Goal: Task Accomplishment & Management: Use online tool/utility

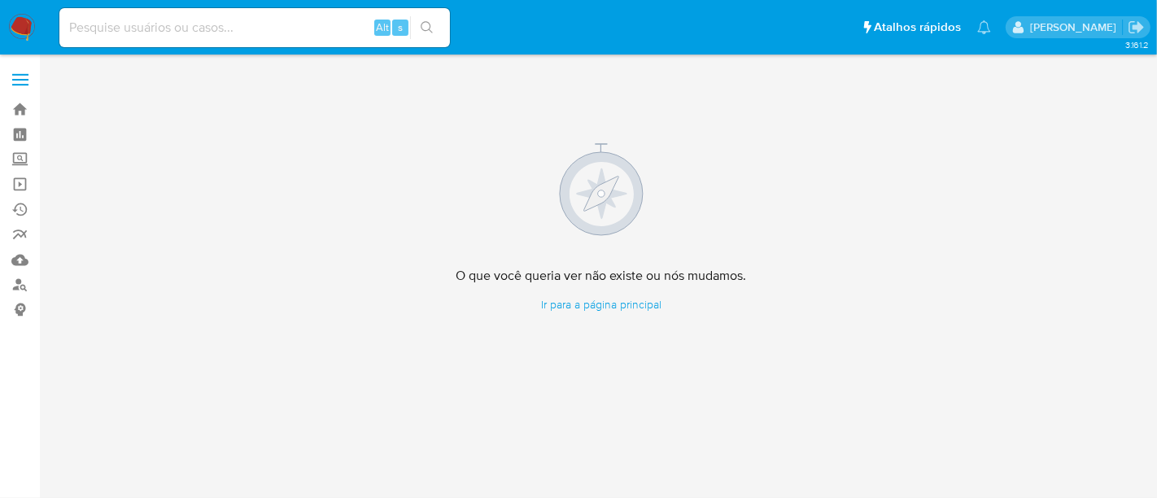
click at [23, 24] on img at bounding box center [22, 28] width 28 height 28
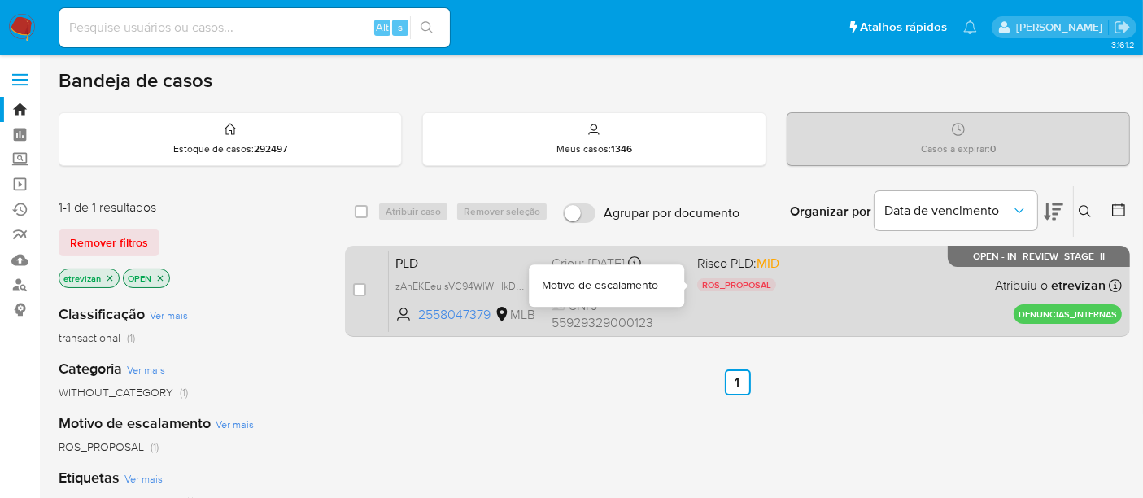
click at [824, 289] on div "ROS_PROPOSAL" at bounding box center [763, 287] width 133 height 18
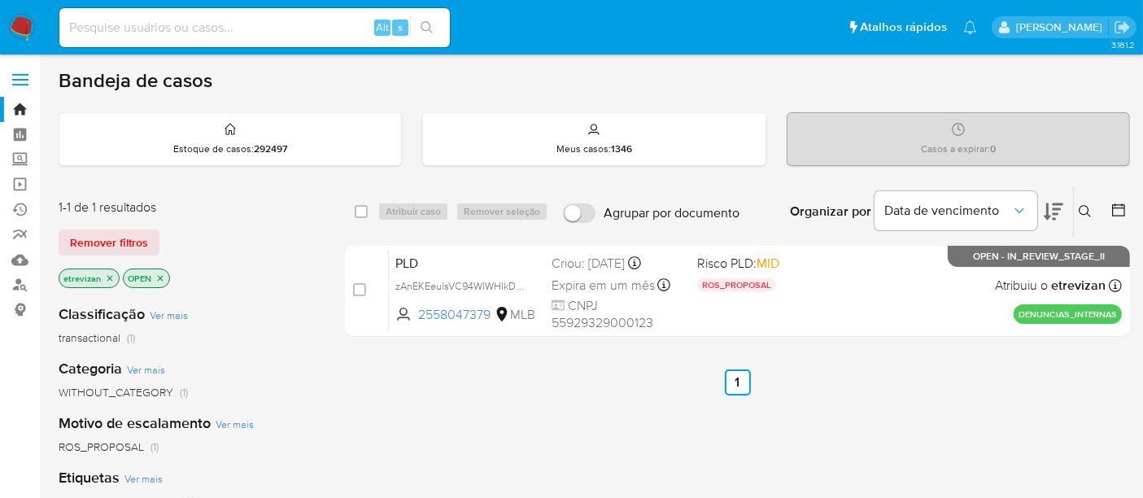
click at [202, 29] on input at bounding box center [254, 27] width 391 height 21
paste input "V7nYbhgjLWUSqJgg6wKiNUYc"
type input "V7nYbhgjLWUSqJgg6wKiNUYc"
click at [425, 24] on icon "search-icon" at bounding box center [427, 27] width 13 height 13
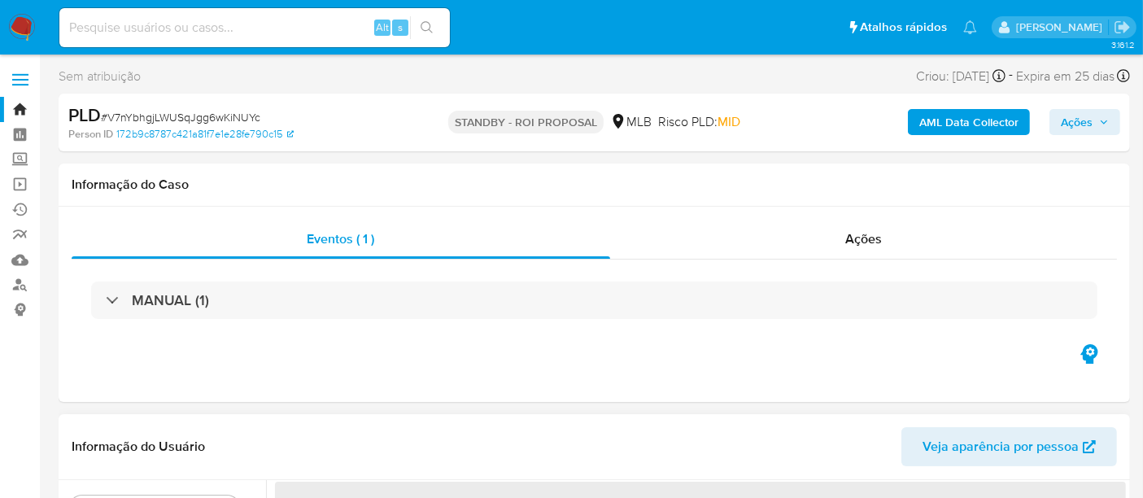
select select "10"
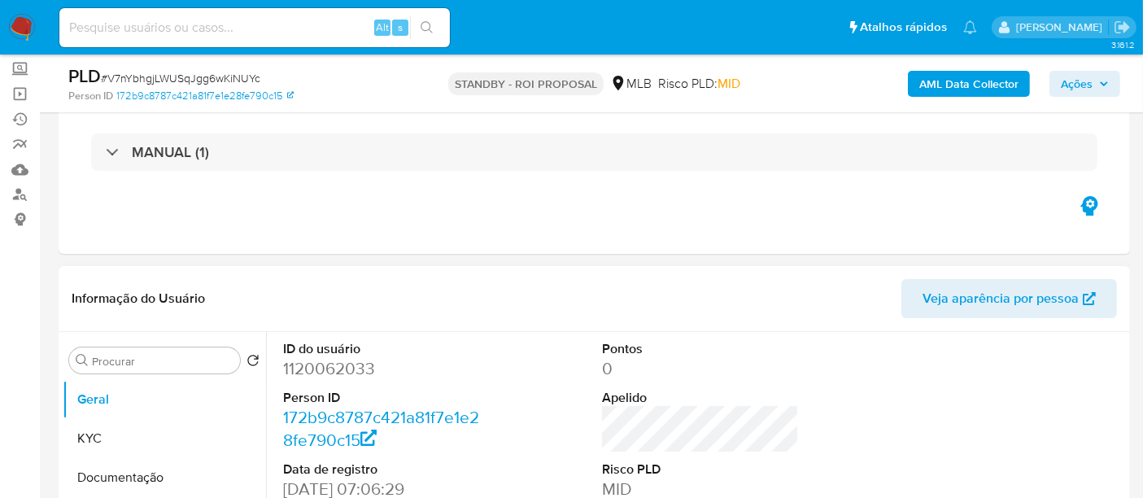
scroll to position [181, 0]
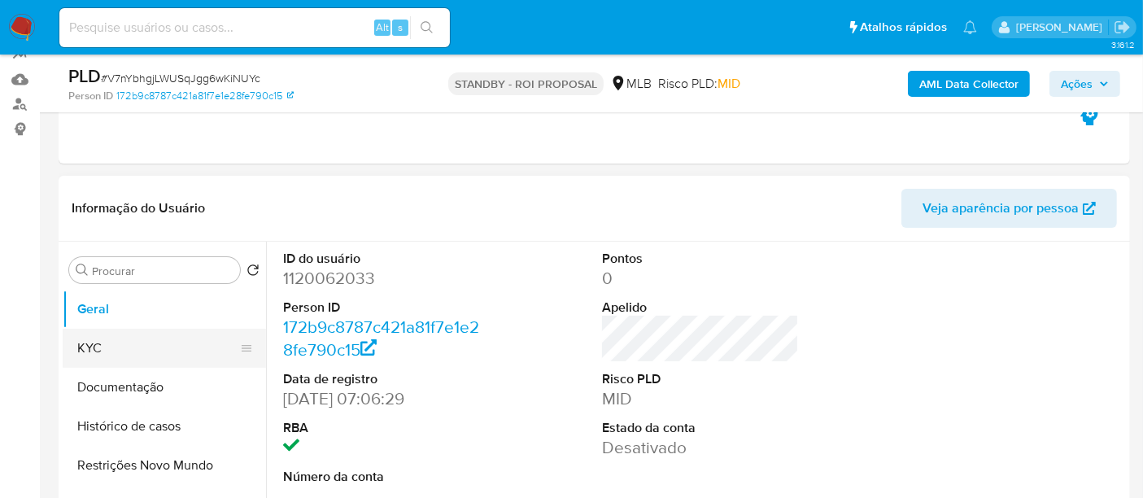
click at [116, 357] on button "KYC" at bounding box center [158, 348] width 190 height 39
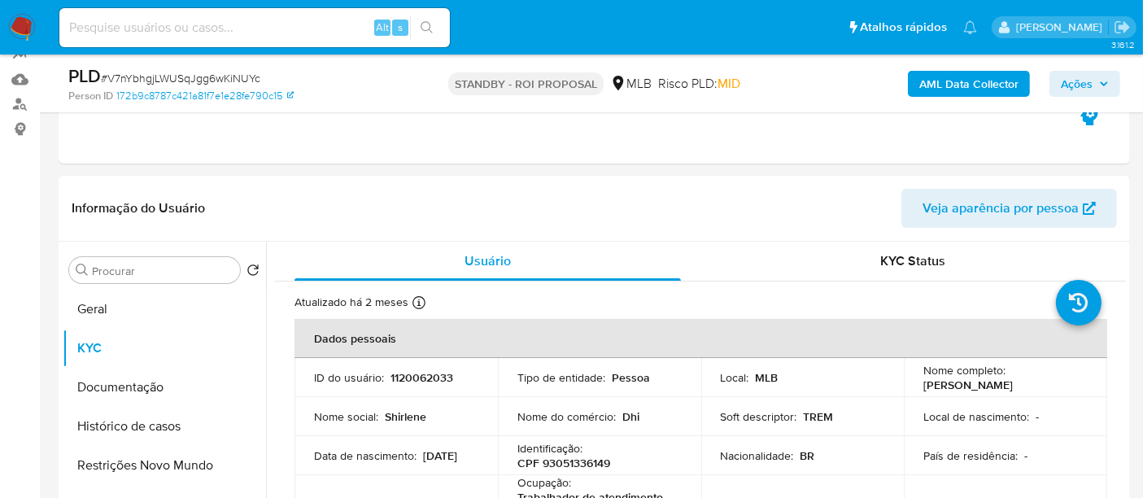
scroll to position [239, 0]
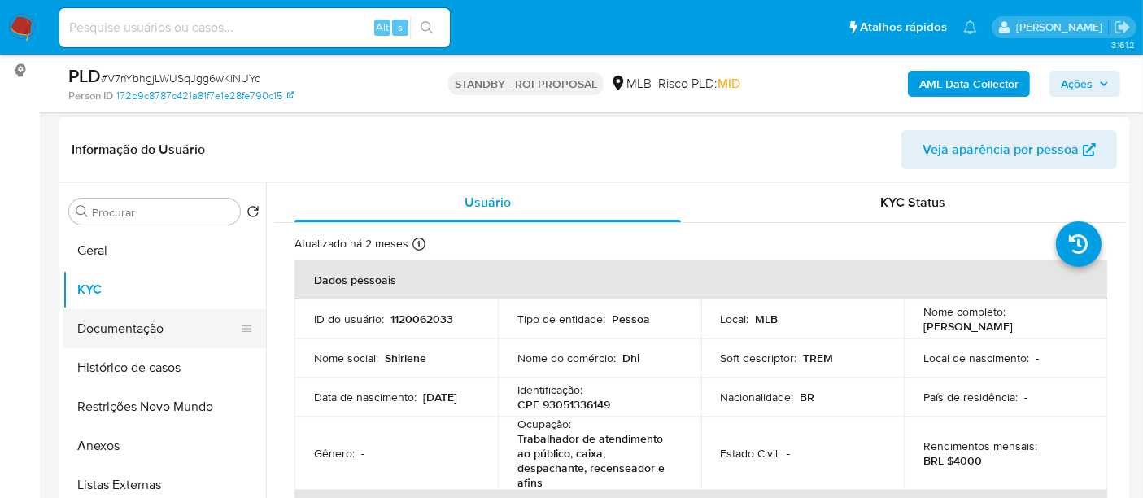
click at [139, 326] on button "Documentação" at bounding box center [158, 328] width 190 height 39
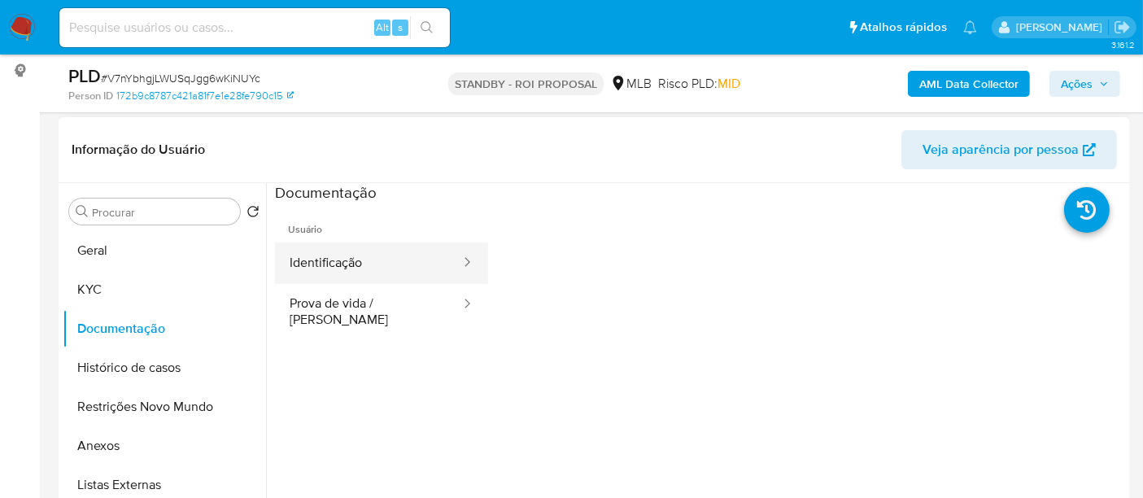
click at [362, 264] on button "Identificação" at bounding box center [368, 262] width 187 height 41
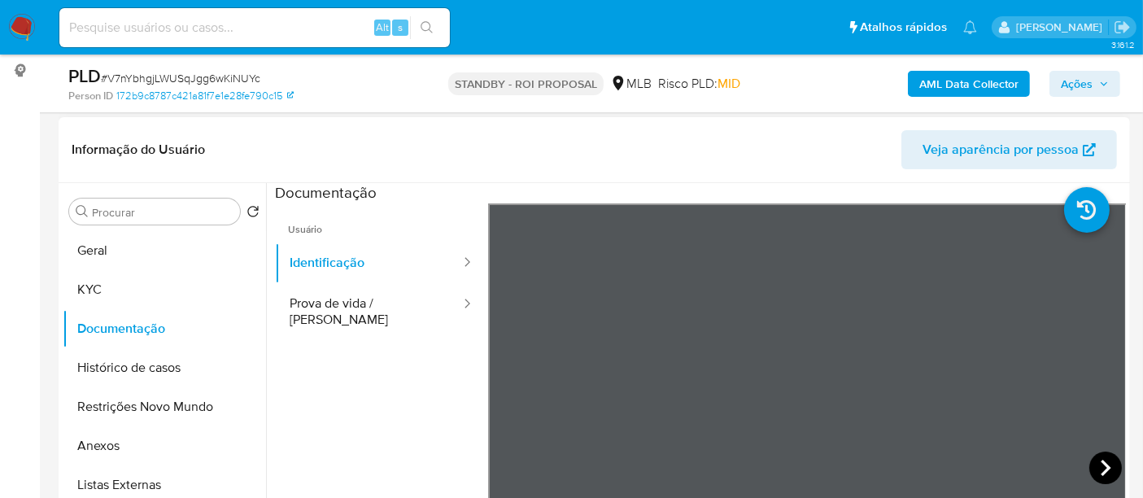
click at [1090, 465] on icon at bounding box center [1106, 468] width 33 height 33
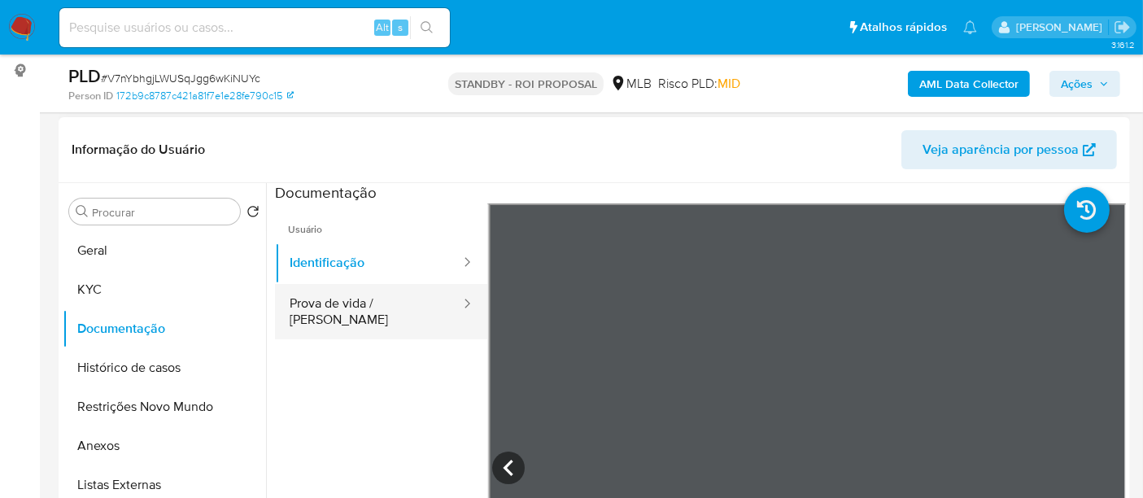
click at [338, 306] on button "Prova de vida / Selfie" at bounding box center [368, 311] width 187 height 55
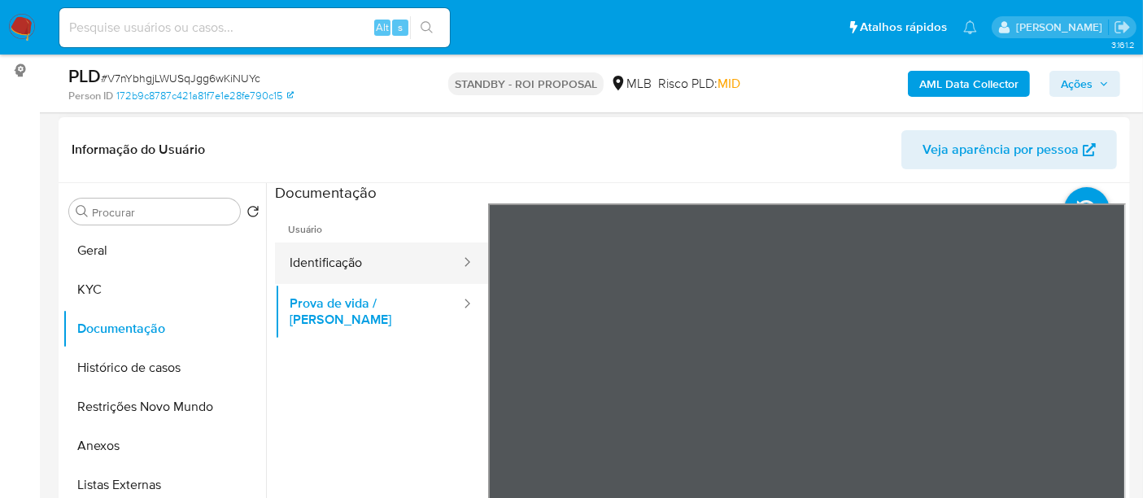
click at [347, 261] on button "Identificação" at bounding box center [368, 262] width 187 height 41
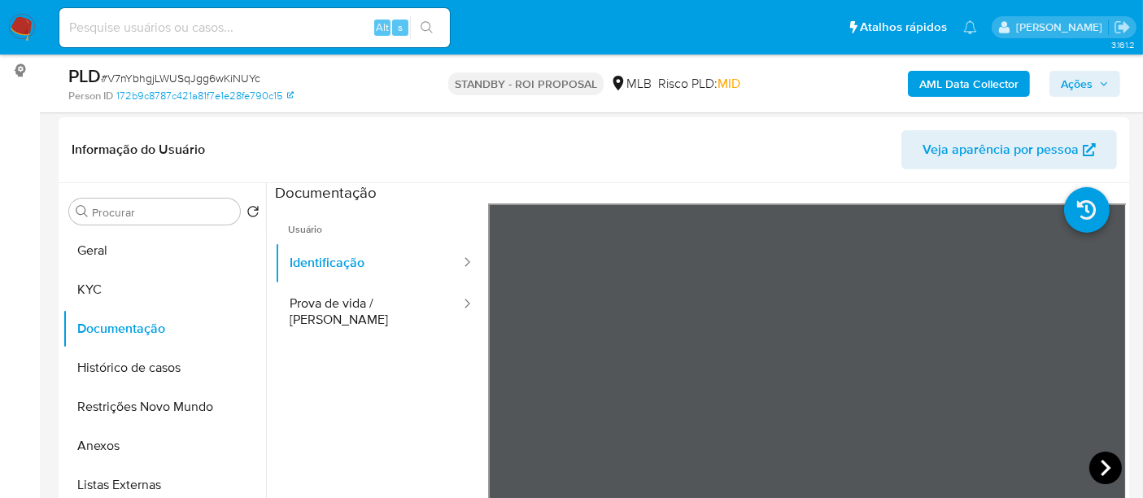
click at [1101, 469] on icon at bounding box center [1106, 468] width 10 height 16
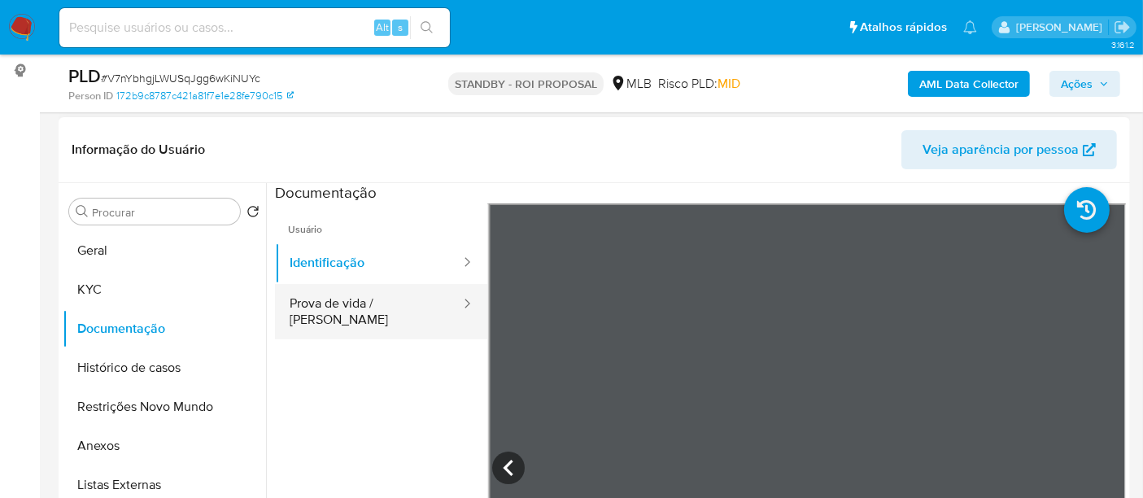
click at [314, 303] on button "Prova de vida / Selfie" at bounding box center [368, 311] width 187 height 55
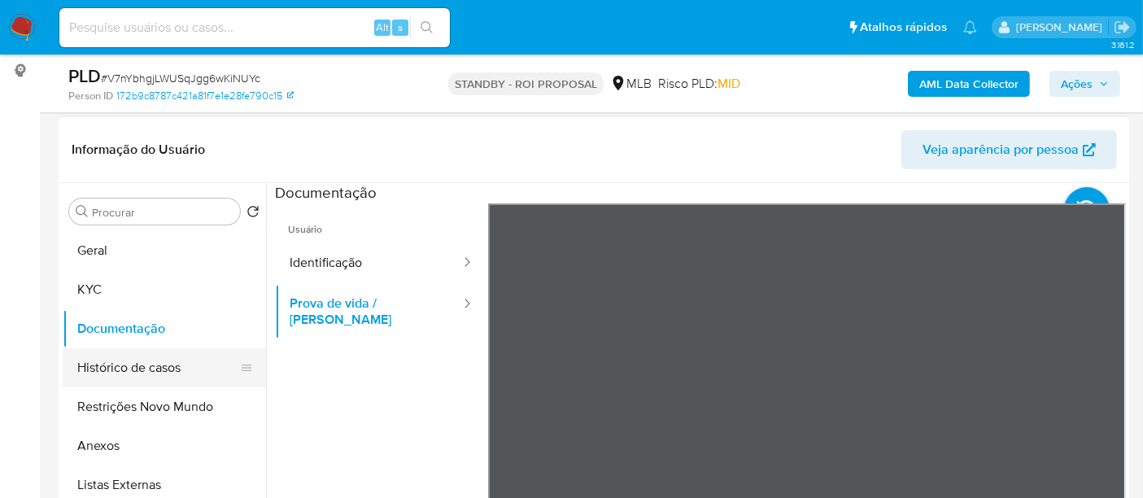
click at [110, 370] on button "Histórico de casos" at bounding box center [158, 367] width 190 height 39
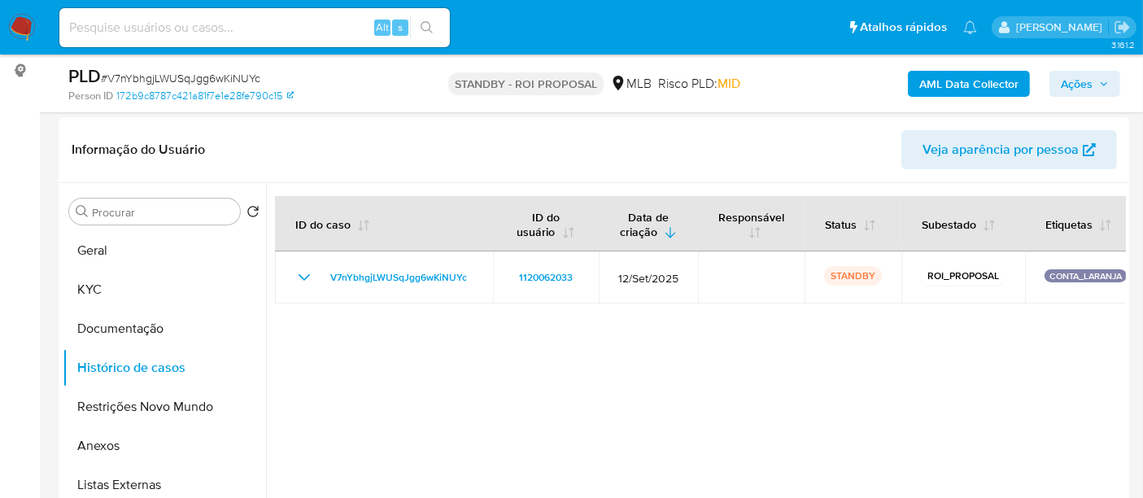
click at [234, 18] on input at bounding box center [254, 27] width 391 height 21
paste input "L774BA6XczoRUAYCYkvja2ah"
type input "L774BA6XczoRUAYCYkvja2ah"
click at [430, 22] on icon "search-icon" at bounding box center [427, 27] width 13 height 13
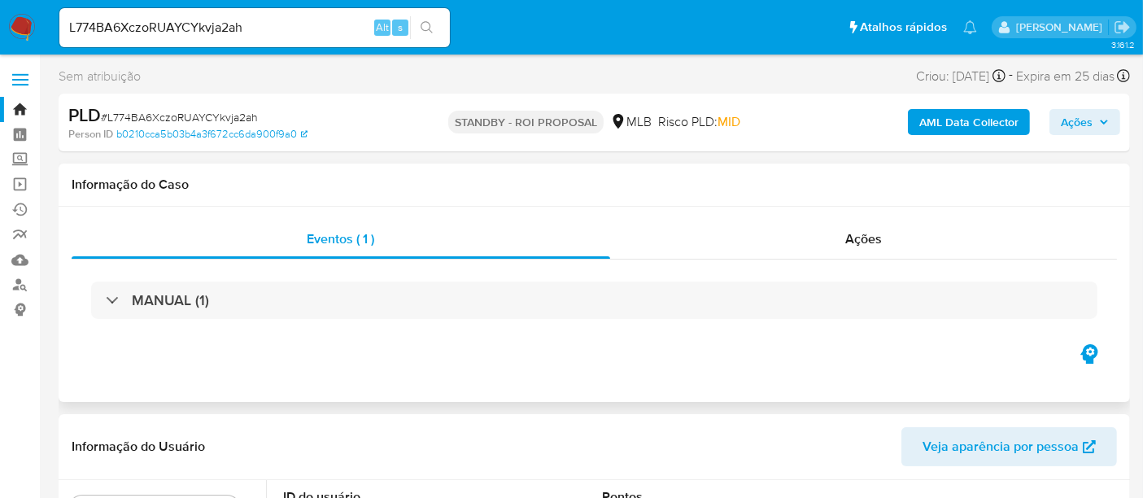
select select "10"
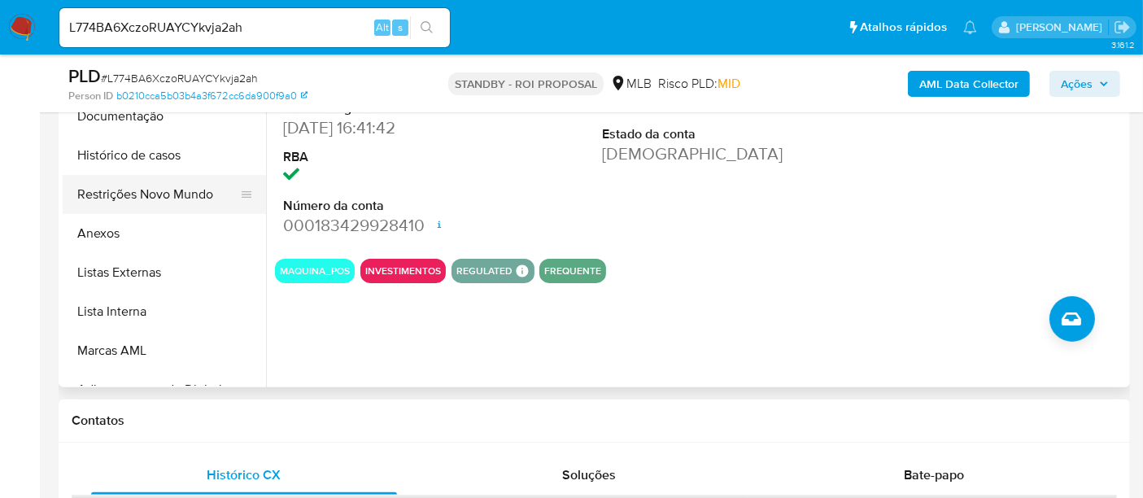
scroll to position [361, 0]
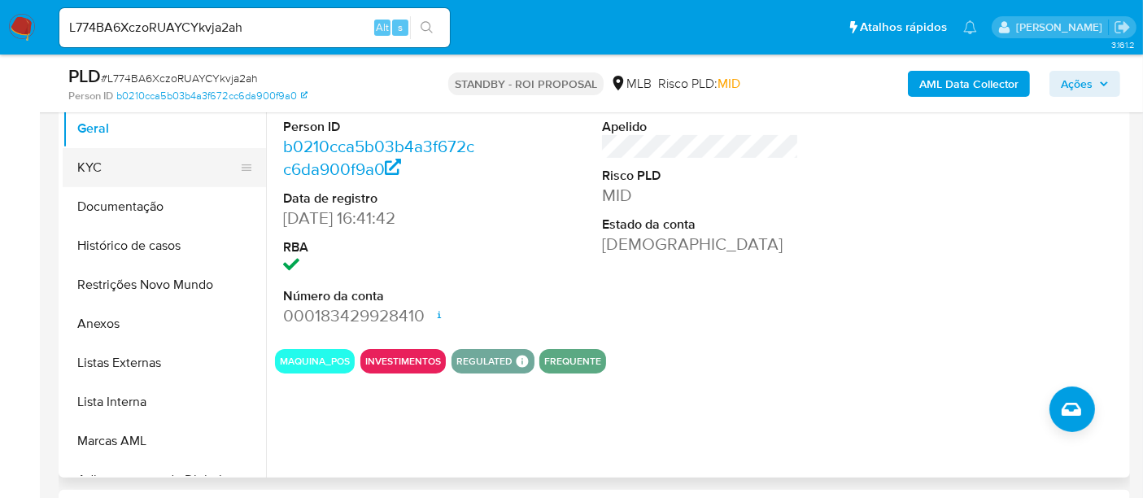
click at [82, 172] on button "KYC" at bounding box center [158, 167] width 190 height 39
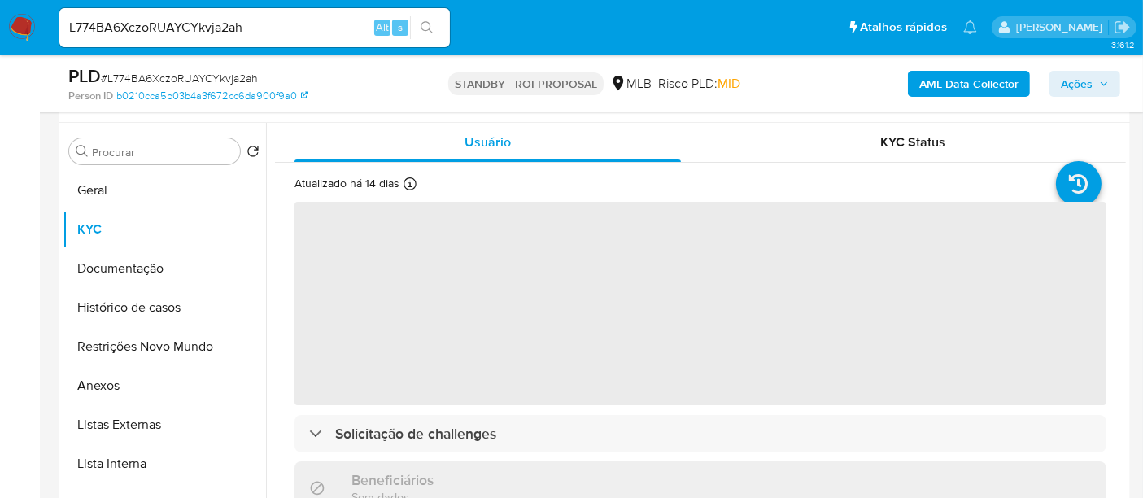
scroll to position [271, 0]
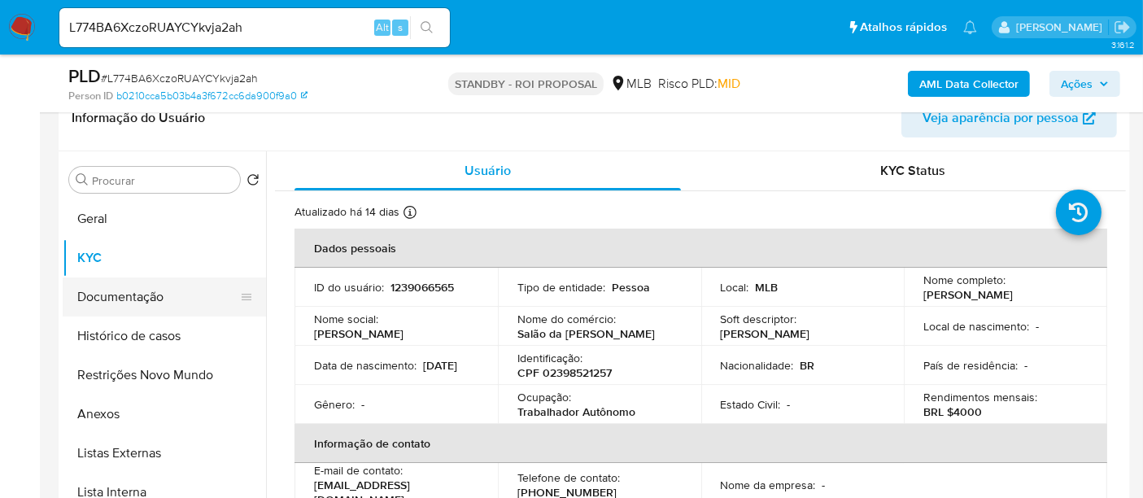
click at [125, 290] on button "Documentação" at bounding box center [158, 296] width 190 height 39
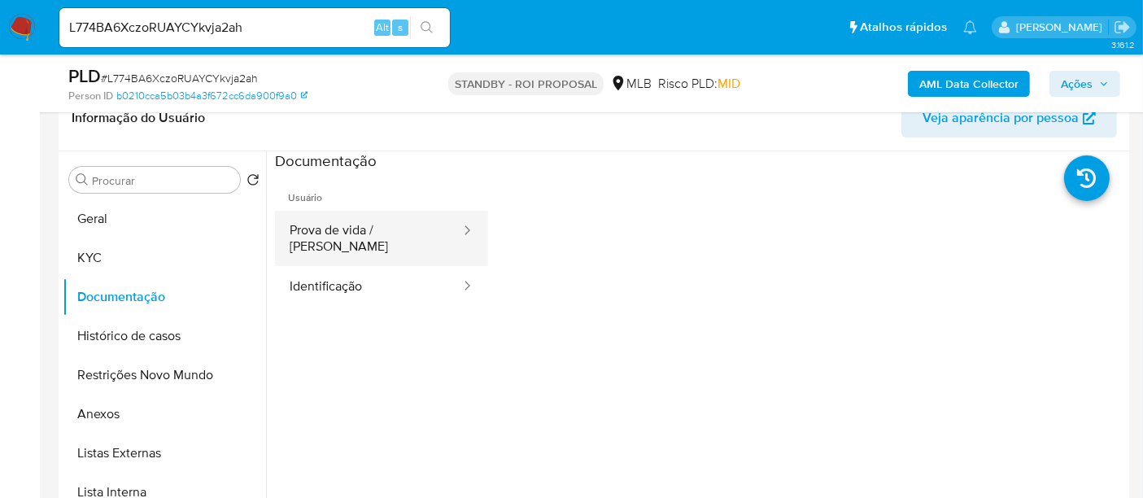
click at [382, 231] on button "Prova de vida / Selfie" at bounding box center [368, 238] width 187 height 55
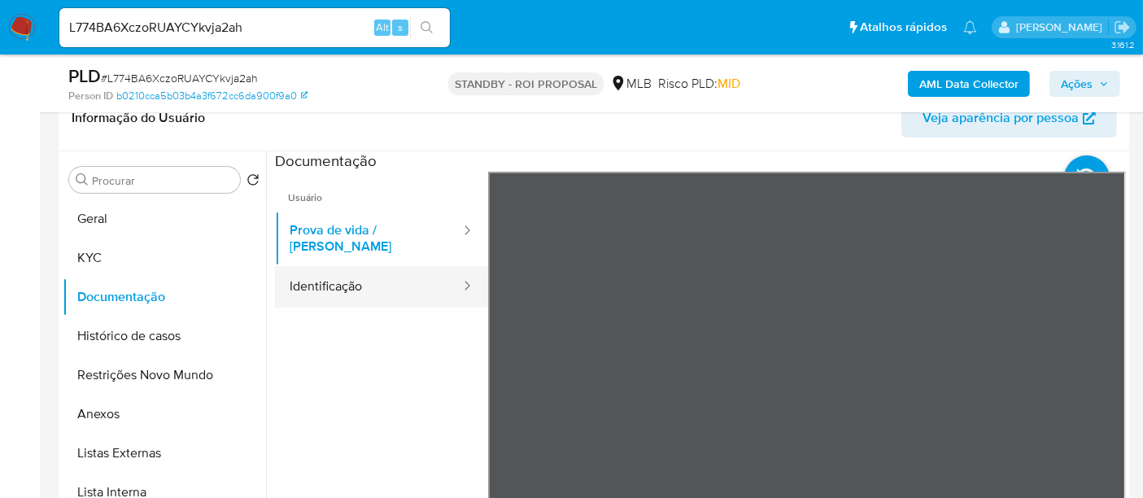
click at [339, 273] on button "Identificação" at bounding box center [368, 286] width 187 height 41
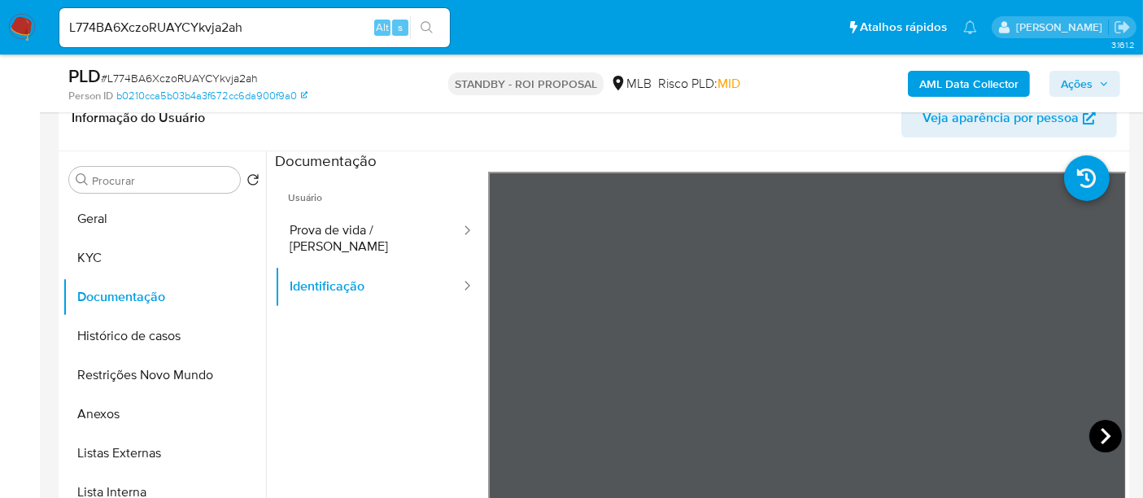
click at [1101, 430] on icon at bounding box center [1106, 436] width 10 height 16
drag, startPoint x: 260, startPoint y: 24, endPoint x: 0, endPoint y: 30, distance: 260.5
click at [0, 30] on nav "Pausado Ver notificaciones L774BA6XczoRUAYCYkvja2ah Alt s Atalhos rápidos Presi…" at bounding box center [571, 27] width 1143 height 55
paste input "i58qpKReVnGUlh0aHIF4nK2F"
type input "i58qpKReVnGUlh0aHIF4nK2F"
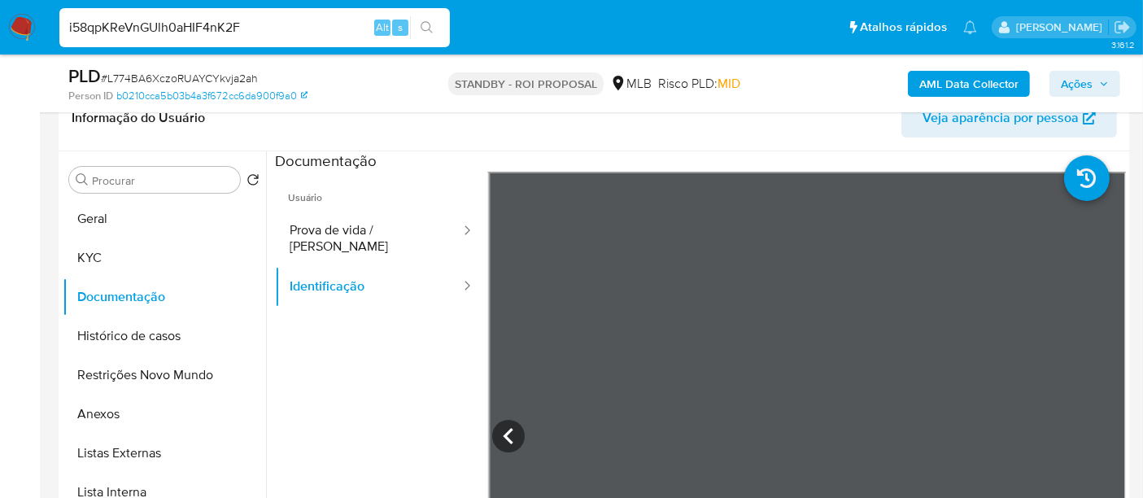
click at [422, 22] on icon "search-icon" at bounding box center [427, 27] width 12 height 12
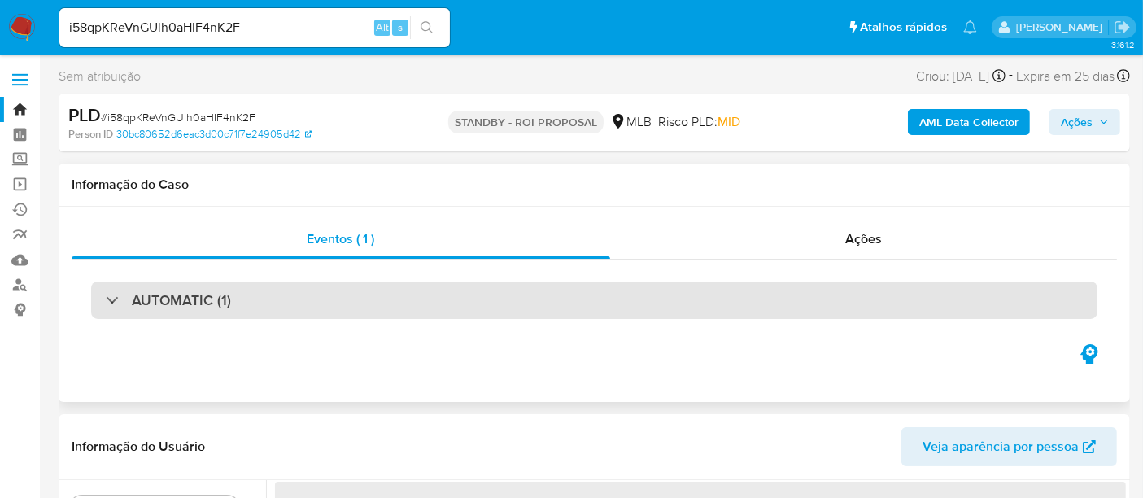
select select "10"
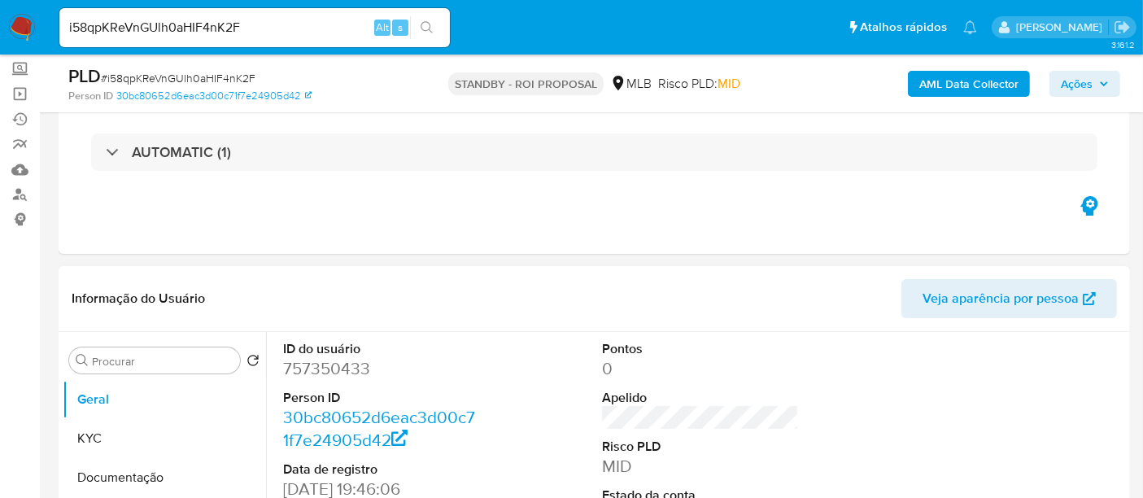
scroll to position [271, 0]
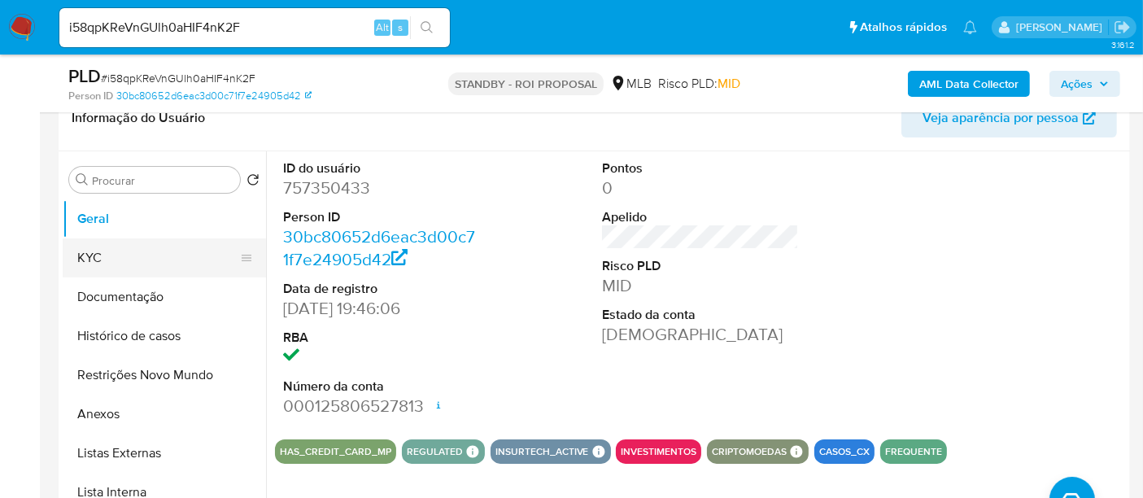
click at [98, 259] on button "KYC" at bounding box center [158, 257] width 190 height 39
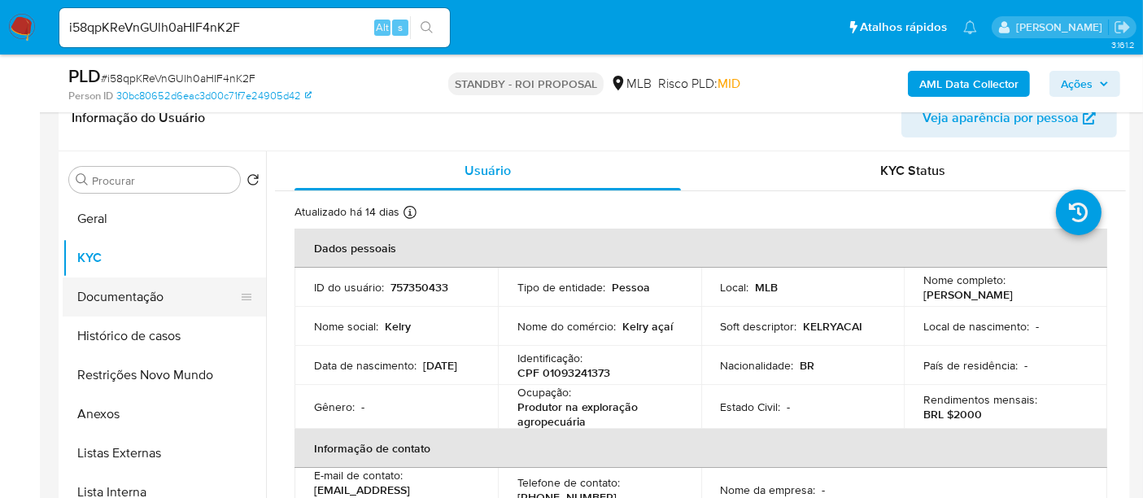
click at [111, 304] on button "Documentação" at bounding box center [158, 296] width 190 height 39
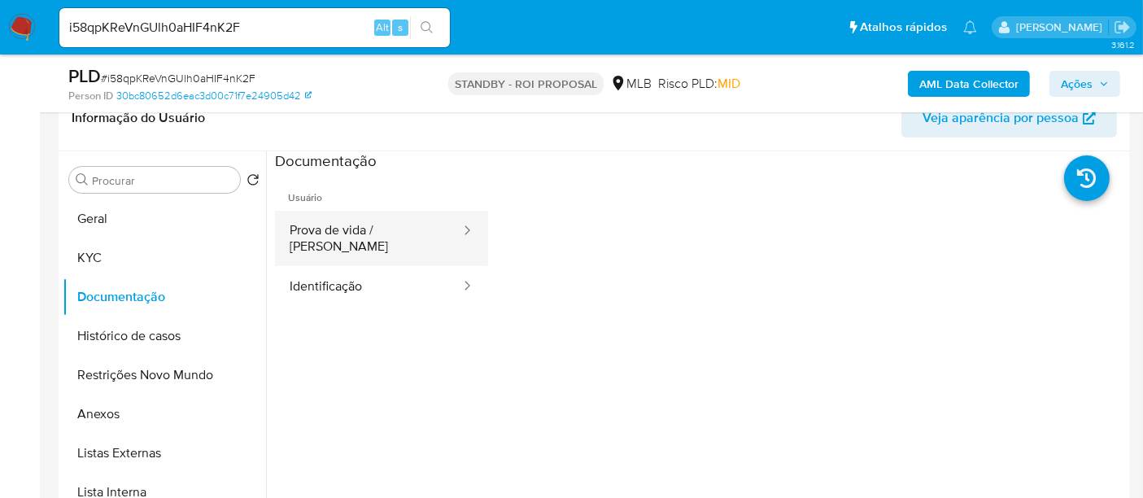
click at [356, 232] on button "Prova de vida / [PERSON_NAME]" at bounding box center [368, 238] width 187 height 55
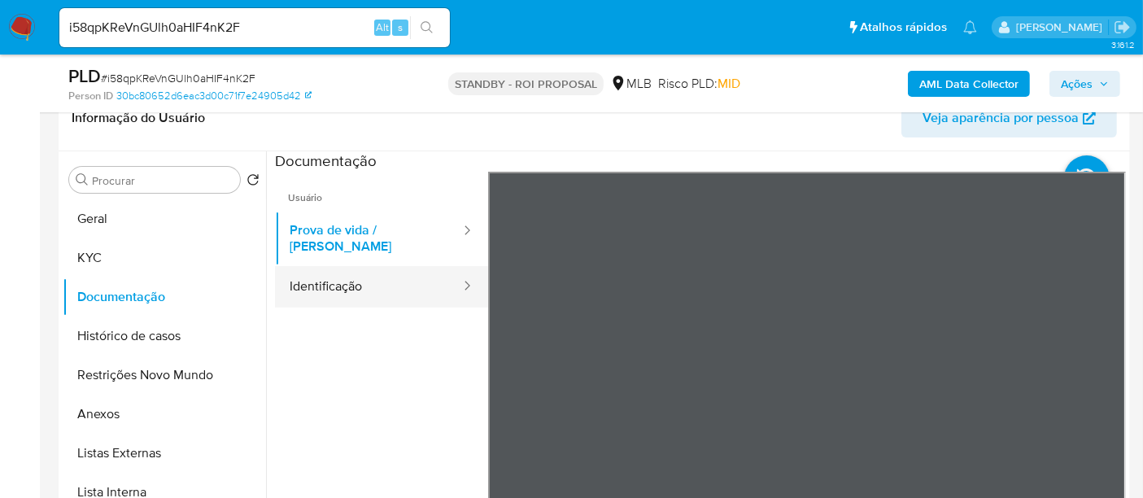
click at [328, 278] on button "Identificação" at bounding box center [368, 286] width 187 height 41
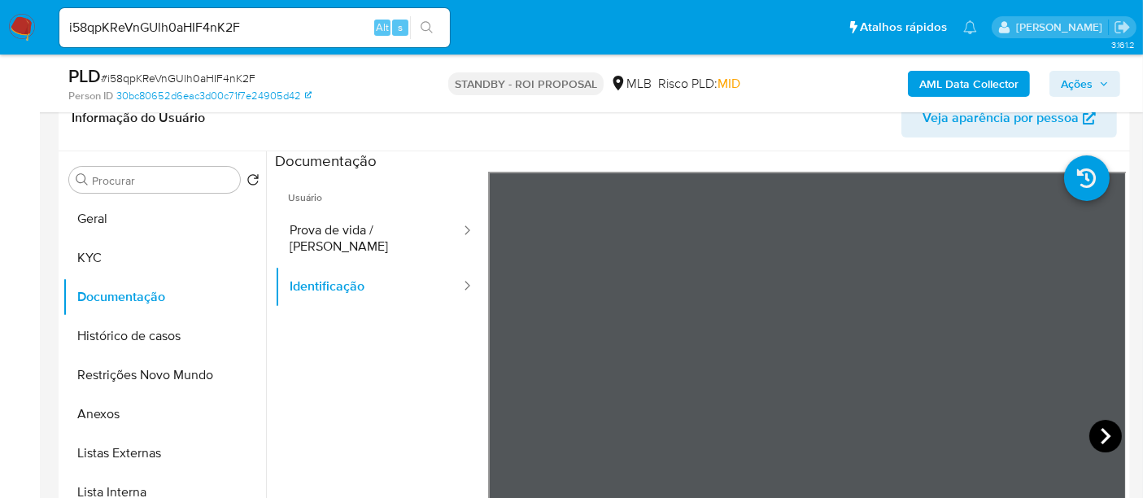
click at [1094, 435] on icon at bounding box center [1106, 436] width 33 height 33
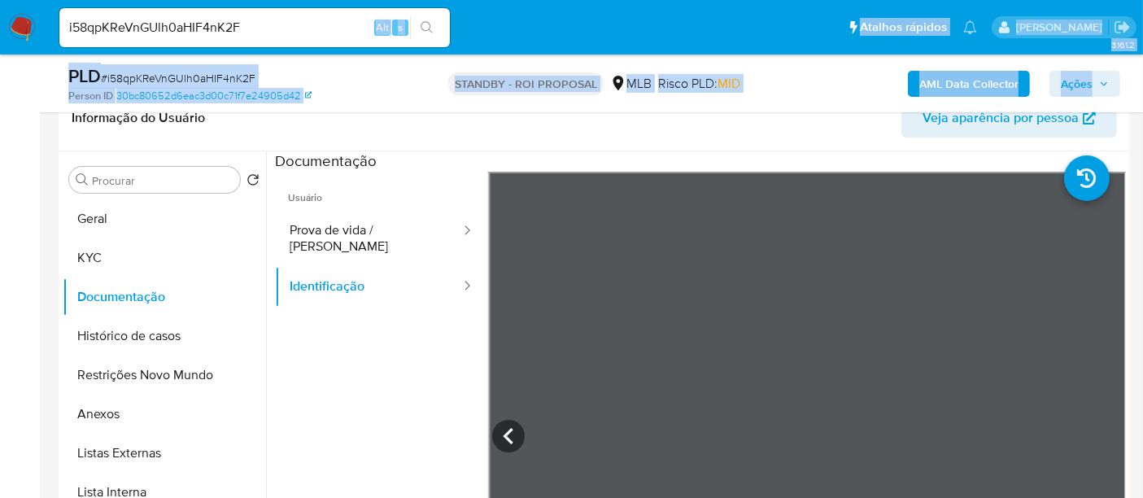
drag, startPoint x: 269, startPoint y: 40, endPoint x: 0, endPoint y: -25, distance: 277.1
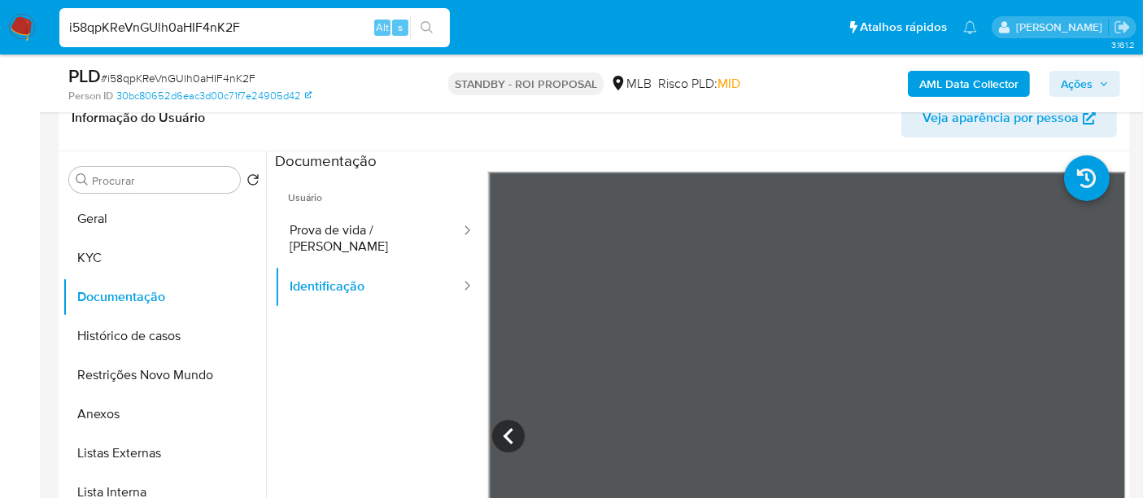
drag, startPoint x: 312, startPoint y: 24, endPoint x: 0, endPoint y: -53, distance: 321.1
paste input "9X3nfUdUBfA9D7aQPVbuN62y"
type input "9X3nfUdUBfA9D7aQPVbuN62y"
click at [421, 26] on icon "search-icon" at bounding box center [427, 27] width 13 height 13
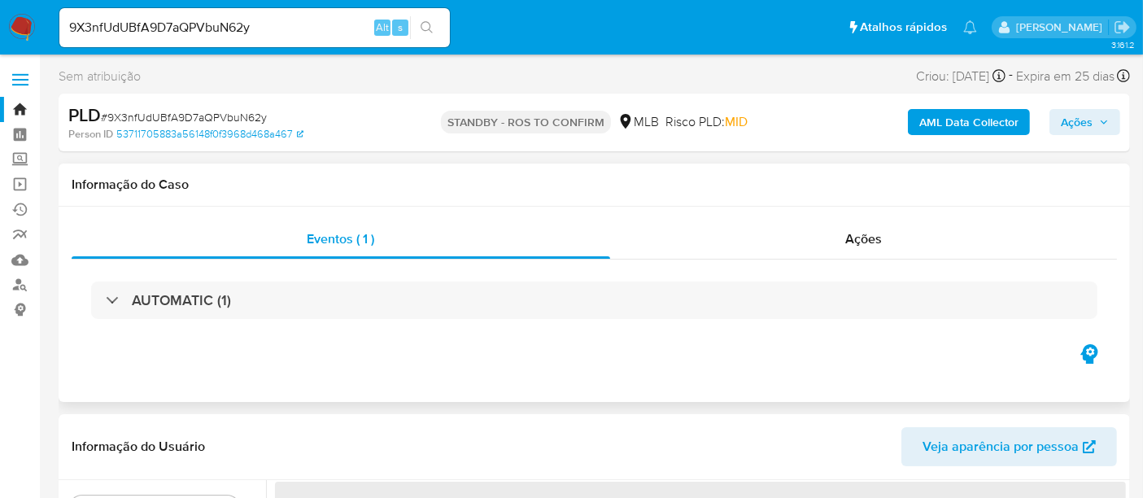
select select "10"
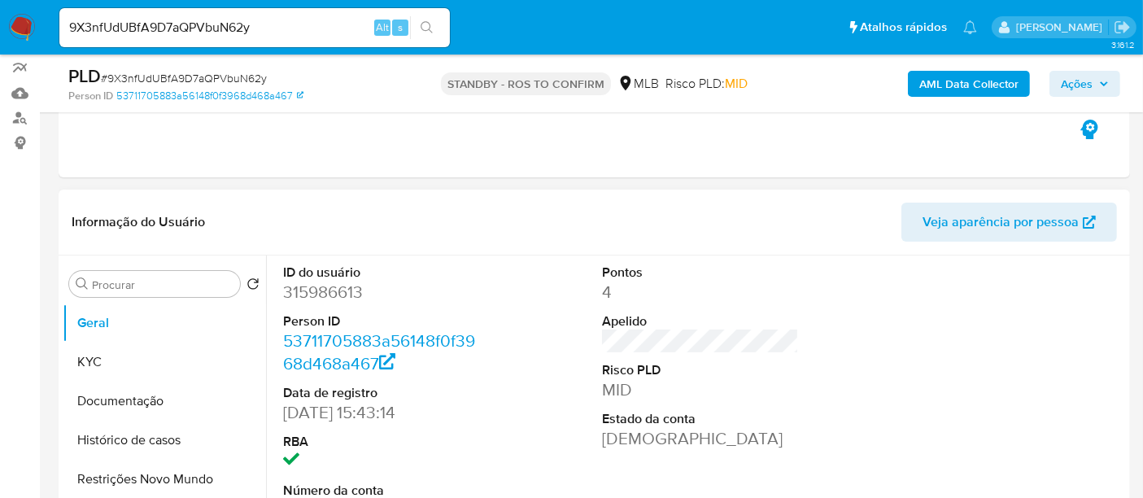
scroll to position [181, 0]
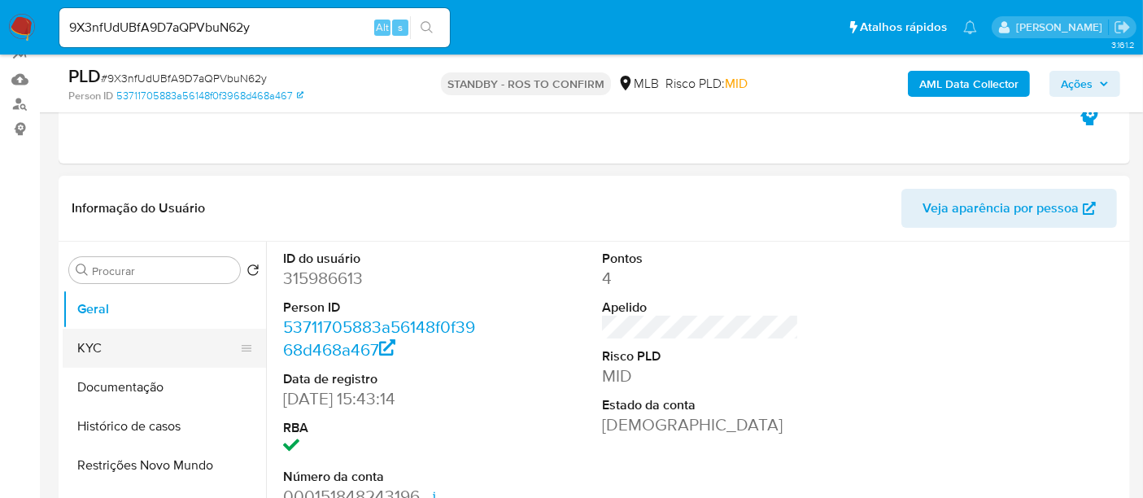
click at [112, 343] on button "KYC" at bounding box center [158, 348] width 190 height 39
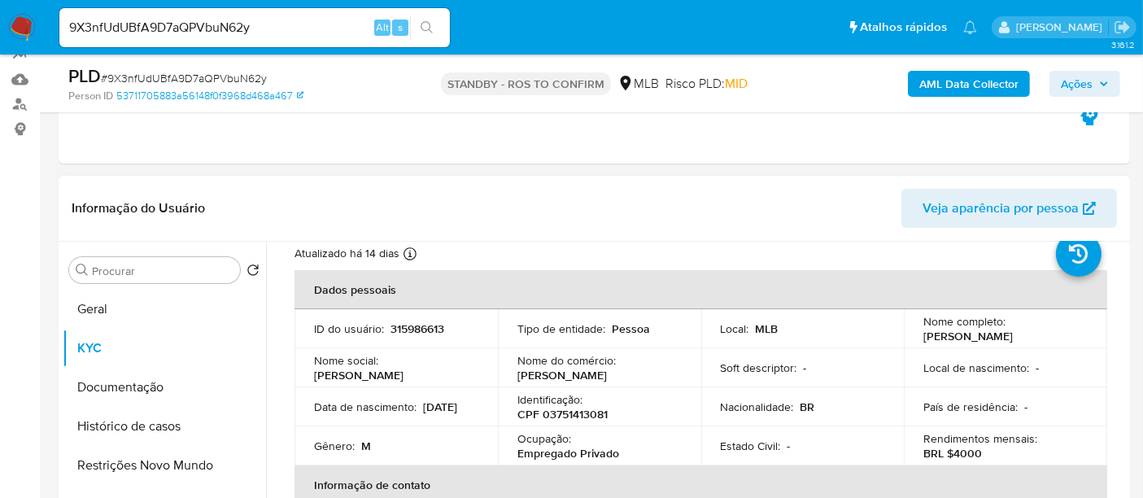
scroll to position [90, 0]
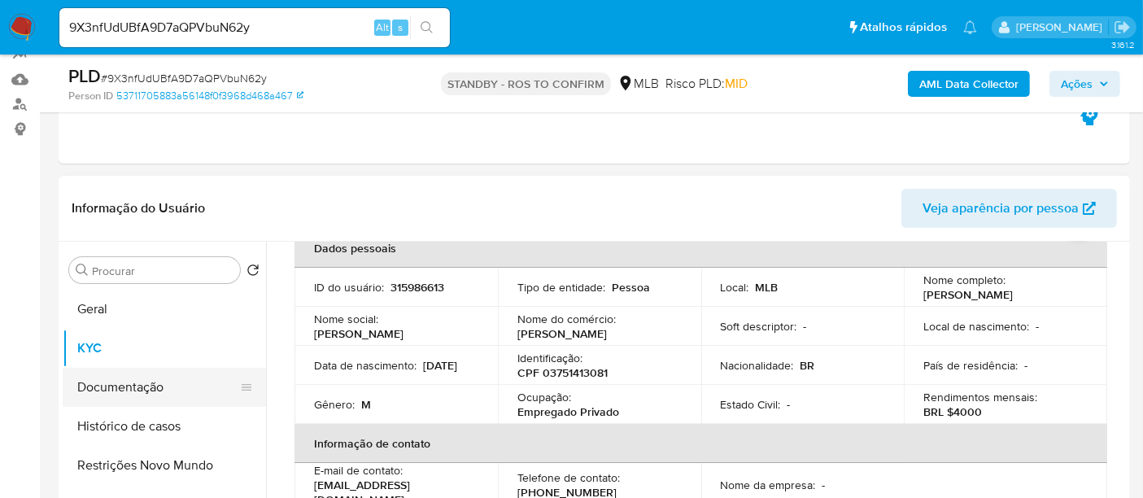
click at [142, 382] on button "Documentação" at bounding box center [158, 387] width 190 height 39
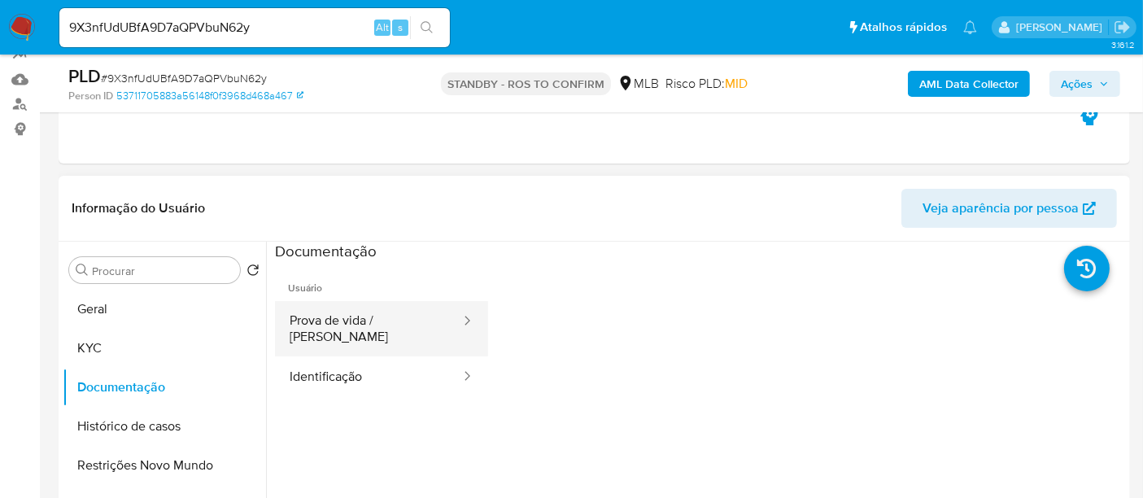
click at [381, 317] on button "Prova de vida / [PERSON_NAME]" at bounding box center [368, 328] width 187 height 55
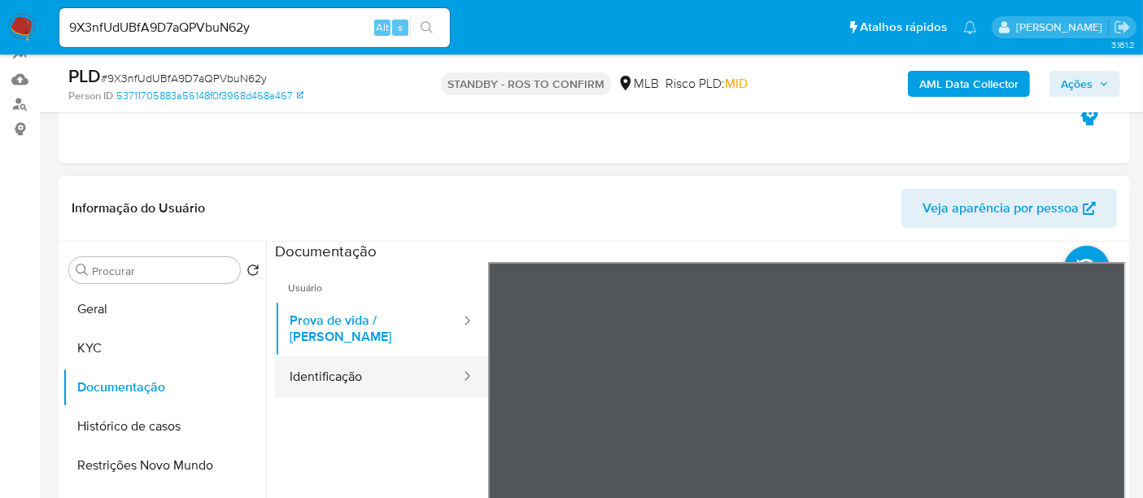
drag, startPoint x: 362, startPoint y: 364, endPoint x: 469, endPoint y: 364, distance: 106.6
click at [363, 364] on button "Identificação" at bounding box center [368, 376] width 187 height 41
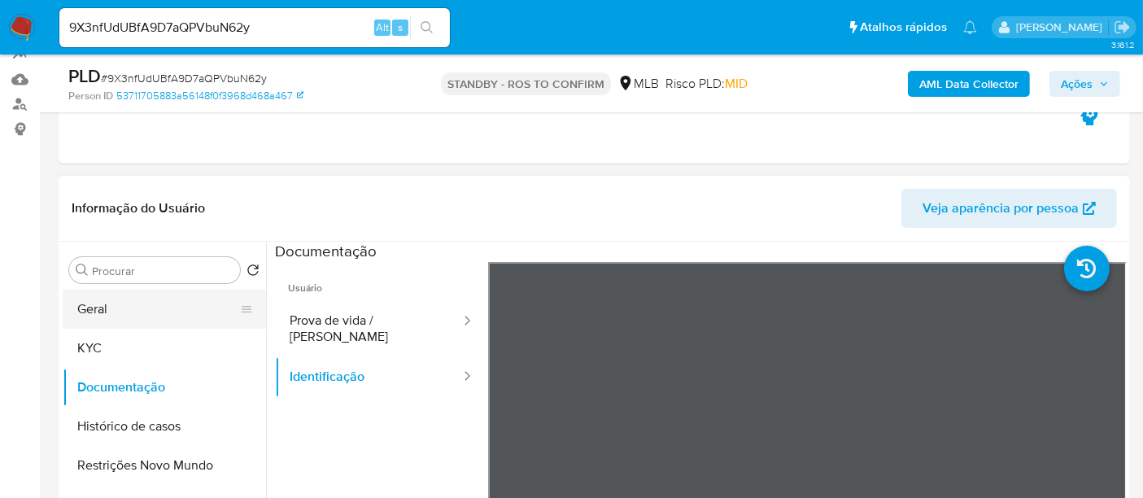
click at [109, 306] on button "Geral" at bounding box center [158, 309] width 190 height 39
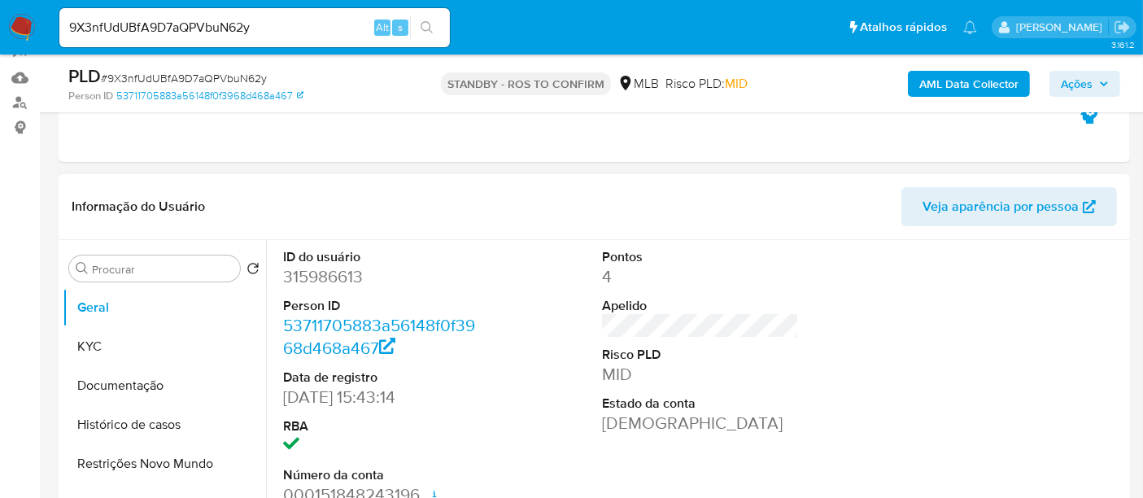
scroll to position [186, 0]
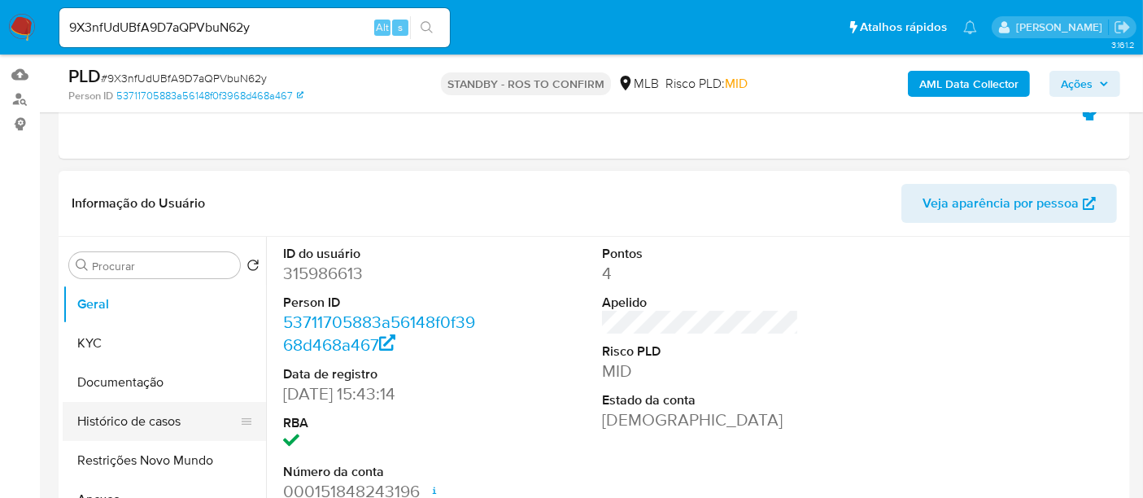
click at [130, 419] on button "Histórico de casos" at bounding box center [158, 421] width 190 height 39
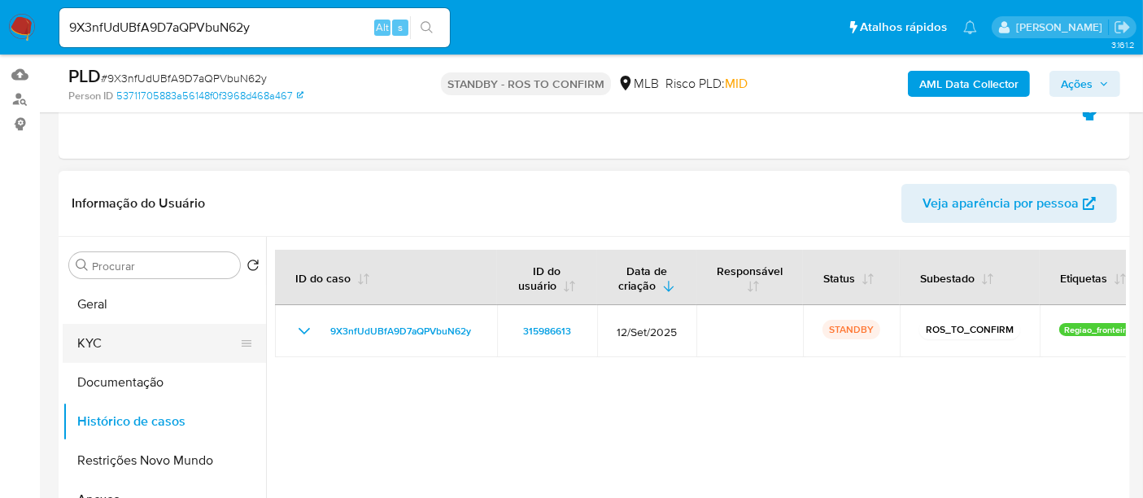
click at [98, 340] on button "KYC" at bounding box center [158, 343] width 190 height 39
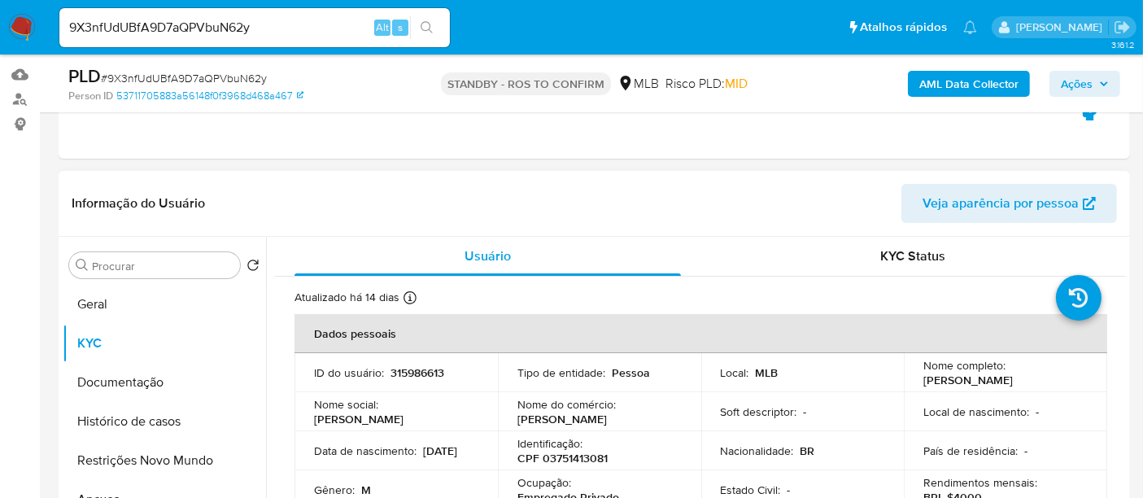
scroll to position [90, 0]
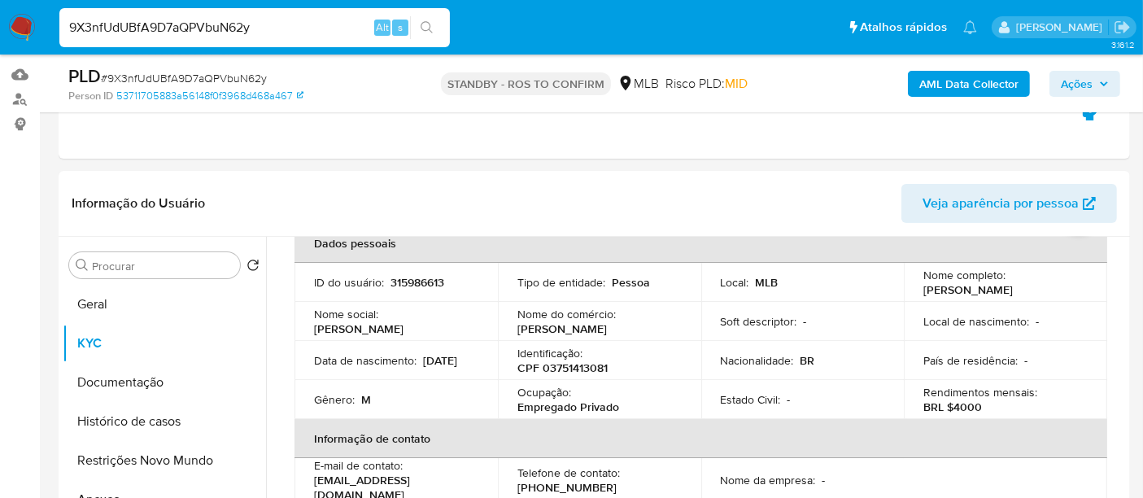
drag, startPoint x: 273, startPoint y: 26, endPoint x: 0, endPoint y: 28, distance: 273.4
click at [0, 28] on nav "Pausado Ver notificaciones 9X3nfUdUBfA9D7aQPVbuN62y Alt s Atalhos rápidos Presi…" at bounding box center [571, 27] width 1143 height 55
paste input "TqTnU9hAnn8llgJ5DcNEeq5u"
type input "TqTnU9hAnn8llgJ5DcNEeq5u"
click at [425, 24] on icon "search-icon" at bounding box center [427, 27] width 13 height 13
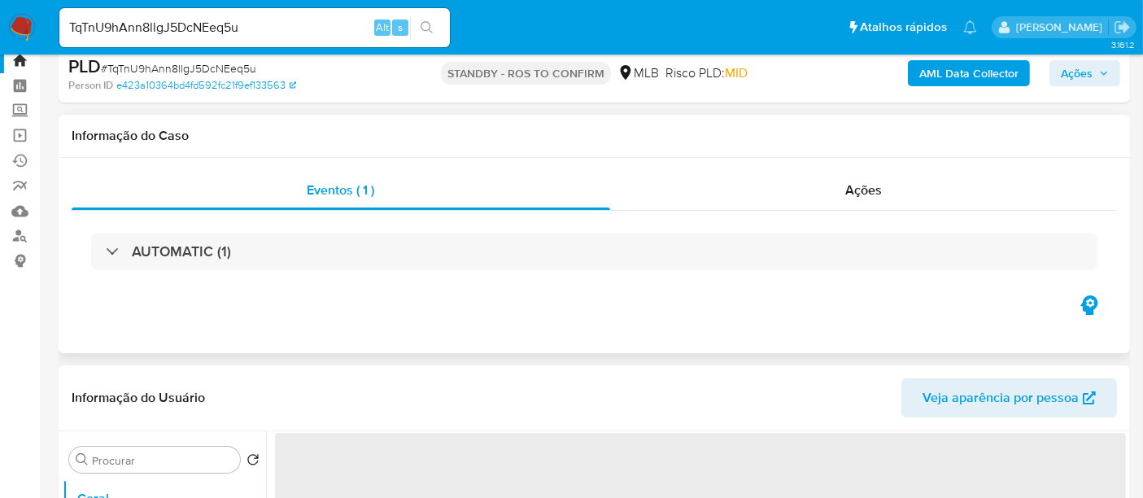
select select "10"
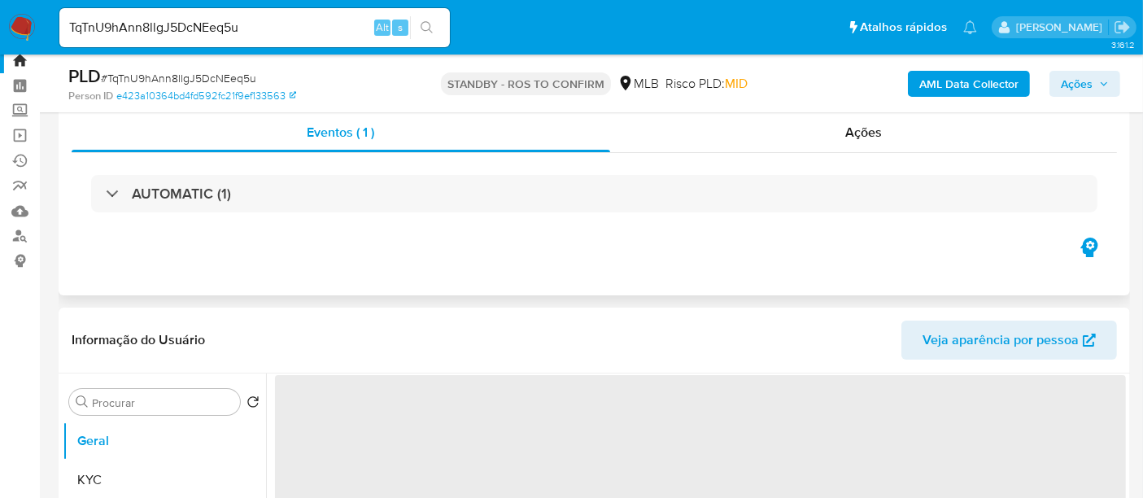
scroll to position [181, 0]
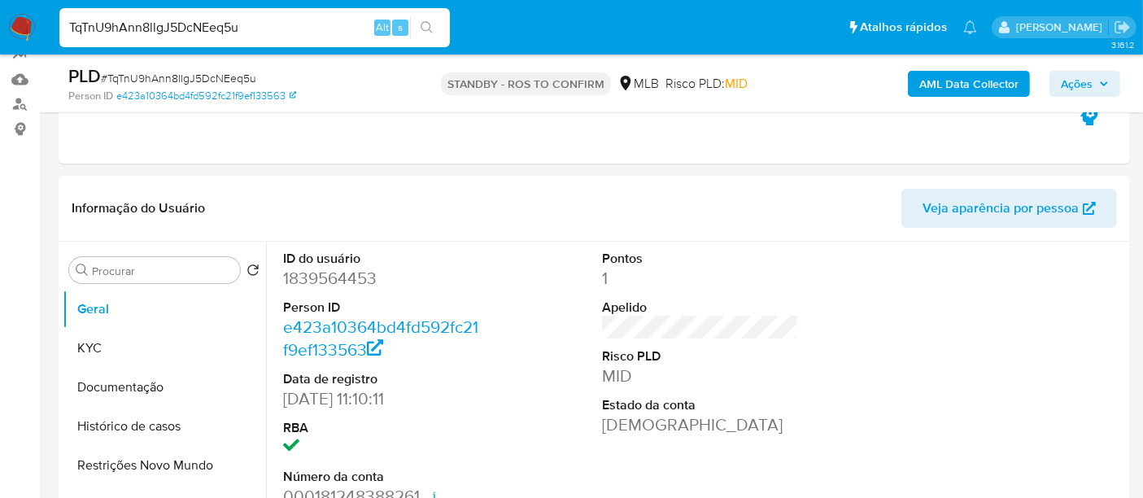
drag, startPoint x: 273, startPoint y: 30, endPoint x: 0, endPoint y: 12, distance: 273.2
click at [0, 12] on nav "Pausado Ver notificaciones TqTnU9hAnn8llgJ5DcNEeq5u Alt s Atalhos rápidos Presi…" at bounding box center [571, 27] width 1143 height 55
paste input "ChswiP36P6A3tuRkBo7ee1Tm"
type input "ChswiP36P6A3tuRkBo7ee1Tm"
click at [425, 20] on button "search-icon" at bounding box center [426, 27] width 33 height 23
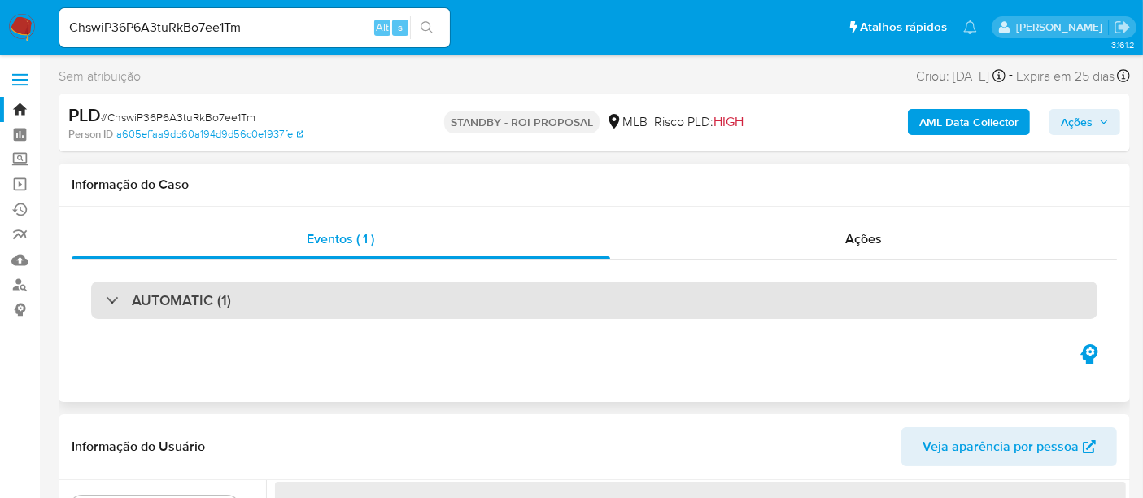
scroll to position [181, 0]
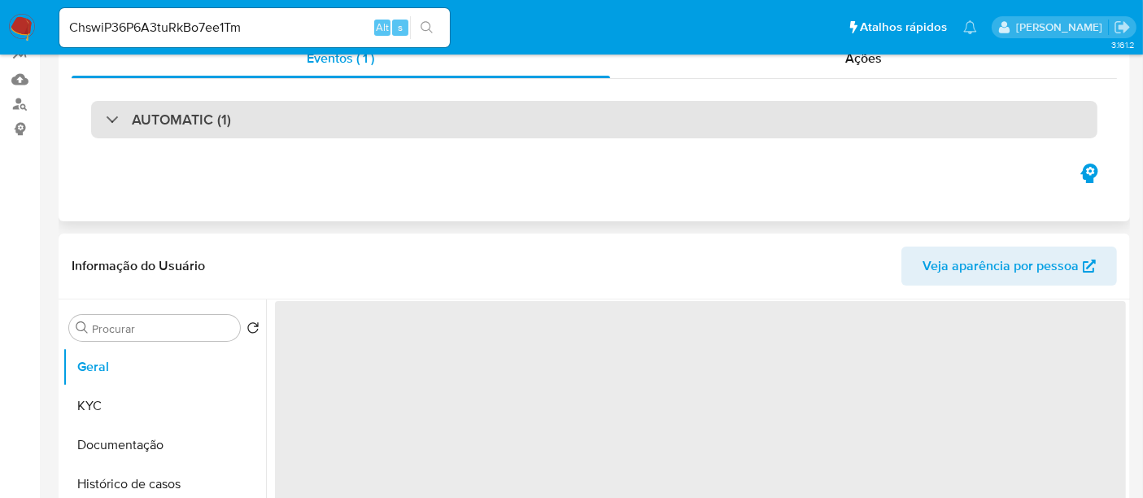
select select "10"
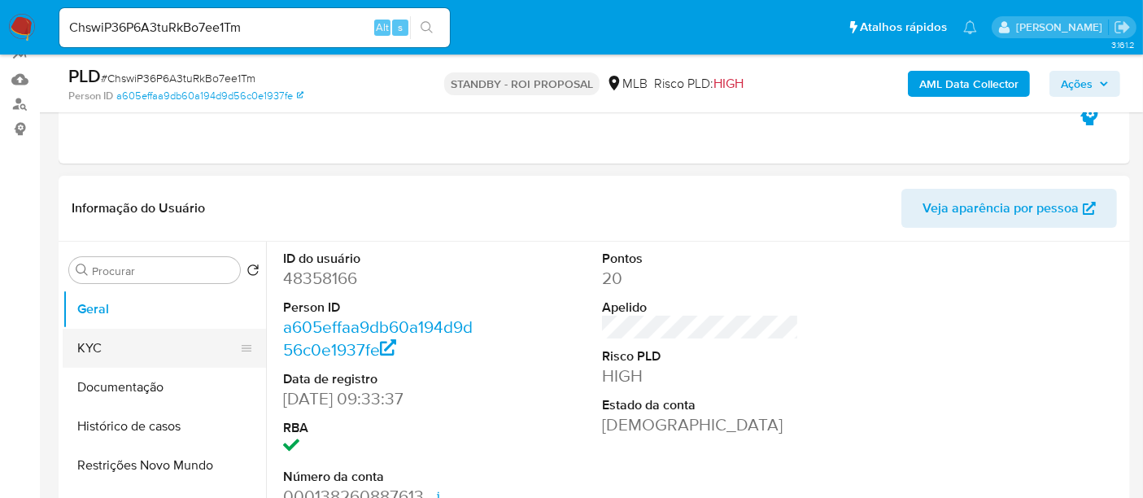
click at [107, 345] on button "KYC" at bounding box center [158, 348] width 190 height 39
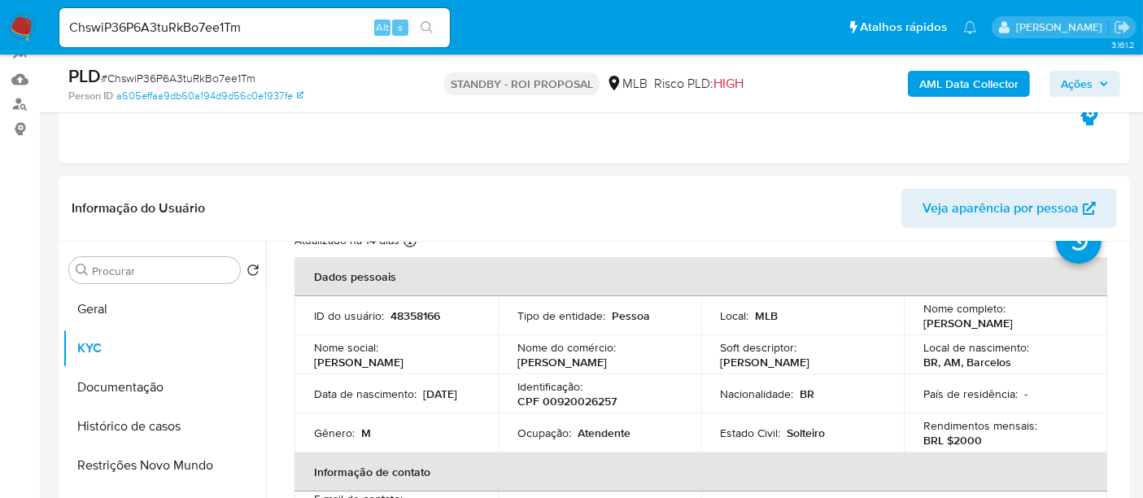
scroll to position [90, 0]
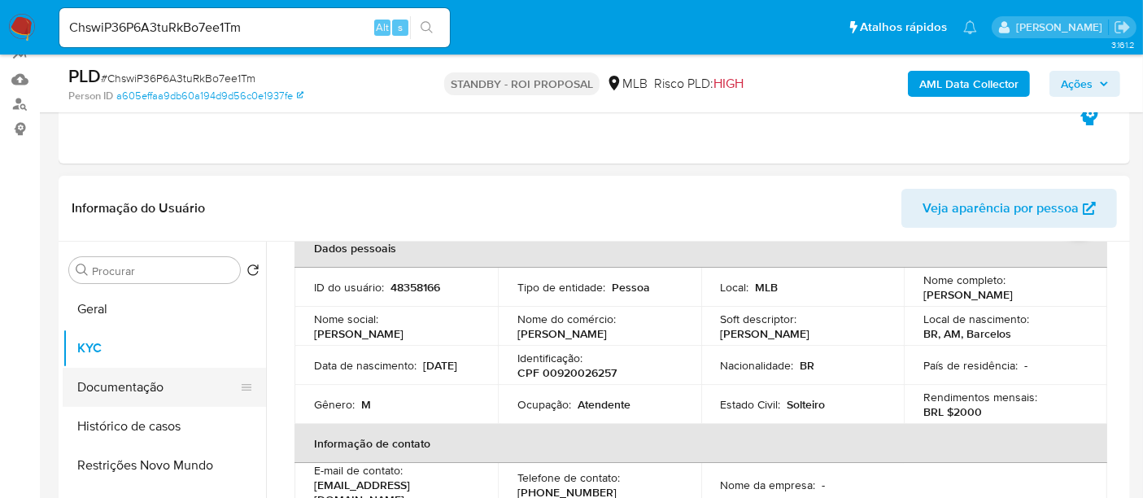
click at [146, 380] on button "Documentação" at bounding box center [158, 387] width 190 height 39
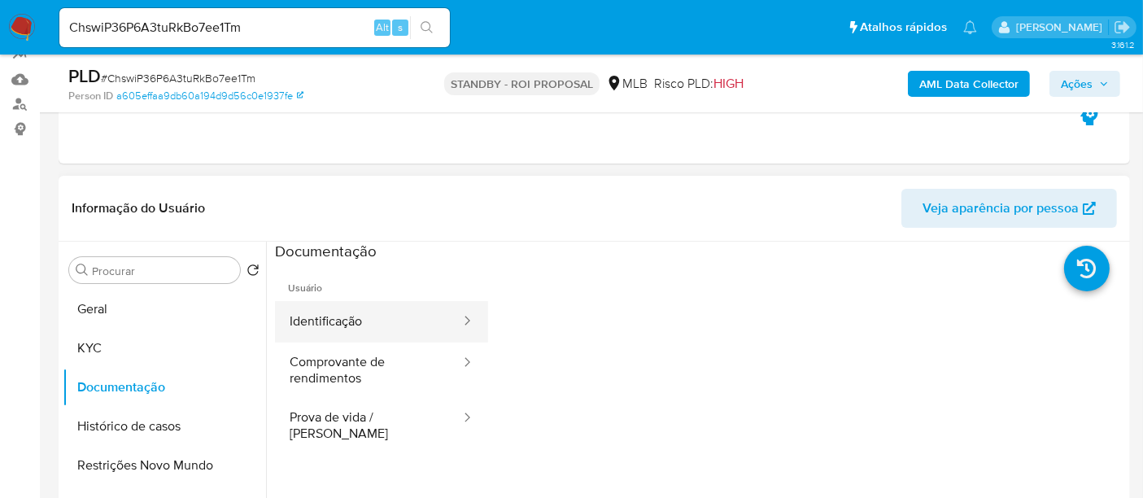
click at [346, 319] on button "Identificação" at bounding box center [368, 321] width 187 height 41
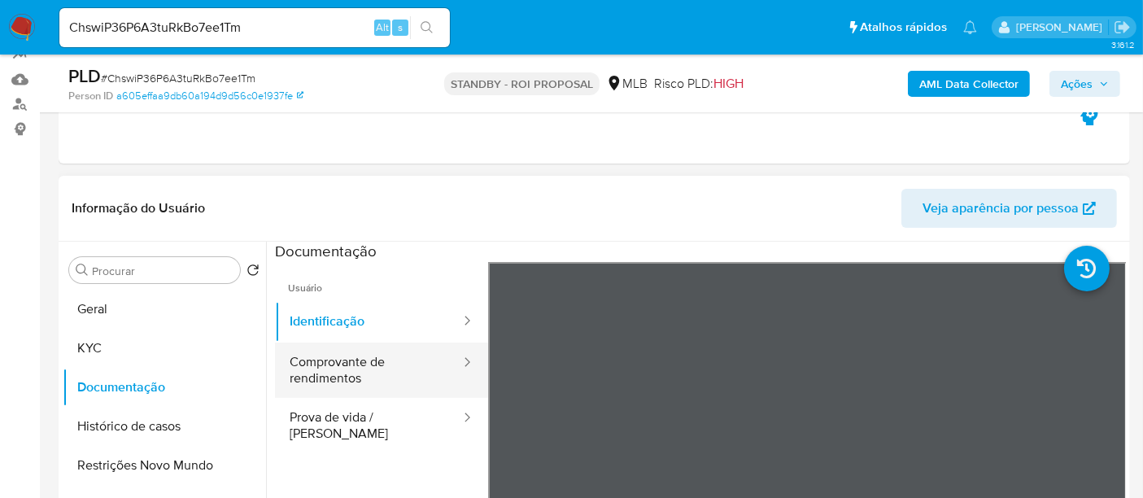
click at [367, 365] on button "Comprovante de rendimentos" at bounding box center [368, 370] width 187 height 55
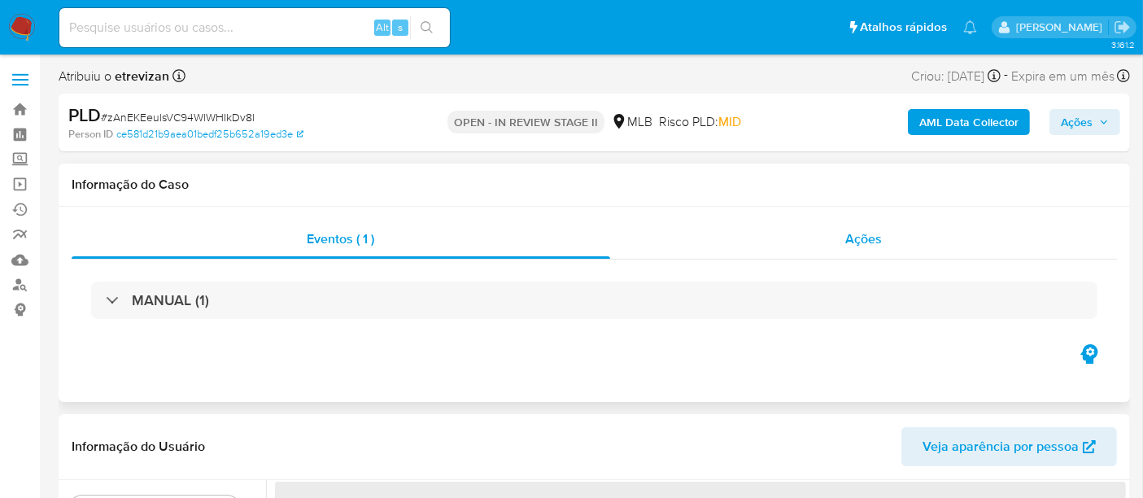
click at [863, 234] on span "Ações" at bounding box center [863, 238] width 37 height 19
select select "10"
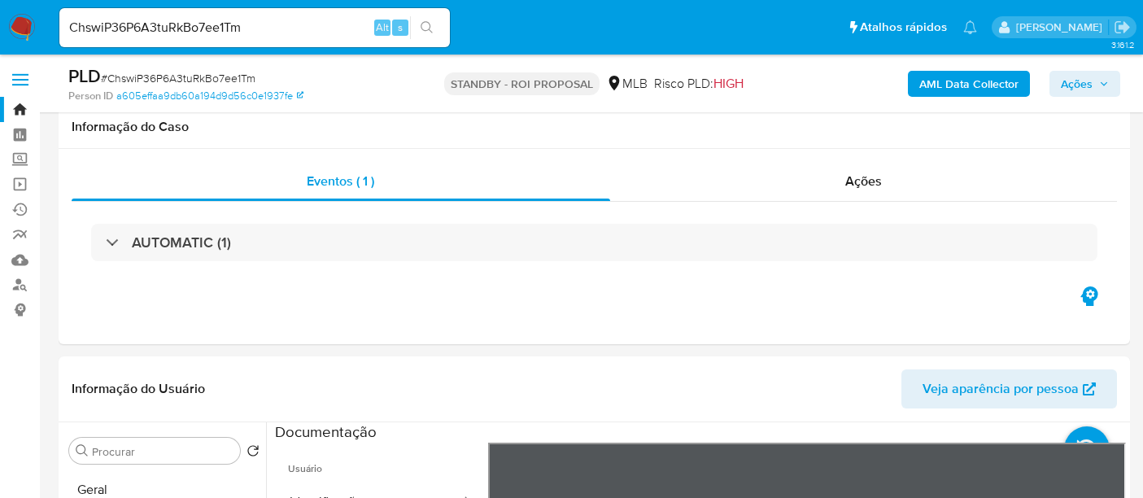
select select "10"
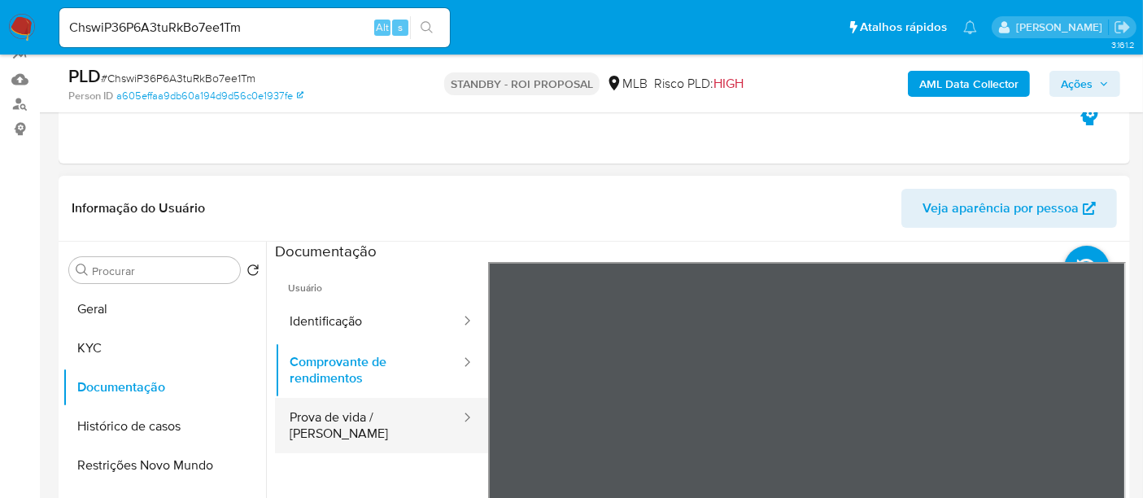
drag, startPoint x: 373, startPoint y: 417, endPoint x: 453, endPoint y: 417, distance: 80.6
click at [373, 417] on button "Prova de vida / Selfie" at bounding box center [368, 425] width 187 height 55
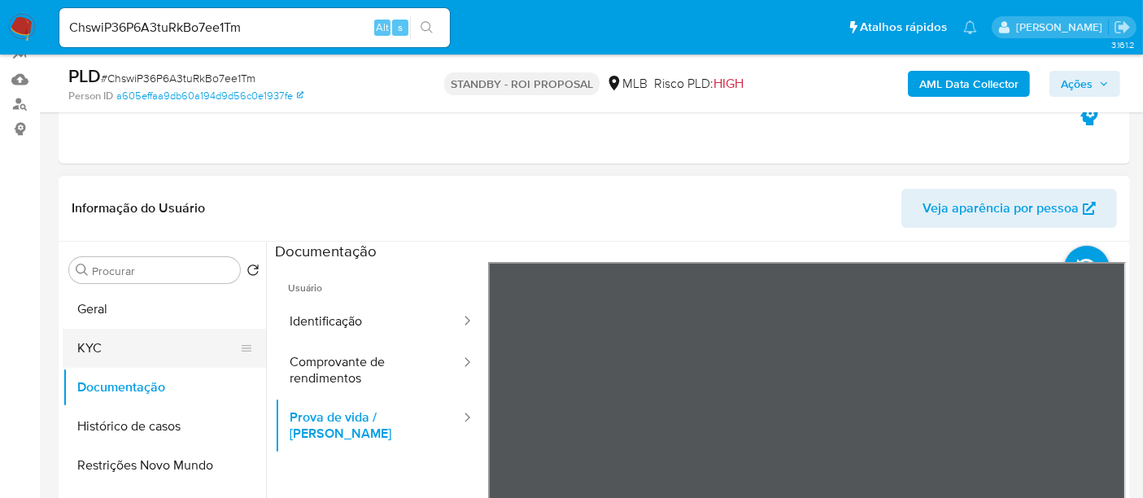
drag, startPoint x: 109, startPoint y: 344, endPoint x: 208, endPoint y: 345, distance: 99.3
click at [109, 345] on button "KYC" at bounding box center [158, 348] width 190 height 39
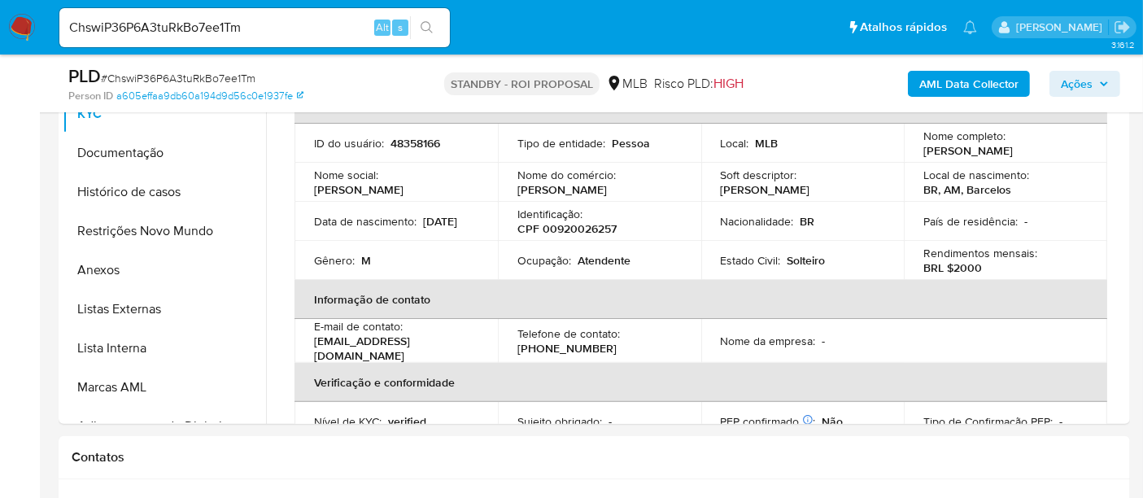
scroll to position [412, 0]
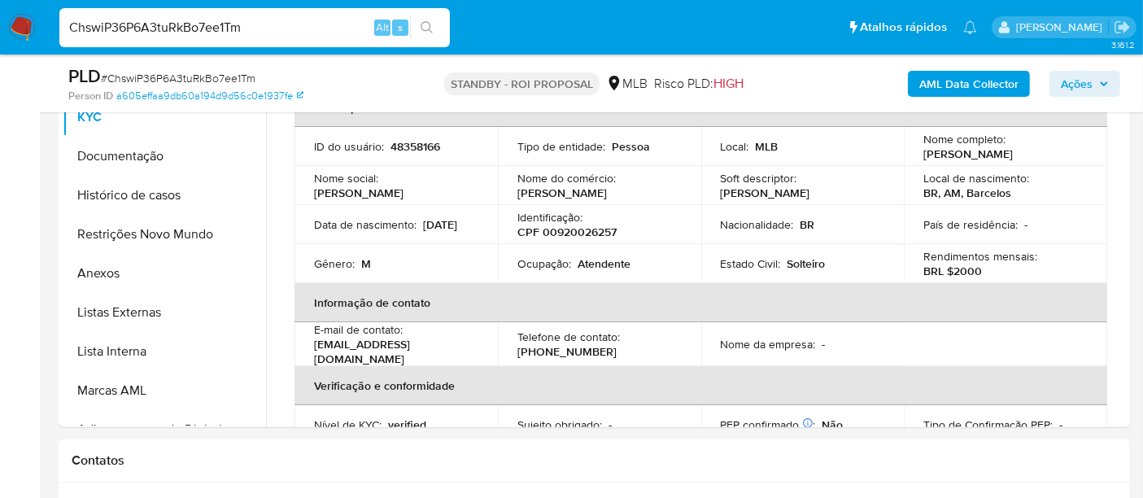
drag, startPoint x: 279, startPoint y: 26, endPoint x: 0, endPoint y: 51, distance: 280.2
click at [0, 51] on nav "Pausado Ver notificaciones ChswiP36P6A3tuRkBo7ee1Tm Alt s Atalhos rápidos Presi…" at bounding box center [571, 27] width 1143 height 55
paste input "TJ6Tvs9CmmqXnVx5FuFubjlS"
type input "TJ6Tvs9CmmqXnVx5FuFubjlS"
click at [432, 19] on button "search-icon" at bounding box center [426, 27] width 33 height 23
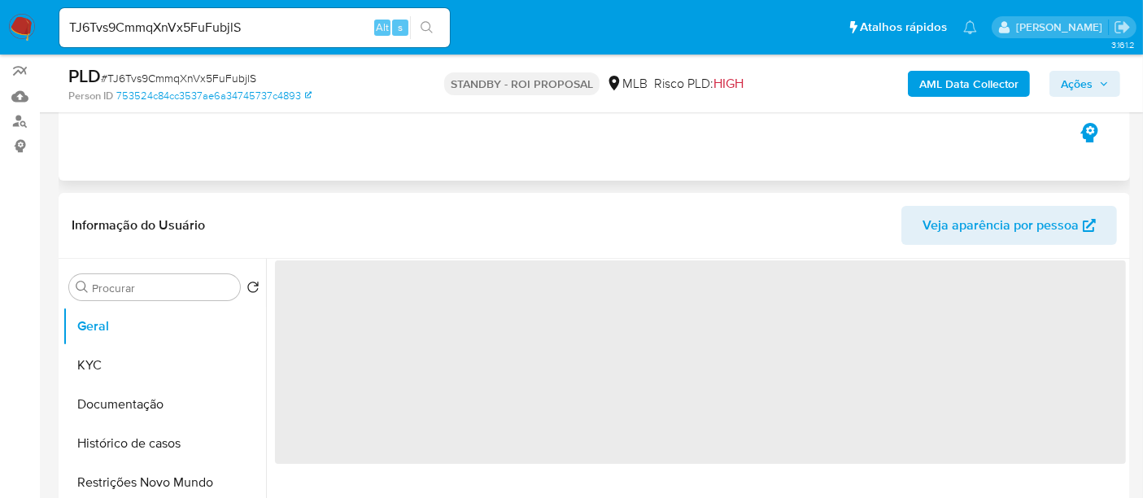
scroll to position [181, 0]
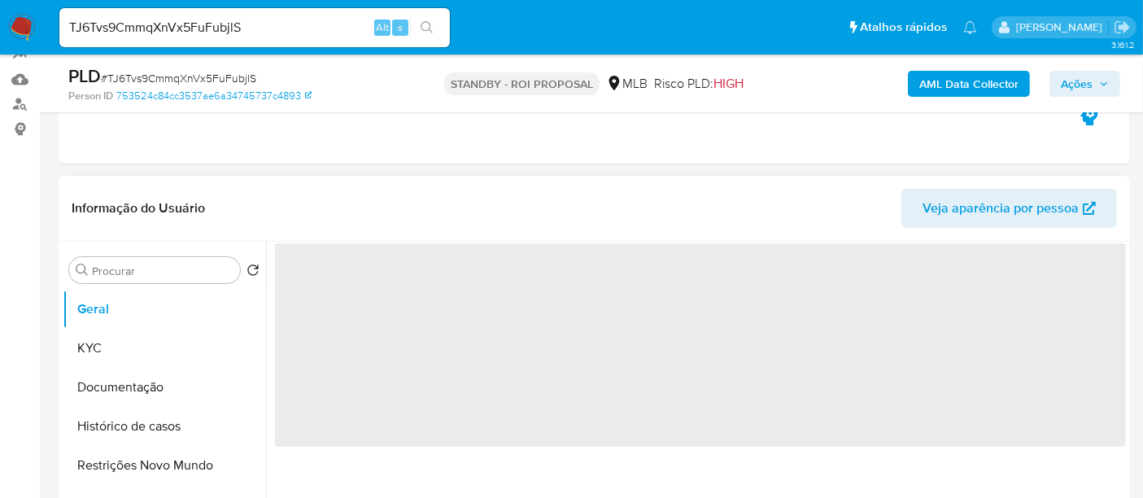
select select "10"
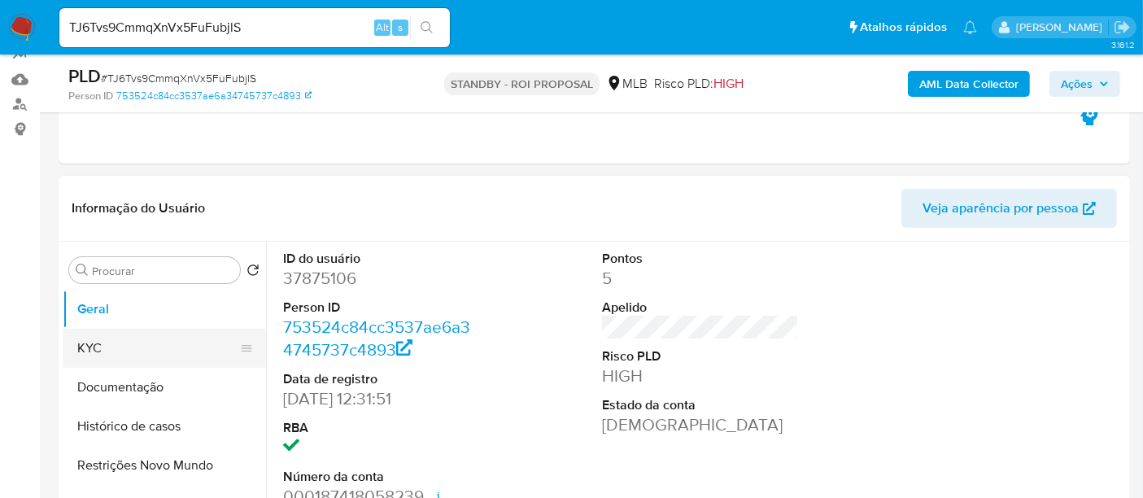
click at [110, 347] on button "KYC" at bounding box center [158, 348] width 190 height 39
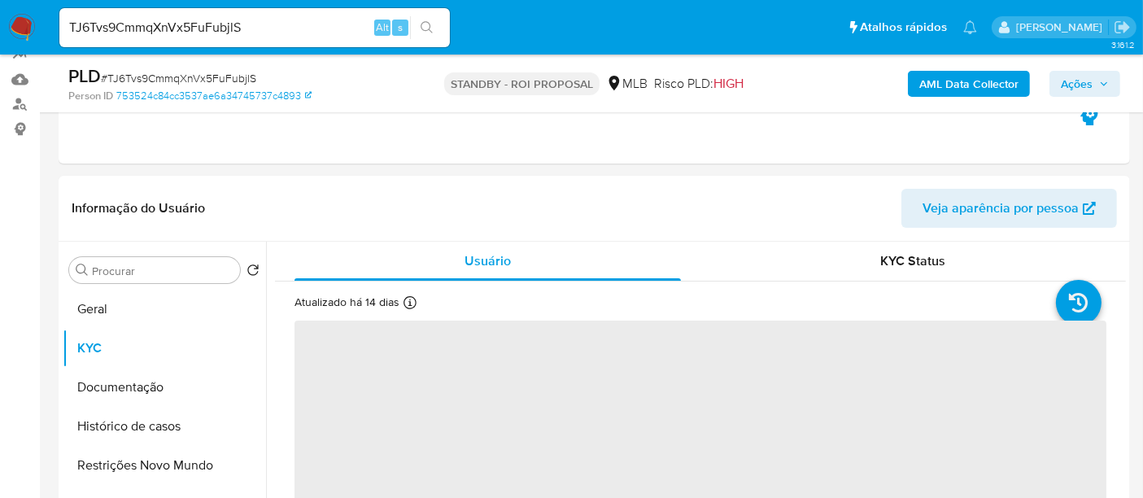
scroll to position [90, 0]
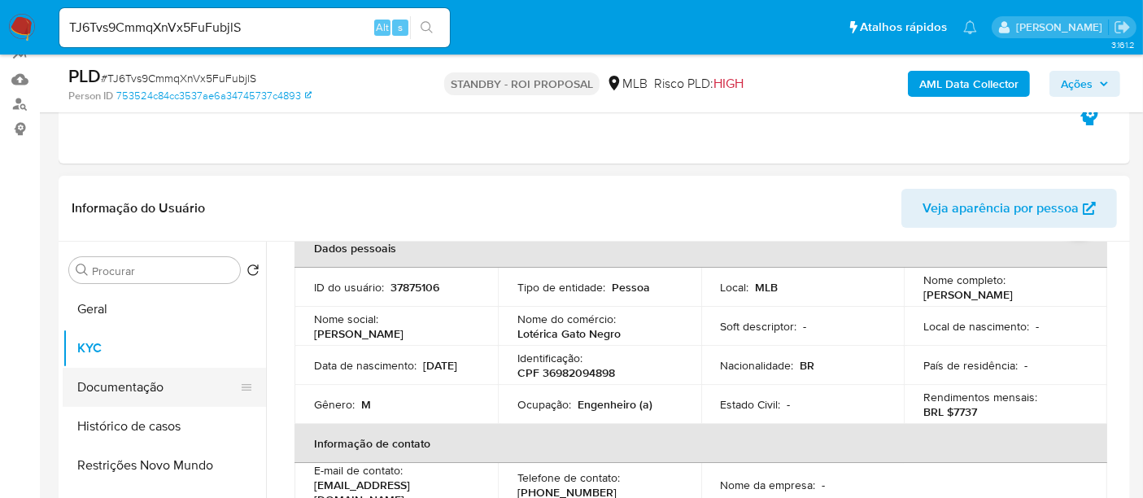
drag, startPoint x: 128, startPoint y: 386, endPoint x: 167, endPoint y: 384, distance: 39.1
click at [126, 386] on button "Documentação" at bounding box center [158, 387] width 190 height 39
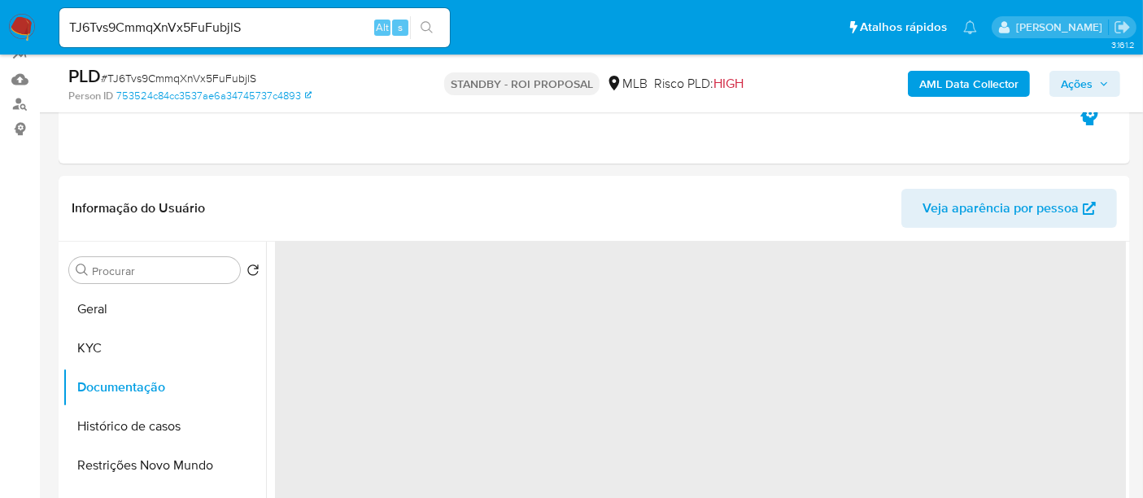
scroll to position [0, 0]
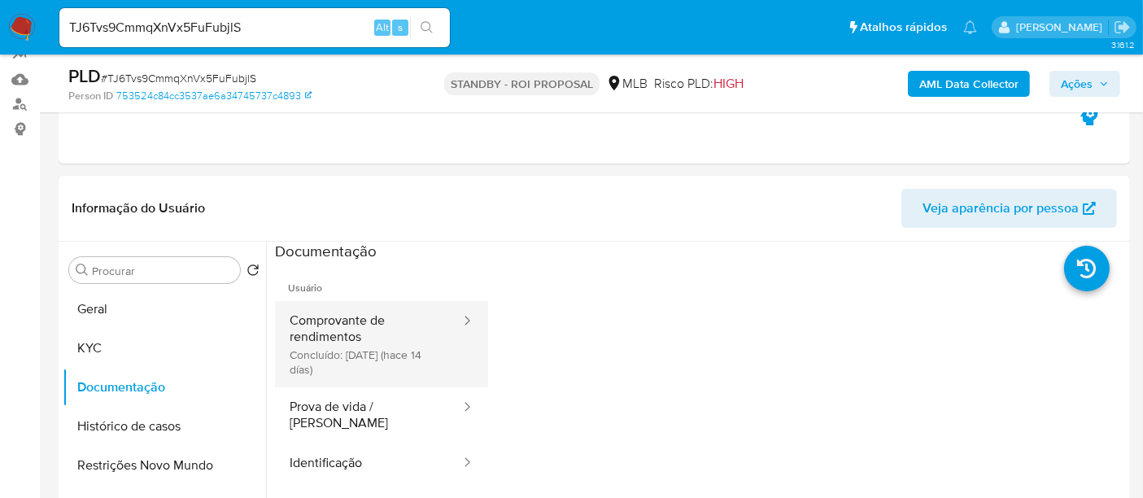
click at [343, 318] on button "Comprovante de rendimentos Concluído: 18/09/2025 (hace 14 días)" at bounding box center [368, 344] width 187 height 86
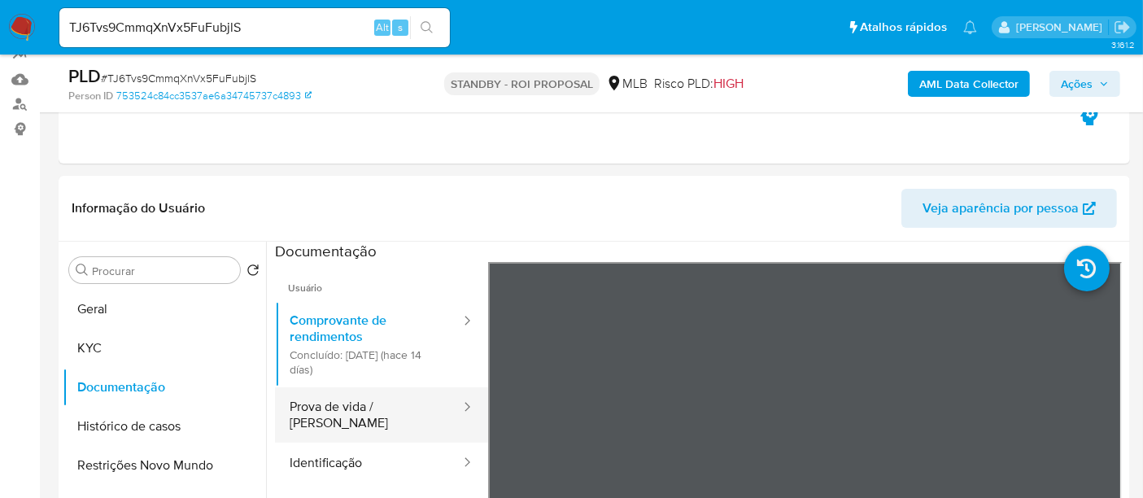
click at [347, 390] on button "Prova de vida / [PERSON_NAME]" at bounding box center [368, 414] width 187 height 55
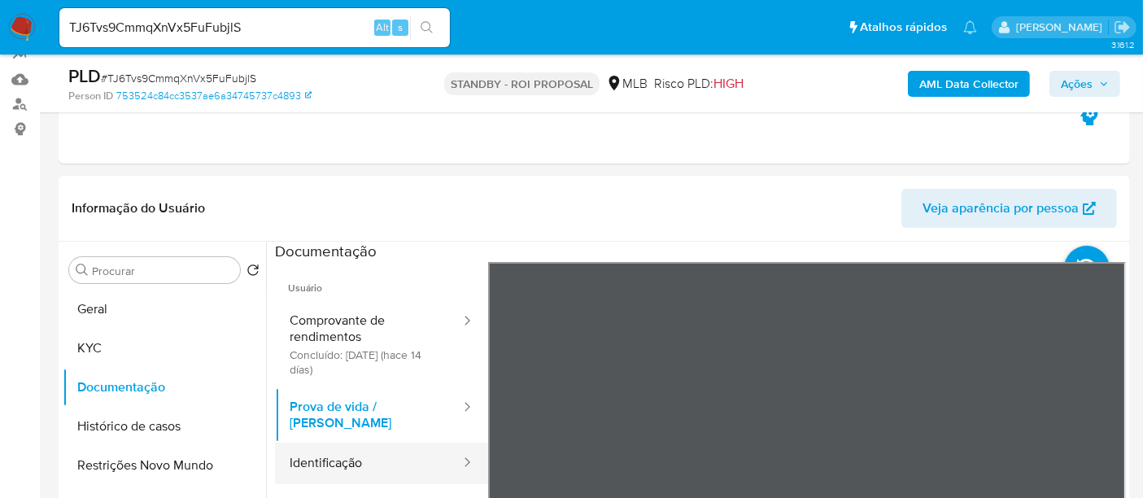
click at [312, 450] on button "Identificação" at bounding box center [368, 463] width 187 height 41
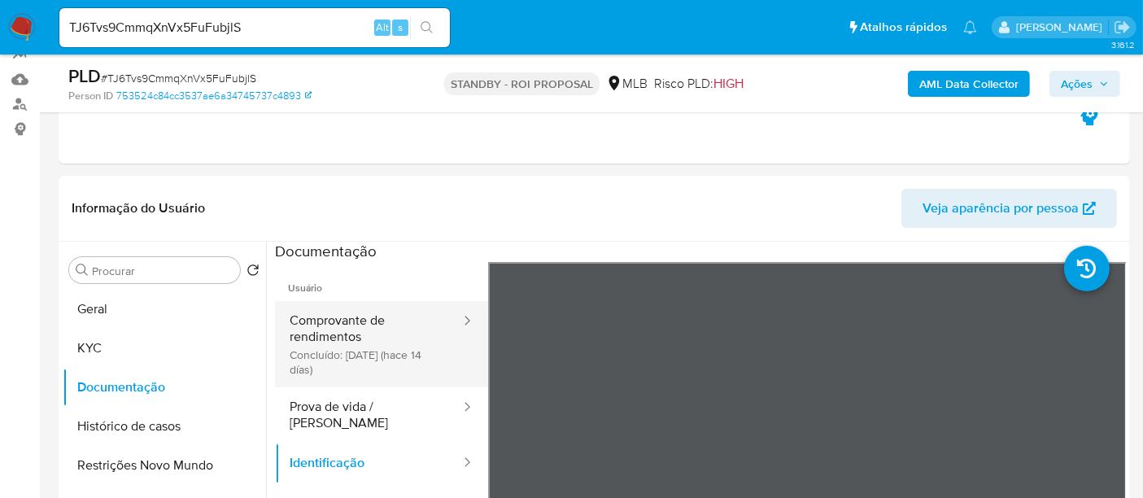
click at [353, 317] on button "Comprovante de rendimentos Concluído: 18/09/2025 (hace 14 días)" at bounding box center [368, 344] width 187 height 86
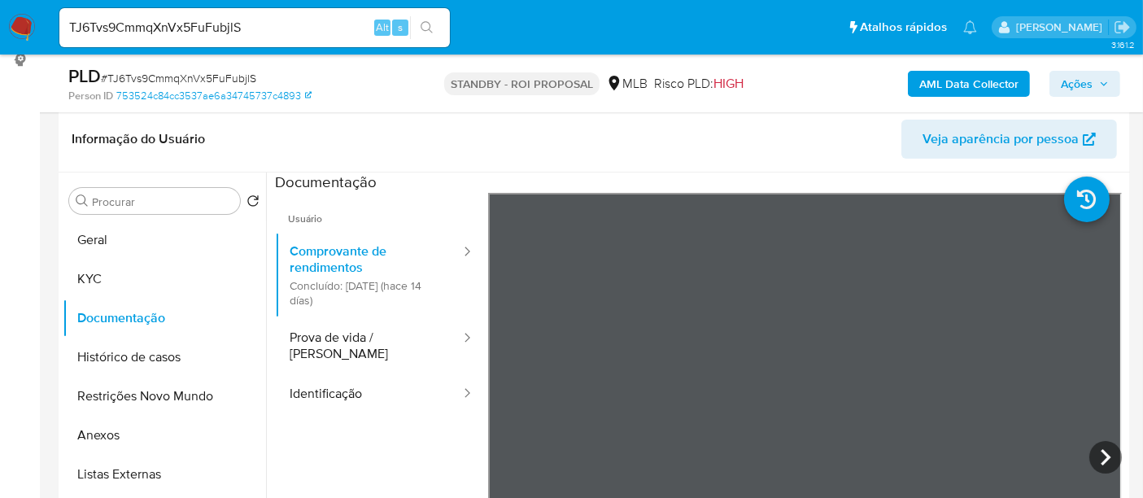
scroll to position [263, 0]
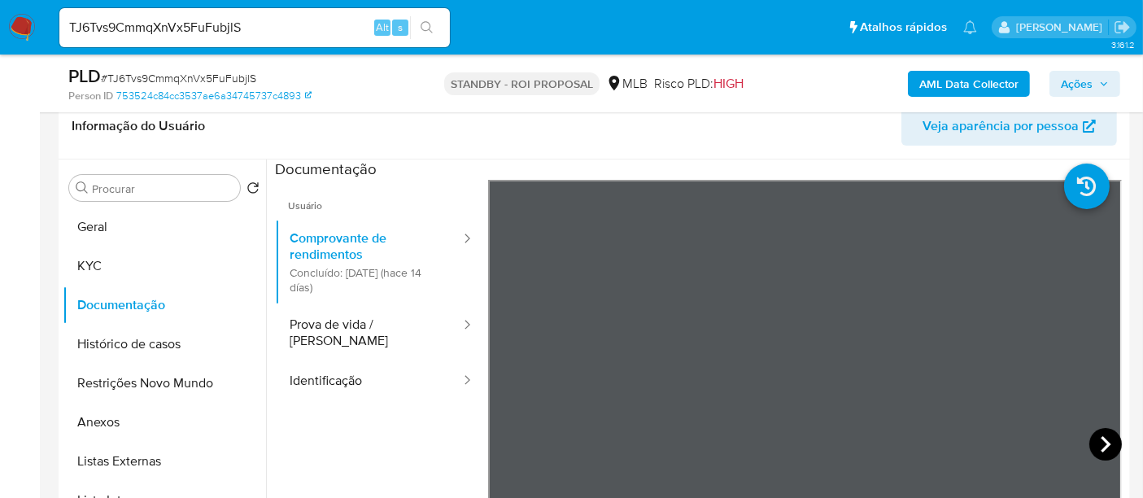
click at [1094, 450] on icon at bounding box center [1106, 444] width 33 height 33
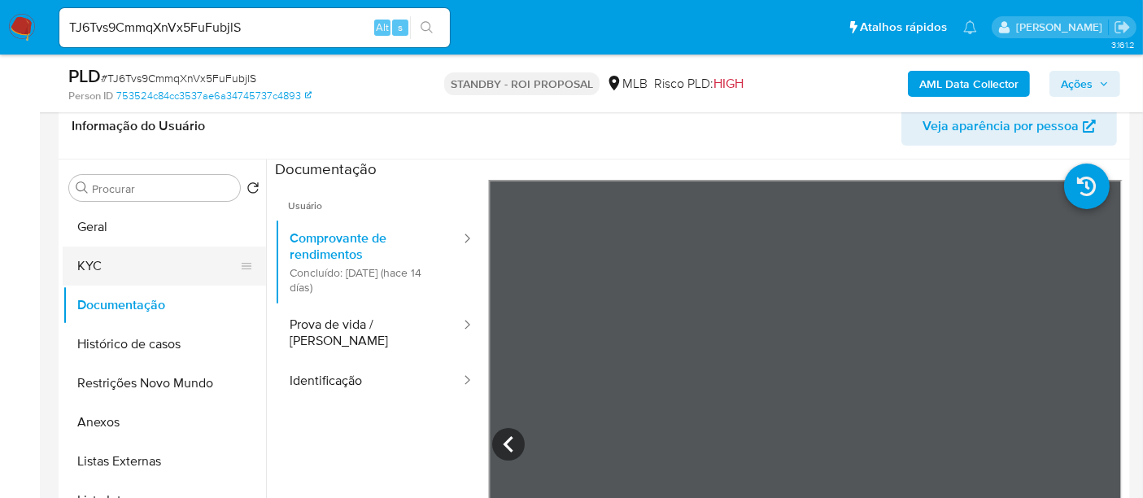
drag, startPoint x: 107, startPoint y: 259, endPoint x: 196, endPoint y: 260, distance: 89.5
click at [107, 259] on button "KYC" at bounding box center [158, 266] width 190 height 39
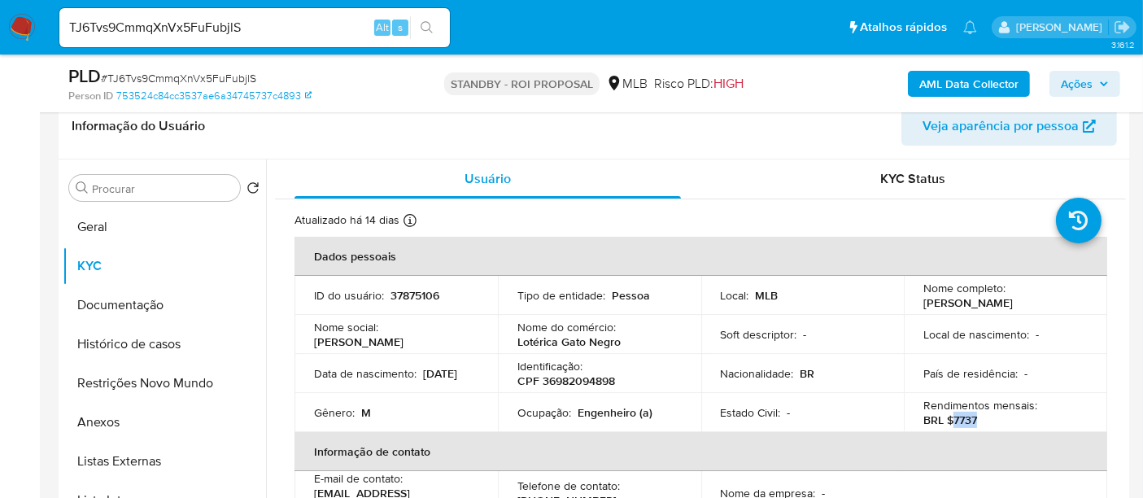
drag, startPoint x: 949, startPoint y: 416, endPoint x: 996, endPoint y: 424, distance: 47.9
click at [996, 424] on div "Rendimentos mensais : BRL $7737" at bounding box center [1006, 412] width 164 height 29
copy p "7737"
drag, startPoint x: 244, startPoint y: 27, endPoint x: 0, endPoint y: 67, distance: 247.3
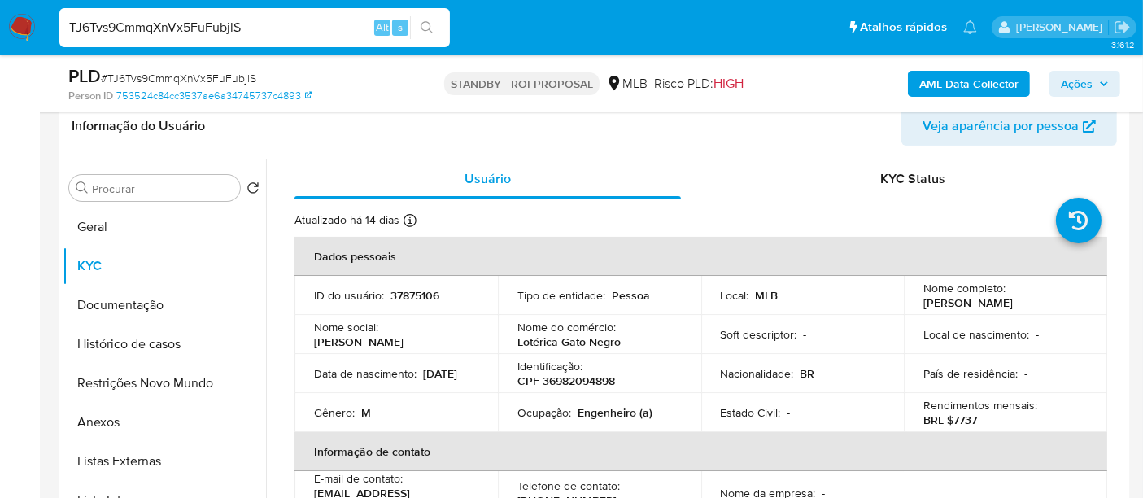
paste input "ApOhhbsYtO3jwMS8owtYmlgf"
type input "ApOhhbsYtO3jwMS8owtYmlgf"
drag, startPoint x: 427, startPoint y: 24, endPoint x: 439, endPoint y: 33, distance: 15.6
click at [427, 24] on icon "search-icon" at bounding box center [427, 27] width 13 height 13
click at [20, 26] on img at bounding box center [22, 28] width 28 height 28
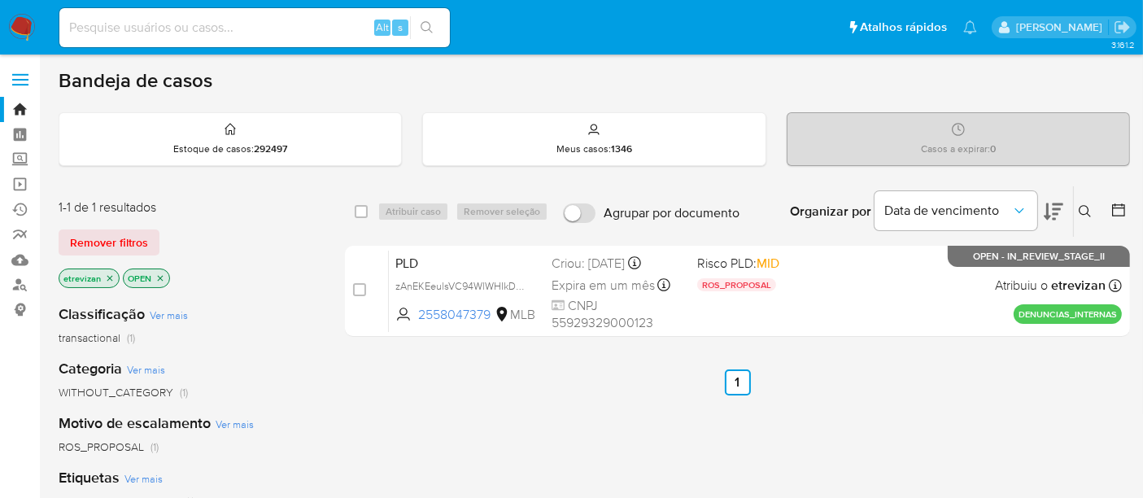
click at [212, 41] on div "Alt s" at bounding box center [254, 27] width 391 height 39
click at [216, 23] on input at bounding box center [254, 27] width 391 height 21
paste input "ApOhhbsYtO3jwMS8owtYmlgf"
type input "ApOhhbsYtO3jwMS8owtYmlgf"
click at [430, 22] on icon "search-icon" at bounding box center [427, 27] width 13 height 13
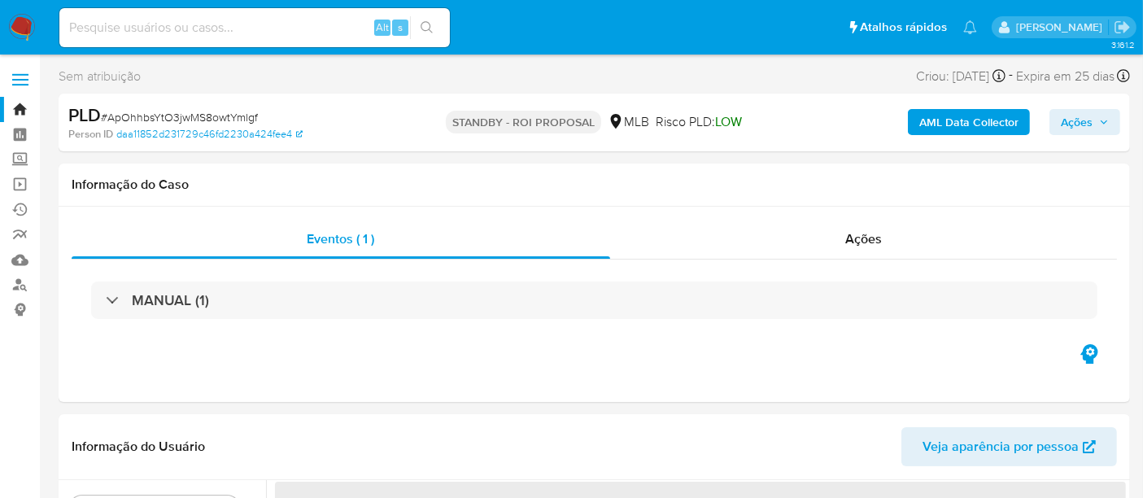
select select "10"
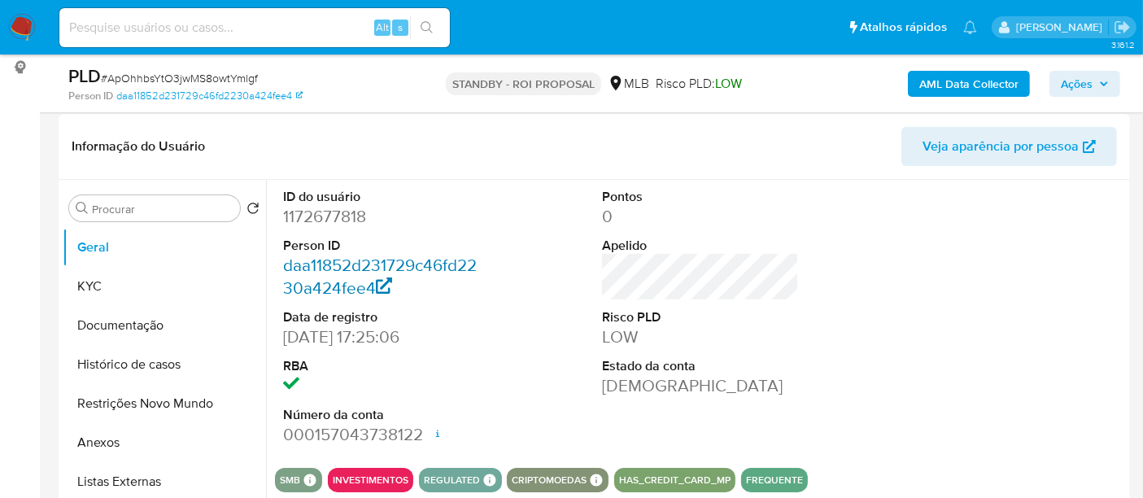
scroll to position [271, 0]
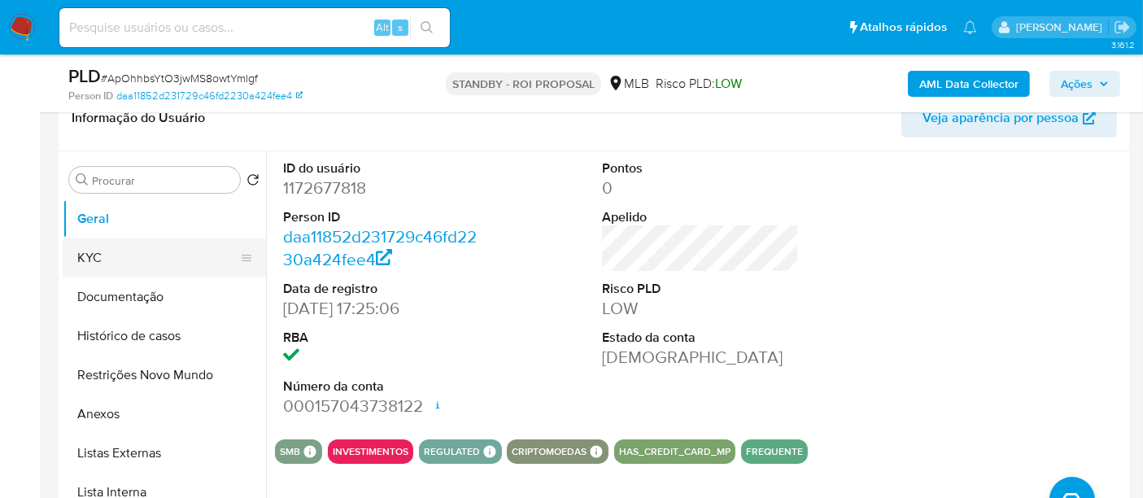
drag, startPoint x: 106, startPoint y: 259, endPoint x: 129, endPoint y: 264, distance: 23.3
click at [107, 259] on button "KYC" at bounding box center [158, 257] width 190 height 39
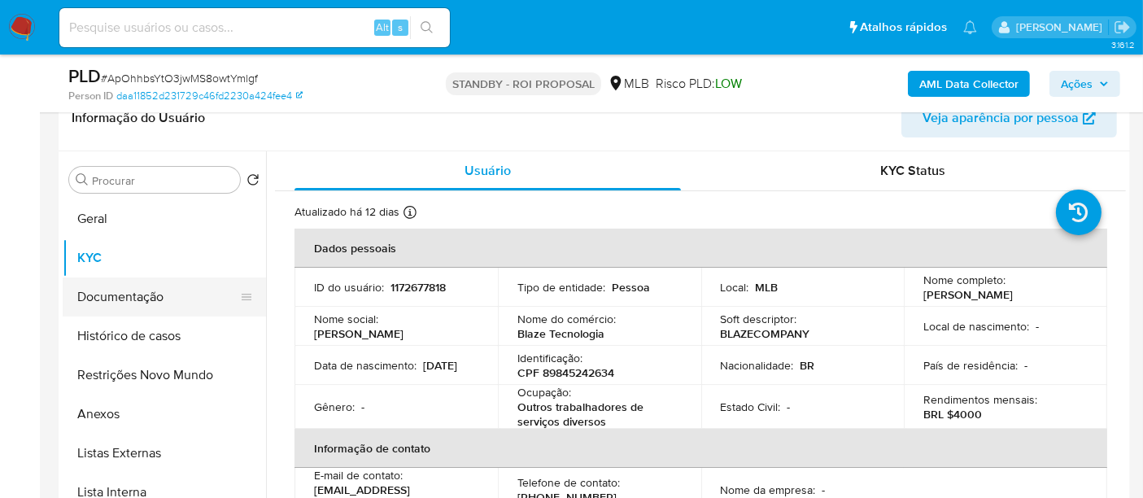
click at [114, 303] on button "Documentação" at bounding box center [158, 296] width 190 height 39
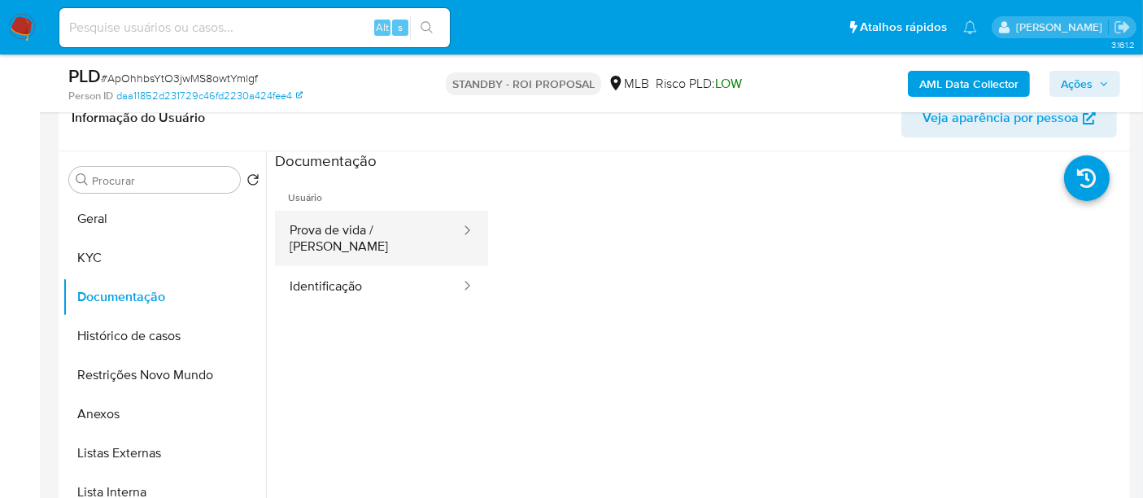
click at [399, 232] on button "Prova de vida / Selfie" at bounding box center [368, 238] width 187 height 55
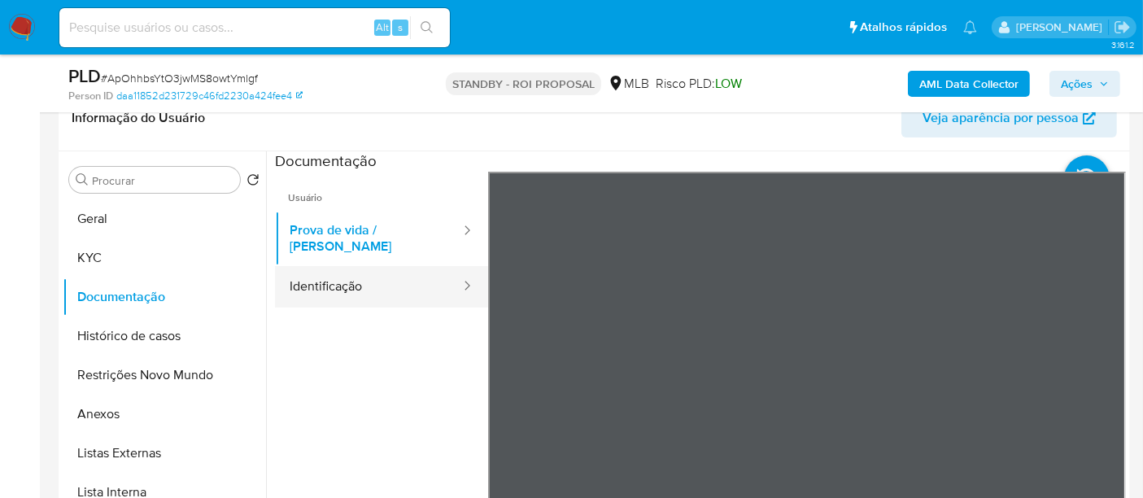
click at [357, 277] on button "Identificação" at bounding box center [368, 286] width 187 height 41
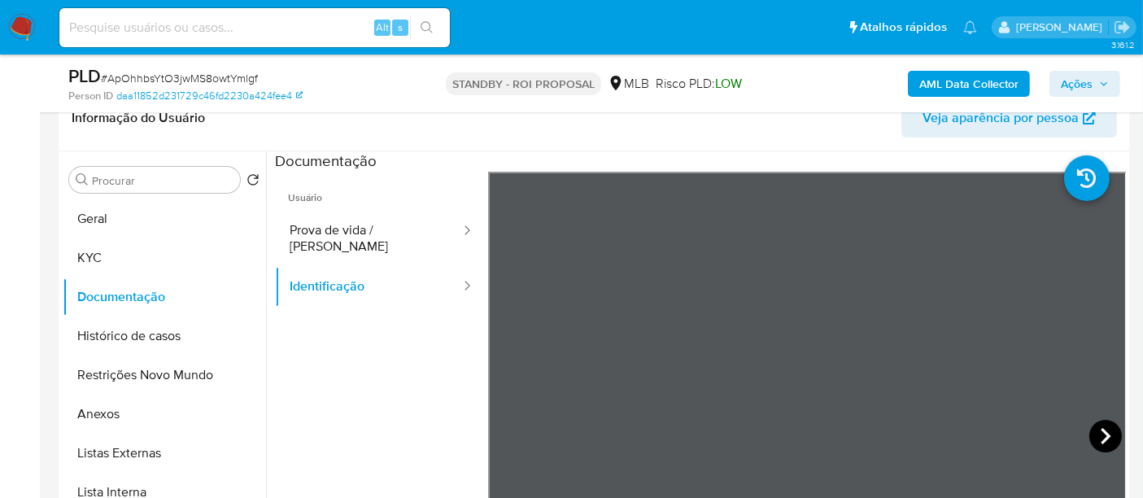
click at [1090, 429] on icon at bounding box center [1106, 436] width 33 height 33
click at [96, 250] on button "KYC" at bounding box center [158, 257] width 190 height 39
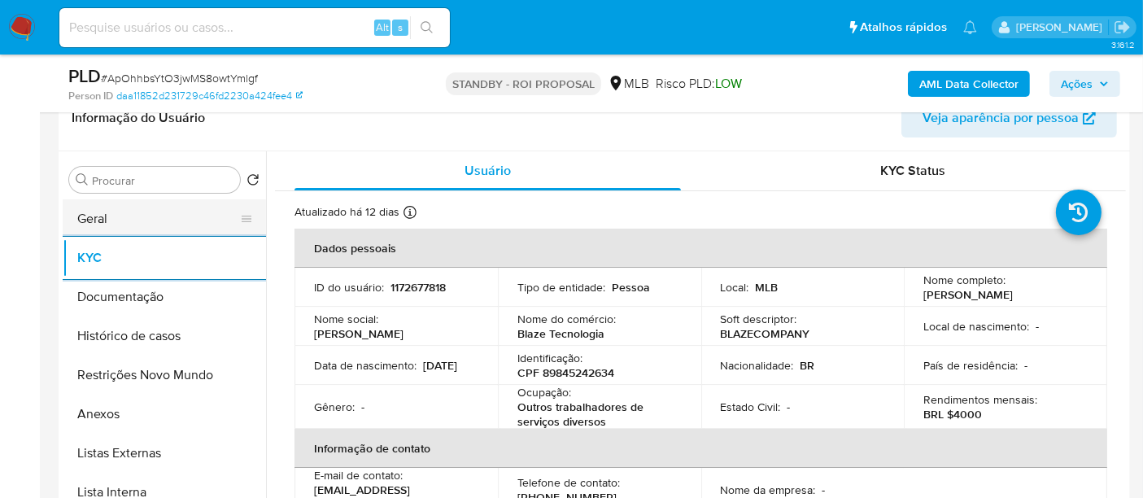
click at [109, 221] on button "Geral" at bounding box center [158, 218] width 190 height 39
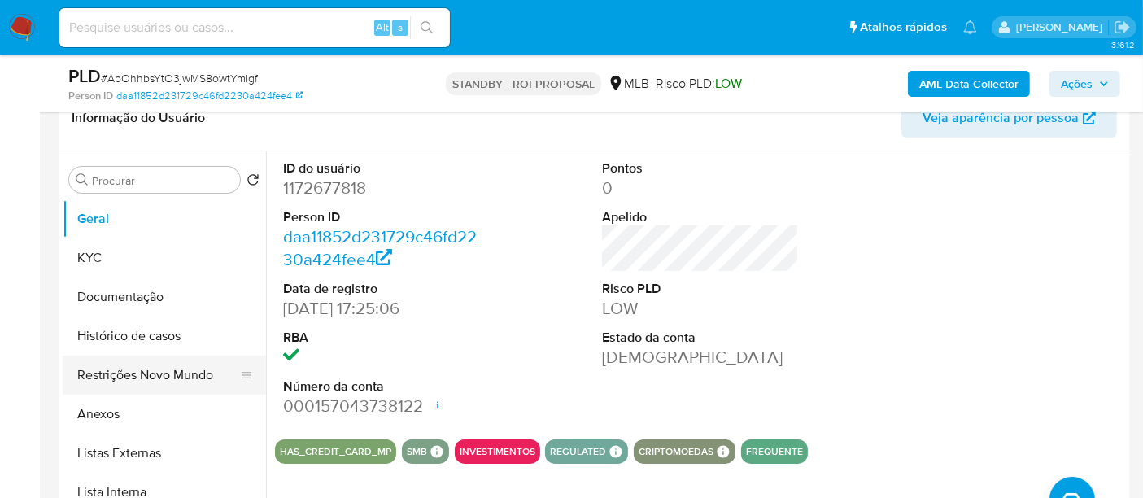
click at [138, 376] on button "Restrições Novo Mundo" at bounding box center [158, 375] width 190 height 39
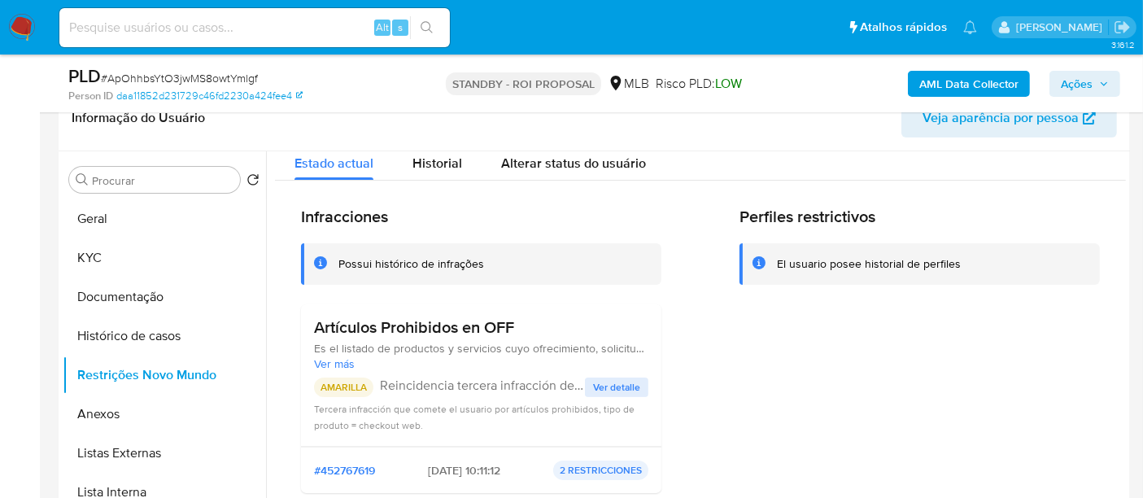
scroll to position [0, 0]
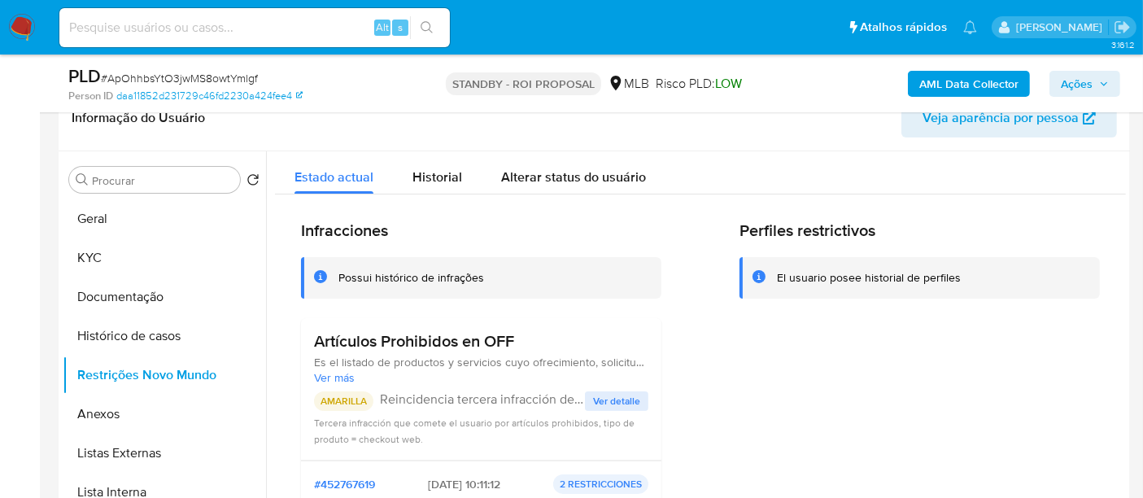
click at [216, 22] on input at bounding box center [254, 27] width 391 height 21
paste input "DSOmdOIOQFmHX7ztg526U2S2"
type input "DSOmdOIOQFmHX7ztg526U2S2"
click at [426, 26] on icon "search-icon" at bounding box center [427, 27] width 13 height 13
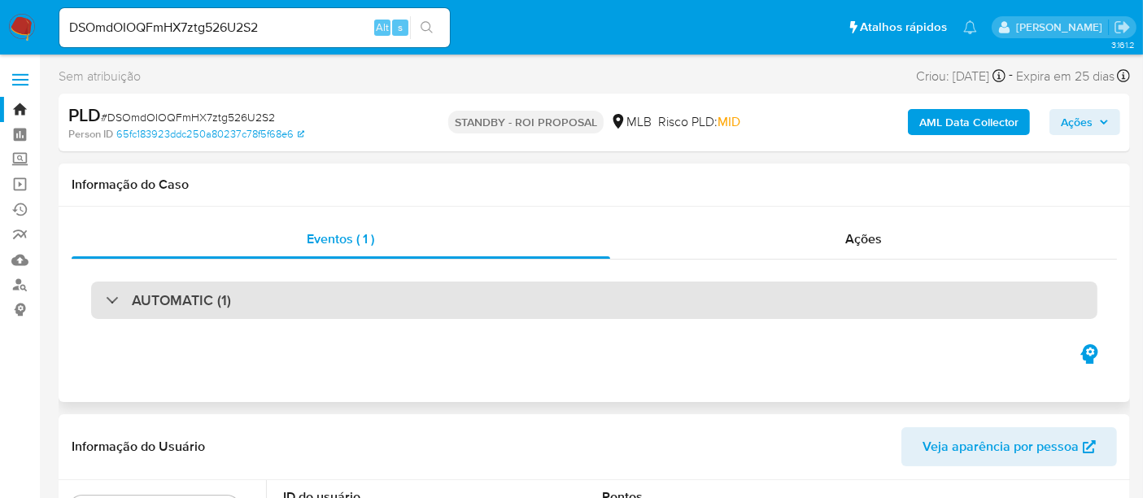
select select "10"
click at [249, 295] on div "AUTOMATIC (1)" at bounding box center [594, 300] width 1007 height 37
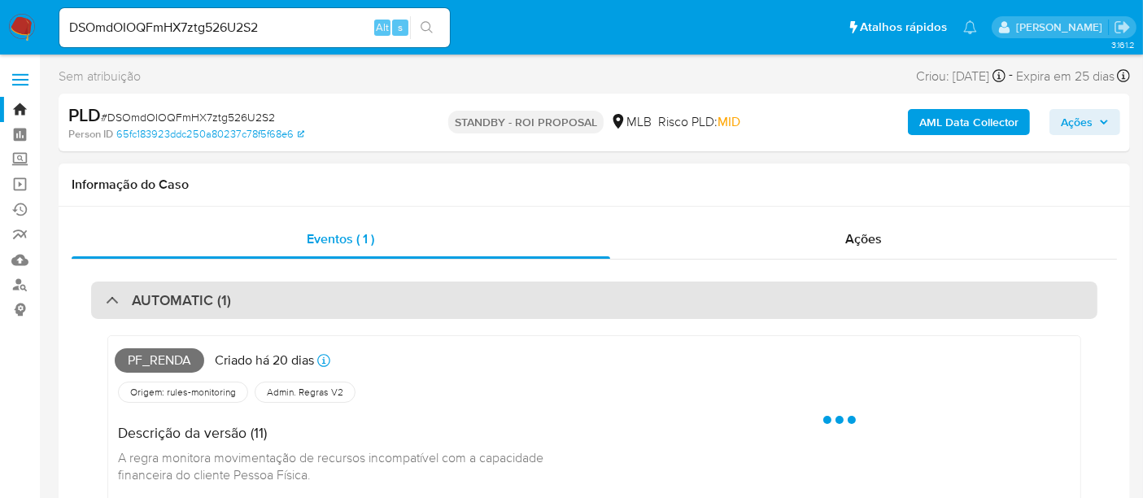
click at [249, 295] on div "AUTOMATIC (1)" at bounding box center [594, 300] width 1007 height 37
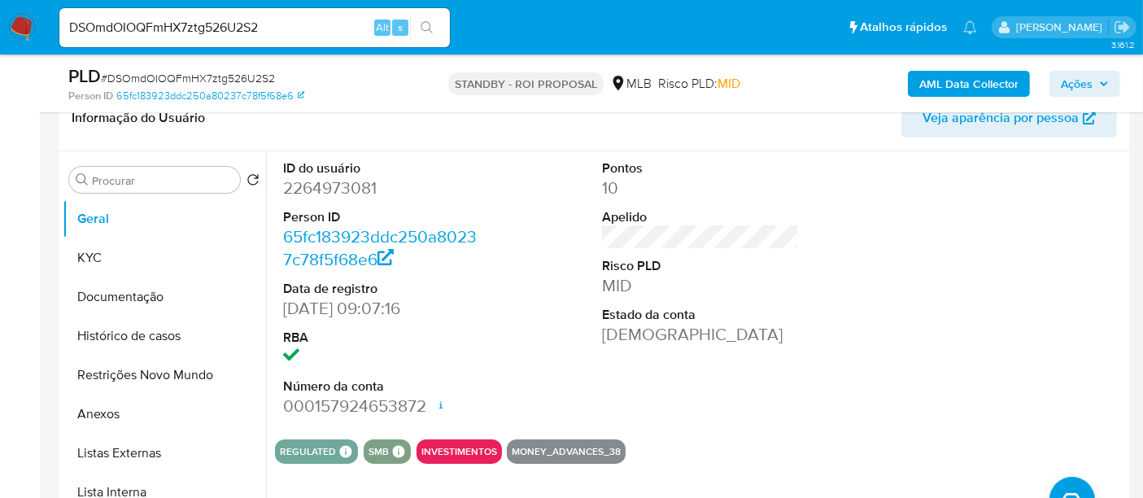
scroll to position [632, 0]
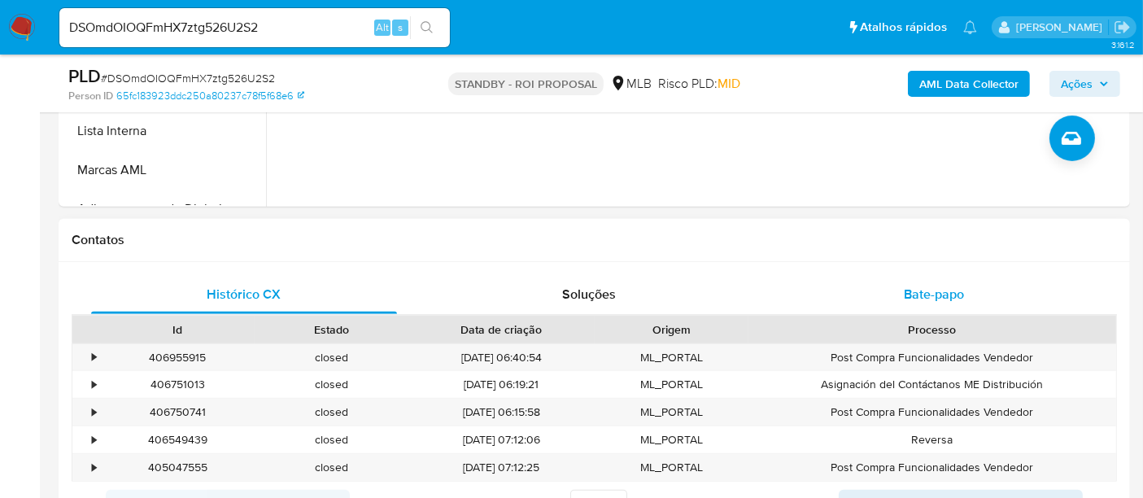
click at [930, 292] on span "Bate-papo" at bounding box center [934, 294] width 60 height 19
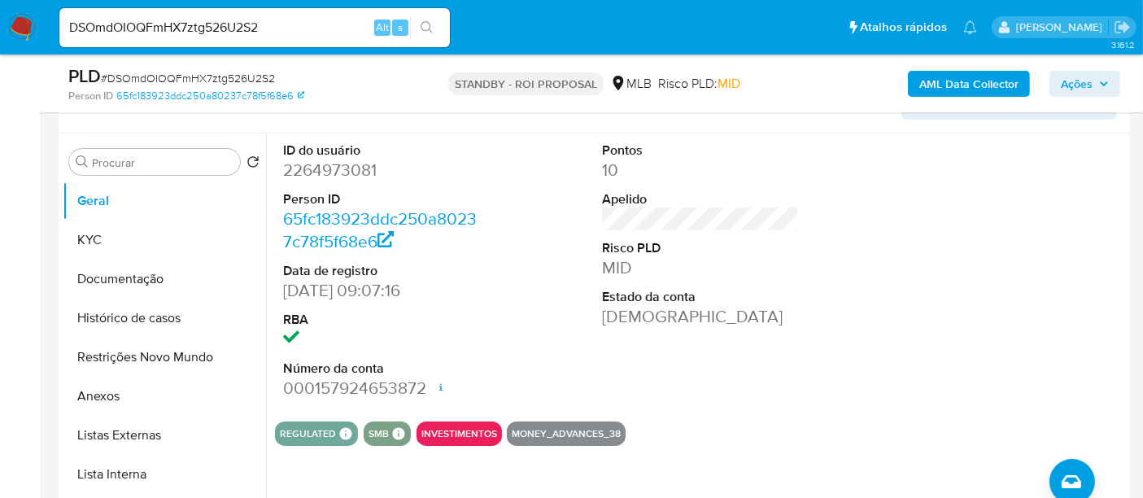
scroll to position [167, 0]
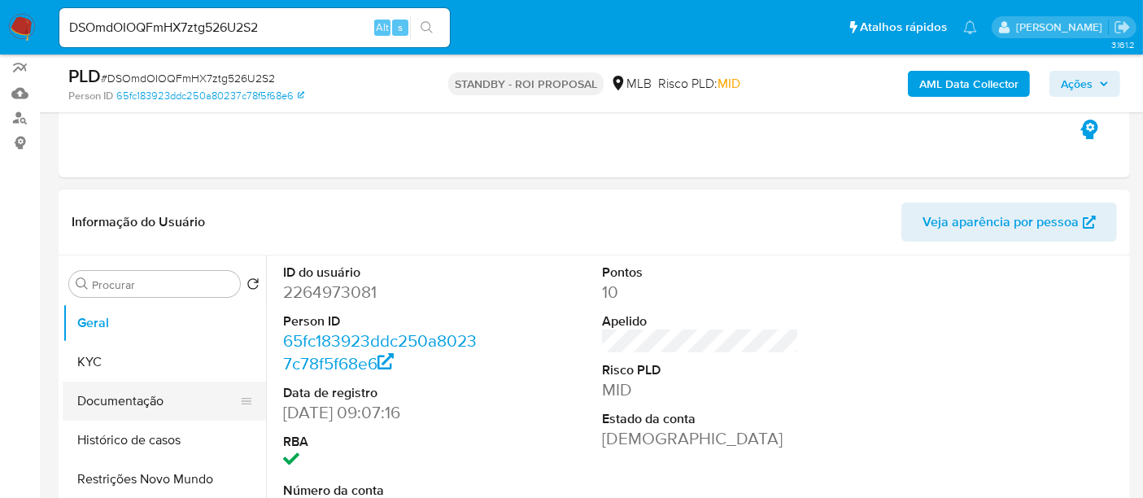
drag, startPoint x: 146, startPoint y: 401, endPoint x: 204, endPoint y: 401, distance: 57.8
click at [148, 401] on button "Documentação" at bounding box center [158, 401] width 190 height 39
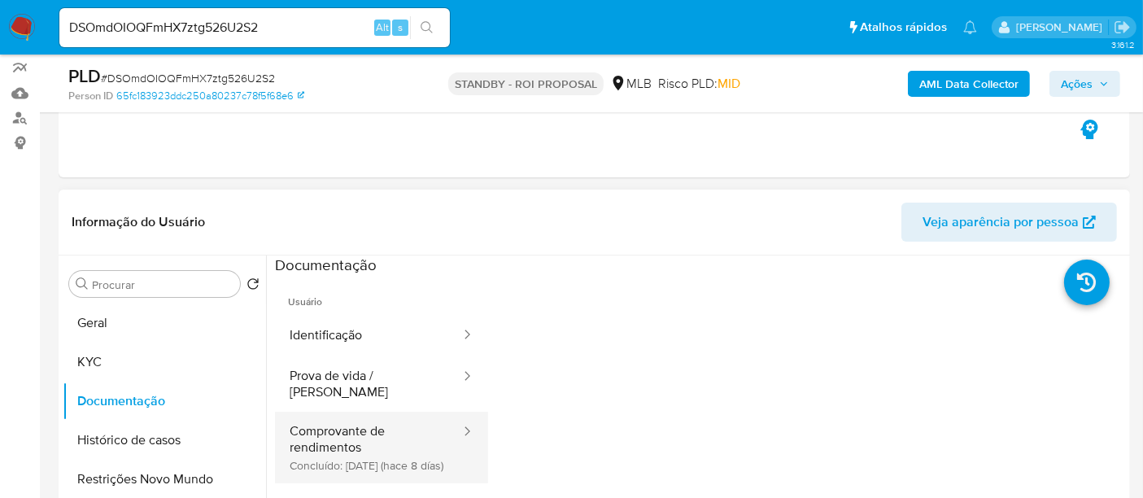
click at [356, 432] on button "Comprovante de rendimentos Concluído: 24/09/2025 (hace 8 días)" at bounding box center [368, 448] width 187 height 72
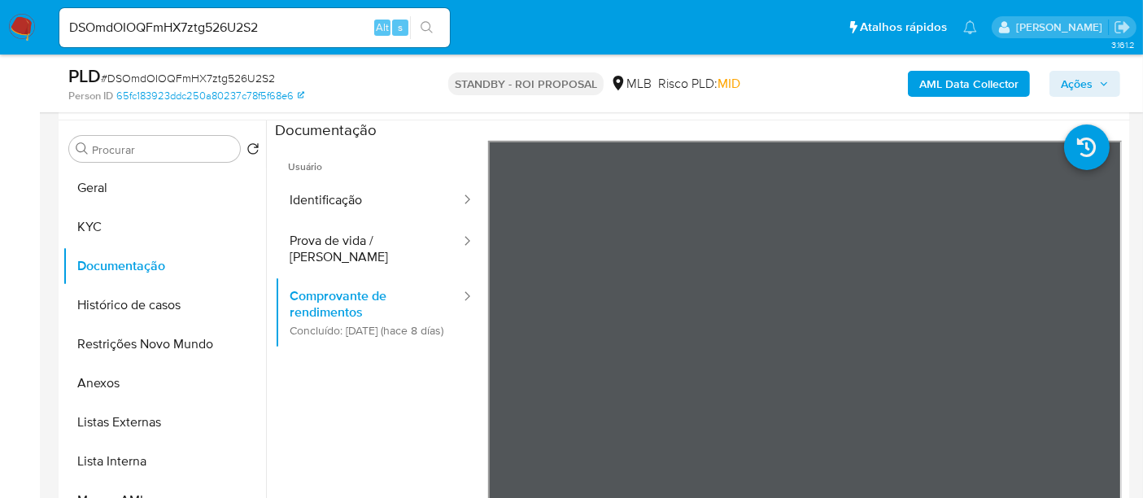
scroll to position [327, 0]
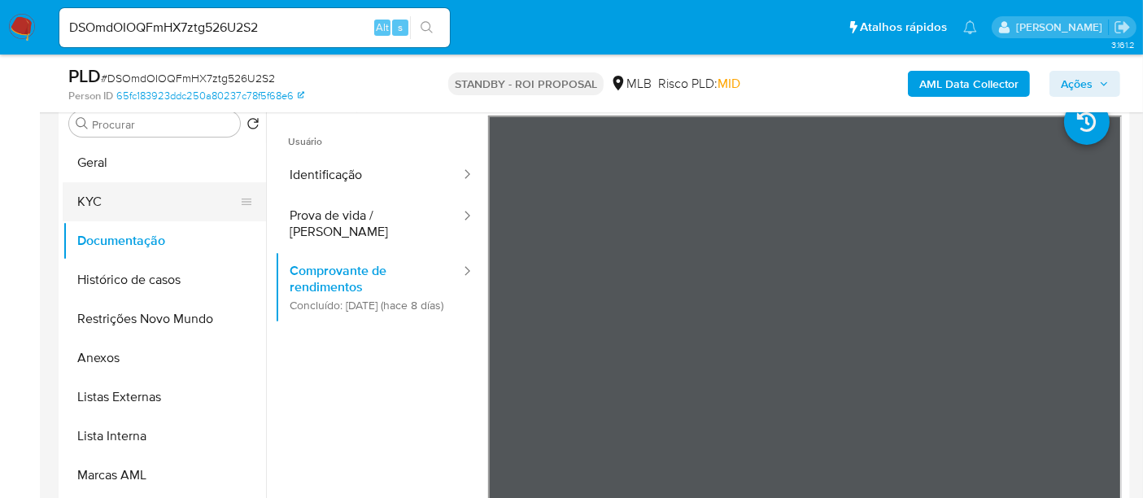
click at [104, 205] on button "KYC" at bounding box center [158, 201] width 190 height 39
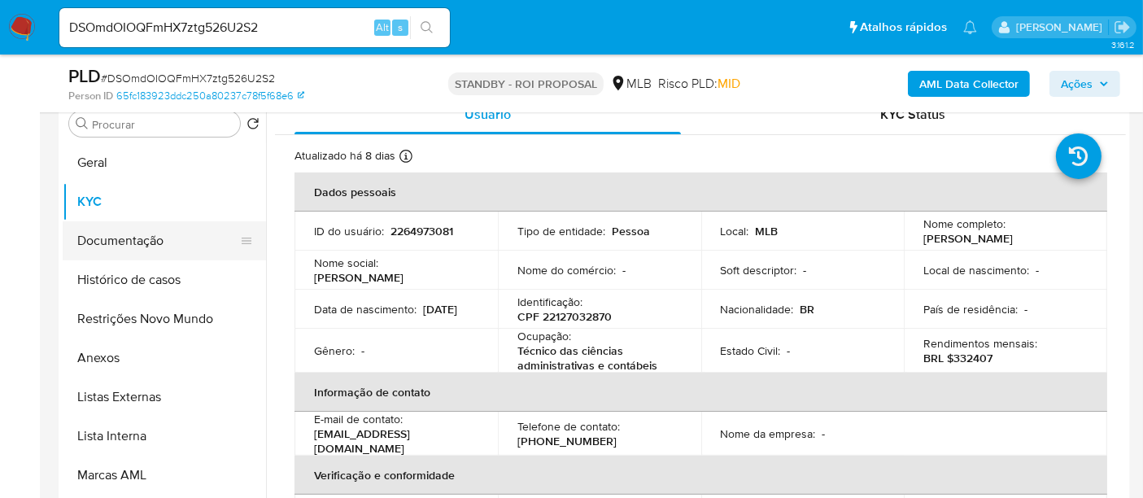
click at [113, 238] on button "Documentação" at bounding box center [158, 240] width 190 height 39
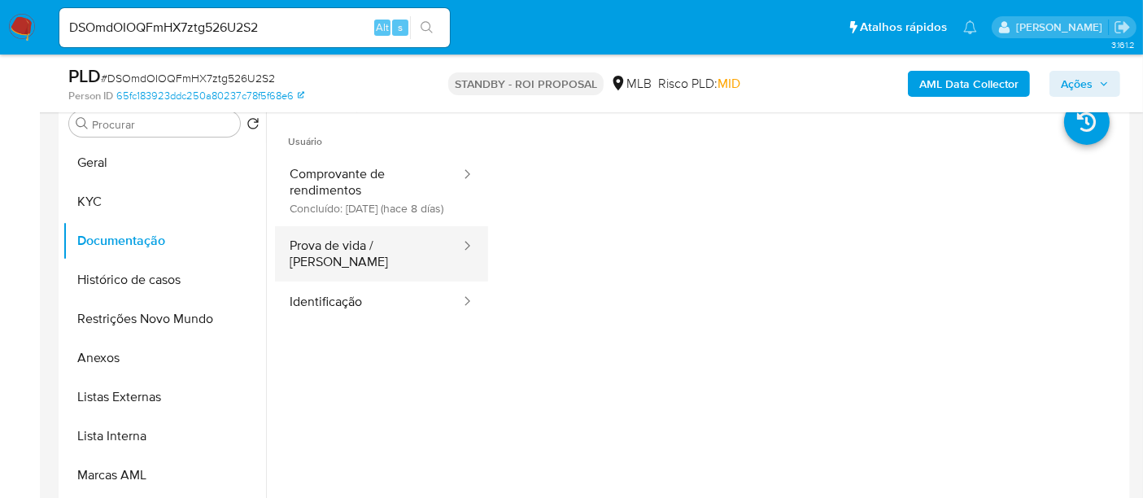
click at [369, 259] on button "Prova de vida / [PERSON_NAME]" at bounding box center [368, 253] width 187 height 55
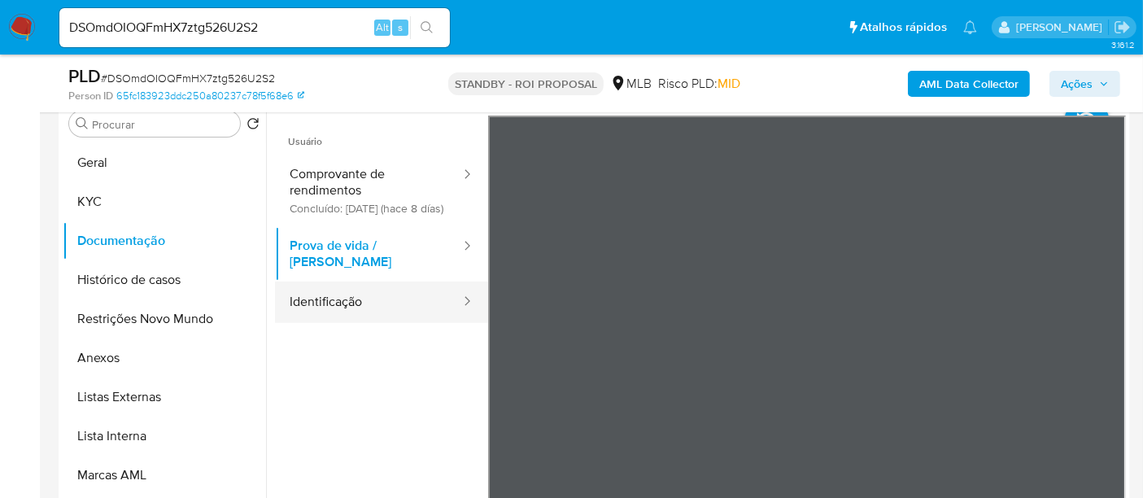
click at [345, 305] on button "Identificação" at bounding box center [368, 302] width 187 height 41
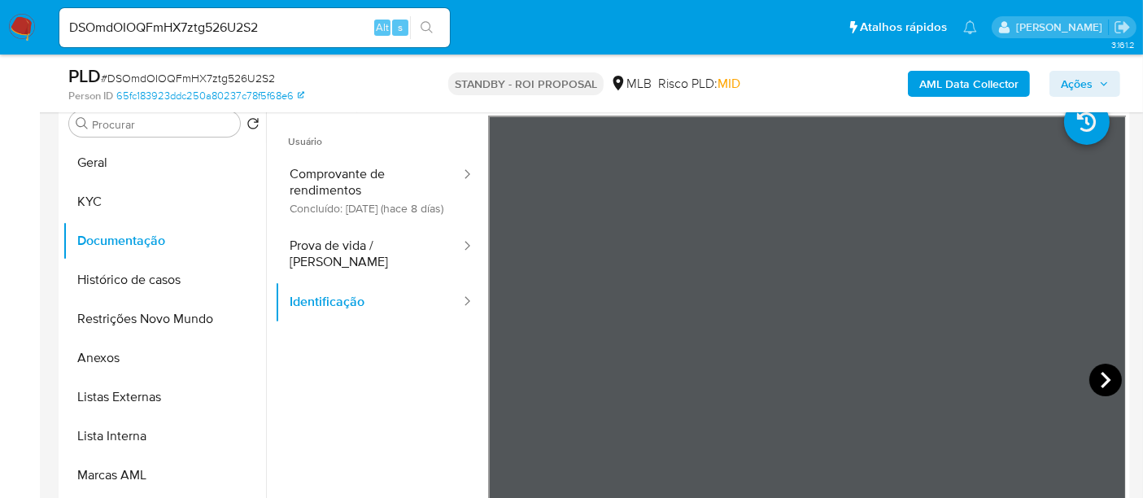
click at [1091, 372] on icon at bounding box center [1106, 380] width 33 height 33
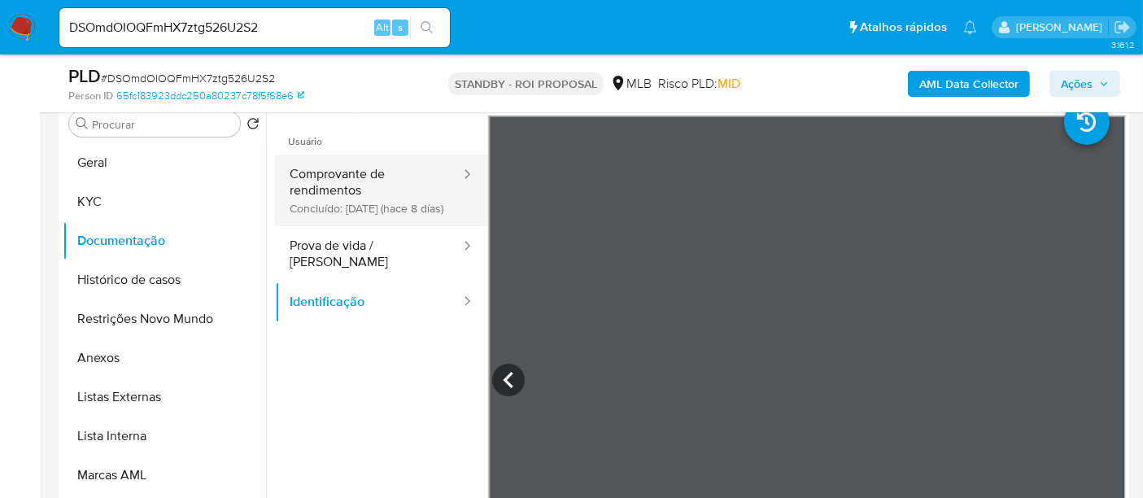
click at [348, 175] on button "Comprovante de rendimentos Concluído: 24/09/2025 (hace 8 días)" at bounding box center [368, 191] width 187 height 72
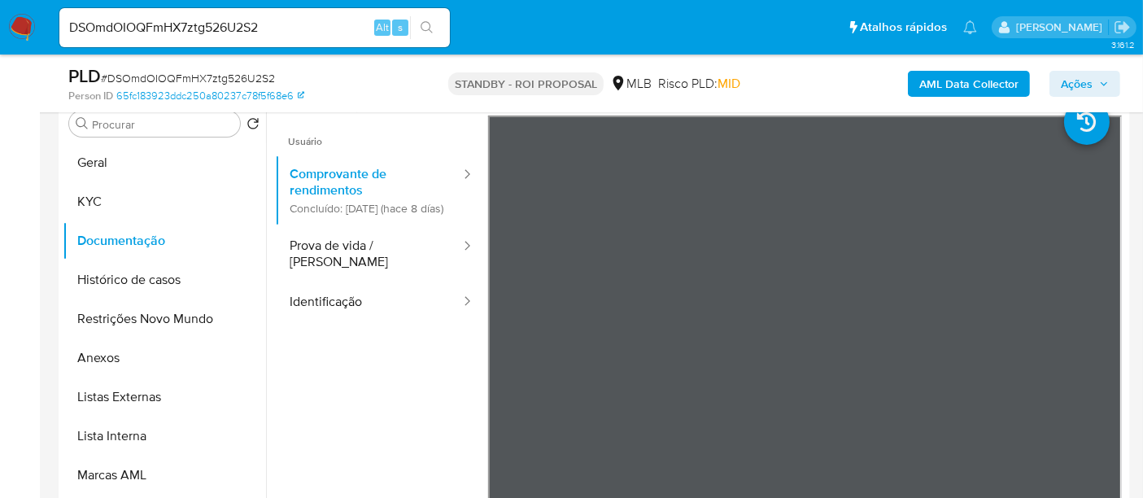
scroll to position [90, 0]
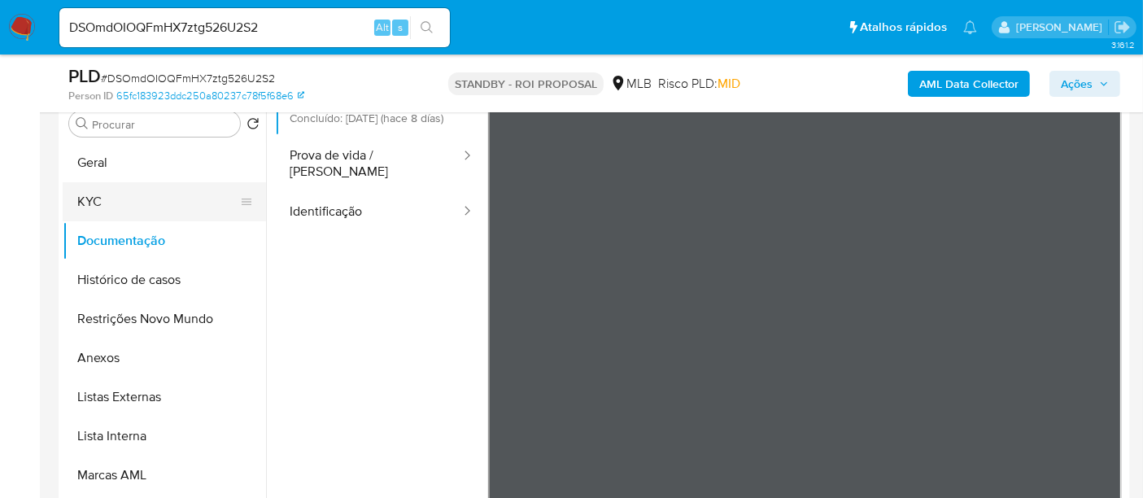
click at [114, 202] on button "KYC" at bounding box center [158, 201] width 190 height 39
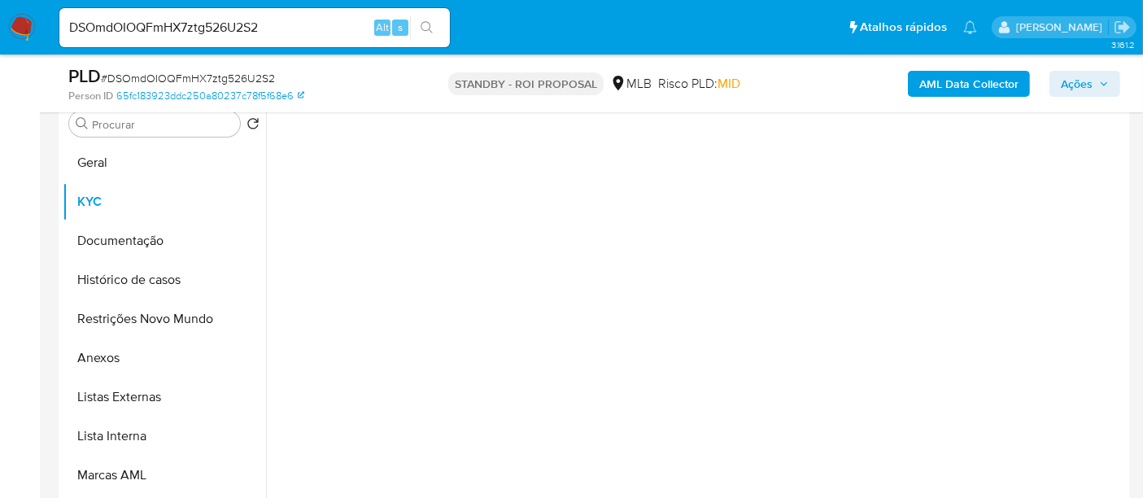
scroll to position [0, 0]
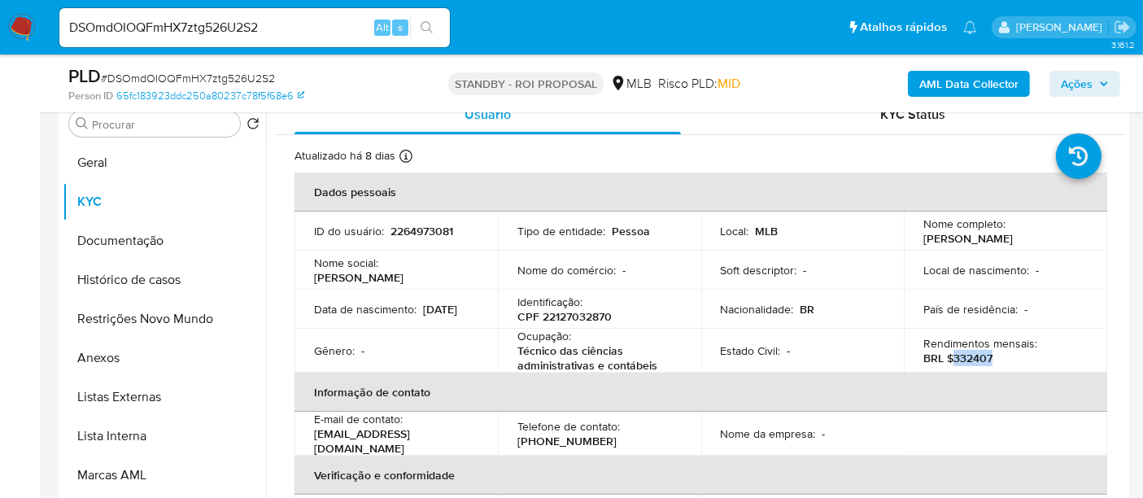
drag, startPoint x: 950, startPoint y: 356, endPoint x: 993, endPoint y: 358, distance: 42.4
click at [993, 358] on div "Rendimentos mensais : BRL $332407" at bounding box center [1006, 350] width 164 height 29
copy p "332407"
drag, startPoint x: 120, startPoint y: 237, endPoint x: 176, endPoint y: 250, distance: 56.8
click at [120, 237] on button "Documentação" at bounding box center [158, 240] width 190 height 39
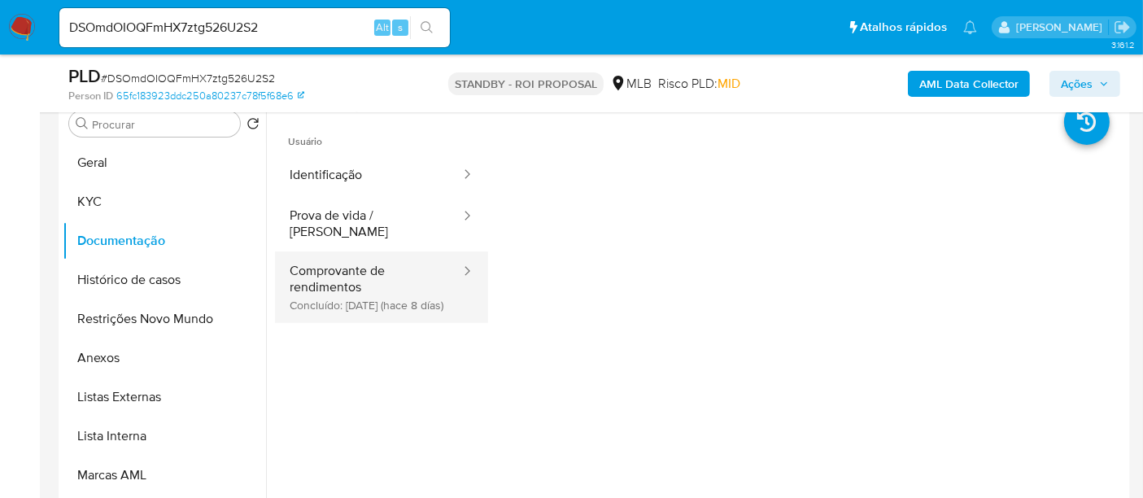
click at [332, 266] on button "Comprovante de rendimentos Concluído: 24/09/2025 (hace 8 días)" at bounding box center [368, 287] width 187 height 72
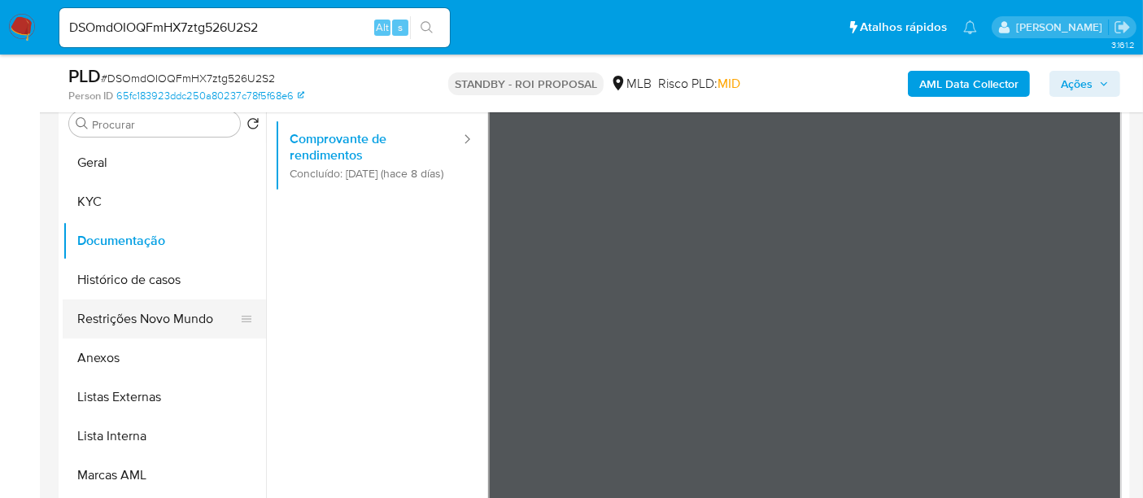
scroll to position [142, 0]
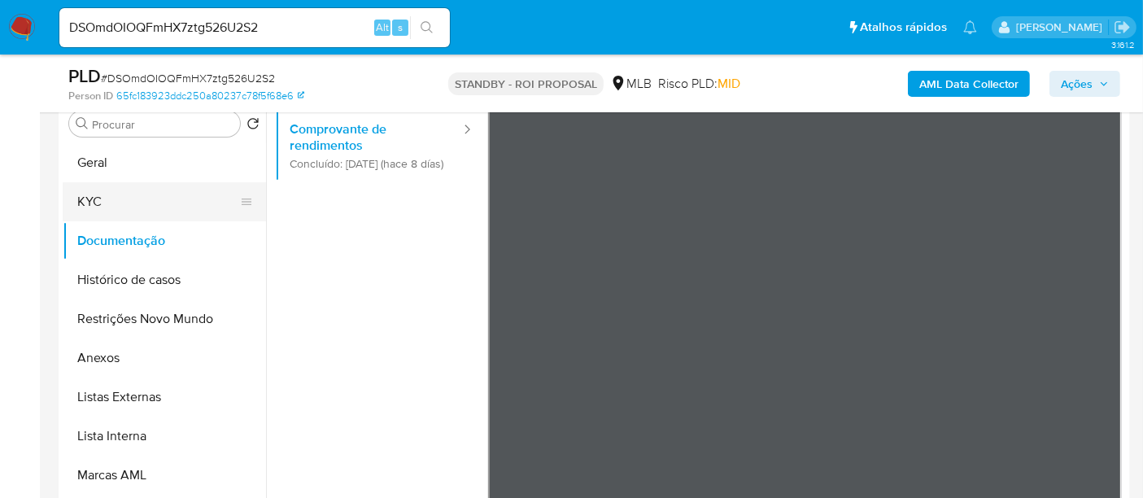
click at [123, 191] on button "KYC" at bounding box center [158, 201] width 190 height 39
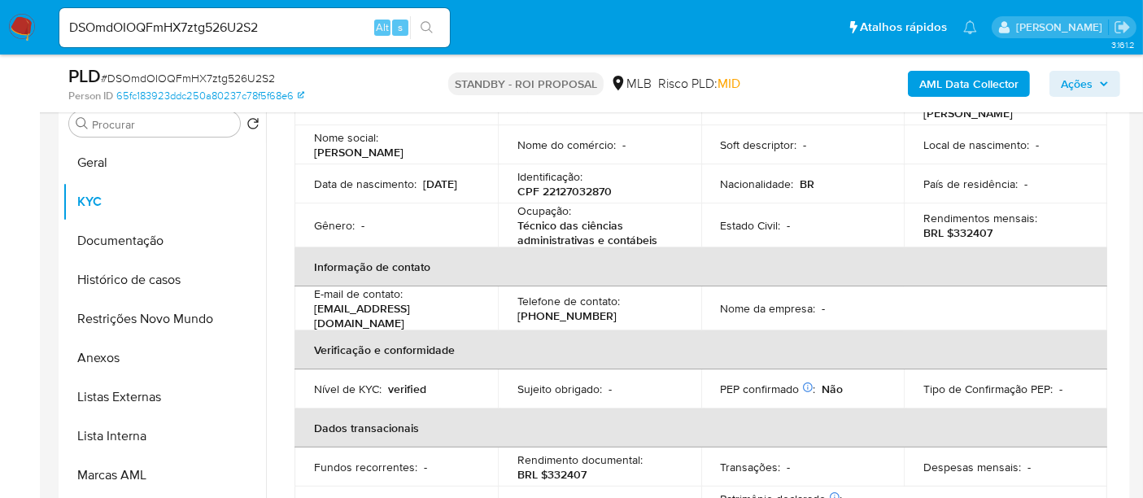
scroll to position [181, 0]
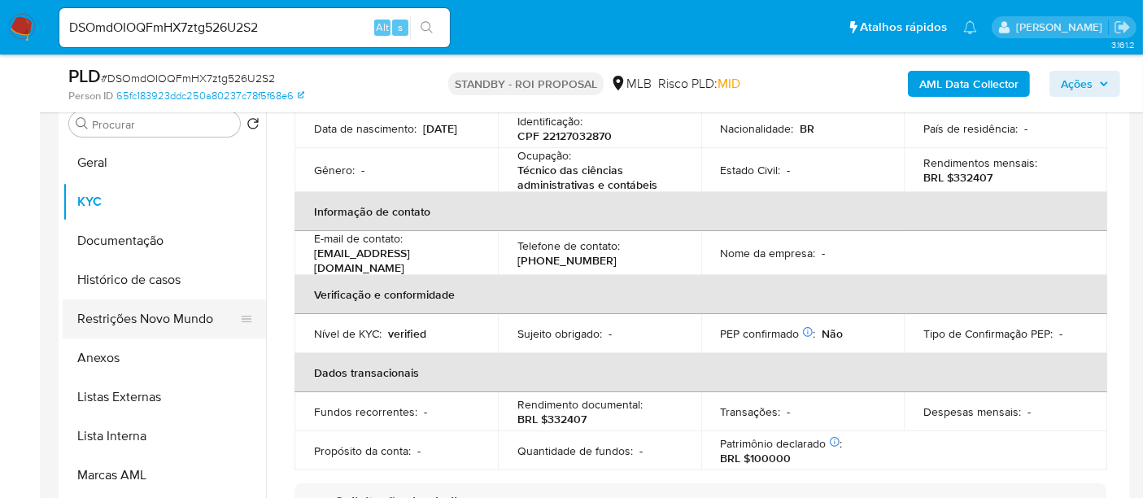
drag, startPoint x: 142, startPoint y: 313, endPoint x: 176, endPoint y: 314, distance: 34.2
click at [142, 314] on button "Restrições Novo Mundo" at bounding box center [158, 318] width 190 height 39
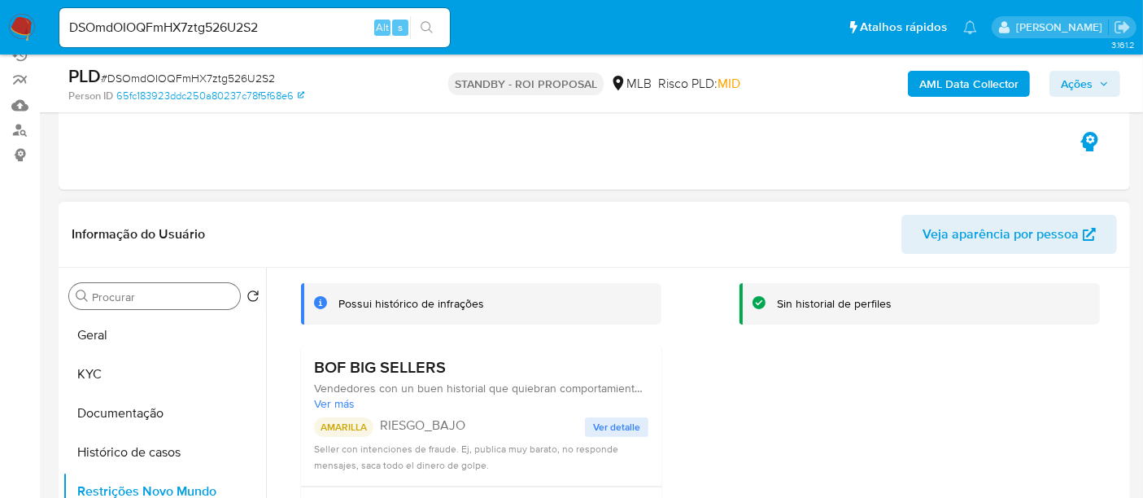
scroll to position [146, 0]
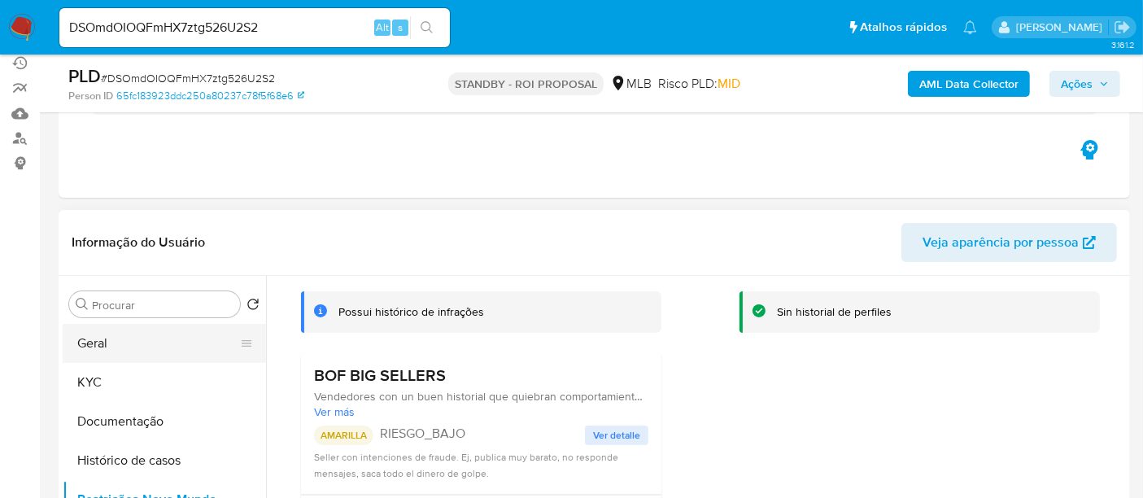
click at [101, 350] on button "Geral" at bounding box center [158, 343] width 190 height 39
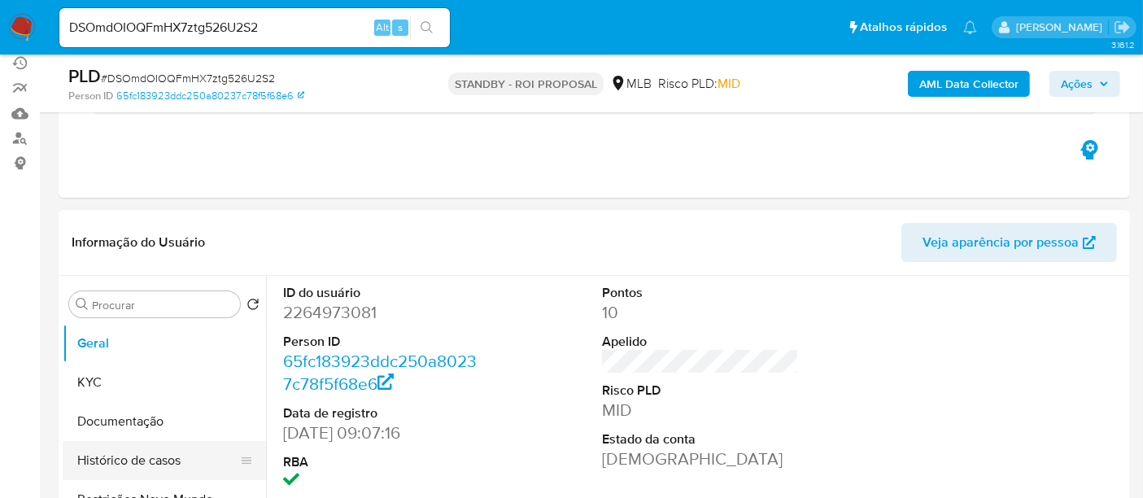
click at [124, 456] on button "Histórico de casos" at bounding box center [158, 460] width 190 height 39
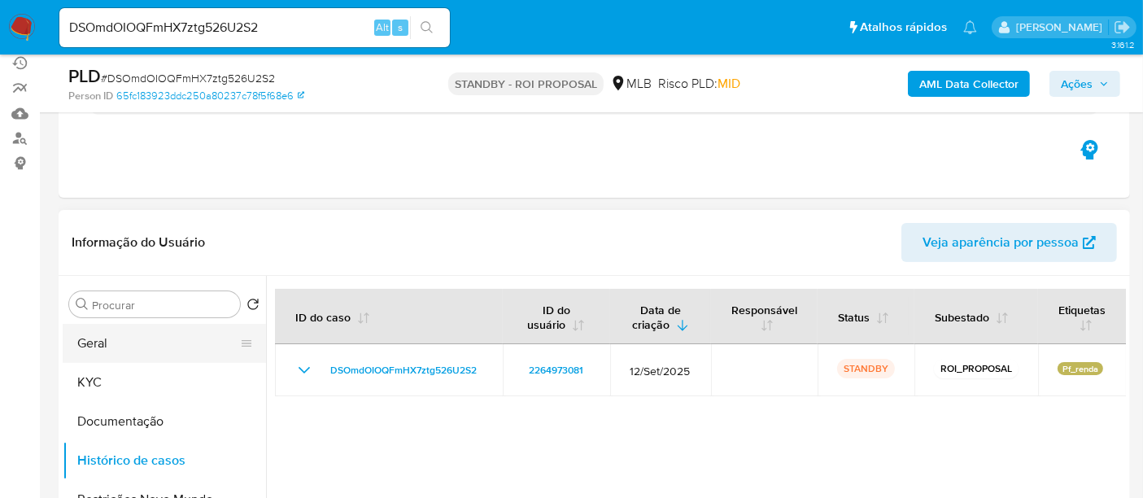
click at [117, 343] on button "Geral" at bounding box center [158, 343] width 190 height 39
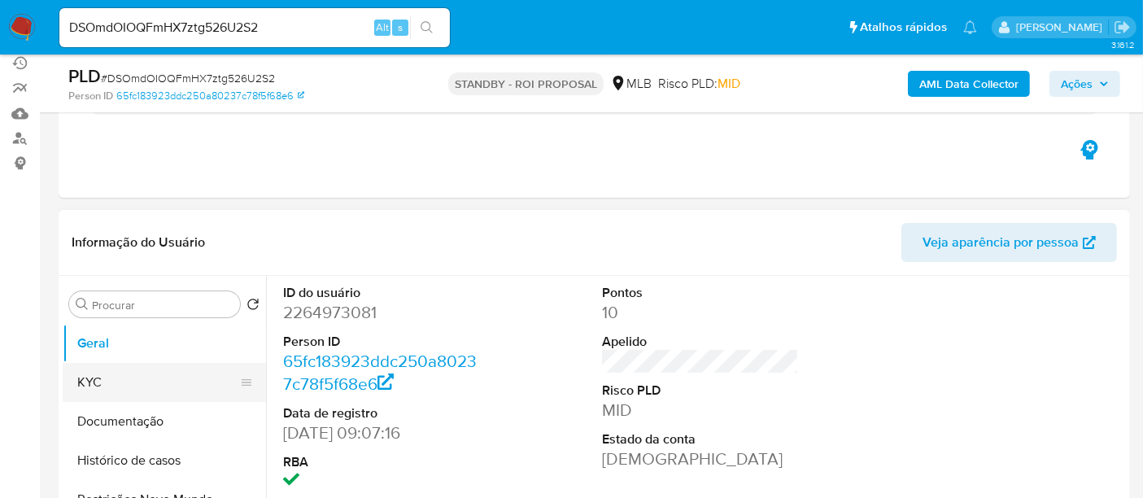
drag, startPoint x: 95, startPoint y: 378, endPoint x: 179, endPoint y: 371, distance: 84.1
click at [96, 379] on button "KYC" at bounding box center [158, 382] width 190 height 39
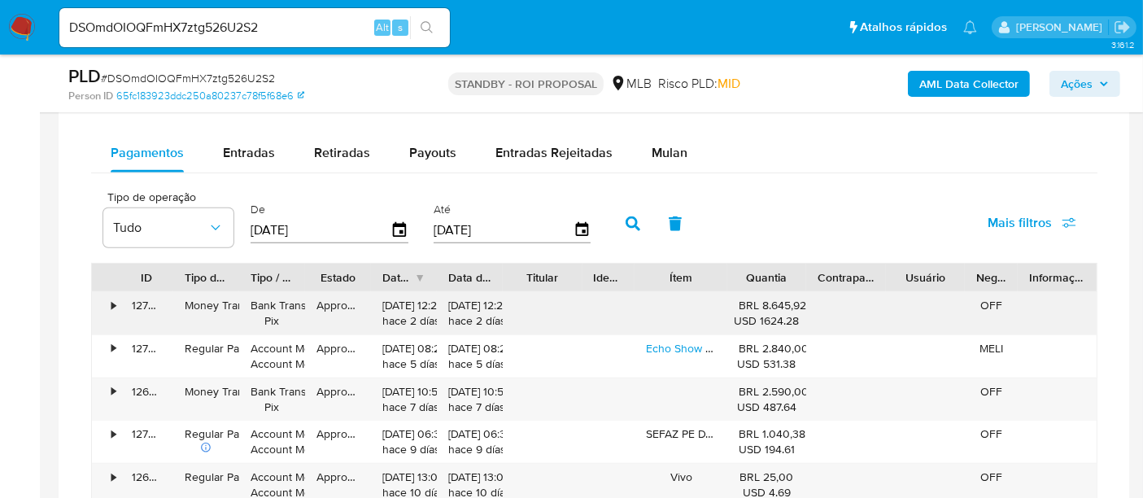
scroll to position [1322, 0]
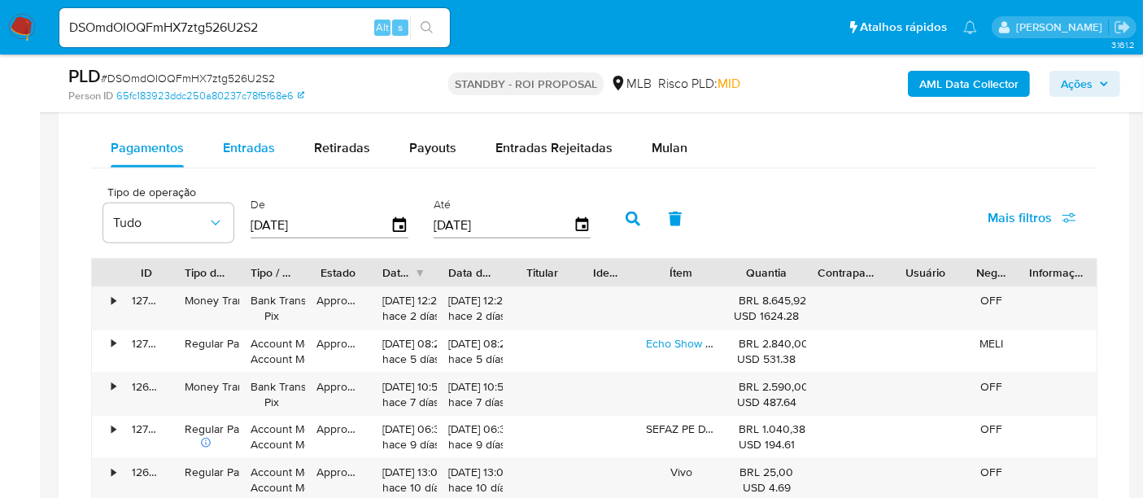
click at [249, 150] on span "Entradas" at bounding box center [249, 147] width 52 height 19
select select "10"
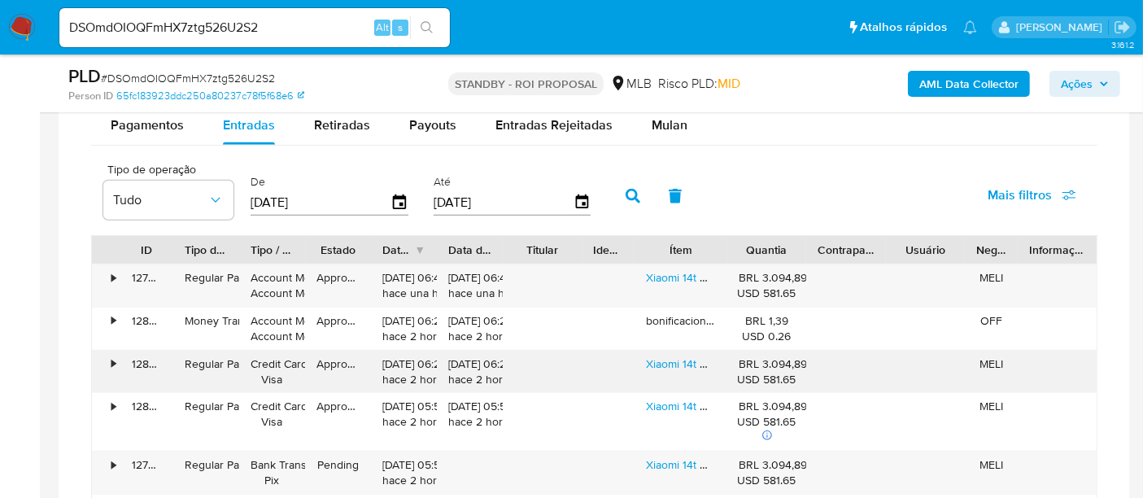
scroll to position [1413, 0]
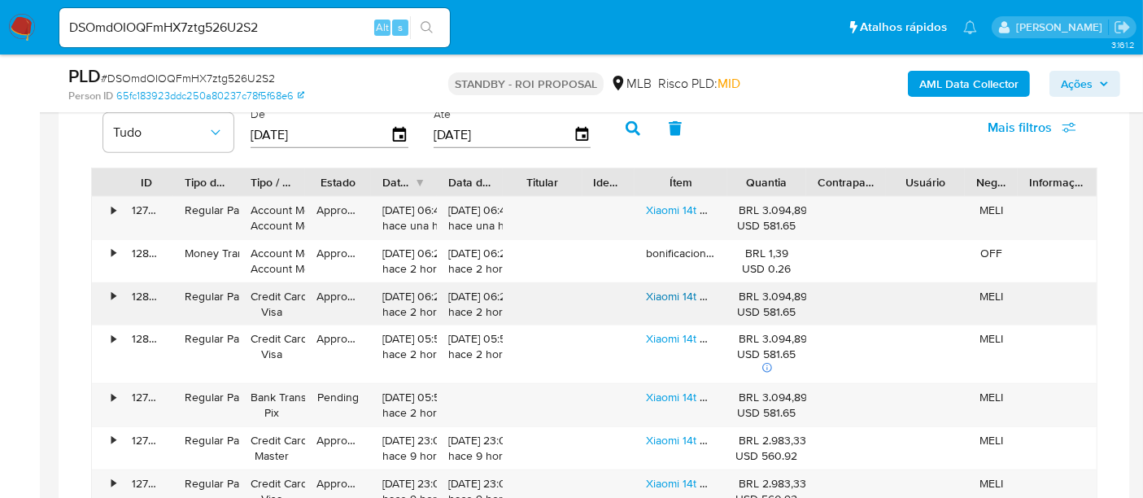
click at [676, 294] on link "Xiaomi 14t Dual Sim 512 Gb Cinza Titânio 12 Gb Ram" at bounding box center [776, 296] width 260 height 16
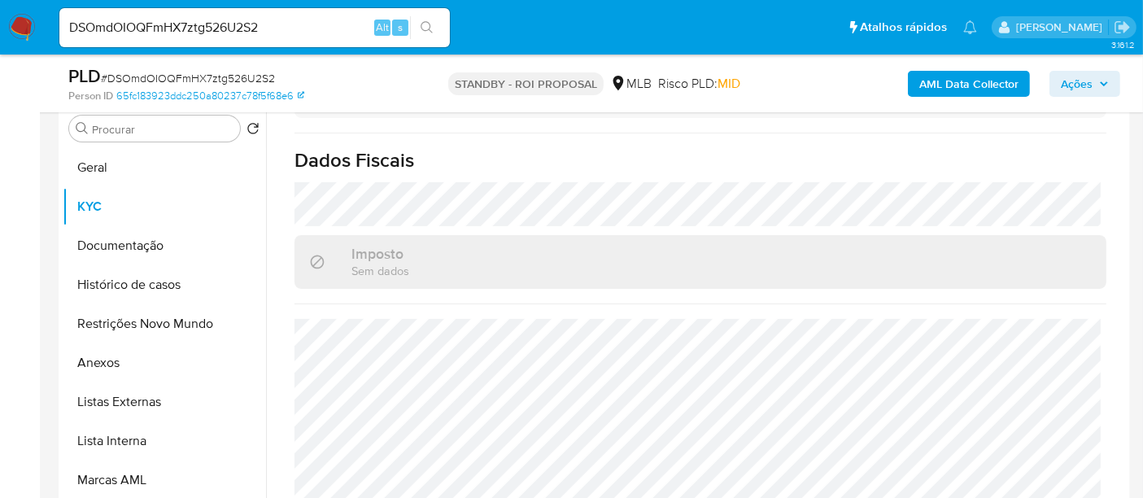
scroll to position [325, 0]
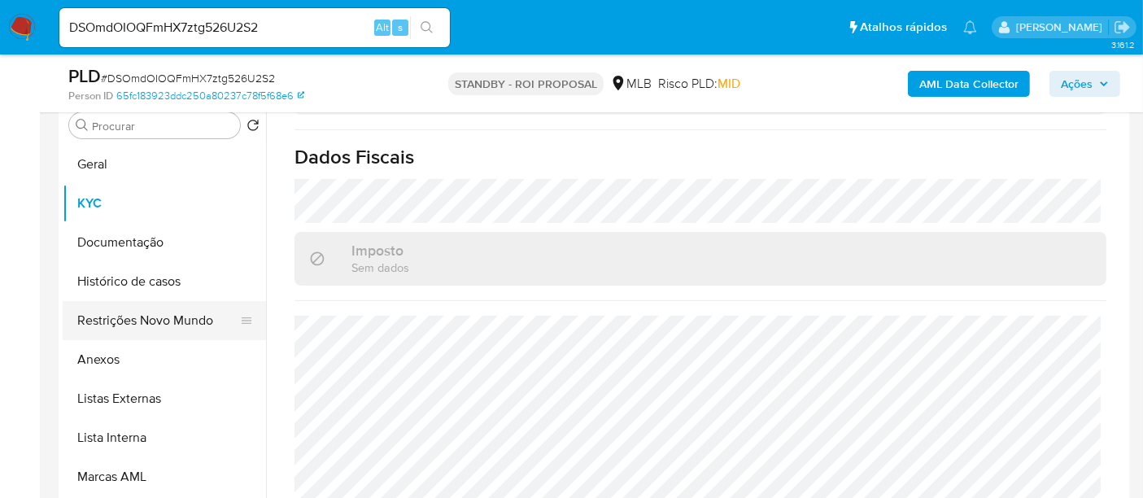
click at [180, 317] on button "Restrições Novo Mundo" at bounding box center [158, 320] width 190 height 39
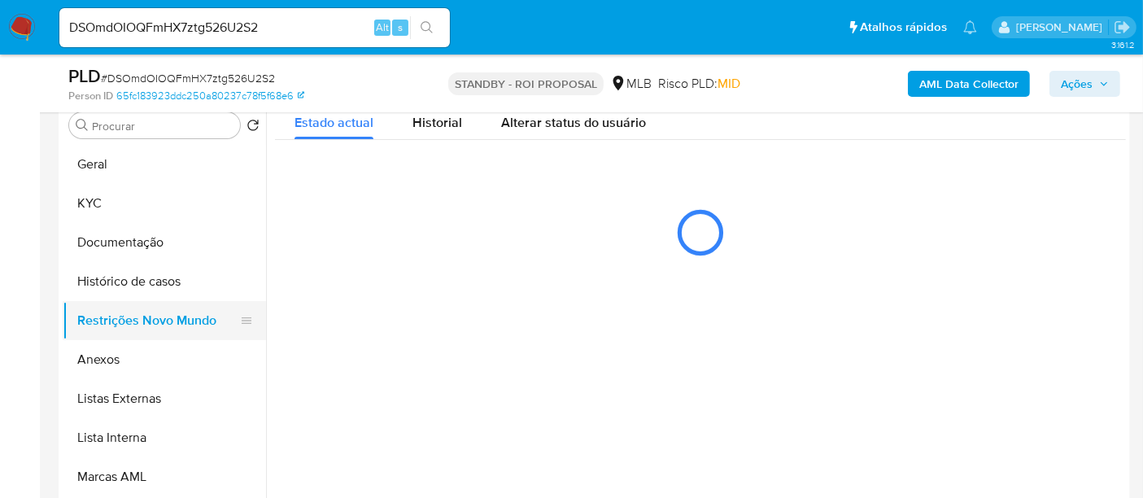
scroll to position [0, 0]
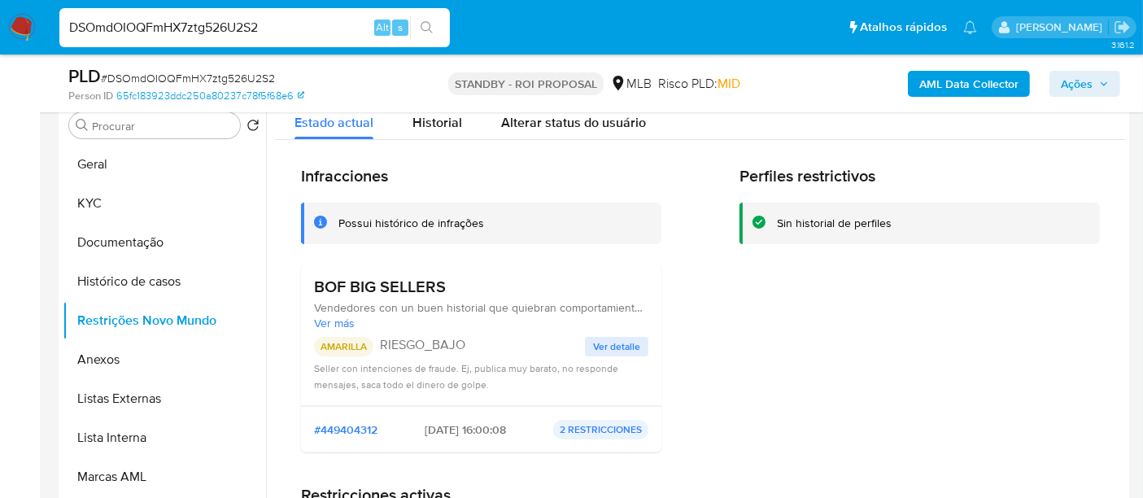
drag, startPoint x: 269, startPoint y: 26, endPoint x: 0, endPoint y: 24, distance: 269.3
click at [0, 24] on nav "Pausado Ver notificaciones DSOmdOIOQFmHX7ztg526U2S2 Alt s Atalhos rápidos Presi…" at bounding box center [571, 27] width 1143 height 55
paste input "ZQZHOd01T5tnSDbBKxbsRjLc"
type input "ZQZHOd01T5tnSDbBKxbsRjLc"
click at [433, 19] on button "search-icon" at bounding box center [426, 27] width 33 height 23
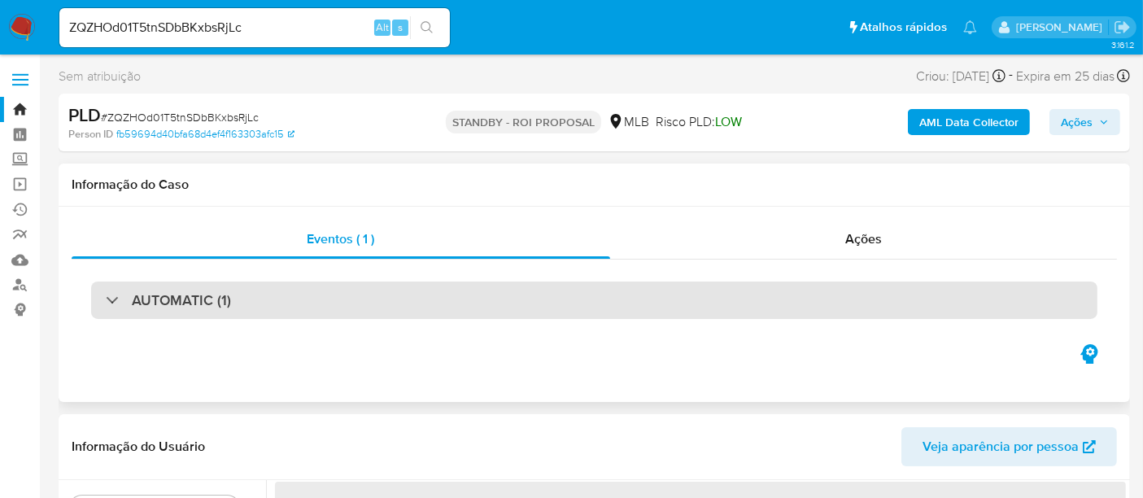
select select "10"
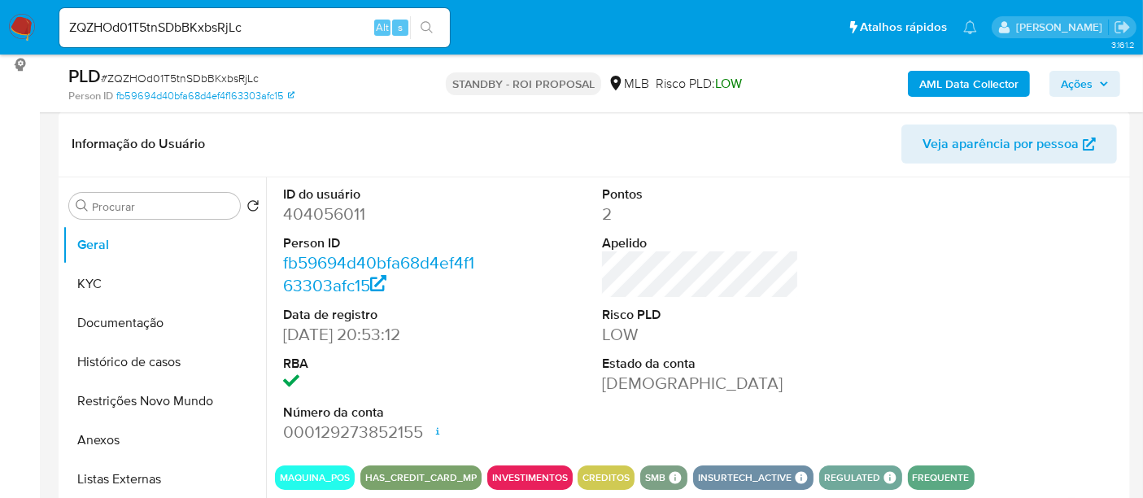
scroll to position [271, 0]
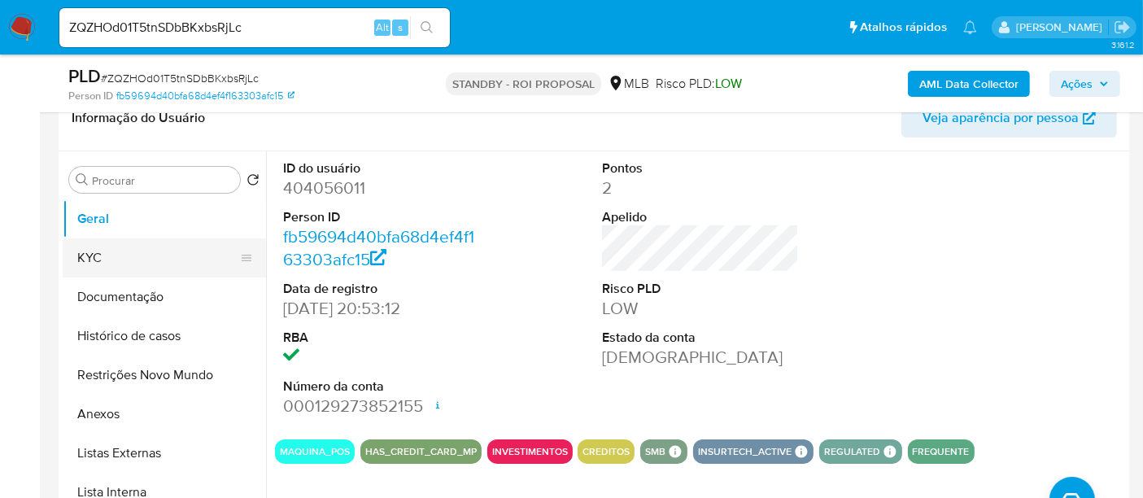
click at [106, 255] on button "KYC" at bounding box center [158, 257] width 190 height 39
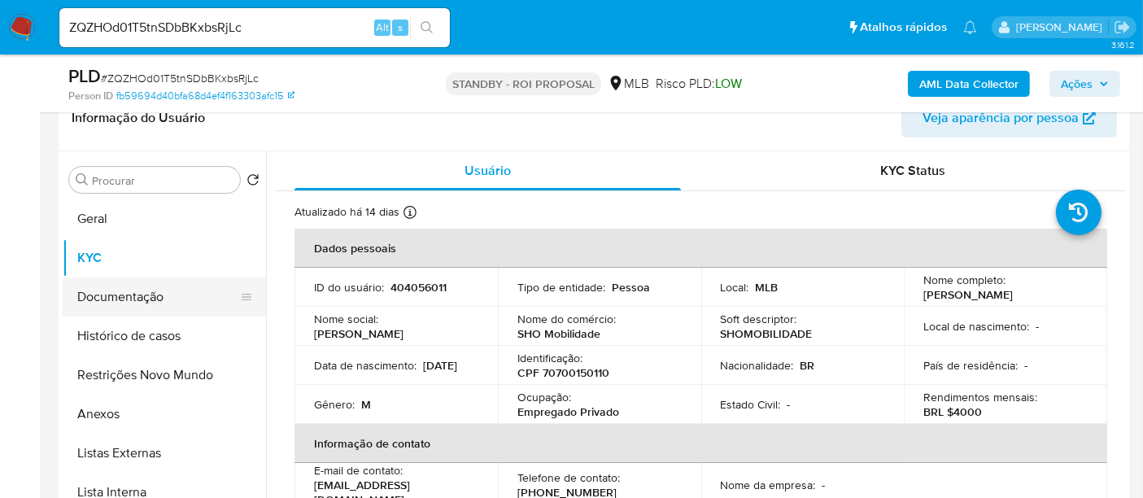
click at [95, 294] on button "Documentação" at bounding box center [158, 296] width 190 height 39
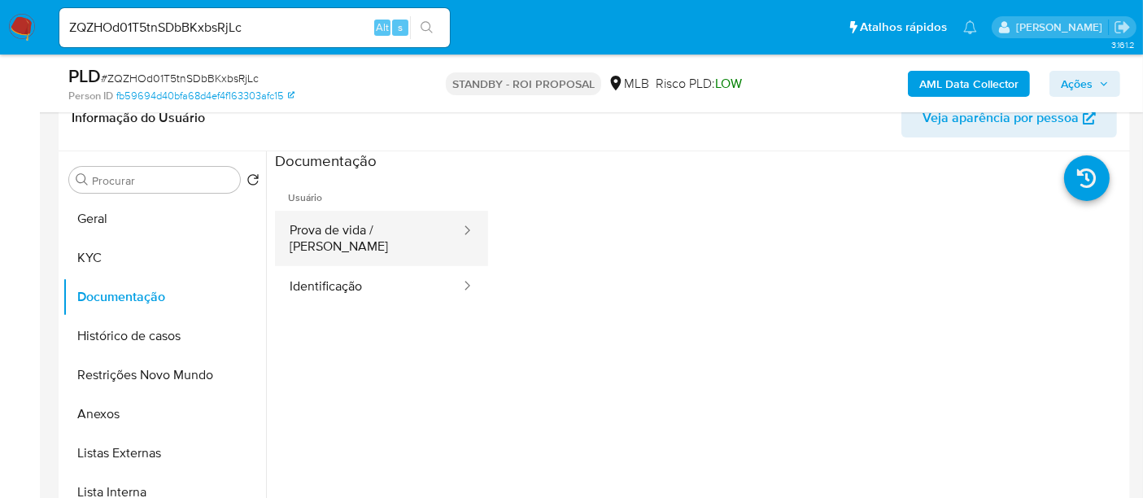
click at [345, 225] on button "Prova de vida / [PERSON_NAME]" at bounding box center [368, 238] width 187 height 55
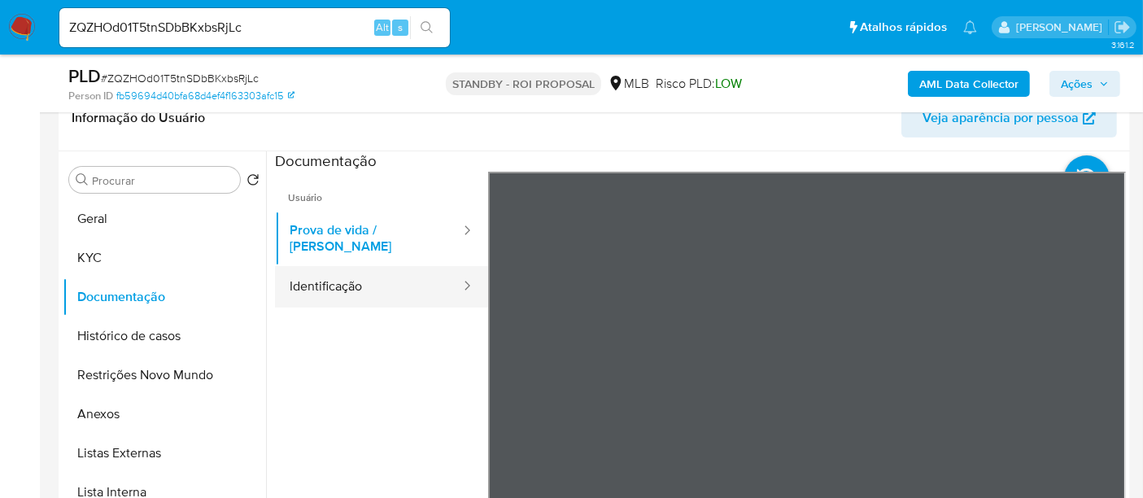
click at [369, 274] on button "Identificação" at bounding box center [368, 286] width 187 height 41
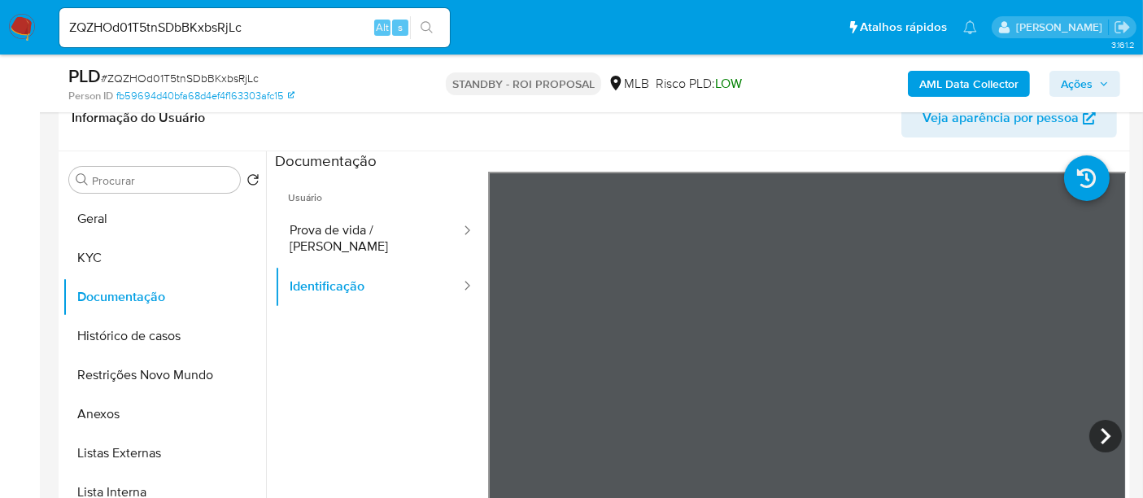
drag, startPoint x: 94, startPoint y: 249, endPoint x: 264, endPoint y: 248, distance: 170.9
click at [95, 249] on button "KYC" at bounding box center [164, 257] width 203 height 39
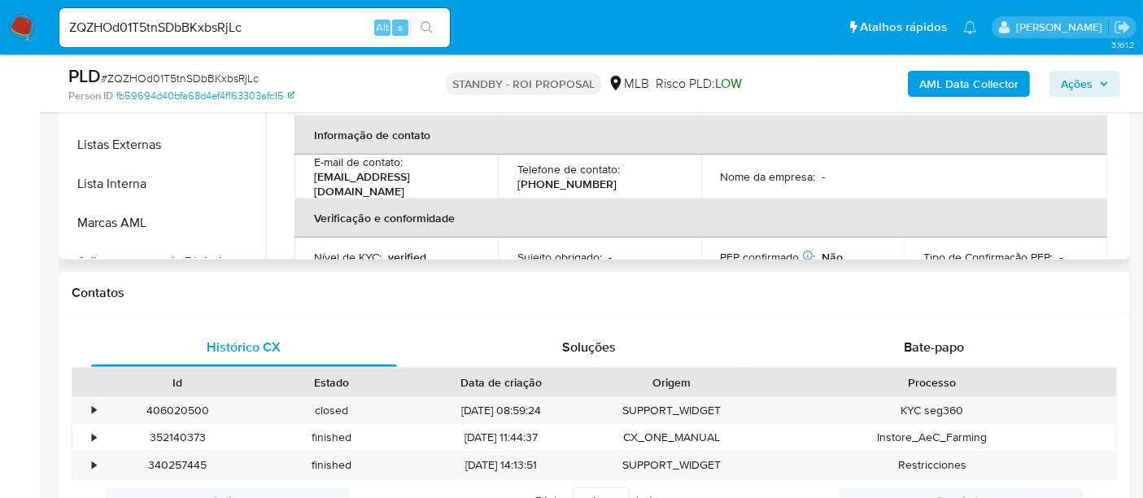
scroll to position [592, 0]
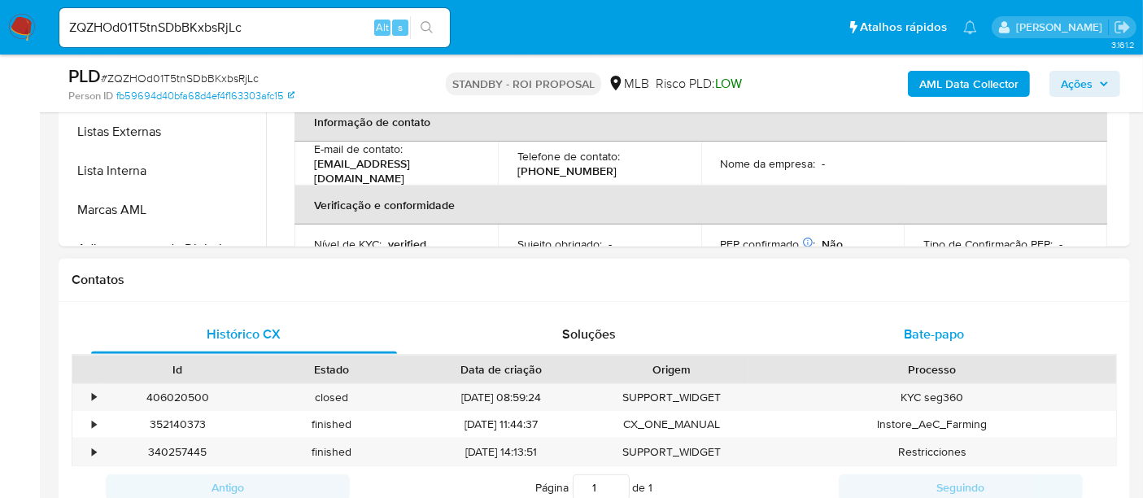
click at [960, 335] on span "Bate-papo" at bounding box center [934, 334] width 60 height 19
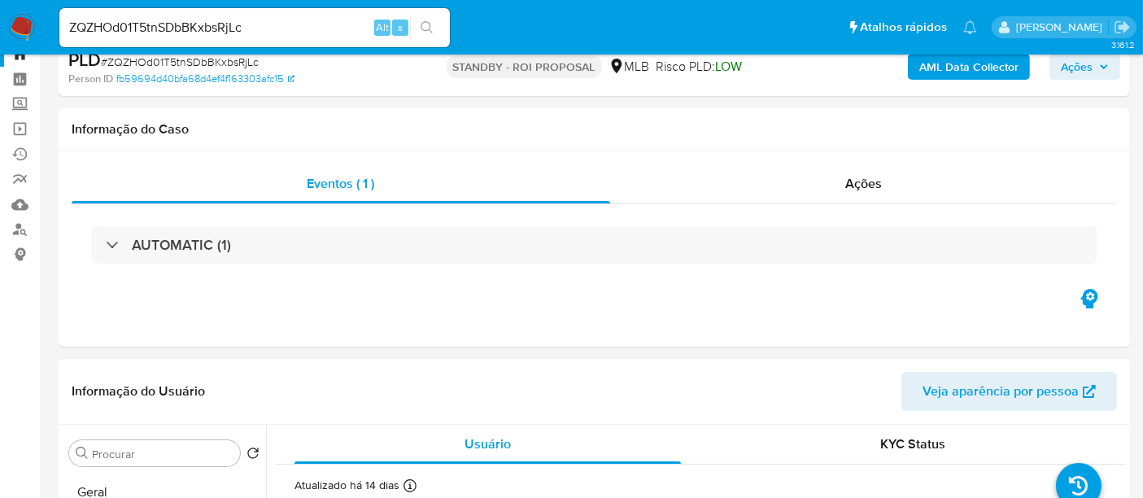
scroll to position [271, 0]
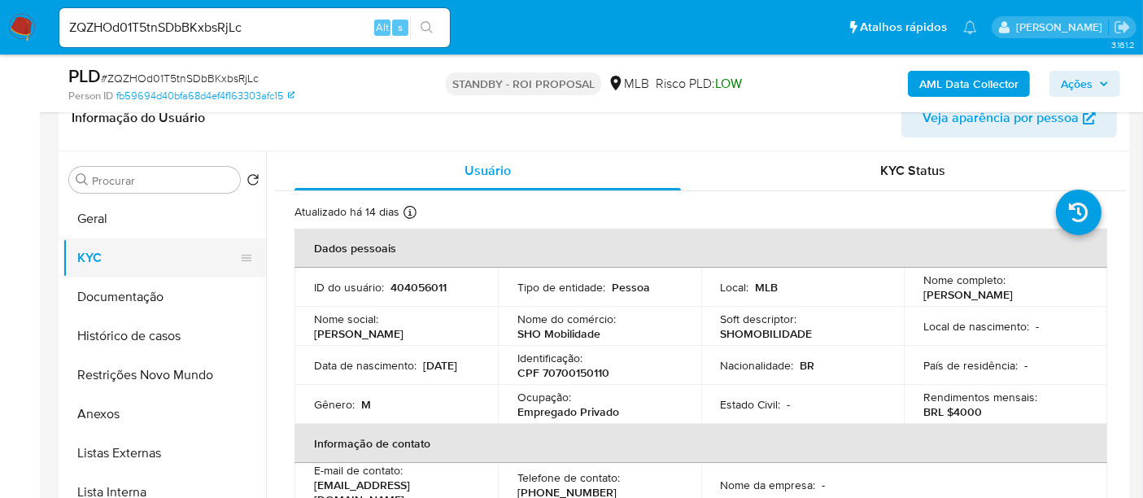
click at [93, 265] on button "KYC" at bounding box center [158, 257] width 190 height 39
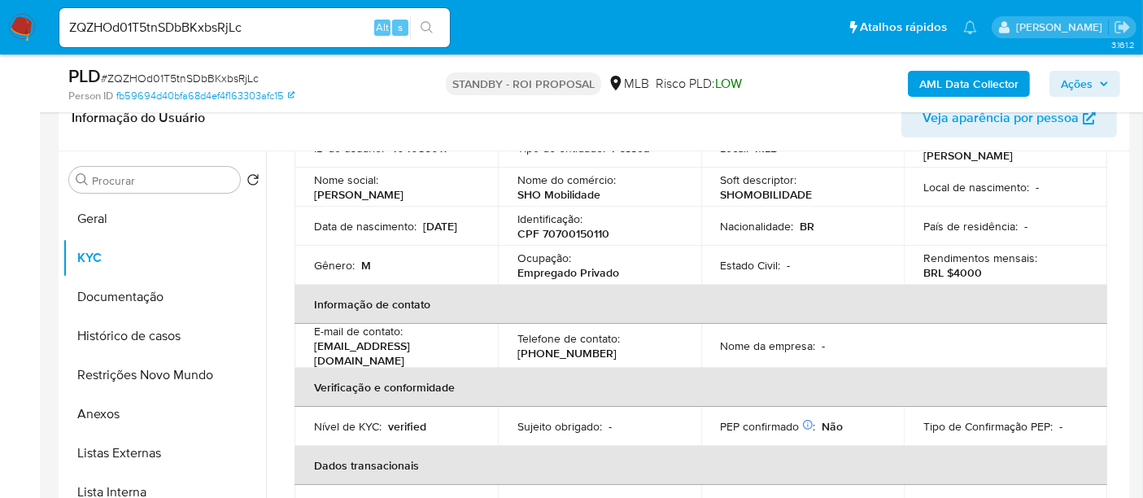
scroll to position [181, 0]
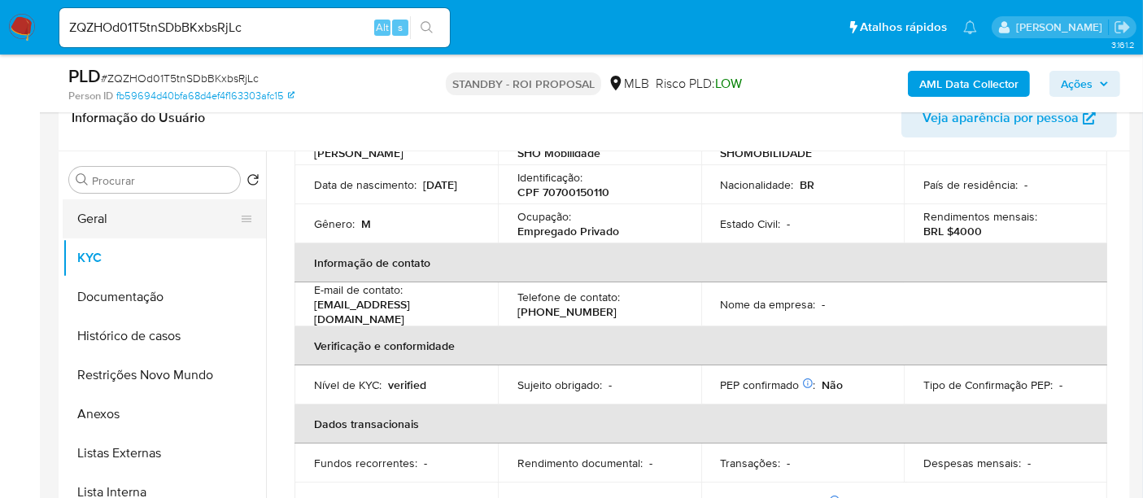
click at [107, 220] on button "Geral" at bounding box center [158, 218] width 190 height 39
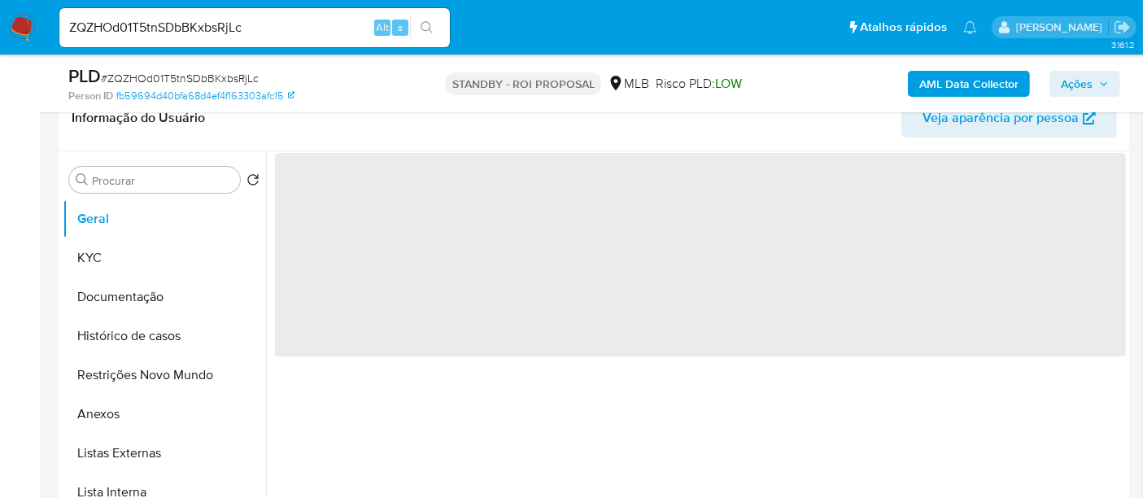
scroll to position [0, 0]
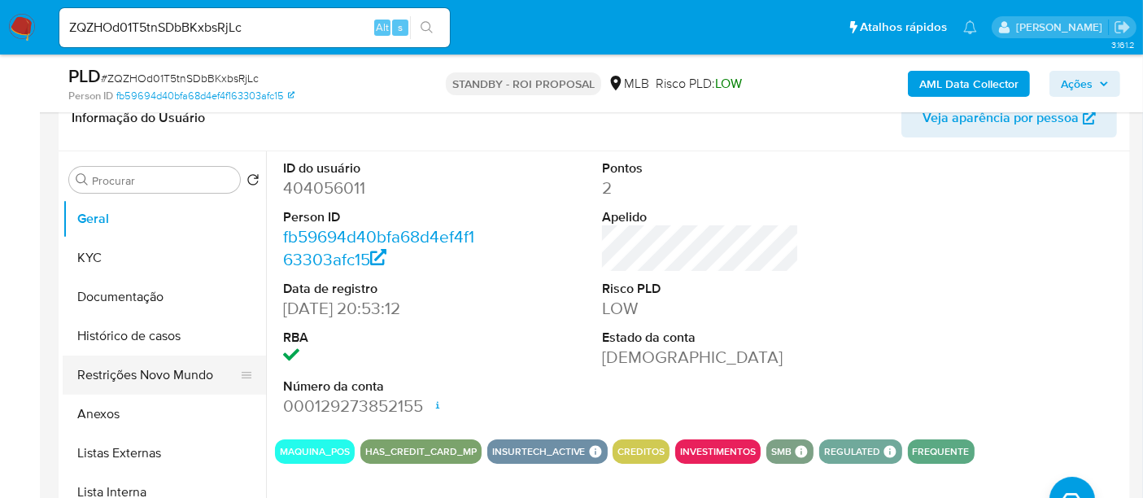
click at [142, 371] on button "Restrições Novo Mundo" at bounding box center [158, 375] width 190 height 39
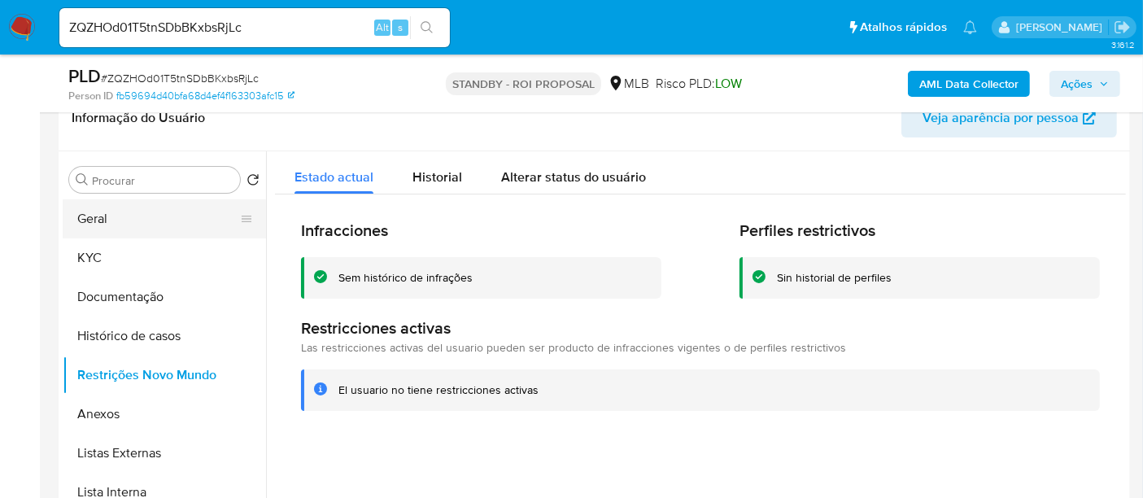
drag, startPoint x: 105, startPoint y: 223, endPoint x: 119, endPoint y: 223, distance: 13.8
click at [105, 223] on button "Geral" at bounding box center [158, 218] width 190 height 39
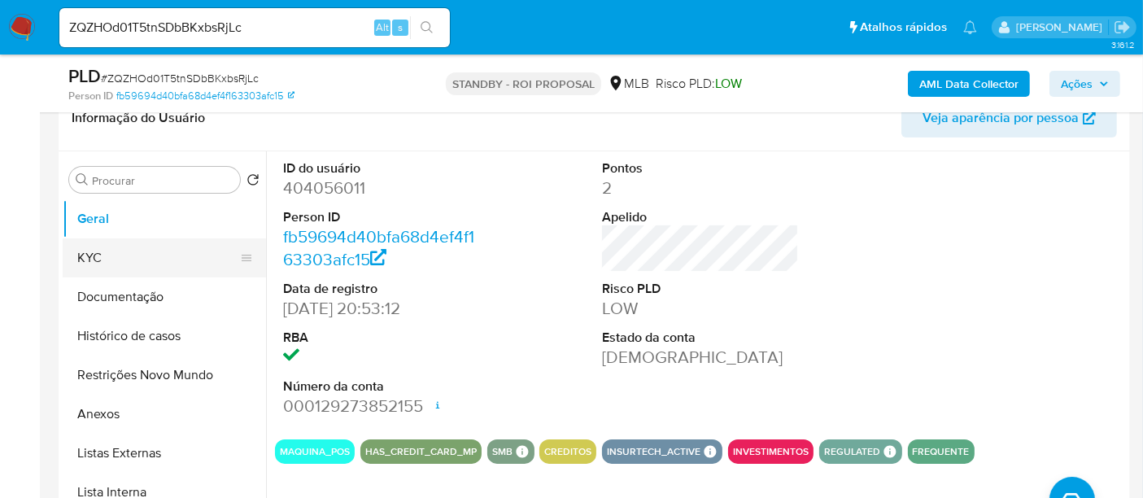
click at [145, 245] on button "KYC" at bounding box center [158, 257] width 190 height 39
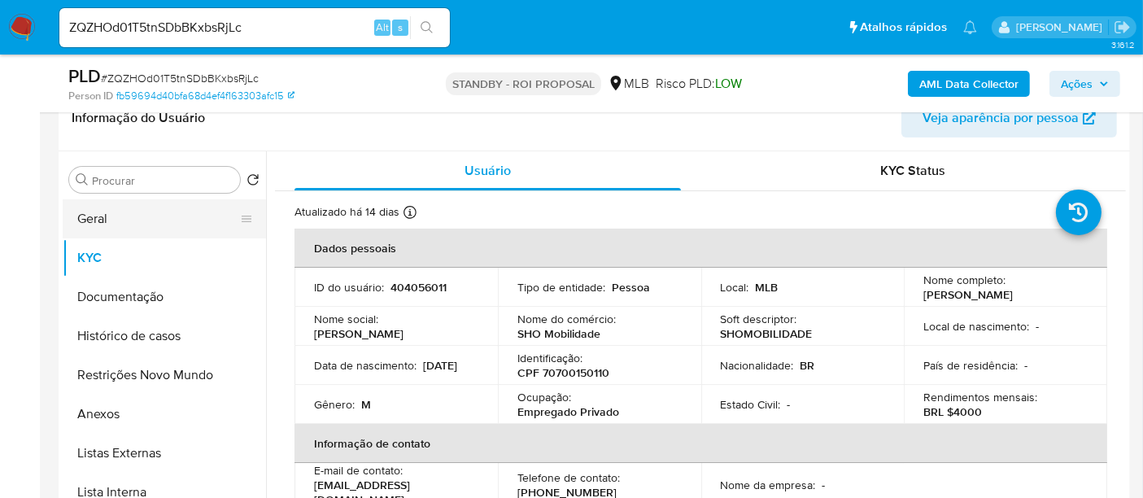
click at [107, 224] on button "Geral" at bounding box center [158, 218] width 190 height 39
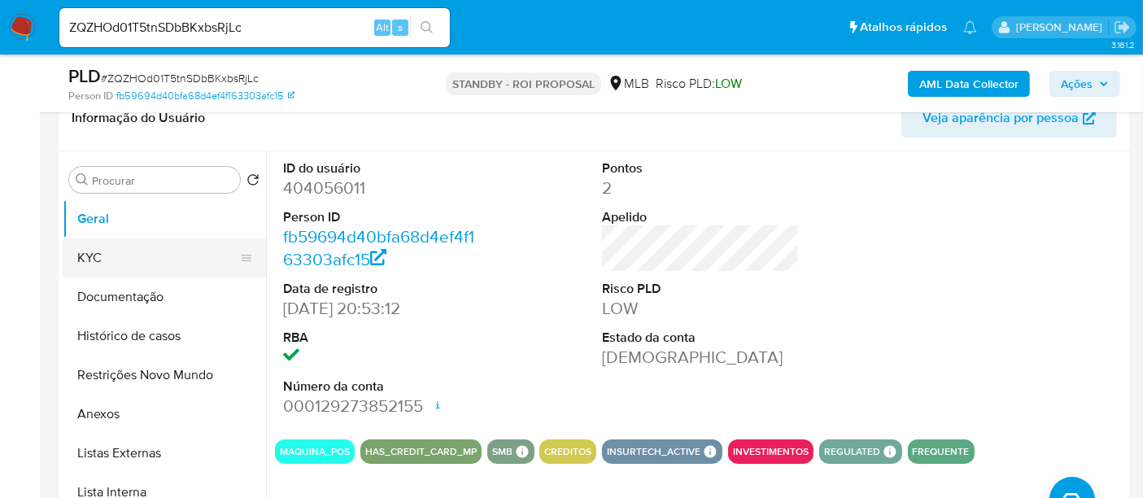
click at [100, 259] on button "KYC" at bounding box center [158, 257] width 190 height 39
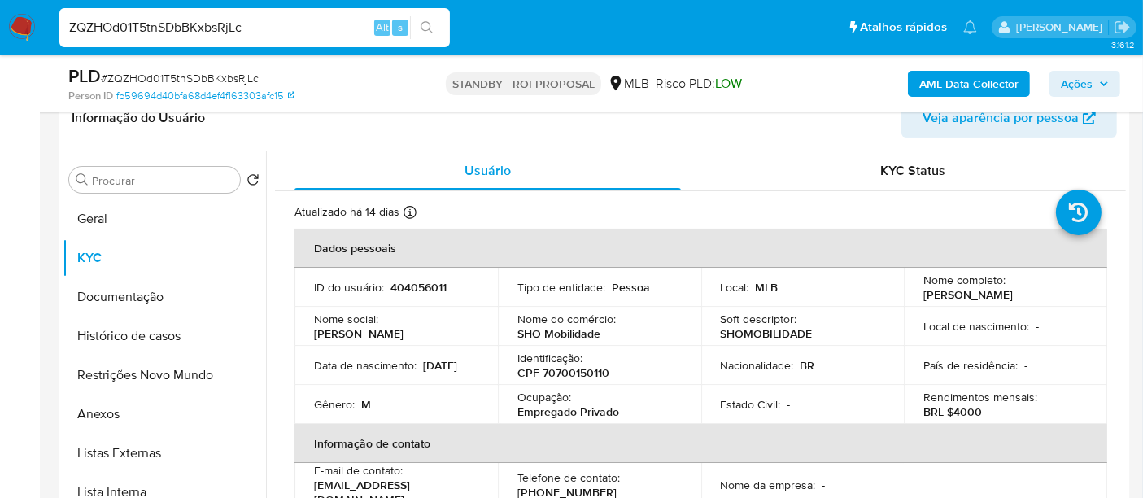
drag, startPoint x: 273, startPoint y: 25, endPoint x: 0, endPoint y: 33, distance: 272.7
click at [0, 33] on nav "Pausado Ver notificaciones ZQZHOd01T5tnSDbBKxbsRjLc Alt s Atalhos rápidos Presi…" at bounding box center [571, 27] width 1143 height 55
paste input "KJ5JjmFhwdNHDQHdoBHOJ8Z"
type input "ZKJ5JjmFhwdNHDQHdoBHOJ8Z"
click at [427, 26] on icon "search-icon" at bounding box center [427, 27] width 13 height 13
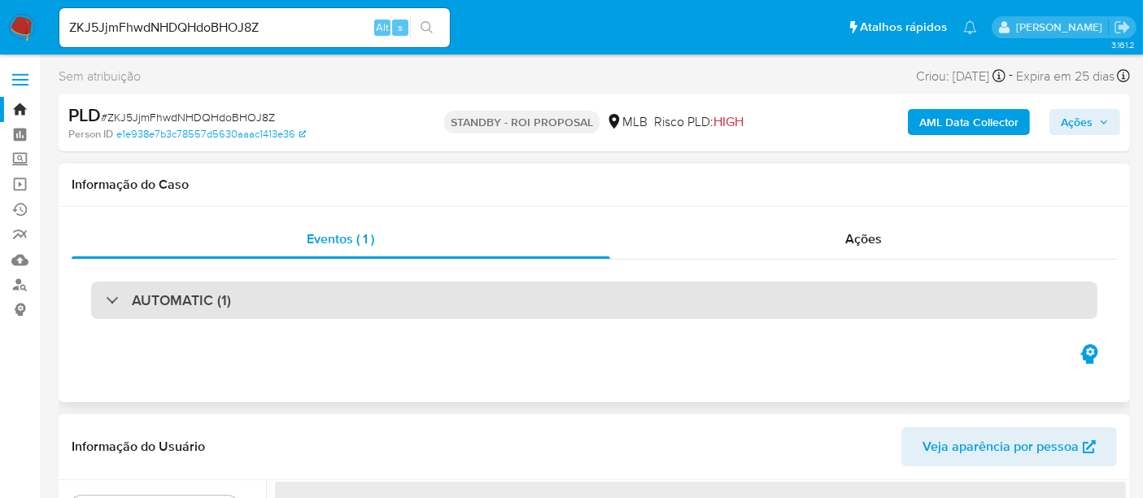
select select "10"
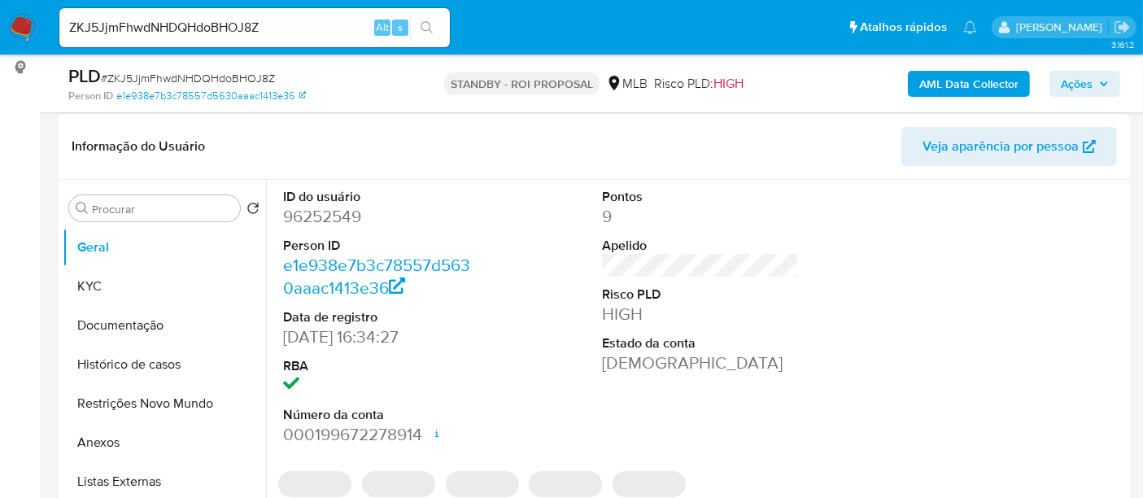
scroll to position [271, 0]
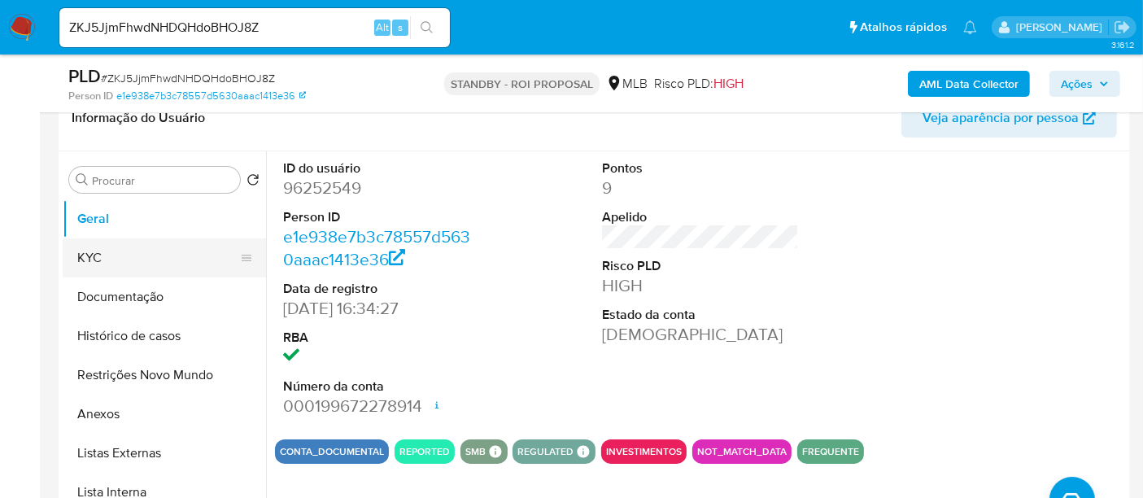
click at [103, 254] on button "KYC" at bounding box center [158, 257] width 190 height 39
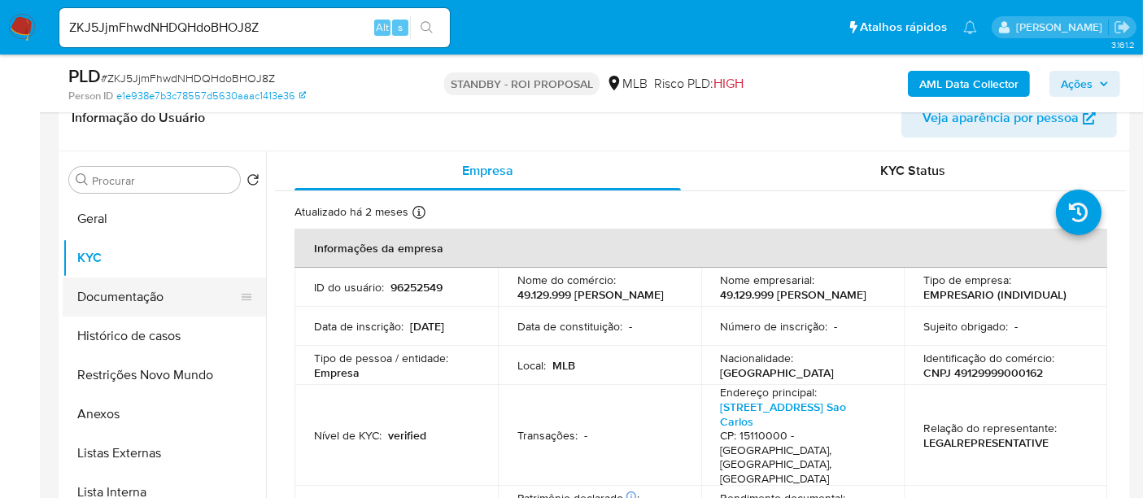
click at [130, 297] on button "Documentação" at bounding box center [158, 296] width 190 height 39
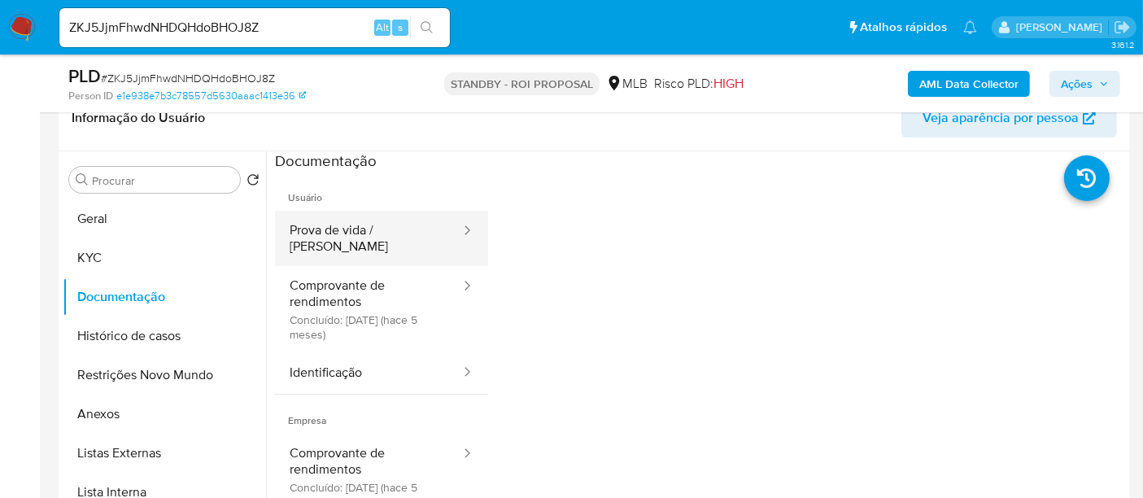
click at [343, 223] on button "Prova de vida / [PERSON_NAME]" at bounding box center [368, 238] width 187 height 55
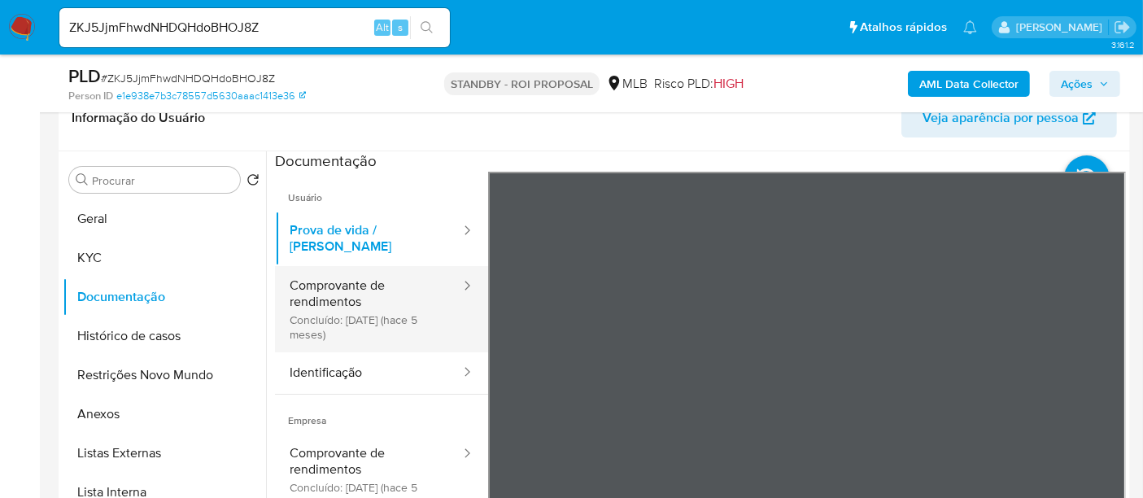
click at [350, 277] on button "Comprovante de rendimentos Concluído: 11/05/2025 (hace 5 meses)" at bounding box center [368, 309] width 187 height 86
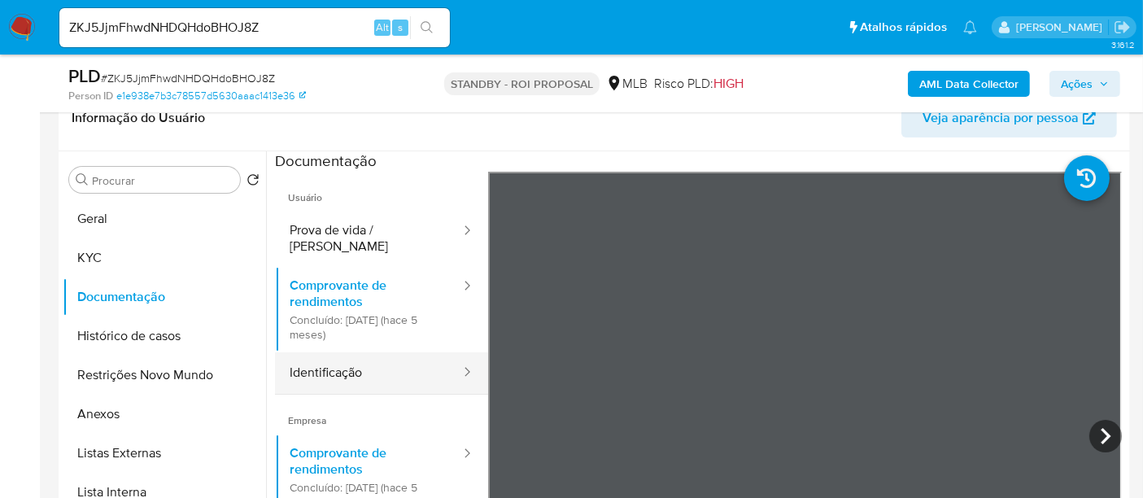
click at [352, 364] on button "Identificação" at bounding box center [368, 372] width 187 height 41
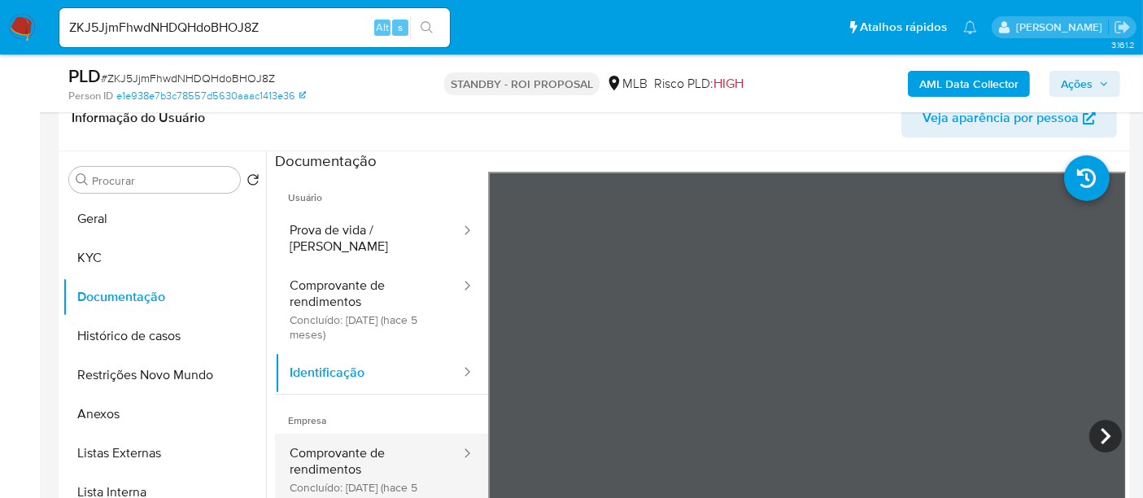
drag, startPoint x: 346, startPoint y: 445, endPoint x: 382, endPoint y: 448, distance: 36.7
click at [346, 447] on button "Comprovante de rendimentos Concluído: 11/05/2025 (hace 5 meses)" at bounding box center [368, 477] width 187 height 86
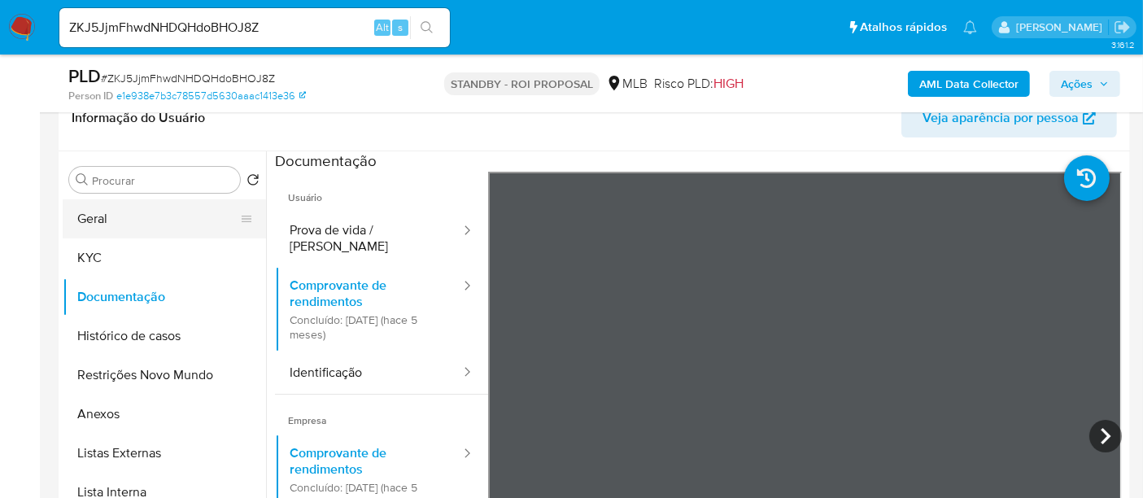
click at [103, 217] on button "Geral" at bounding box center [158, 218] width 190 height 39
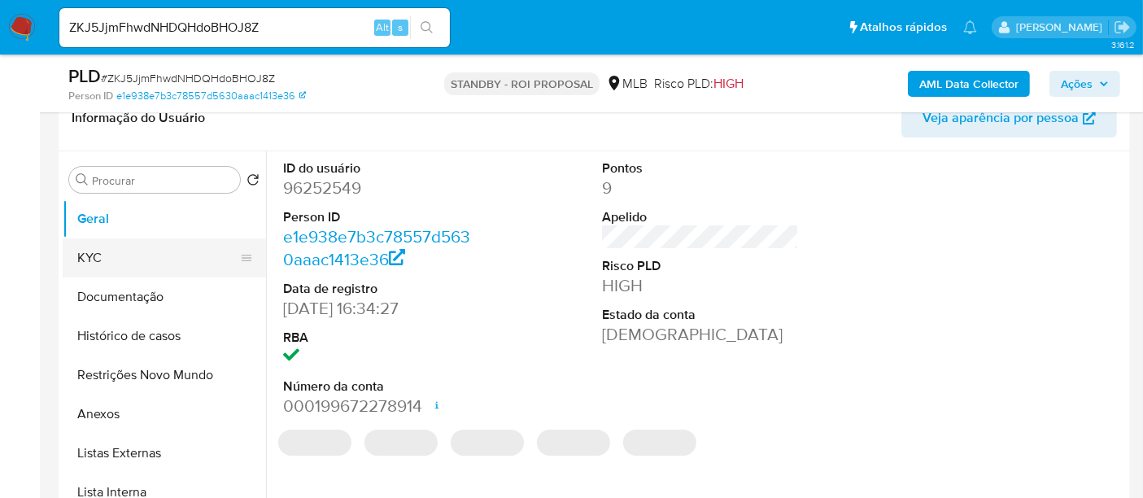
click at [100, 252] on button "KYC" at bounding box center [158, 257] width 190 height 39
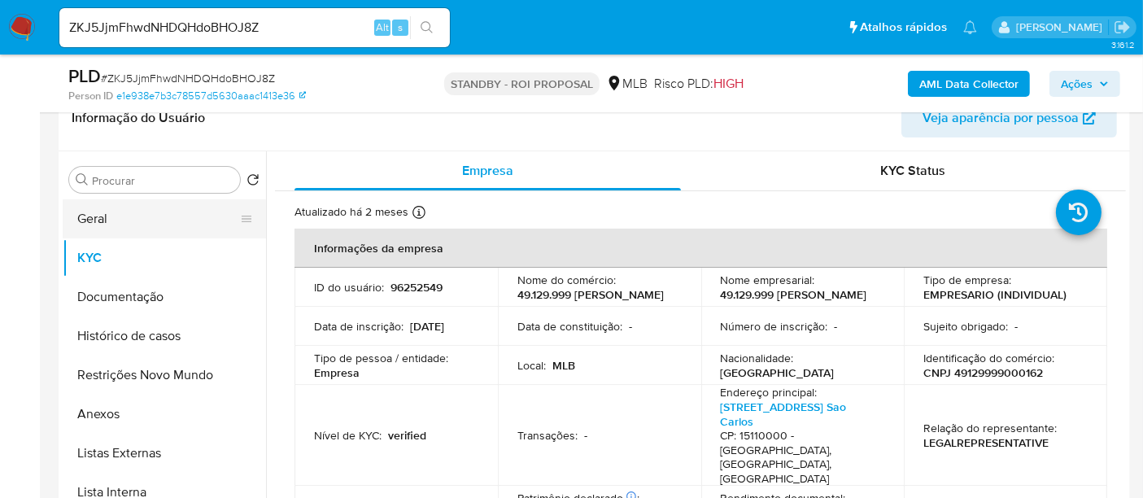
click at [111, 212] on button "Geral" at bounding box center [158, 218] width 190 height 39
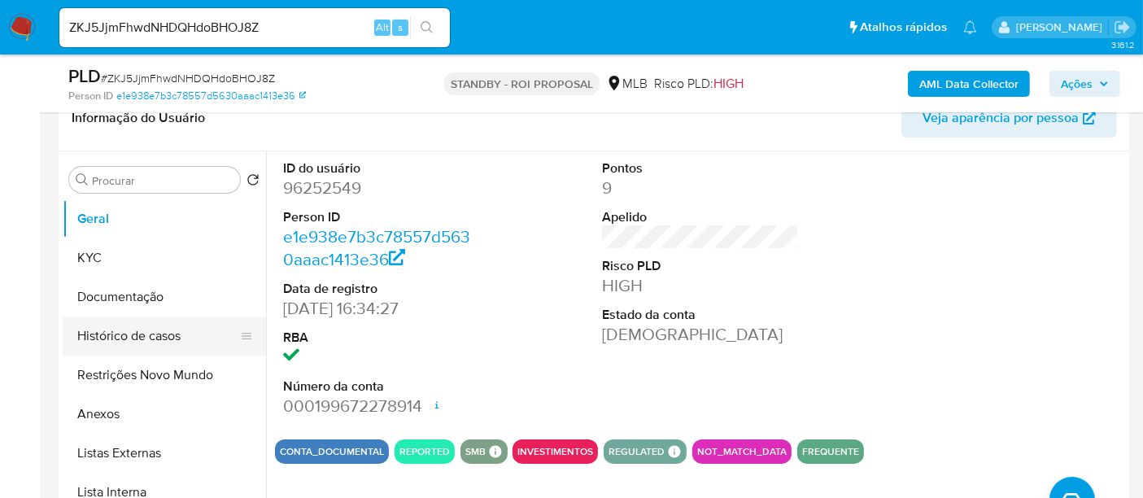
click at [124, 328] on button "Histórico de casos" at bounding box center [158, 336] width 190 height 39
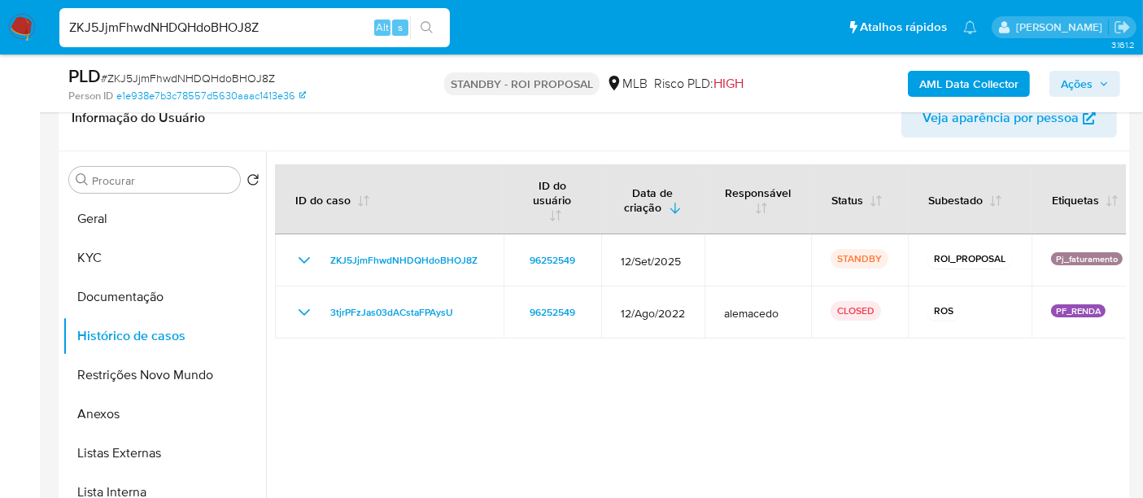
drag, startPoint x: 278, startPoint y: 24, endPoint x: 0, endPoint y: 24, distance: 278.3
click at [0, 24] on nav "Pausado Ver notificaciones ZKJ5JjmFhwdNHDQHdoBHOJ8Z Alt s Atalhos rápidos Presi…" at bounding box center [571, 27] width 1143 height 55
paste input "sjcVKjaWGIDLYnpXUStLKX8a"
type input "sjcVKjaWGIDLYnpXUStLKX8a"
click at [427, 21] on icon "search-icon" at bounding box center [427, 27] width 13 height 13
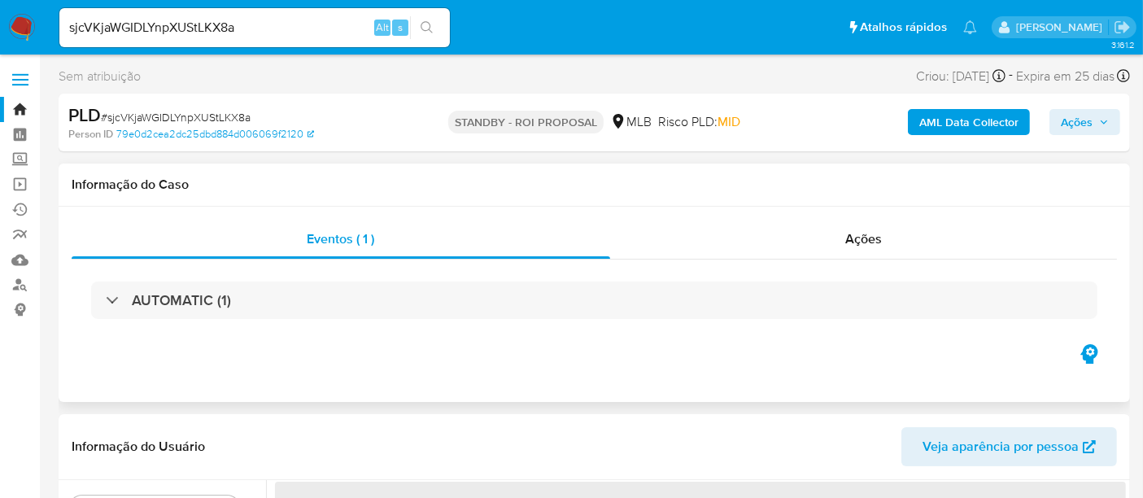
select select "10"
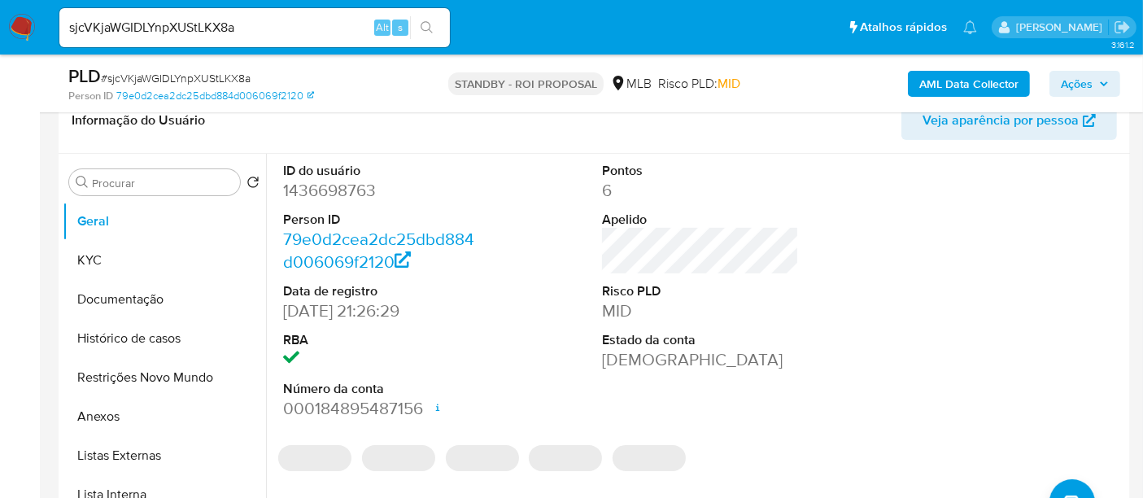
scroll to position [271, 0]
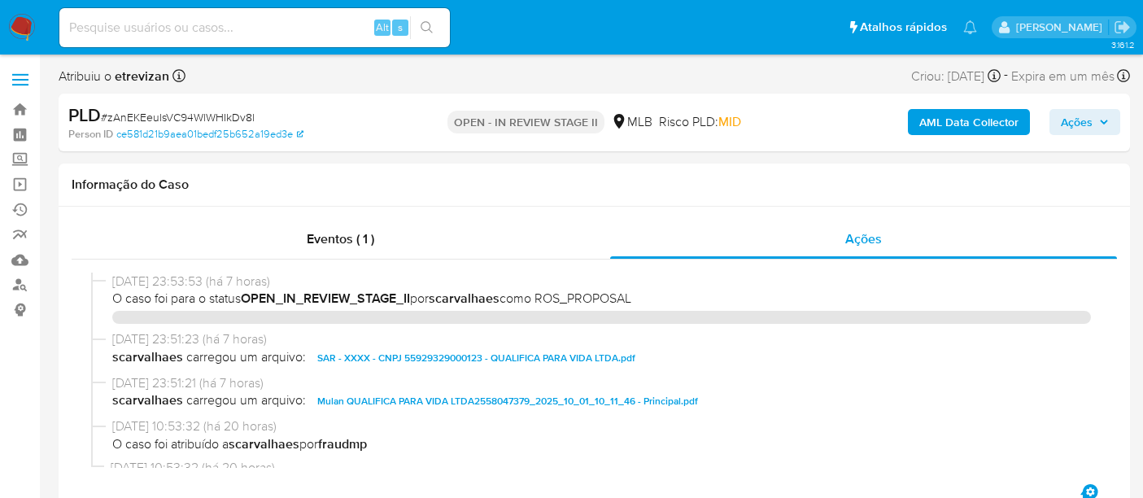
select select "10"
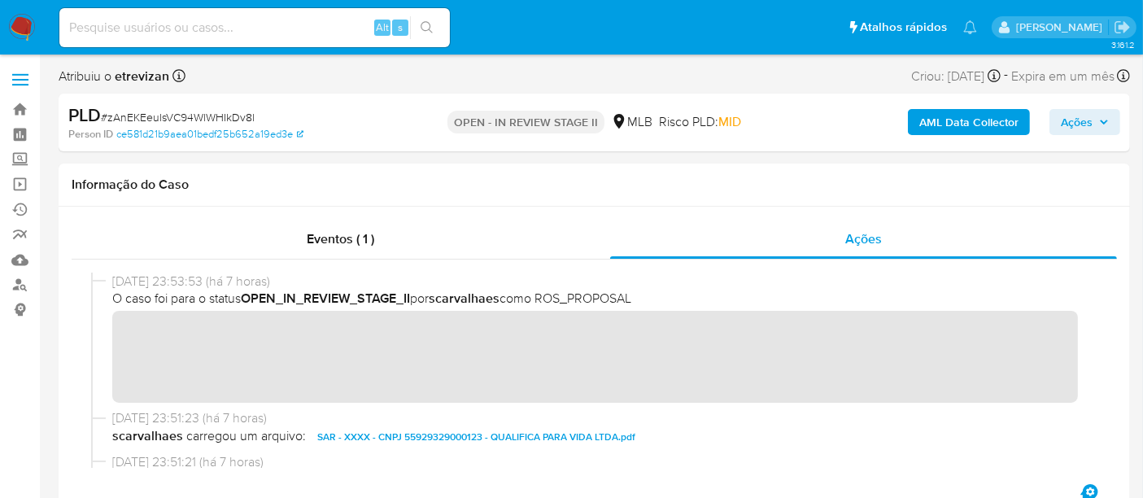
click at [216, 26] on input at bounding box center [254, 27] width 391 height 21
paste input "t08m0KhxS3M1ftfBelJR3LZs"
type input "t08m0KhxS3M1ftfBelJR3LZs"
click at [429, 22] on icon "search-icon" at bounding box center [427, 27] width 12 height 12
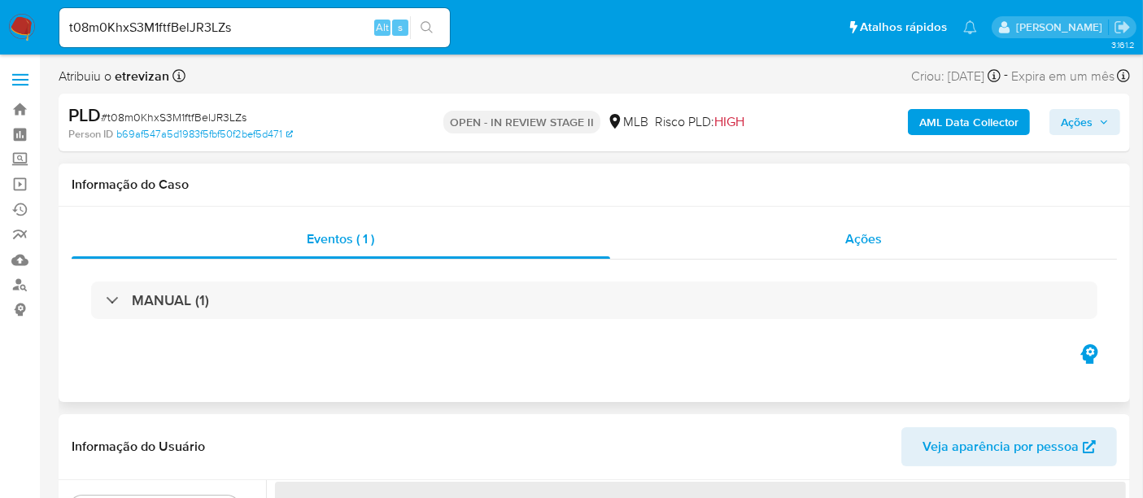
click at [863, 239] on span "Ações" at bounding box center [863, 238] width 37 height 19
select select "10"
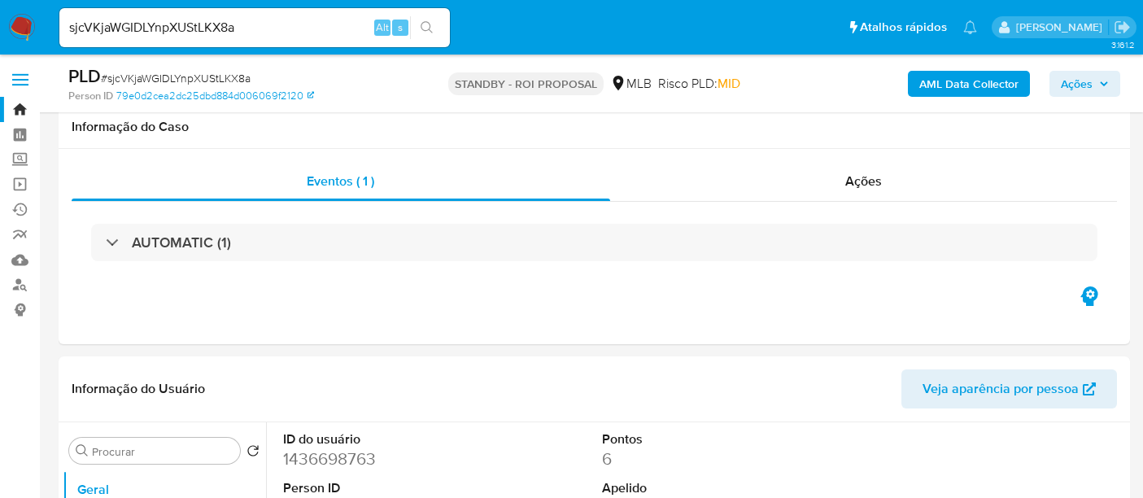
select select "10"
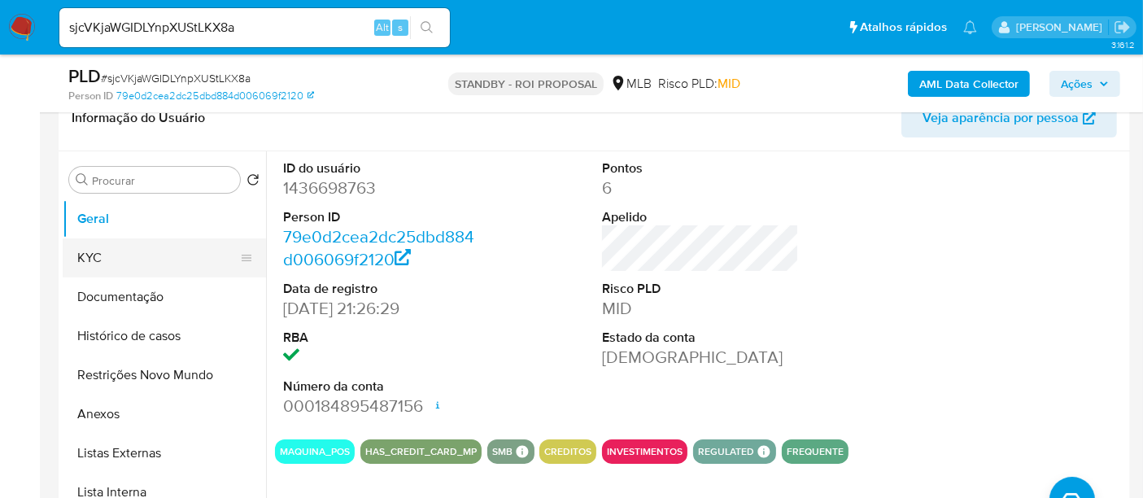
click at [107, 257] on button "KYC" at bounding box center [158, 257] width 190 height 39
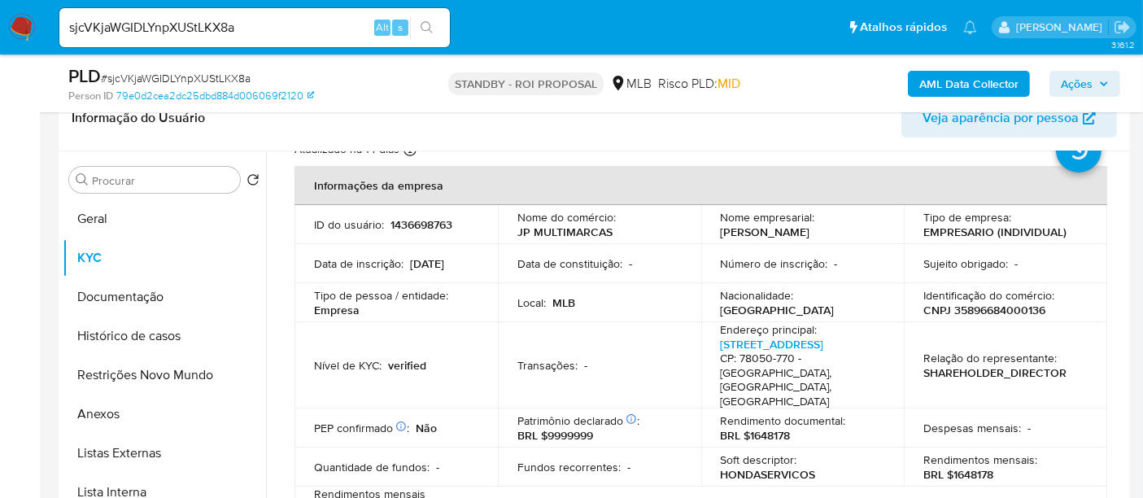
scroll to position [90, 0]
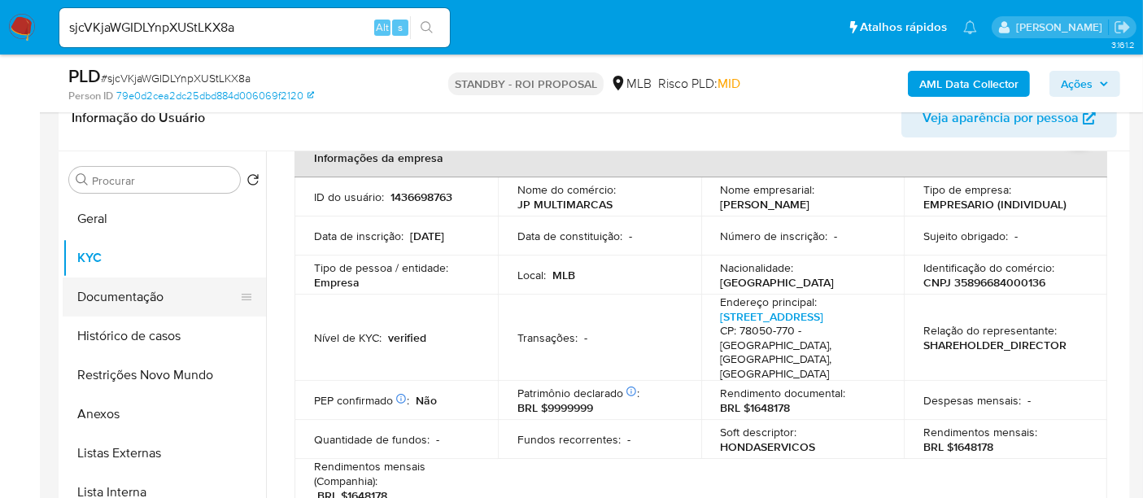
click at [179, 297] on button "Documentação" at bounding box center [158, 296] width 190 height 39
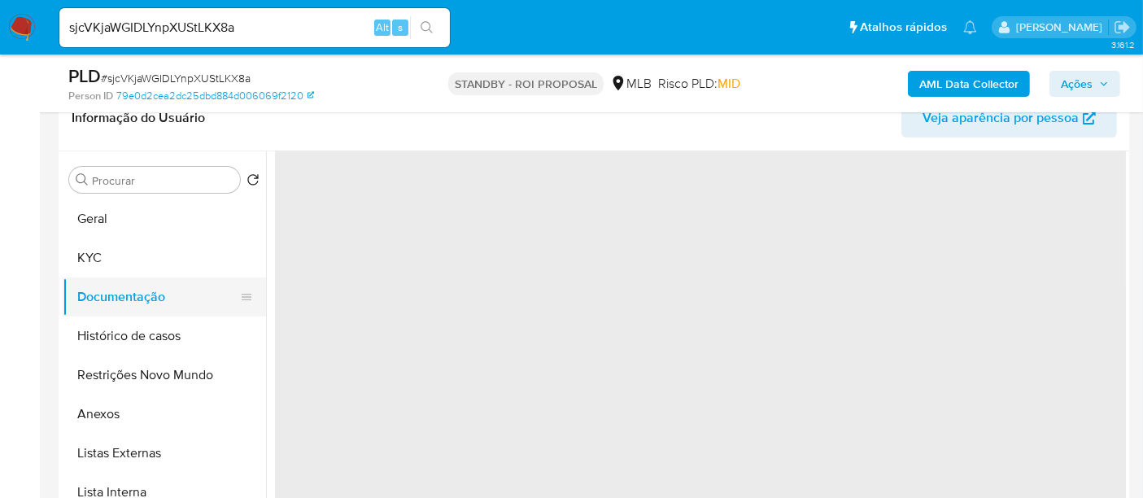
scroll to position [0, 0]
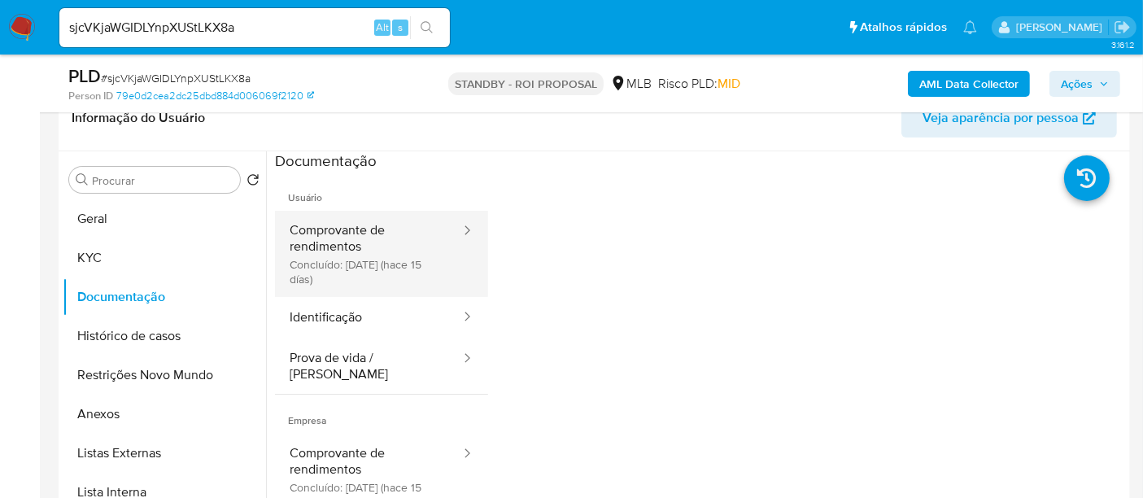
click at [407, 236] on button "Comprovante de rendimentos Concluído: [DATE] (hace 15 días)" at bounding box center [368, 254] width 187 height 86
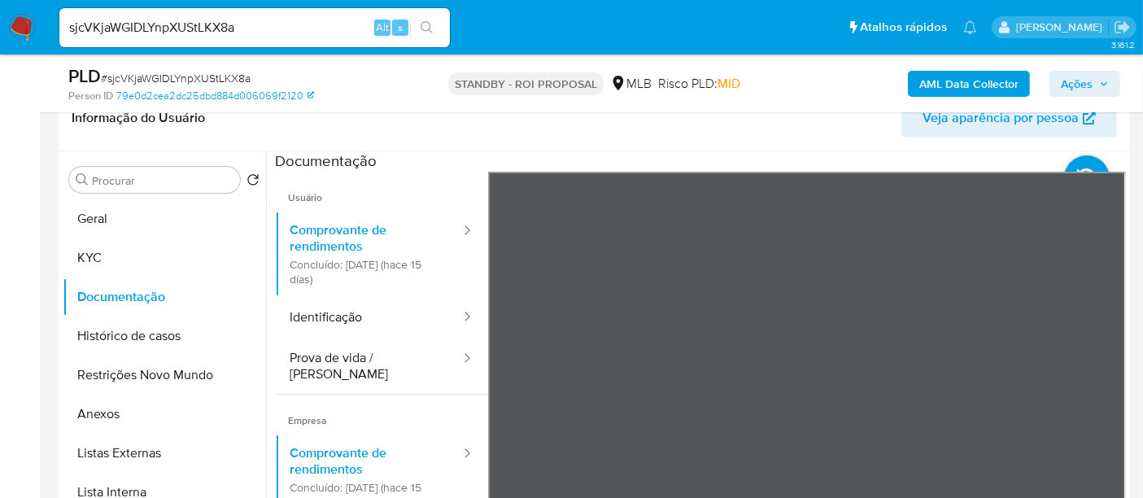
click at [334, 318] on button "Identificação" at bounding box center [368, 317] width 187 height 41
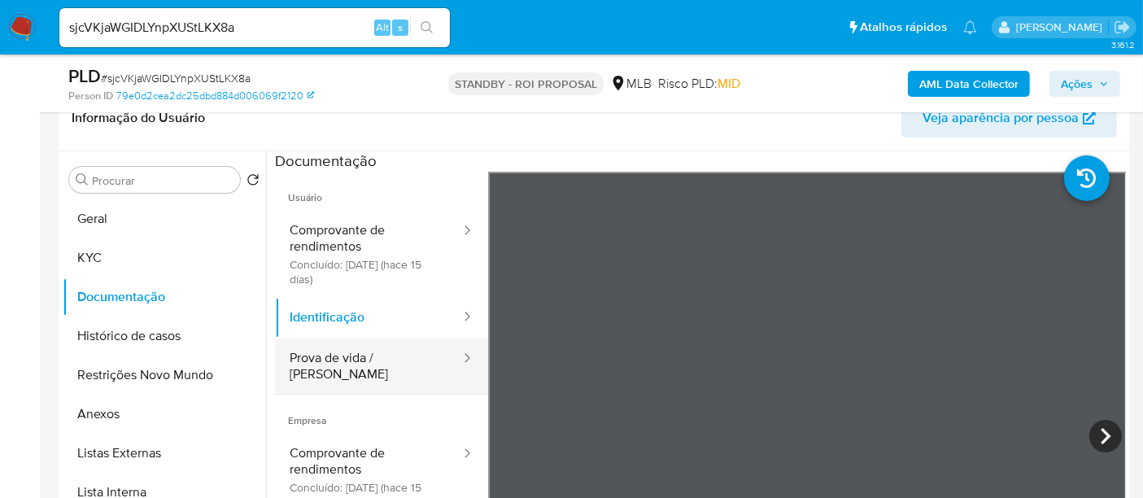
drag, startPoint x: 351, startPoint y: 358, endPoint x: 376, endPoint y: 361, distance: 25.4
click at [350, 360] on button "Prova de vida / [PERSON_NAME]" at bounding box center [368, 365] width 187 height 55
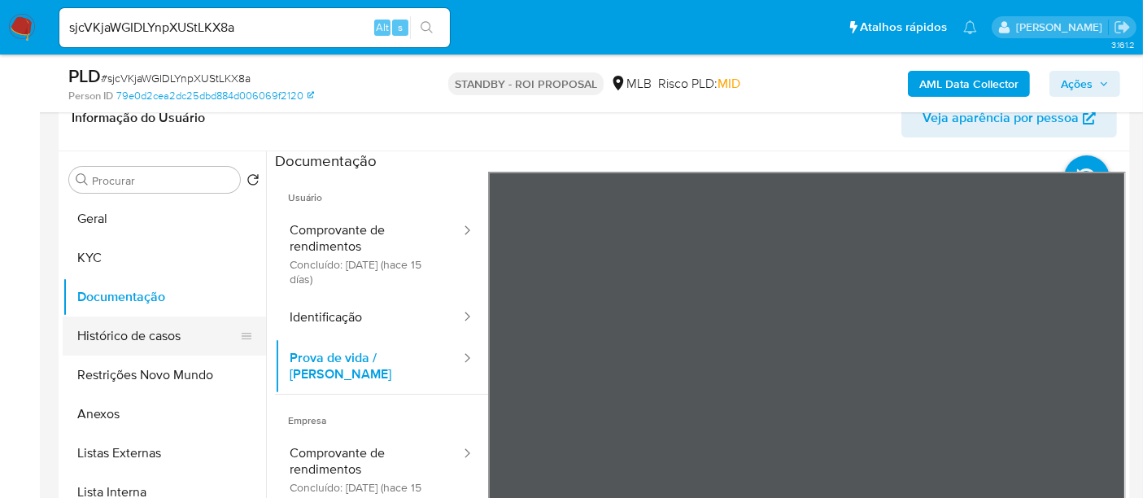
drag, startPoint x: 111, startPoint y: 332, endPoint x: 156, endPoint y: 335, distance: 44.9
click at [111, 332] on button "Histórico de casos" at bounding box center [158, 336] width 190 height 39
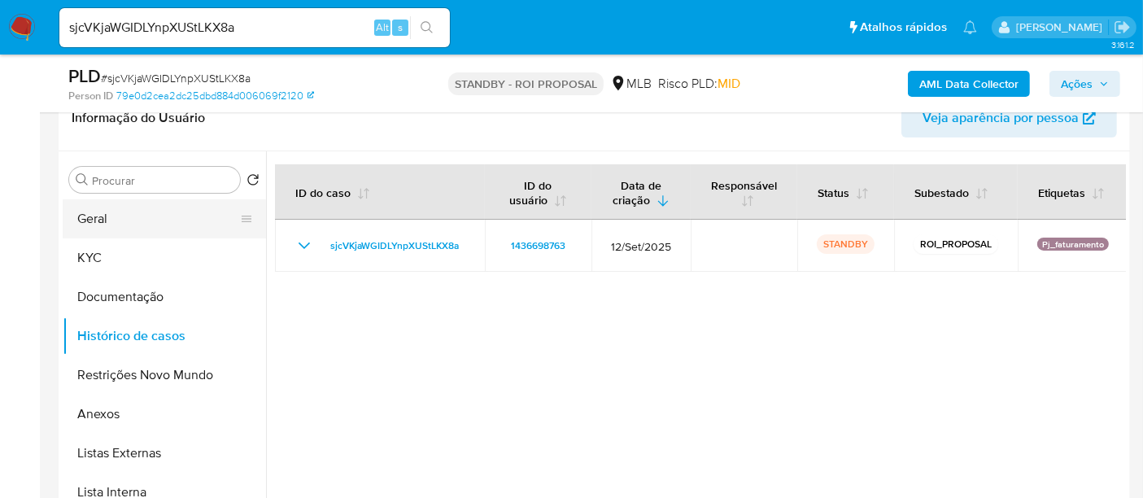
click at [124, 216] on button "Geral" at bounding box center [158, 218] width 190 height 39
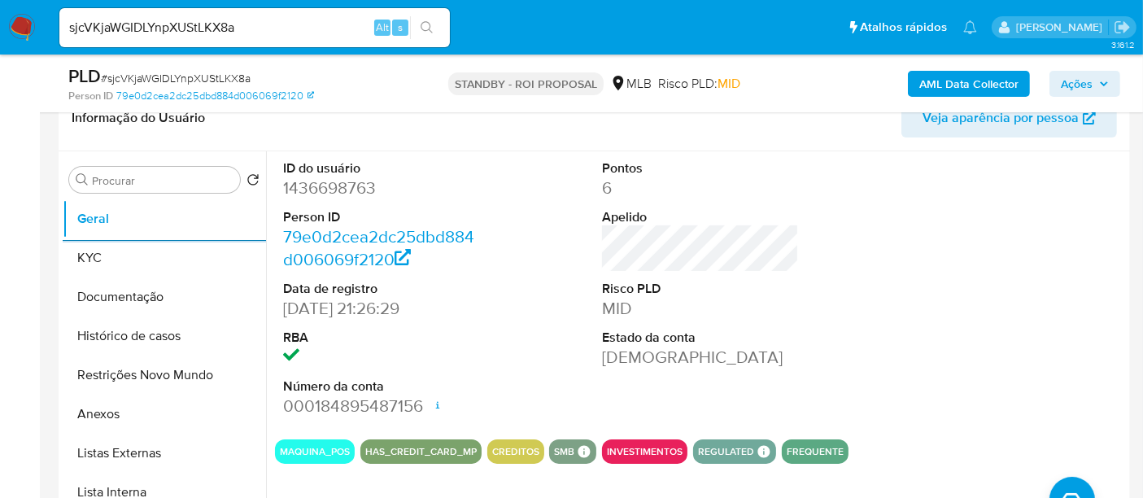
click at [63, 199] on button "Geral" at bounding box center [164, 218] width 203 height 39
click at [90, 263] on button "KYC" at bounding box center [158, 257] width 190 height 39
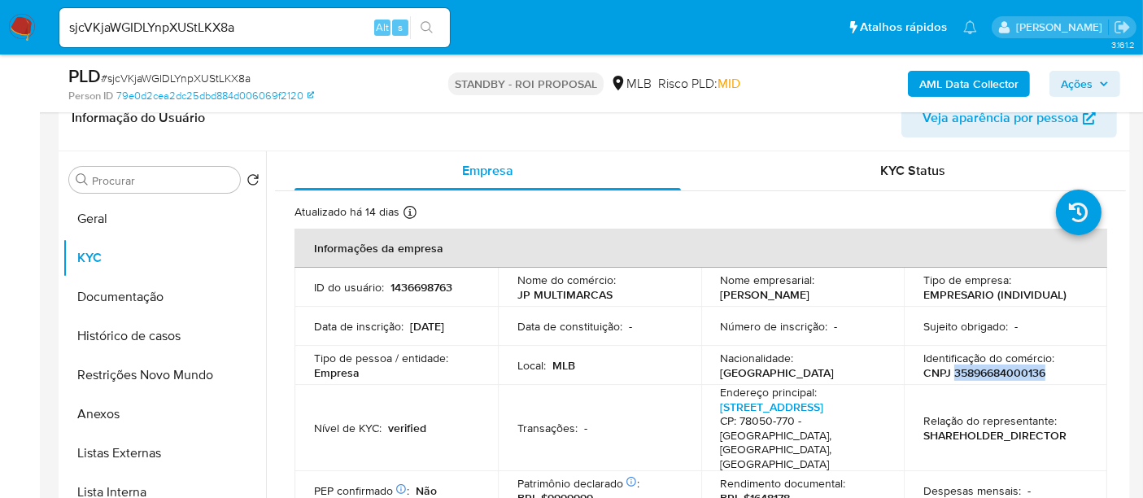
drag, startPoint x: 948, startPoint y: 379, endPoint x: 1042, endPoint y: 375, distance: 94.5
click at [1042, 375] on div "Identificação do comércio : CNPJ 35896684000136" at bounding box center [1006, 365] width 164 height 29
copy p "35896684000136"
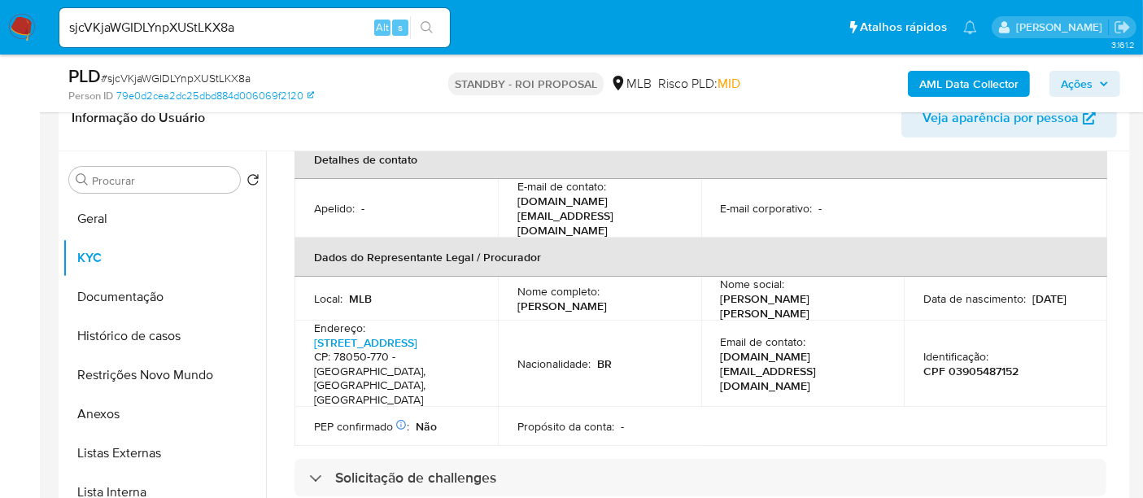
scroll to position [452, 0]
click at [334, 336] on link "[STREET_ADDRESS]" at bounding box center [365, 344] width 103 height 16
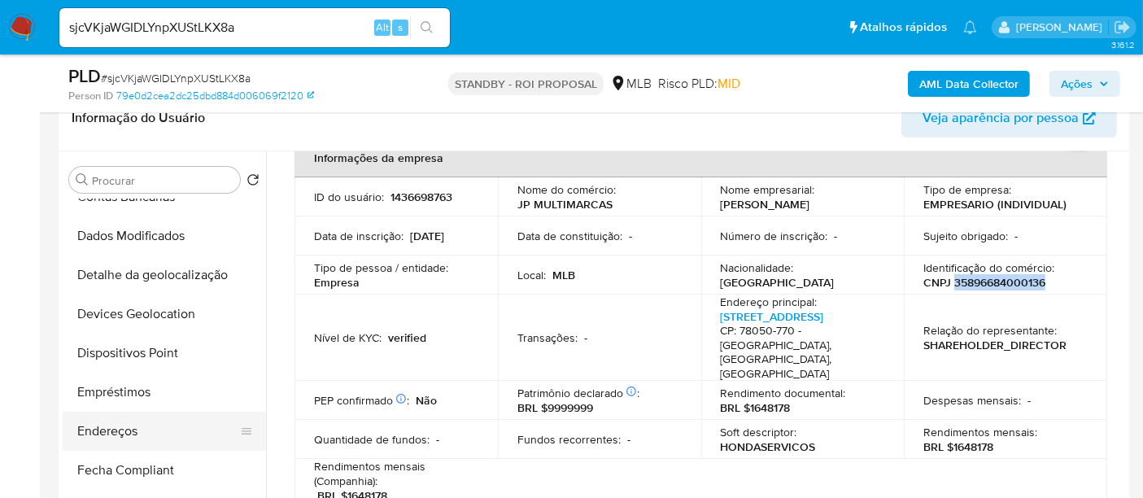
click at [107, 419] on button "Endereços" at bounding box center [158, 431] width 190 height 39
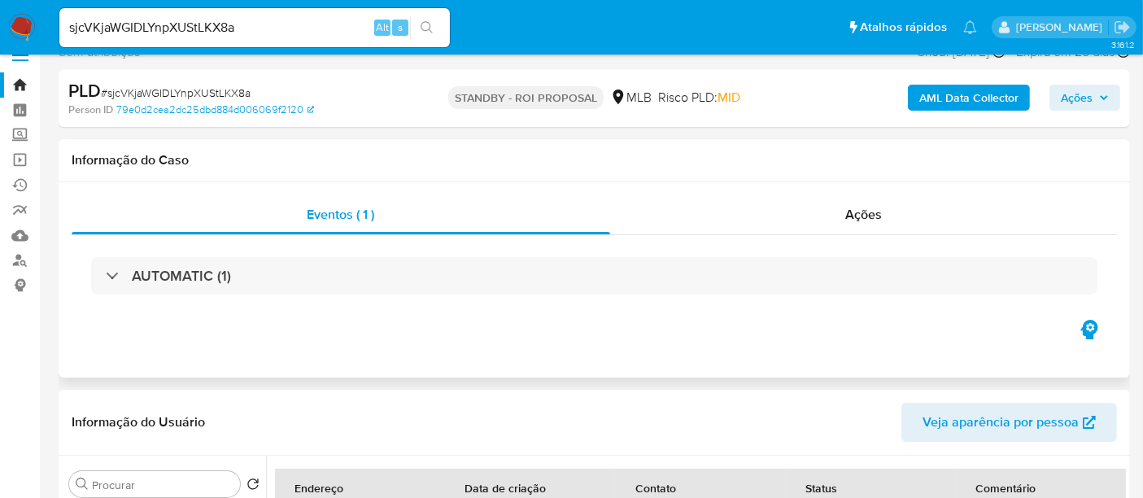
scroll to position [361, 0]
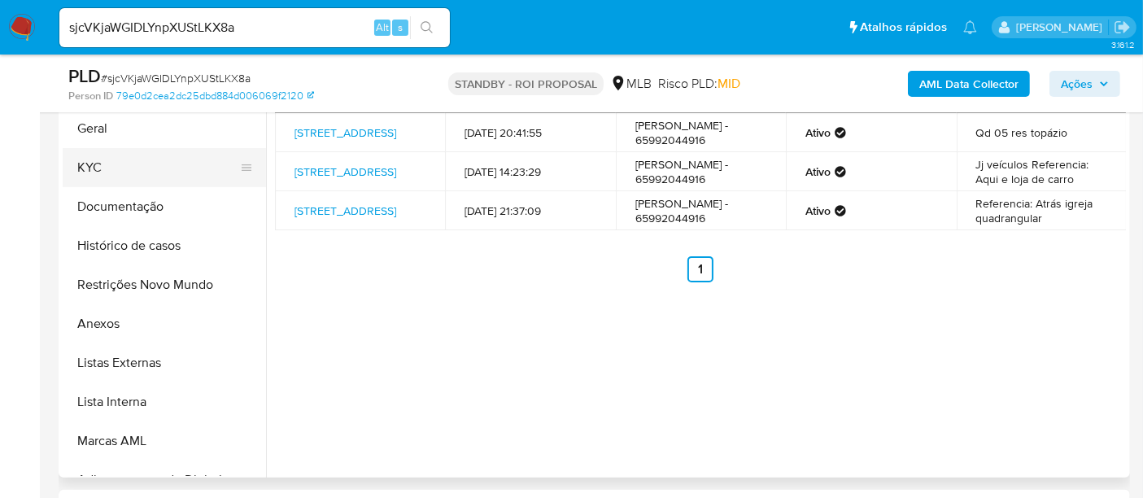
click at [107, 178] on button "KYC" at bounding box center [158, 167] width 190 height 39
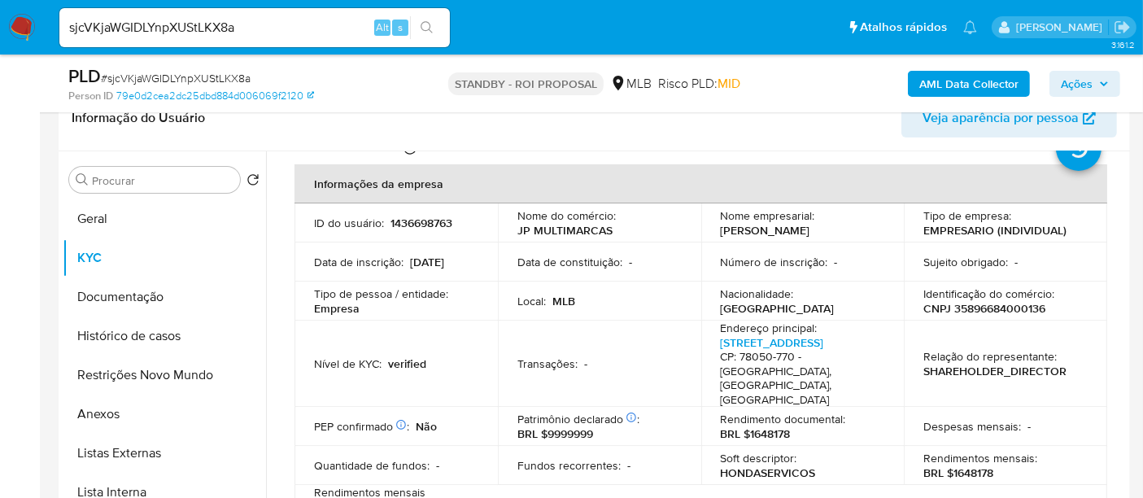
scroll to position [90, 0]
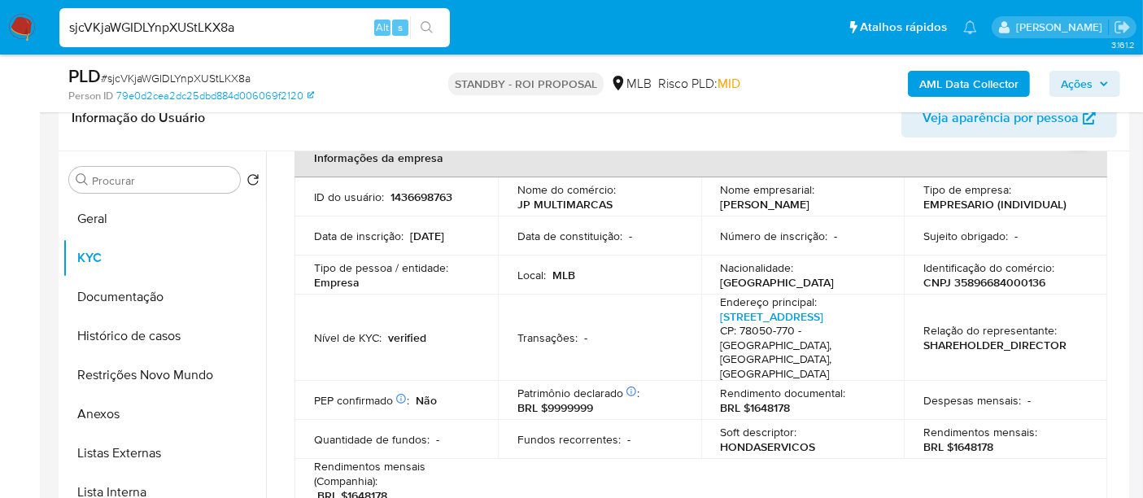
drag, startPoint x: 249, startPoint y: 26, endPoint x: 0, endPoint y: 38, distance: 249.3
click at [0, 38] on nav "Pausado Ver notificaciones sjcVKjaWGIDLYnpXUStLKX8a Alt s Atalhos rápidos Presi…" at bounding box center [571, 27] width 1143 height 55
paste input "qBaLRMLMOT3COZ2C8iRT8tCK"
type input "qBaLRMLMOT3COZ2C8iRT8tCK"
drag, startPoint x: 433, startPoint y: 27, endPoint x: 425, endPoint y: 41, distance: 16.0
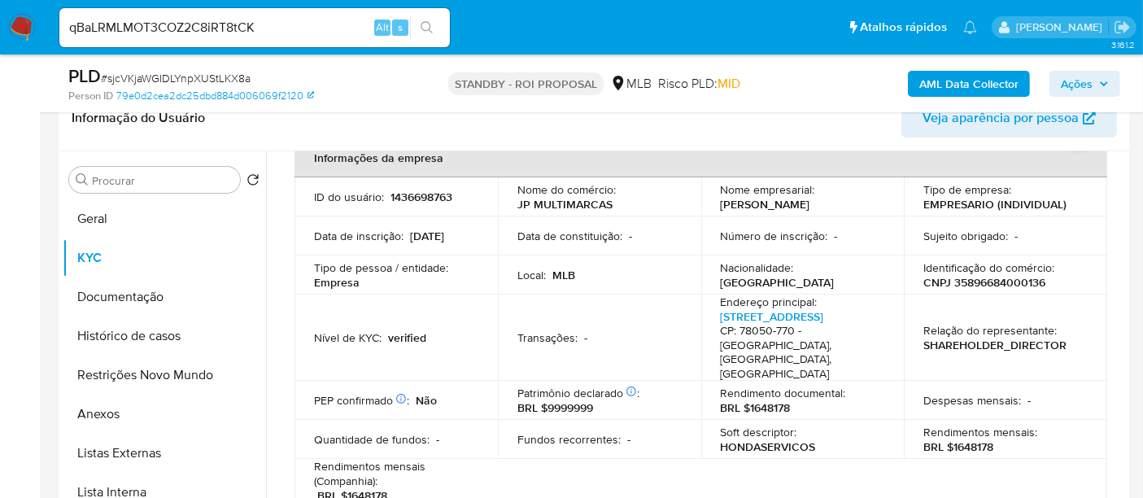
click at [432, 28] on icon "search-icon" at bounding box center [427, 27] width 13 height 13
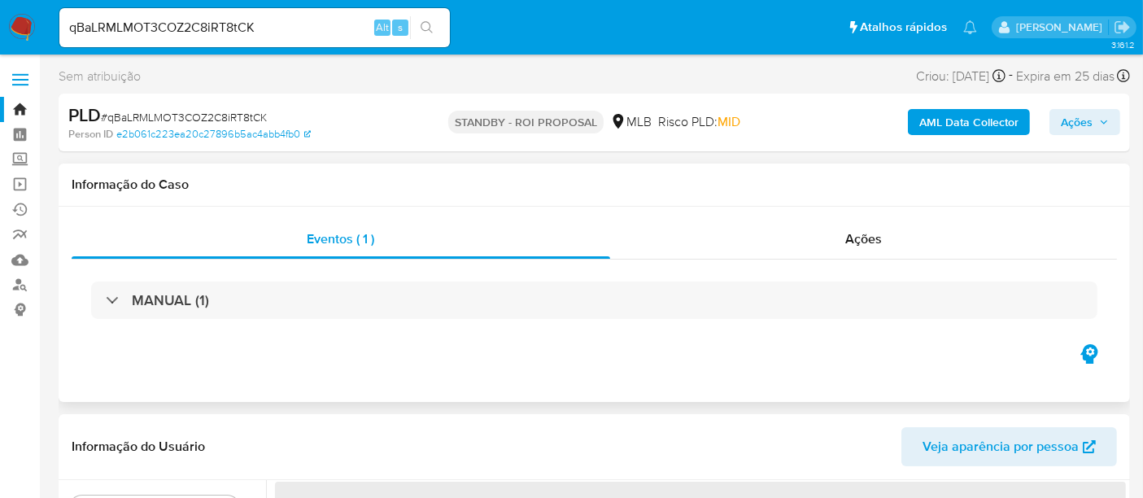
select select "10"
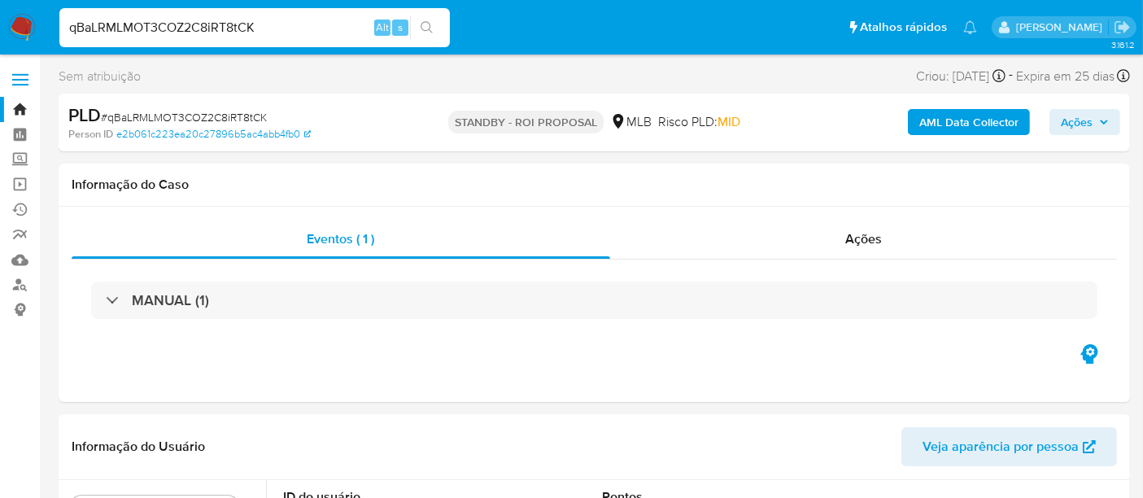
drag, startPoint x: 278, startPoint y: 21, endPoint x: 0, endPoint y: 57, distance: 280.6
paste input "zAnEKEeulsVC94WlWHIkDv8l"
type input "zAnEKEeulsVC94WlWHIkDv8l"
click at [425, 24] on icon "search-icon" at bounding box center [427, 27] width 13 height 13
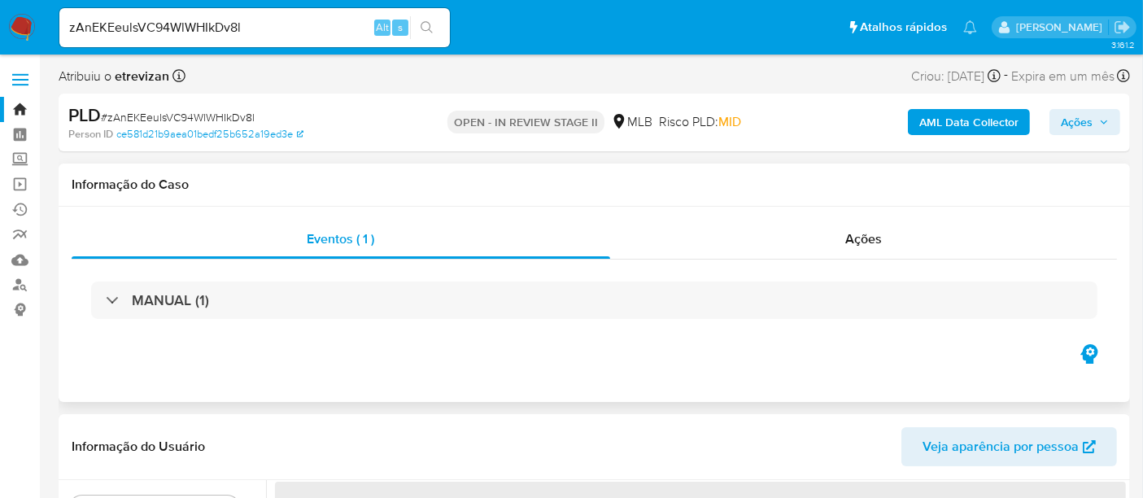
select select "10"
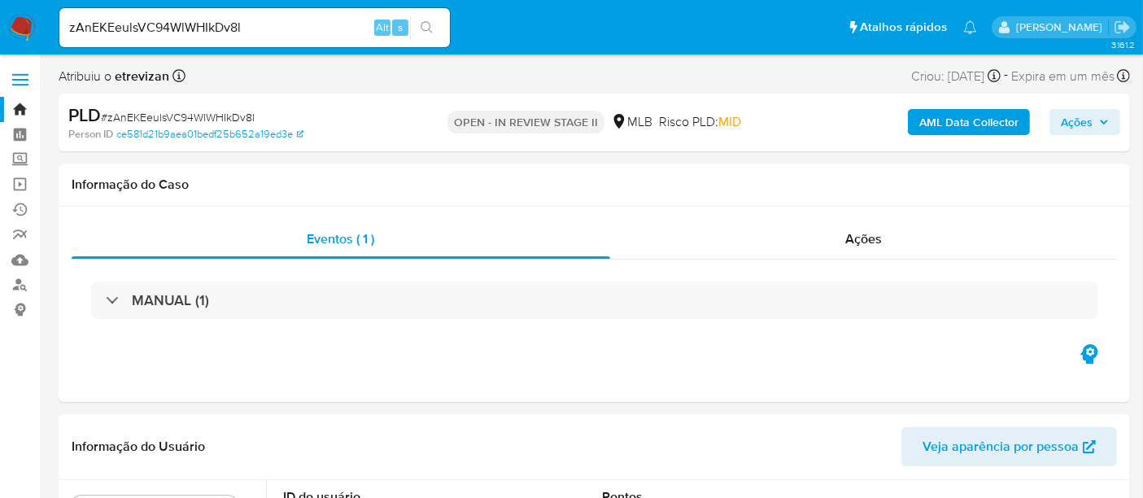
click at [1104, 115] on span "Ações" at bounding box center [1085, 122] width 48 height 23
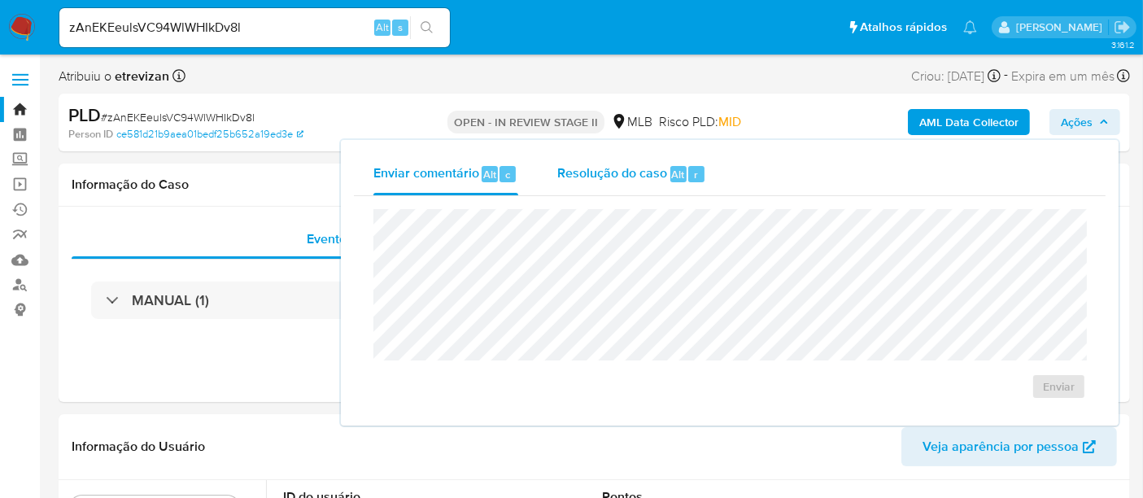
click at [630, 175] on span "Resolução do caso" at bounding box center [612, 173] width 110 height 19
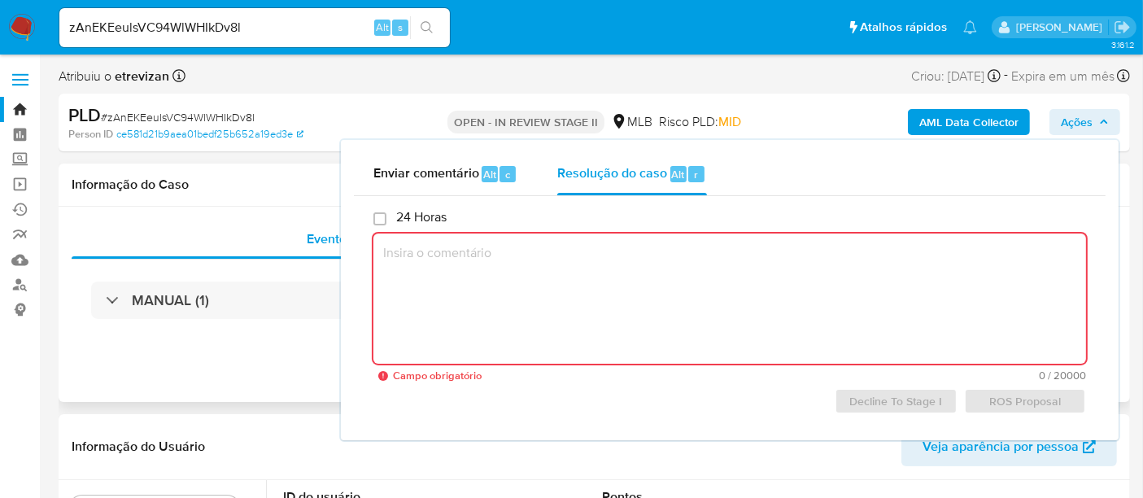
click at [280, 186] on h1 "Informação do Caso" at bounding box center [595, 185] width 1046 height 16
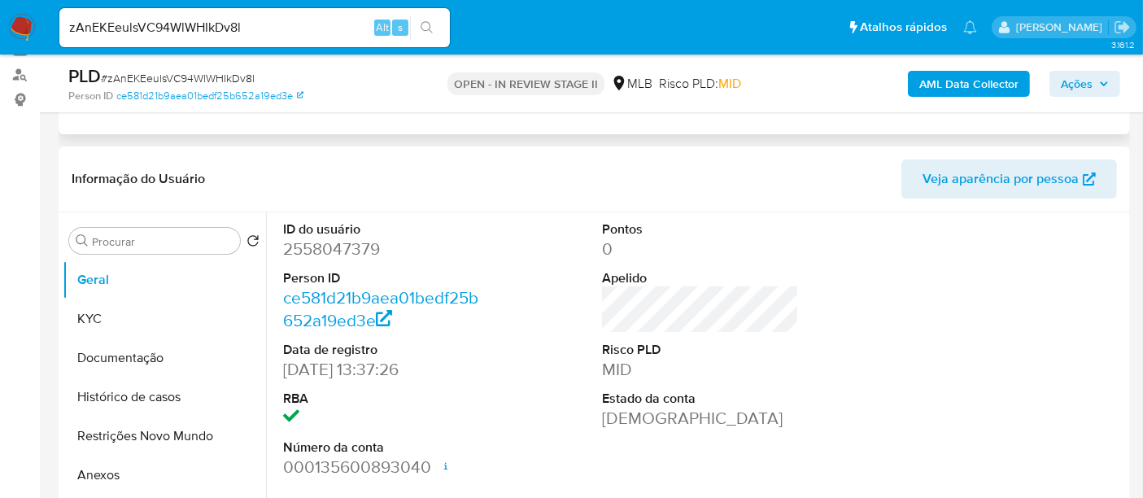
scroll to position [271, 0]
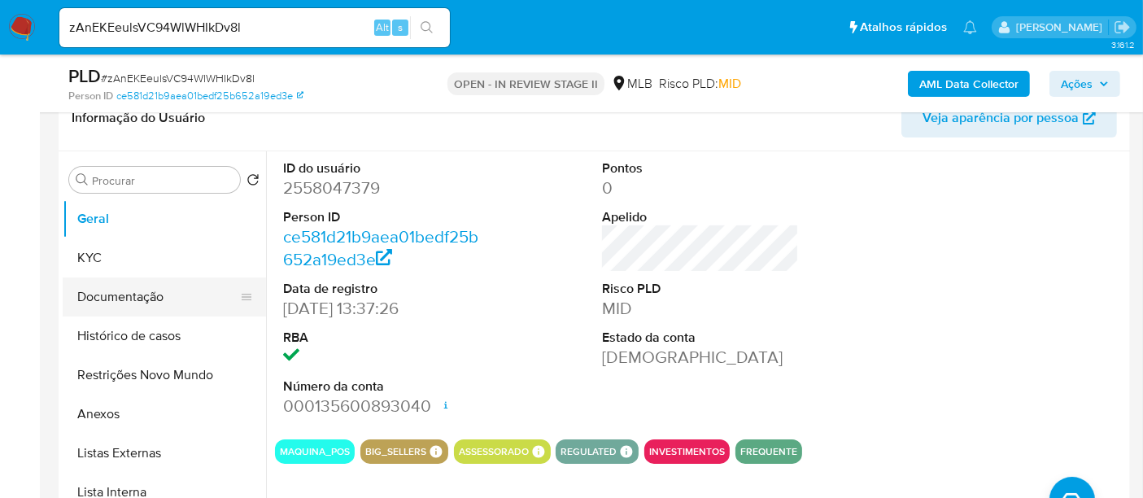
click at [129, 288] on button "Documentação" at bounding box center [158, 296] width 190 height 39
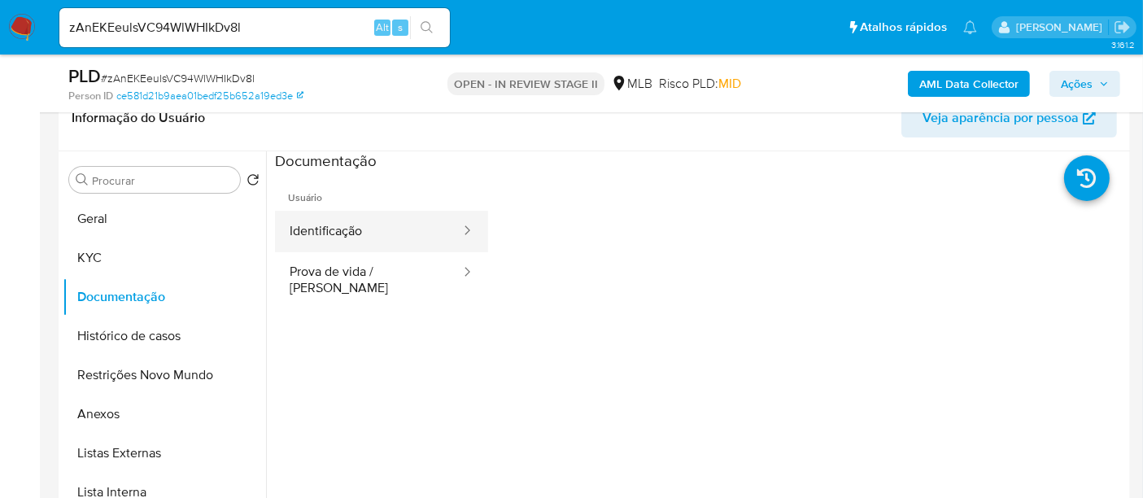
click at [382, 231] on button "Identificação" at bounding box center [368, 231] width 187 height 41
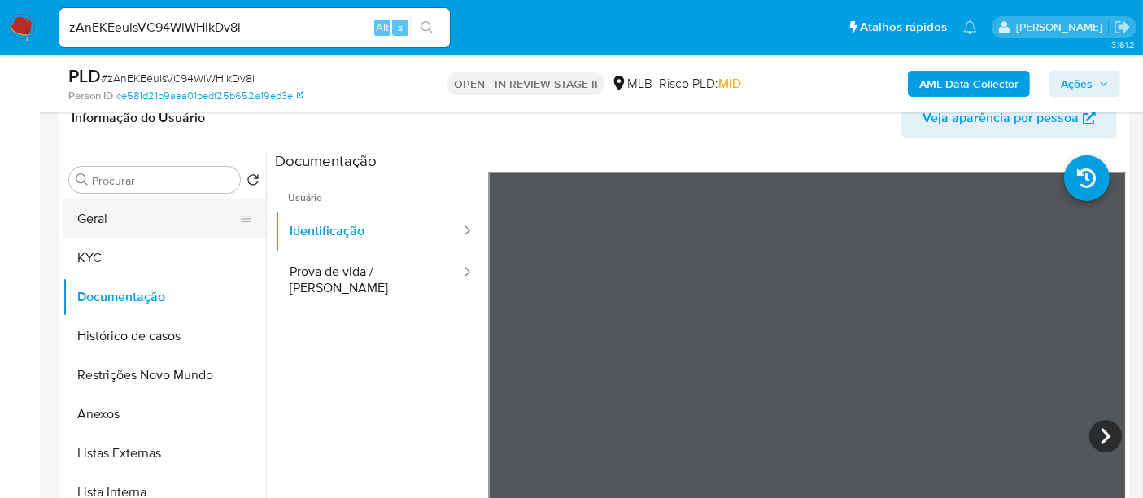
click at [106, 214] on button "Geral" at bounding box center [158, 218] width 190 height 39
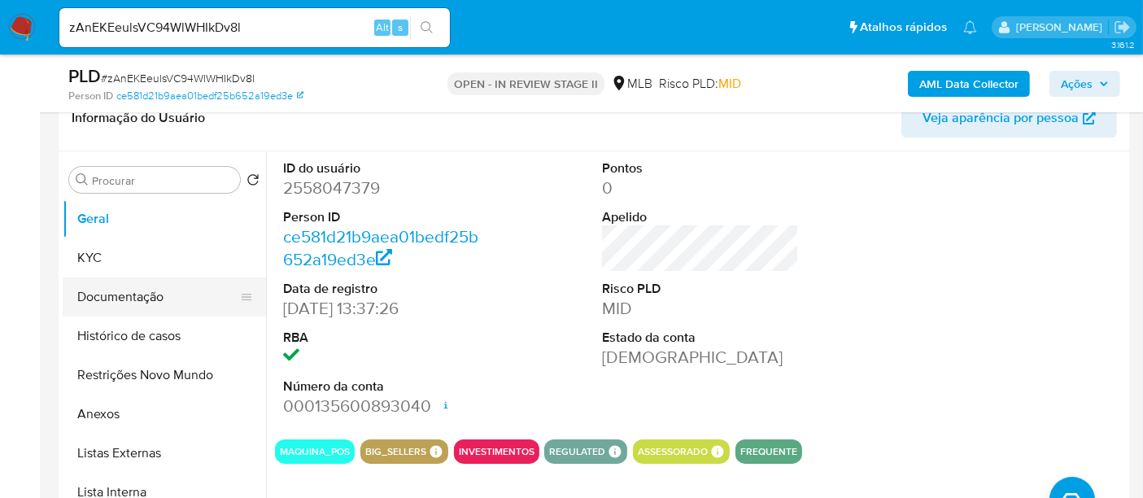
click at [120, 295] on button "Documentação" at bounding box center [158, 296] width 190 height 39
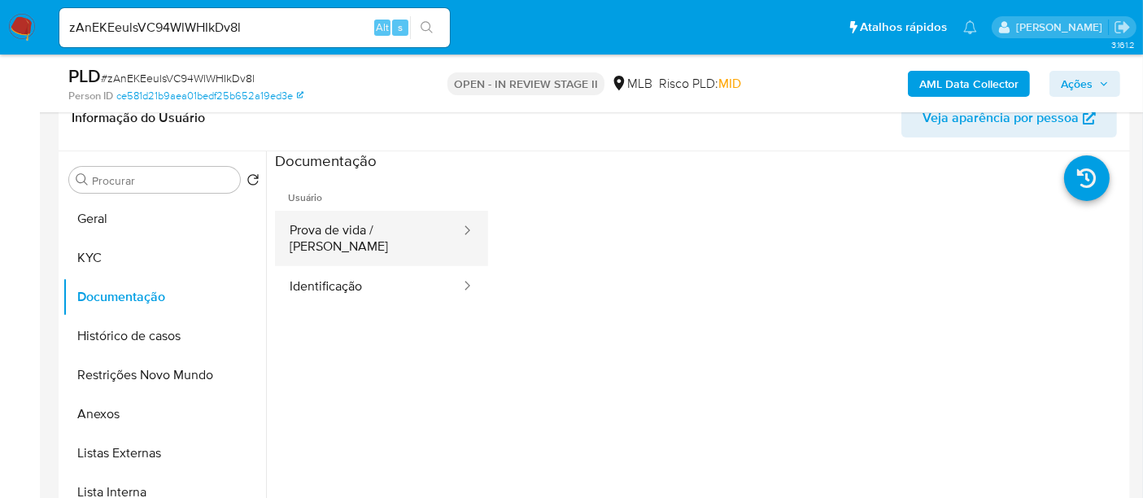
click at [373, 229] on button "Prova de vida / [PERSON_NAME]" at bounding box center [368, 238] width 187 height 55
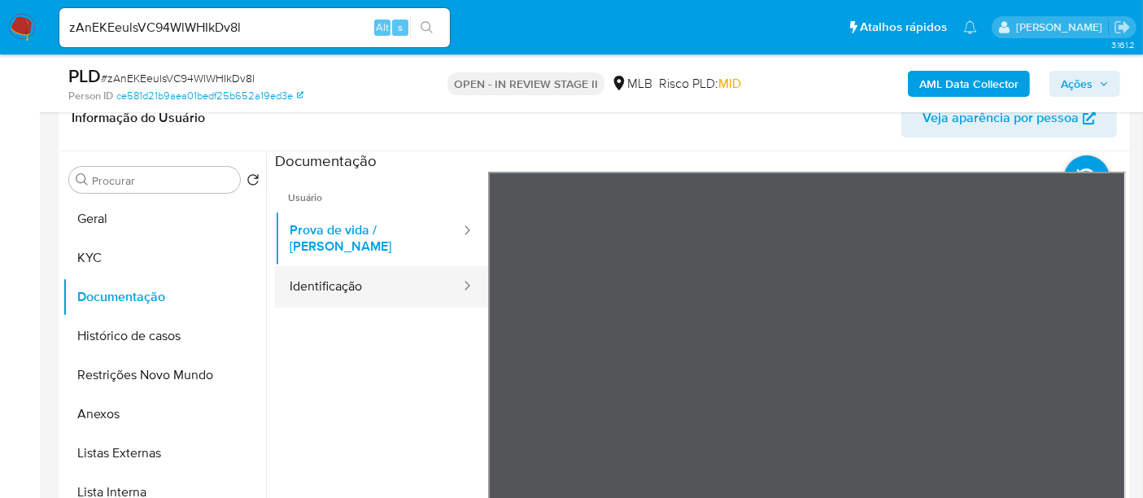
click at [324, 276] on button "Identificação" at bounding box center [368, 286] width 187 height 41
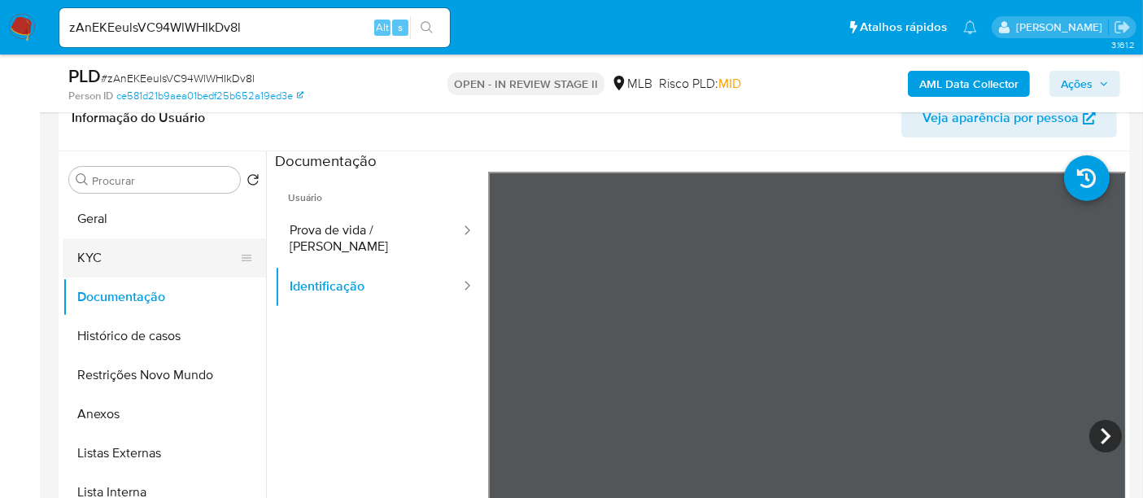
click at [99, 251] on button "KYC" at bounding box center [158, 257] width 190 height 39
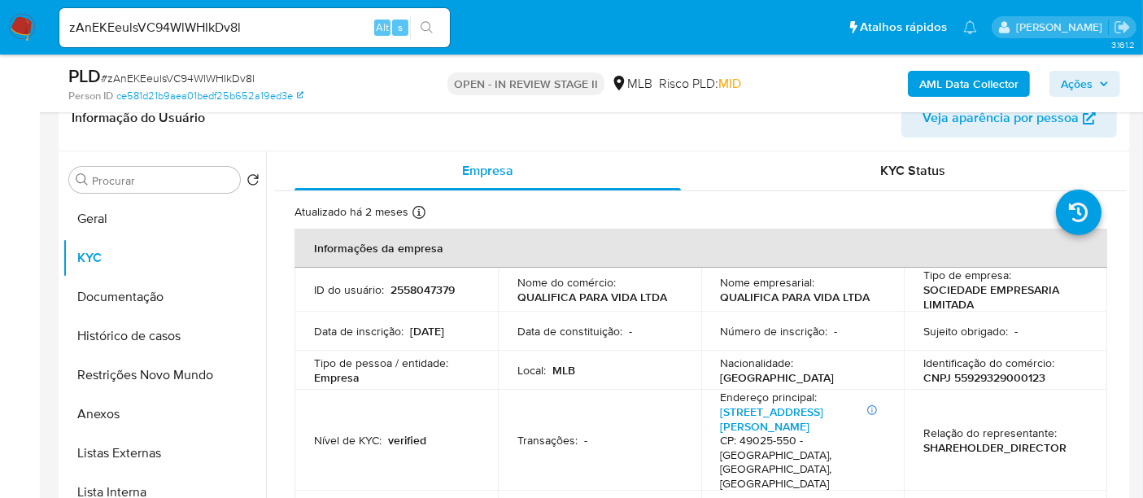
drag, startPoint x: 139, startPoint y: 295, endPoint x: 267, endPoint y: 294, distance: 127.8
click at [140, 294] on button "Documentação" at bounding box center [164, 296] width 203 height 39
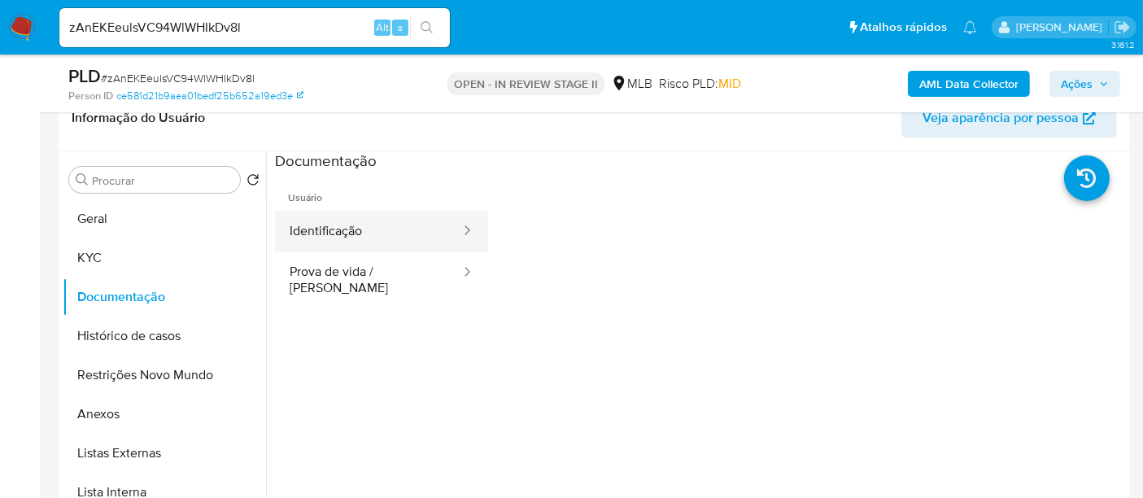
click at [402, 221] on button "Identificação" at bounding box center [368, 231] width 187 height 41
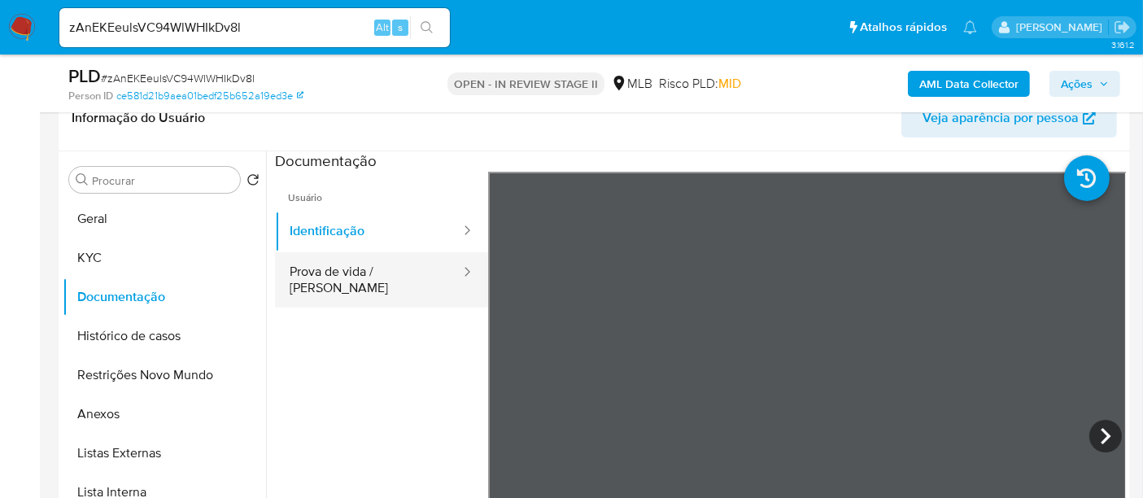
drag, startPoint x: 321, startPoint y: 271, endPoint x: 373, endPoint y: 270, distance: 52.1
click at [323, 270] on button "Prova de vida / [PERSON_NAME]" at bounding box center [368, 279] width 187 height 55
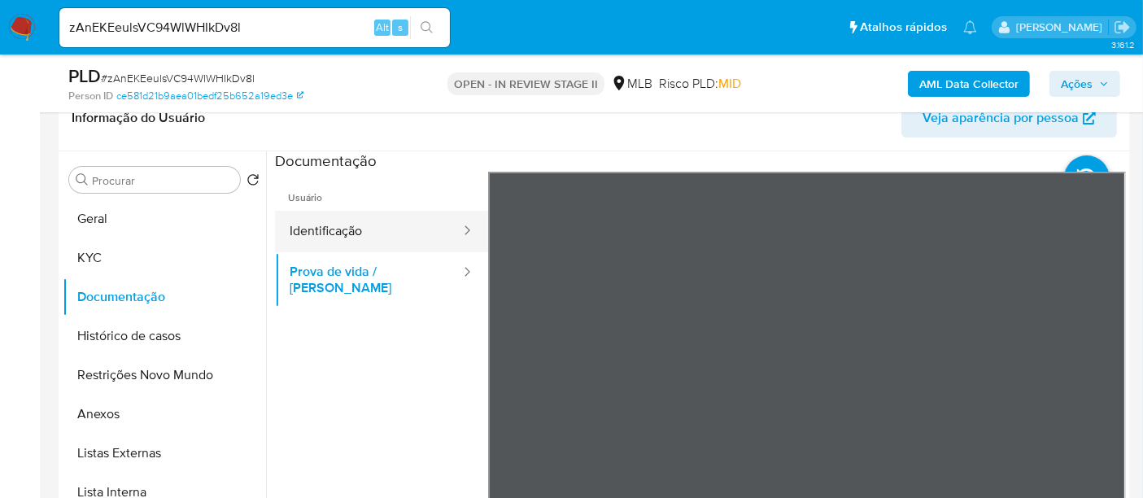
drag, startPoint x: 339, startPoint y: 227, endPoint x: 364, endPoint y: 226, distance: 24.4
click at [340, 226] on button "Identificação" at bounding box center [368, 231] width 187 height 41
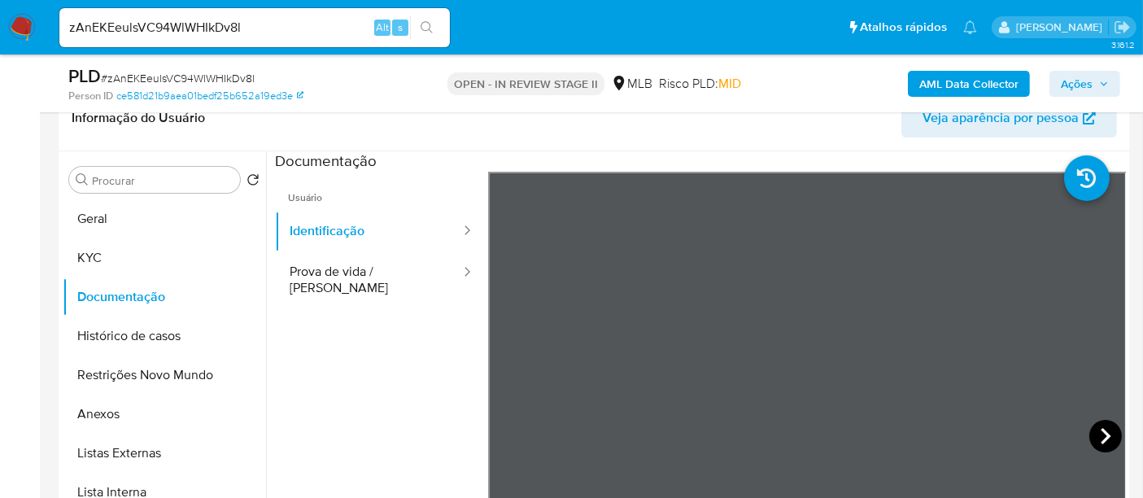
click at [1101, 431] on icon at bounding box center [1106, 436] width 10 height 16
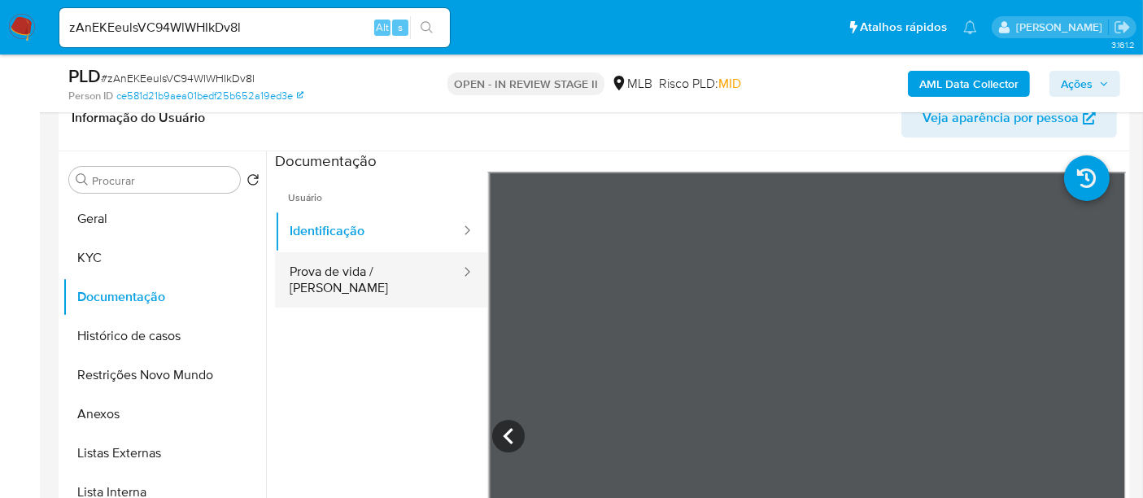
click at [330, 283] on button "Prova de vida / [PERSON_NAME]" at bounding box center [368, 279] width 187 height 55
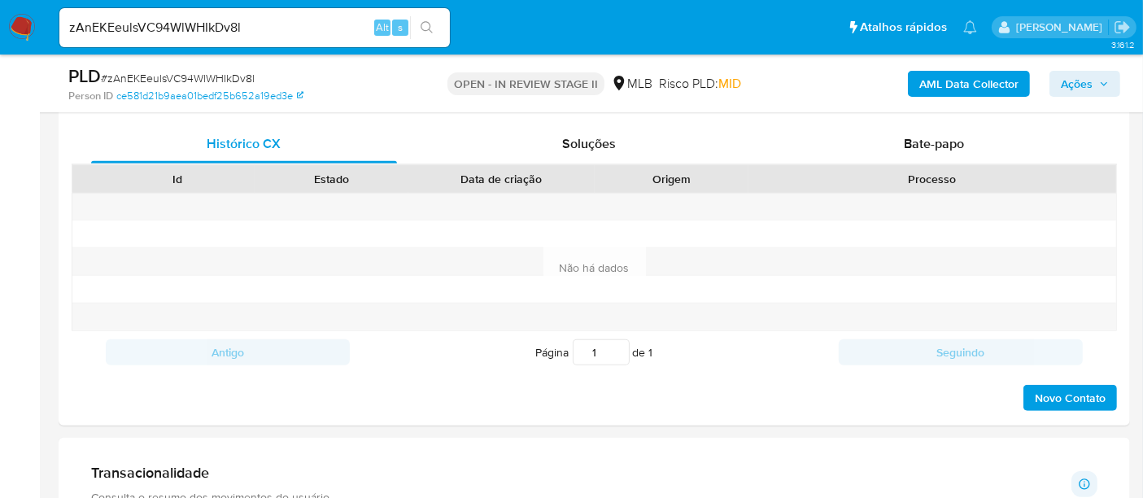
scroll to position [711, 0]
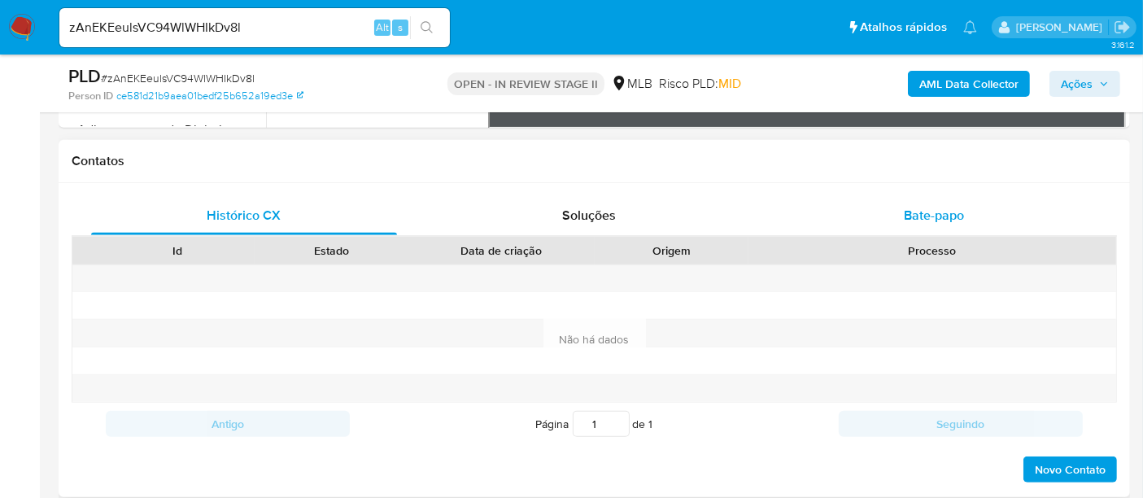
click at [957, 212] on span "Bate-papo" at bounding box center [934, 215] width 60 height 19
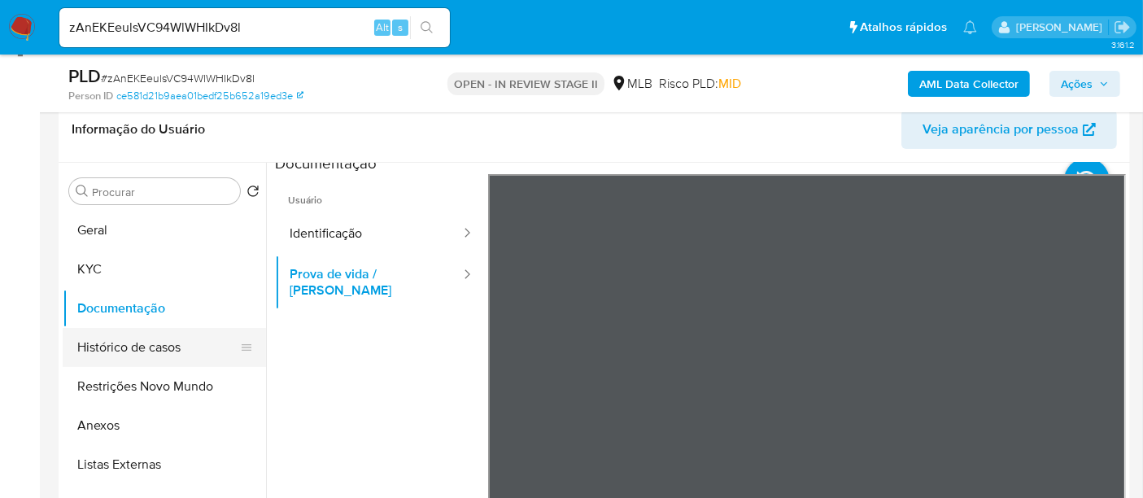
scroll to position [0, 0]
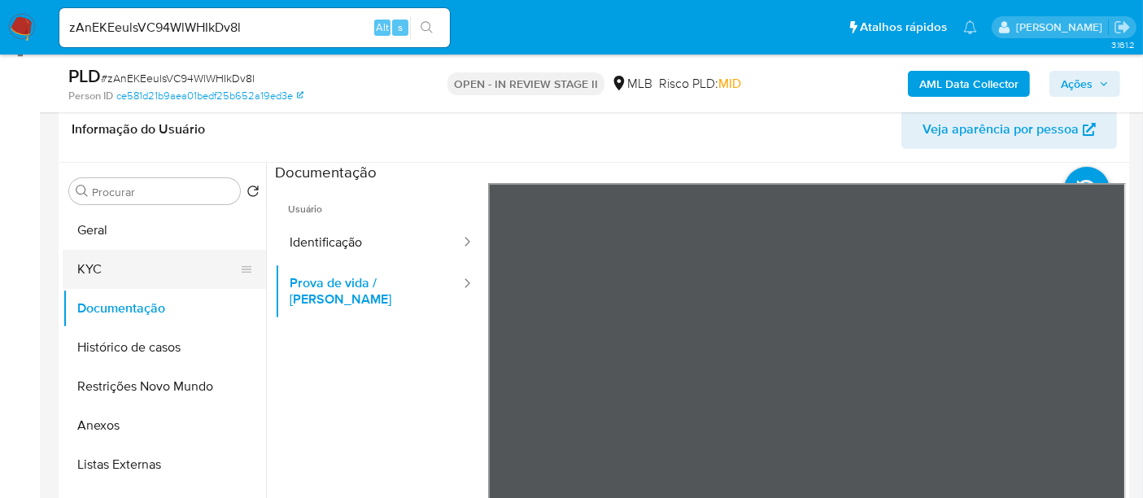
click at [95, 274] on button "KYC" at bounding box center [158, 269] width 190 height 39
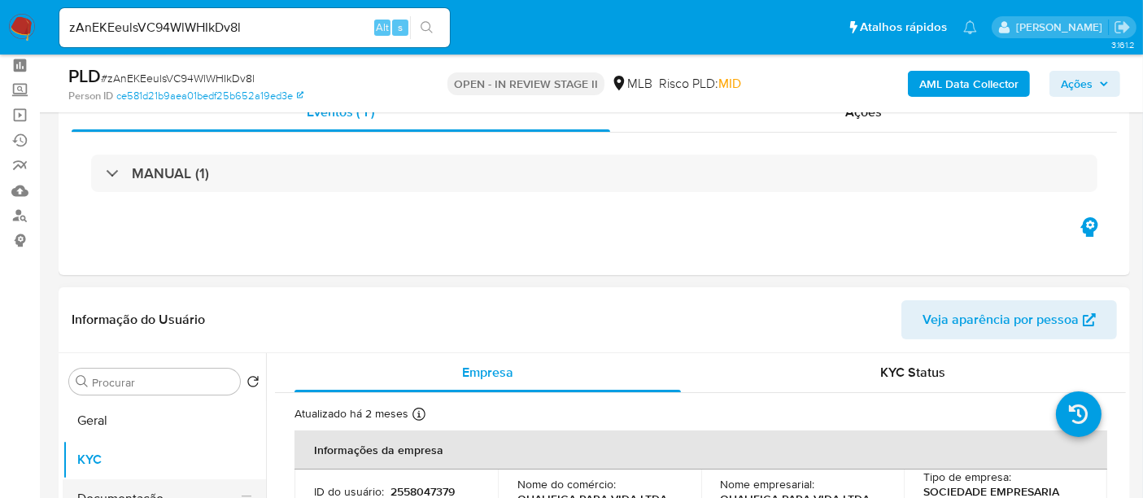
scroll to position [181, 0]
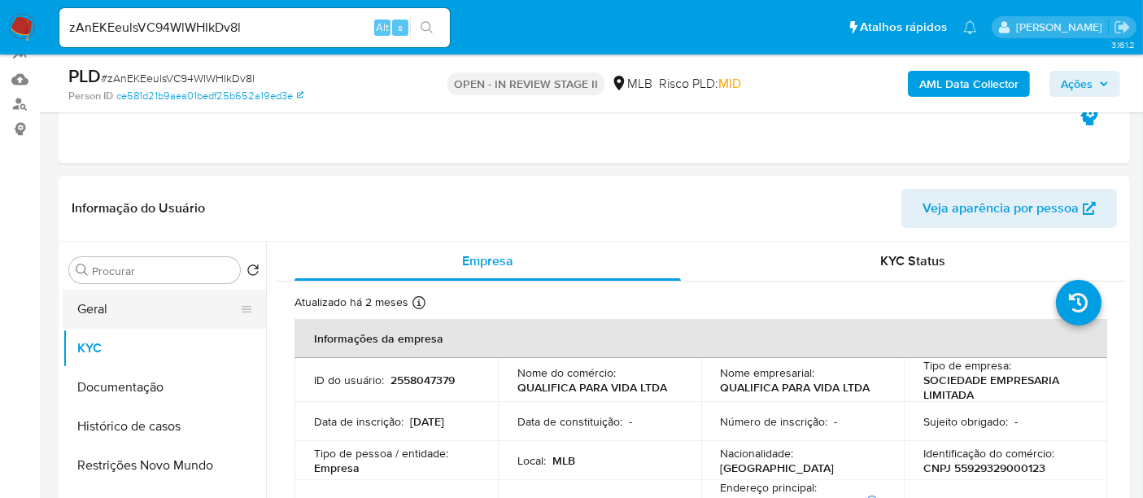
click at [103, 310] on button "Geral" at bounding box center [158, 309] width 190 height 39
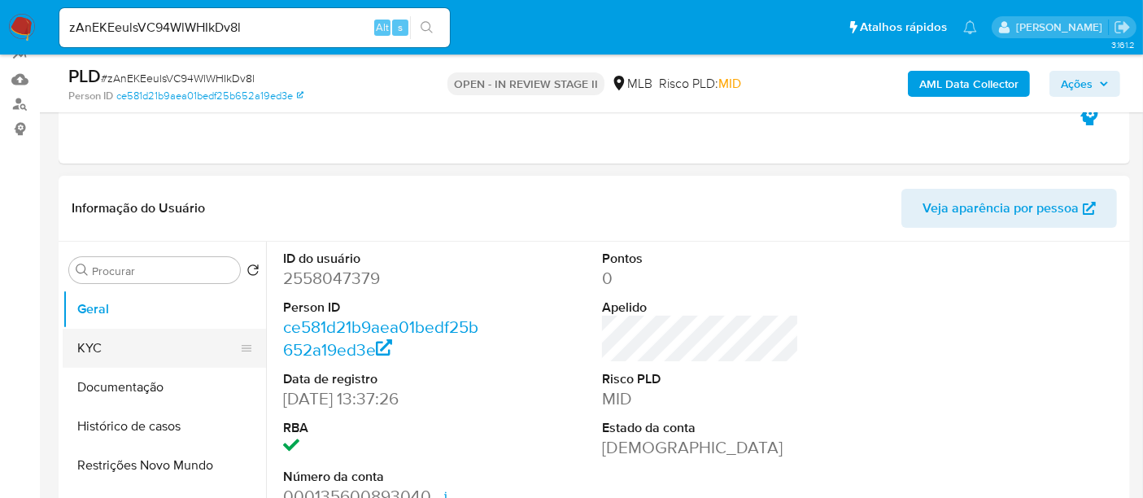
drag, startPoint x: 101, startPoint y: 342, endPoint x: 125, endPoint y: 333, distance: 26.0
click at [101, 342] on button "KYC" at bounding box center [158, 348] width 190 height 39
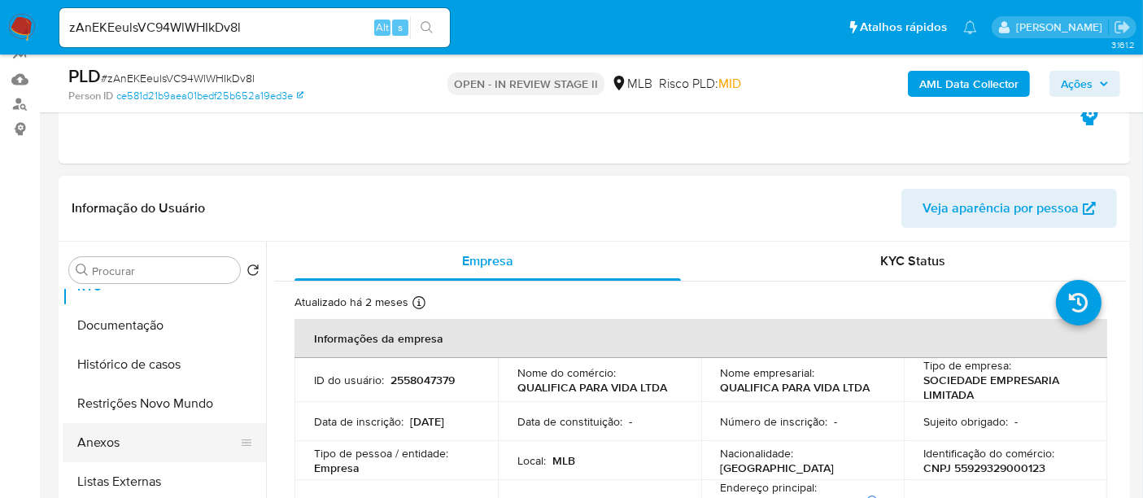
scroll to position [90, 0]
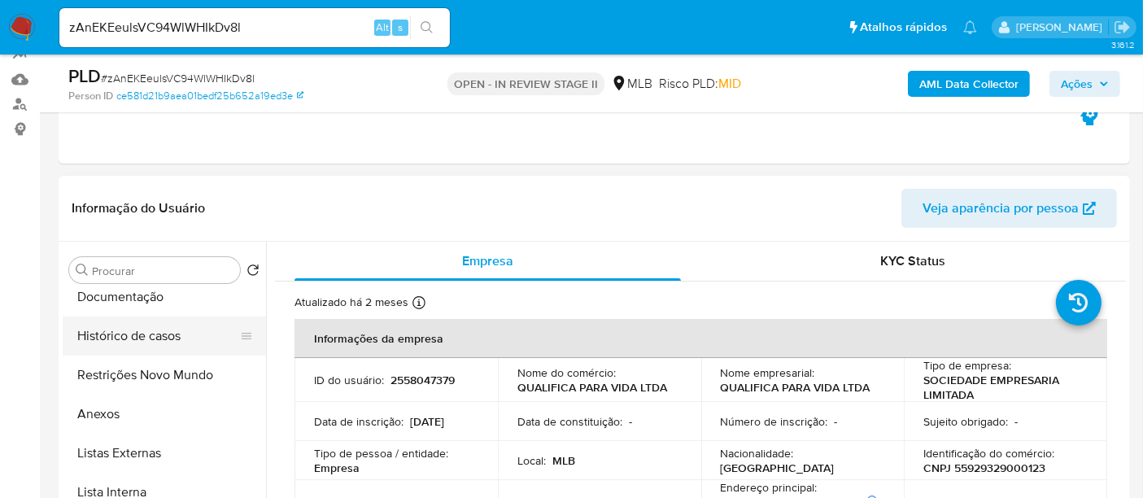
drag, startPoint x: 127, startPoint y: 330, endPoint x: 163, endPoint y: 330, distance: 35.8
click at [128, 330] on button "Histórico de casos" at bounding box center [158, 336] width 190 height 39
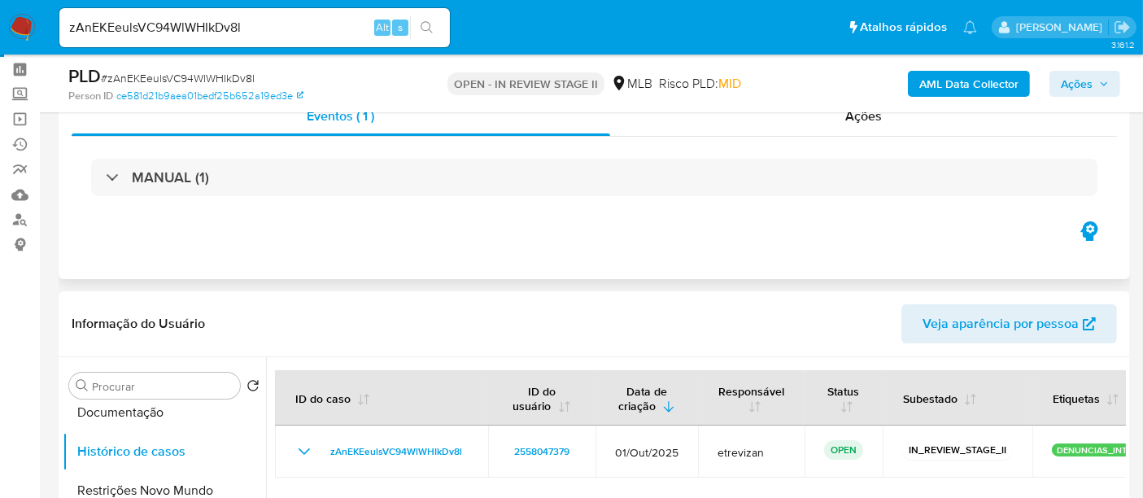
scroll to position [0, 0]
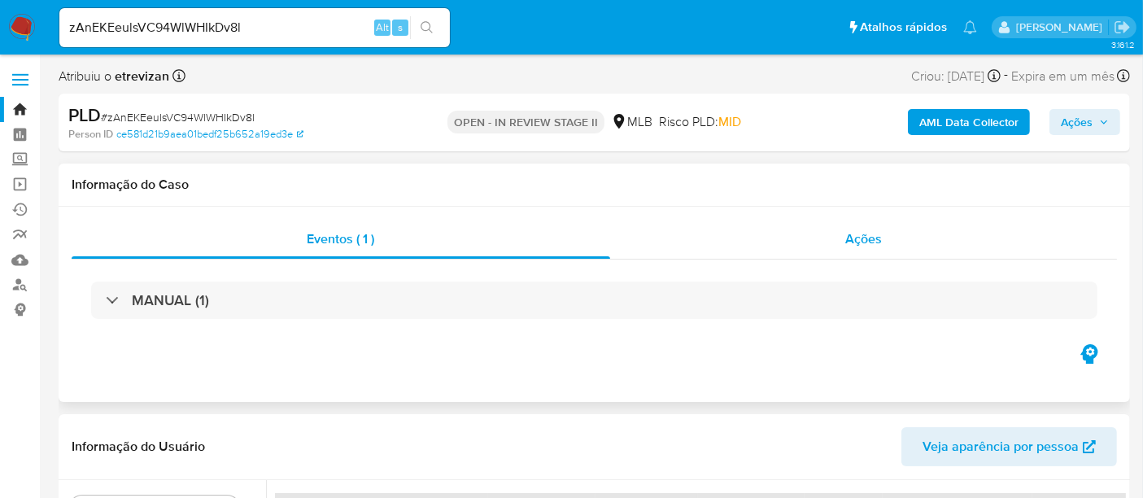
click at [860, 240] on span "Ações" at bounding box center [863, 238] width 37 height 19
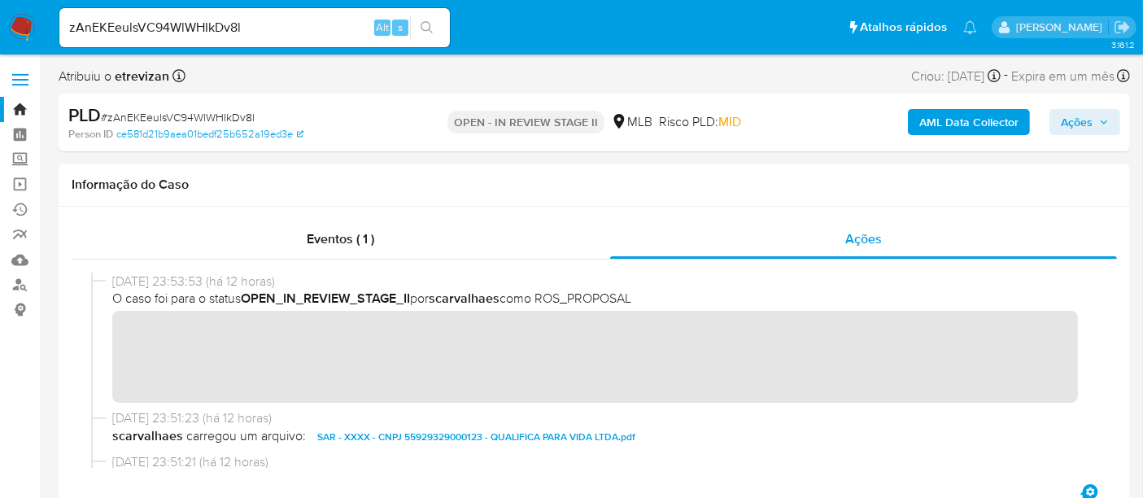
click at [1100, 124] on icon "button" at bounding box center [1104, 122] width 10 height 10
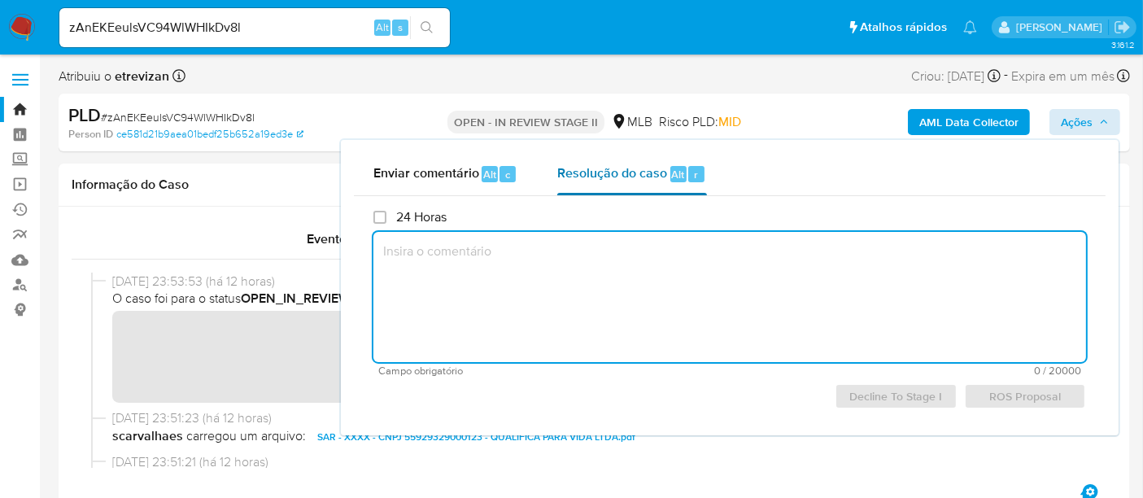
click at [590, 171] on span "Resolução do caso" at bounding box center [612, 173] width 110 height 19
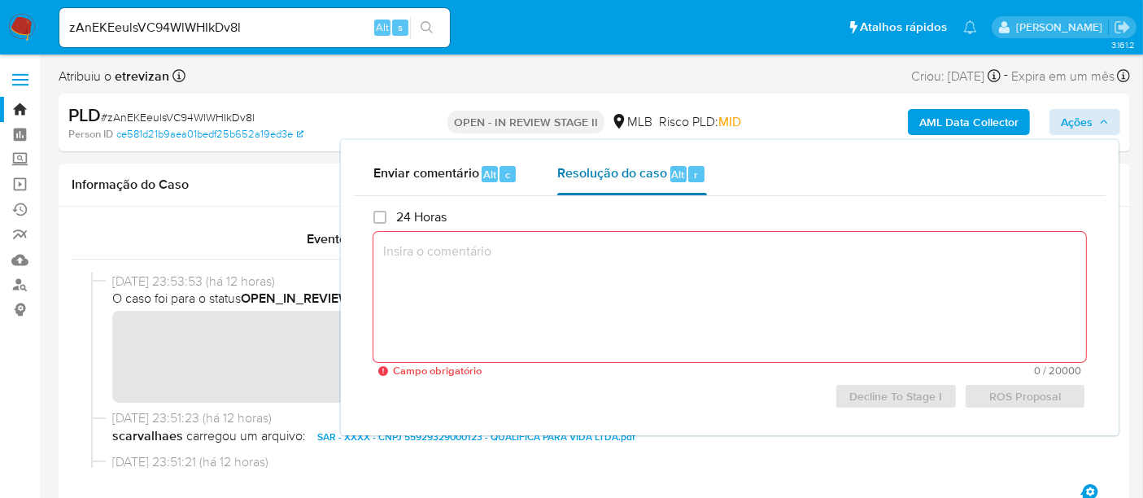
click at [640, 171] on span "Resolução do caso" at bounding box center [612, 173] width 110 height 19
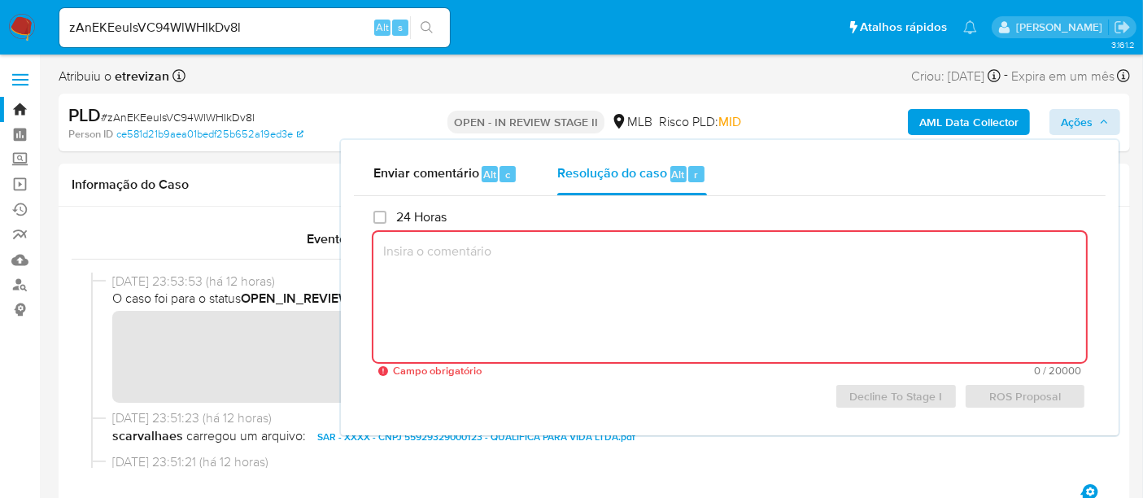
click at [464, 250] on textarea at bounding box center [729, 297] width 713 height 130
paste textarea "Revisão: Érico Trevizan Data da Revisão: 02/10/2025 Parecer: Favorável ao repor…"
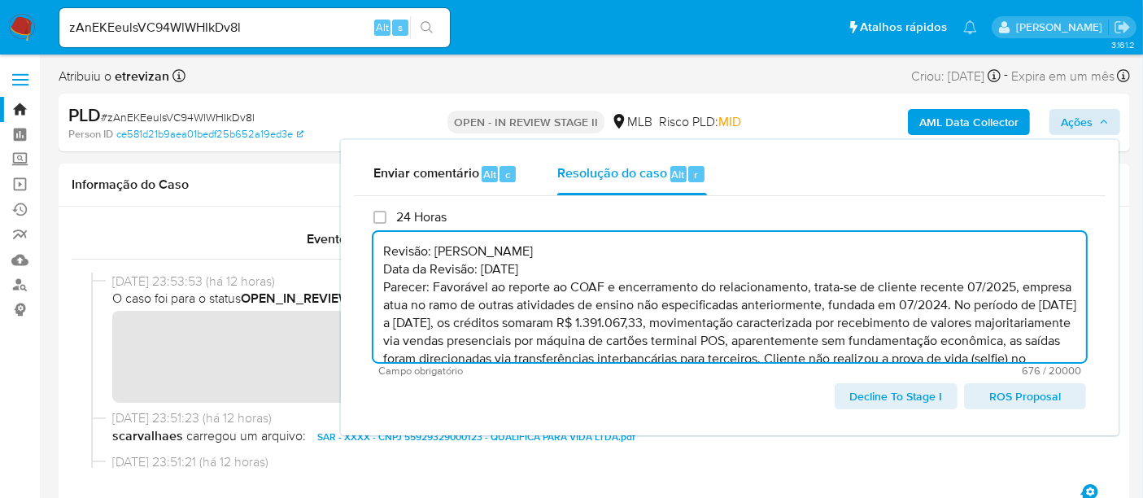
drag, startPoint x: 383, startPoint y: 253, endPoint x: 569, endPoint y: 264, distance: 185.8
click at [569, 264] on textarea "Revisão: Érico Trevizan Data da Revisão: 02/10/2025 Parecer: Favorável ao repor…" at bounding box center [729, 297] width 713 height 130
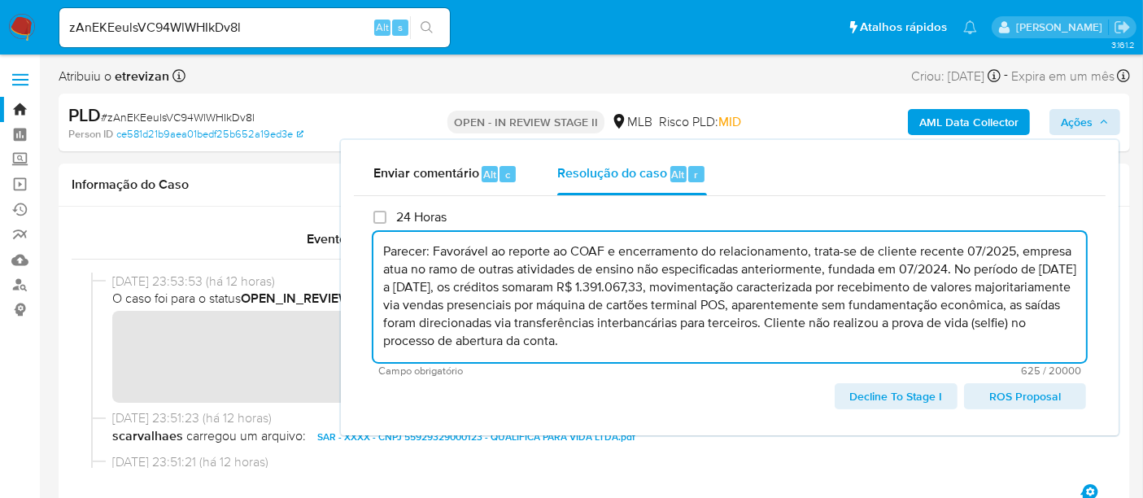
click at [382, 266] on textarea "Parecer: Favorável ao reporte ao COAF e encerramento do relacionamento, trata-s…" at bounding box center [729, 297] width 713 height 130
click at [435, 247] on textarea "Parecer: Favorável ao reporte ao COAF e encerramento do relacionamento, trata-s…" at bounding box center [729, 297] width 713 height 130
click at [1034, 396] on span "ROS Proposal" at bounding box center [1025, 396] width 99 height 23
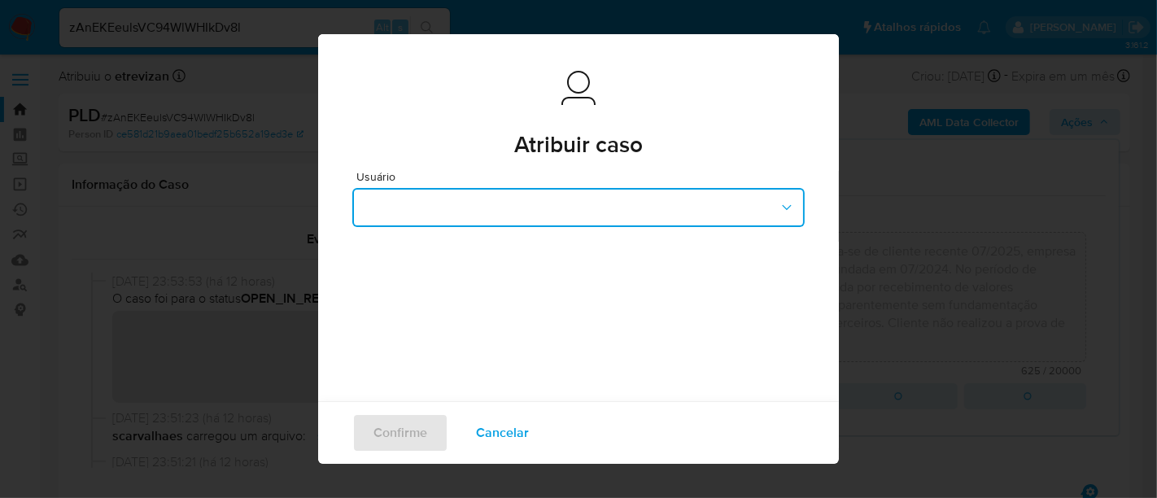
click at [781, 210] on icon "button" at bounding box center [787, 207] width 16 height 16
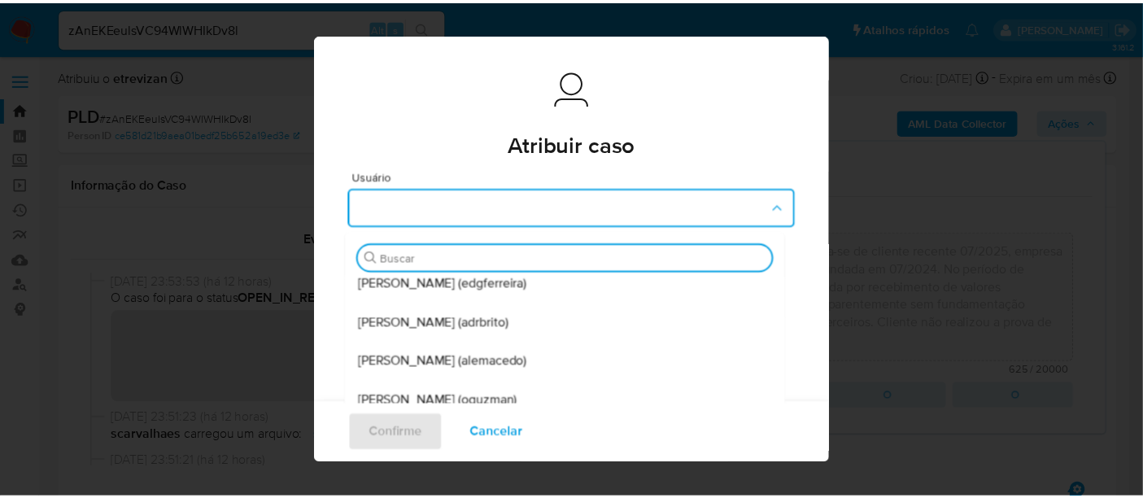
scroll to position [190, 0]
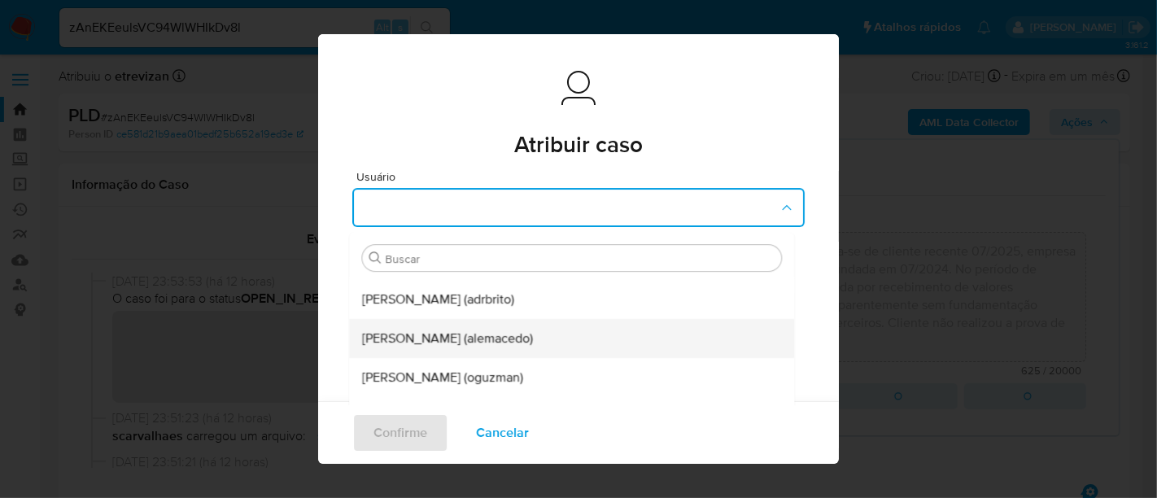
click at [408, 334] on span "Alexandra Macedo Da Silva (alemacedo)" at bounding box center [447, 338] width 171 height 16
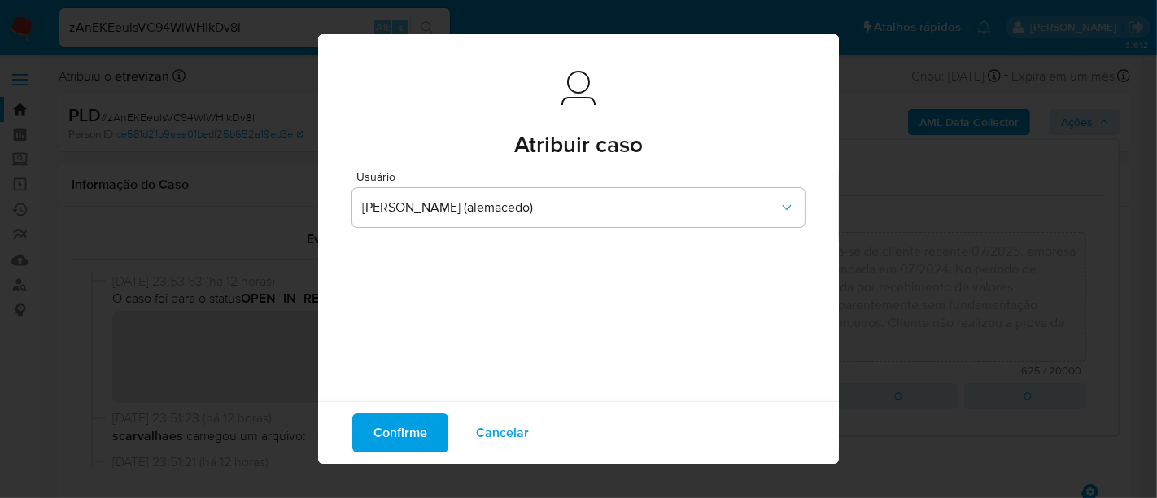
click at [402, 432] on span "Confirme" at bounding box center [400, 433] width 54 height 36
type textarea "Parecer: Favorável ao reporte ao COAF e encerramento do relacionamento, trata-s…"
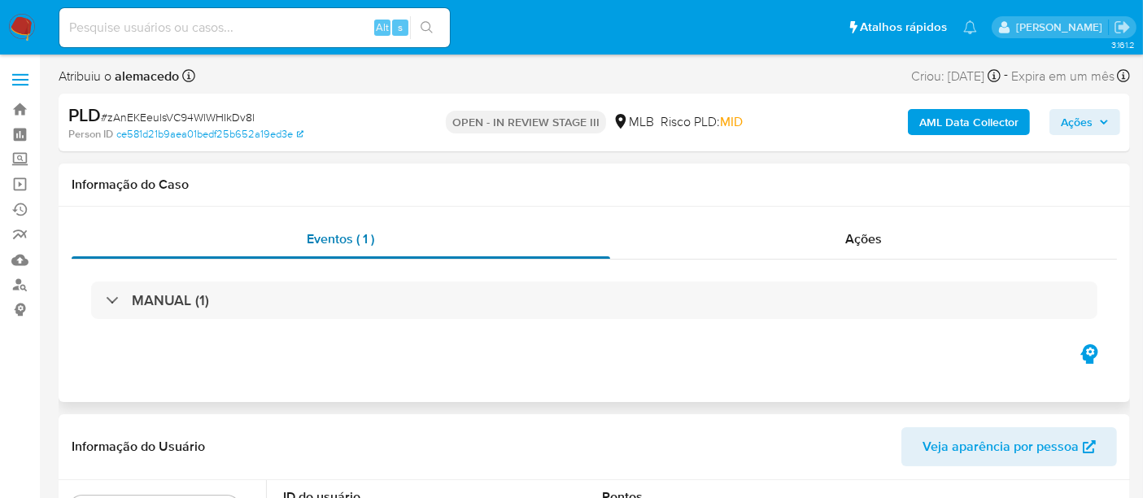
select select "10"
click at [236, 24] on input at bounding box center [254, 27] width 391 height 21
paste input "qBaLRMLMOT3COZ2C8iRT8tCK"
type input "qBaLRMLMOT3COZ2C8iRT8tCK"
click at [426, 28] on icon "search-icon" at bounding box center [427, 27] width 13 height 13
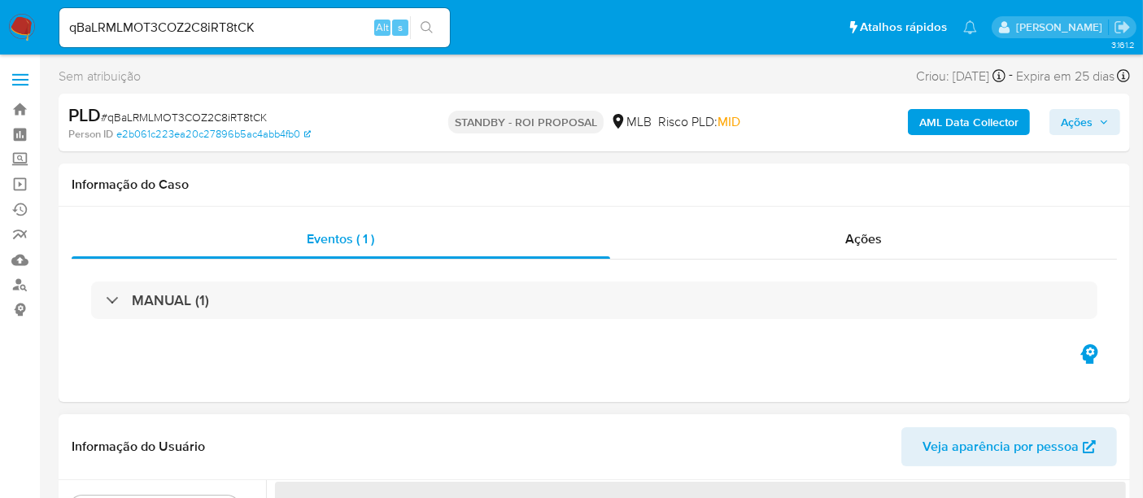
select select "10"
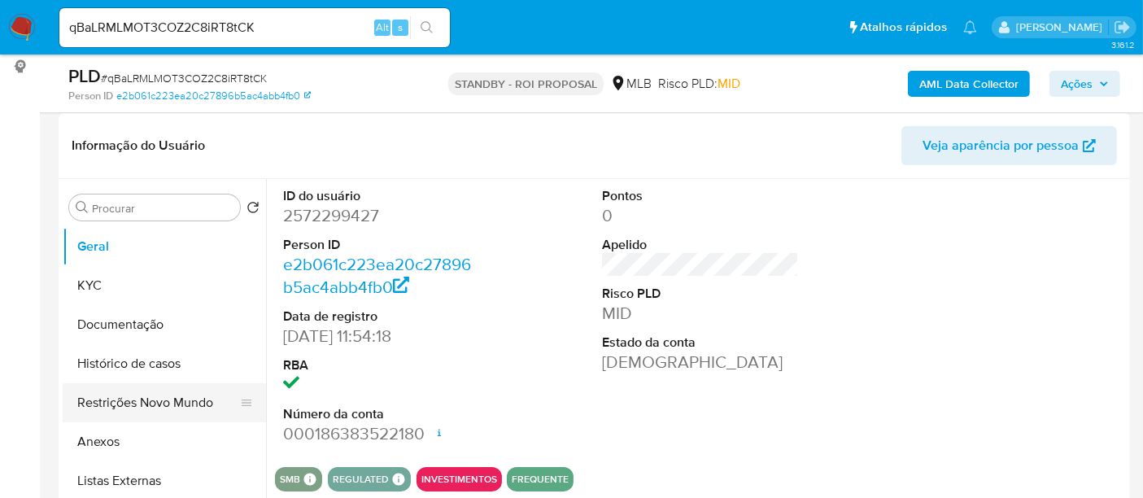
scroll to position [271, 0]
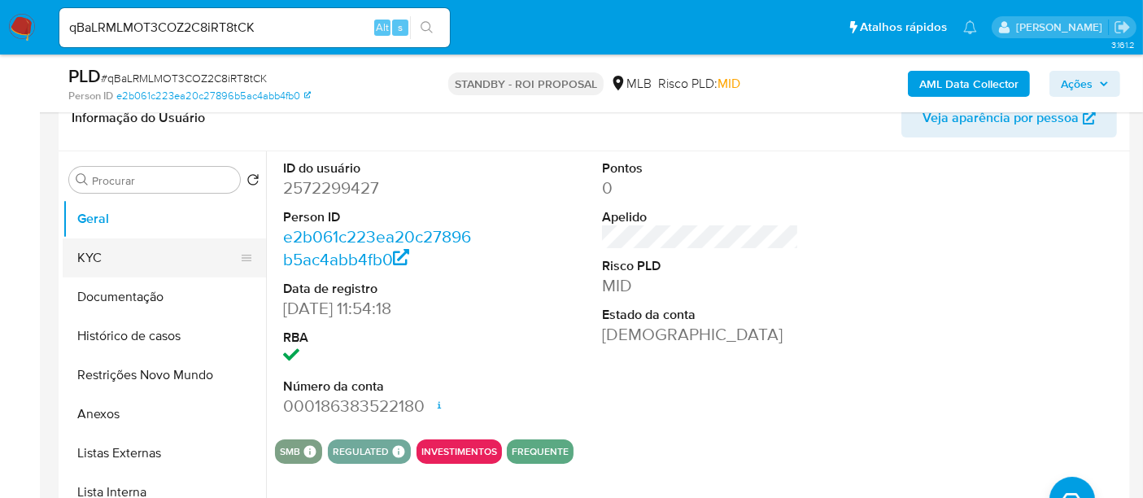
drag, startPoint x: 90, startPoint y: 250, endPoint x: 118, endPoint y: 252, distance: 28.6
click at [90, 250] on button "KYC" at bounding box center [158, 257] width 190 height 39
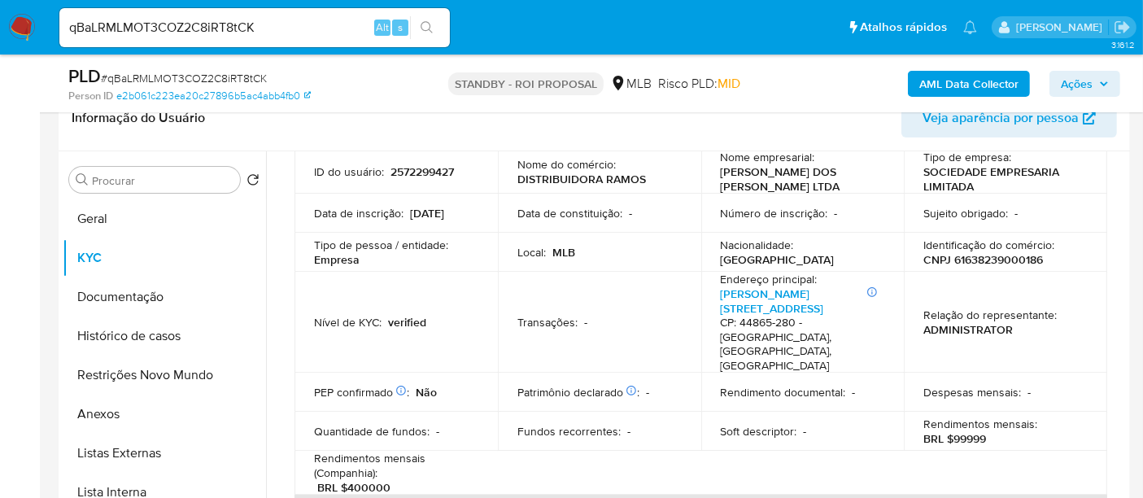
scroll to position [90, 0]
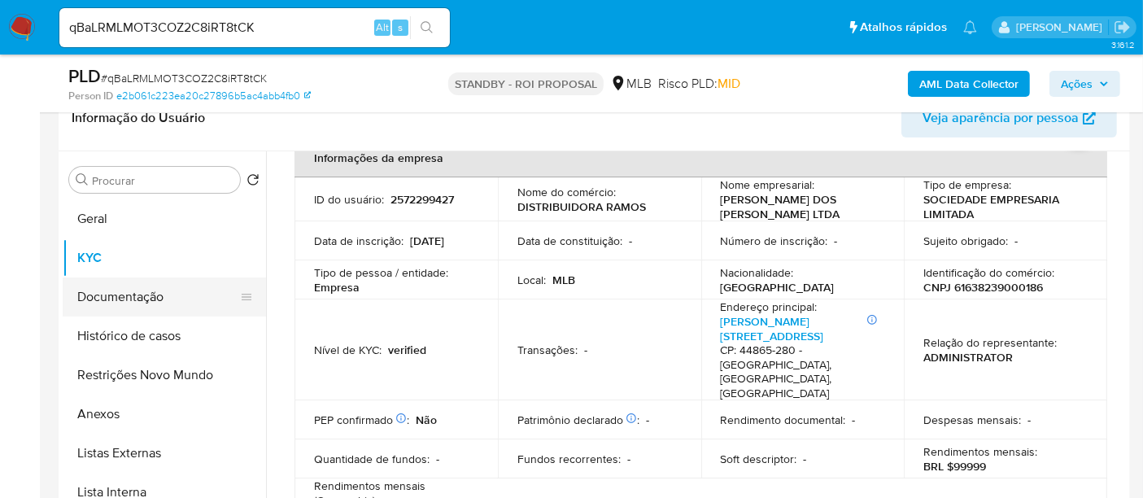
click at [114, 294] on button "Documentação" at bounding box center [158, 296] width 190 height 39
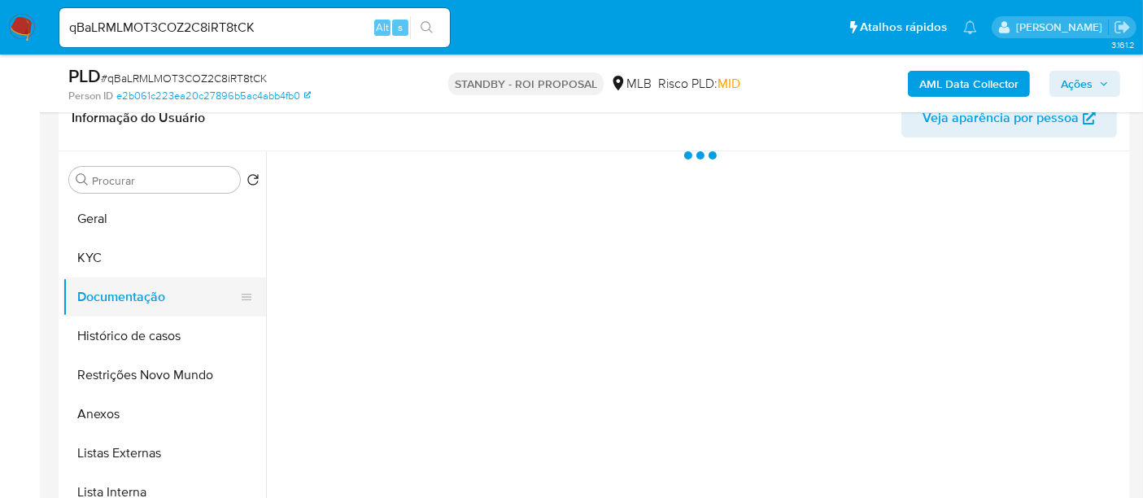
scroll to position [0, 0]
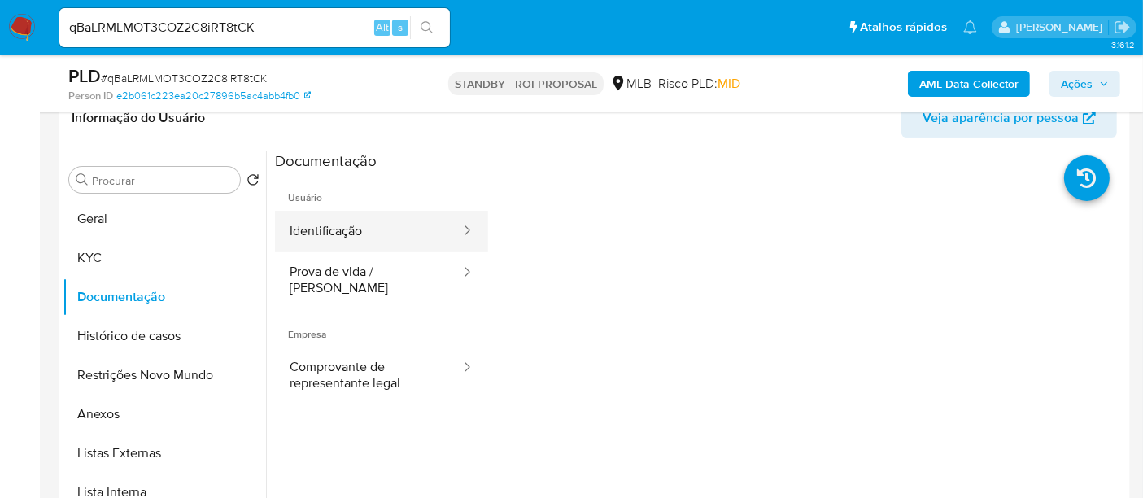
click at [330, 226] on button "Identificação" at bounding box center [368, 231] width 187 height 41
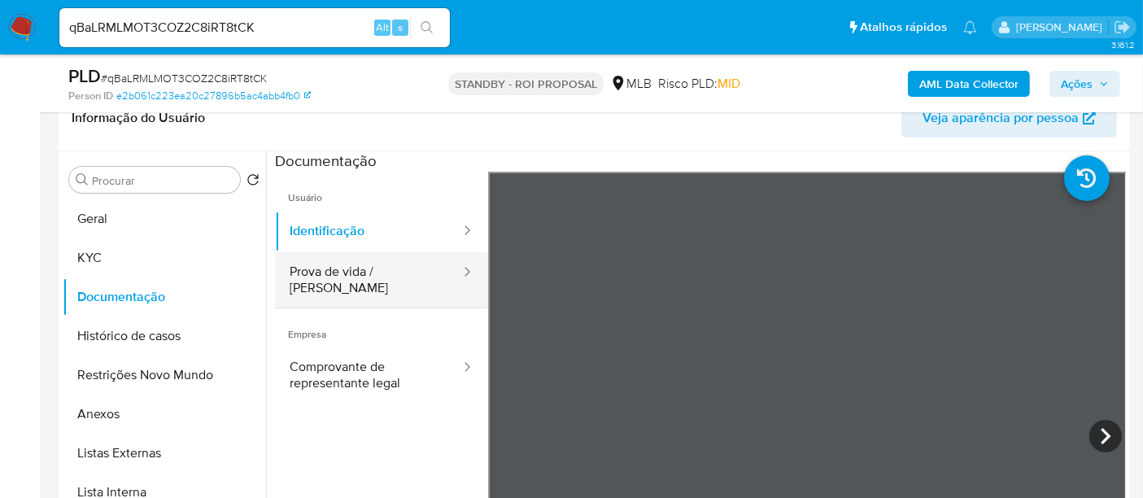
click at [335, 269] on button "Prova de vida / Selfie" at bounding box center [368, 279] width 187 height 55
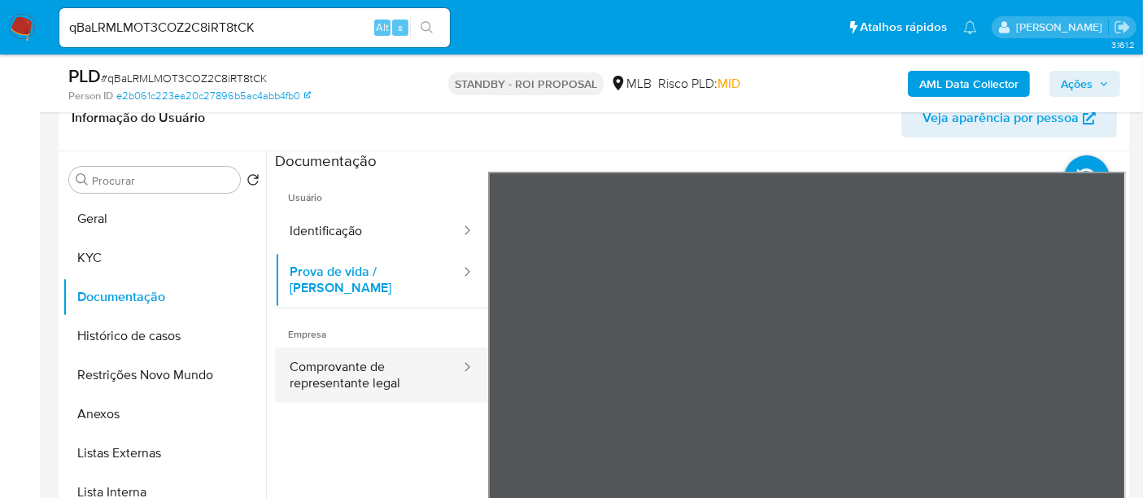
click at [345, 364] on button "Comprovante de representante legal" at bounding box center [368, 374] width 187 height 55
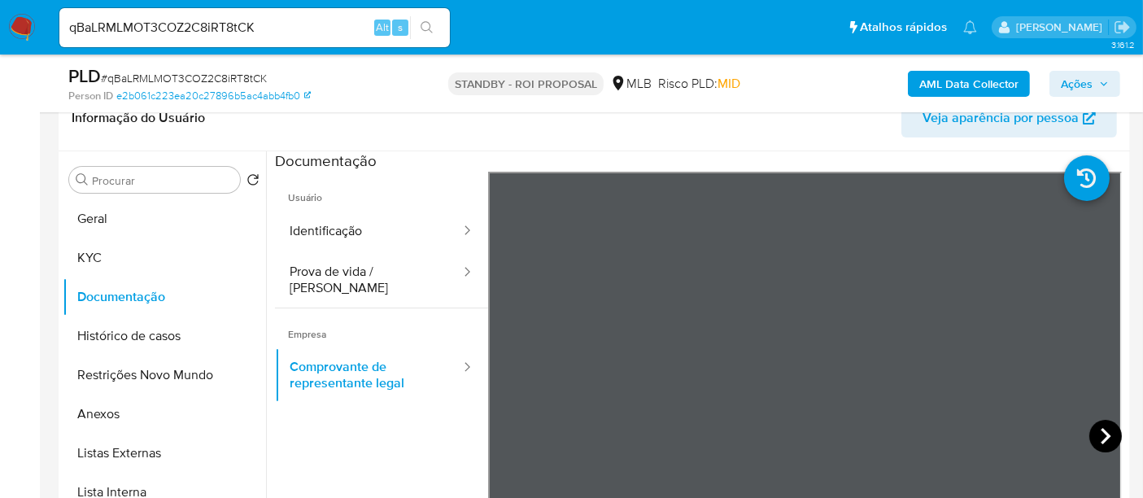
click at [1109, 434] on icon at bounding box center [1106, 436] width 33 height 33
drag, startPoint x: 83, startPoint y: 250, endPoint x: 260, endPoint y: 254, distance: 176.6
click at [87, 251] on button "KYC" at bounding box center [158, 257] width 190 height 39
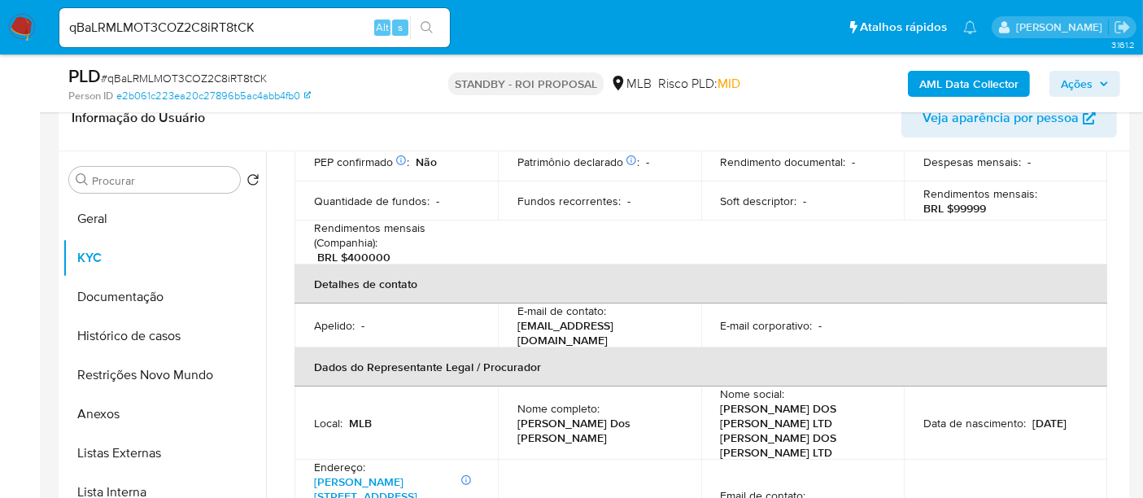
scroll to position [181, 0]
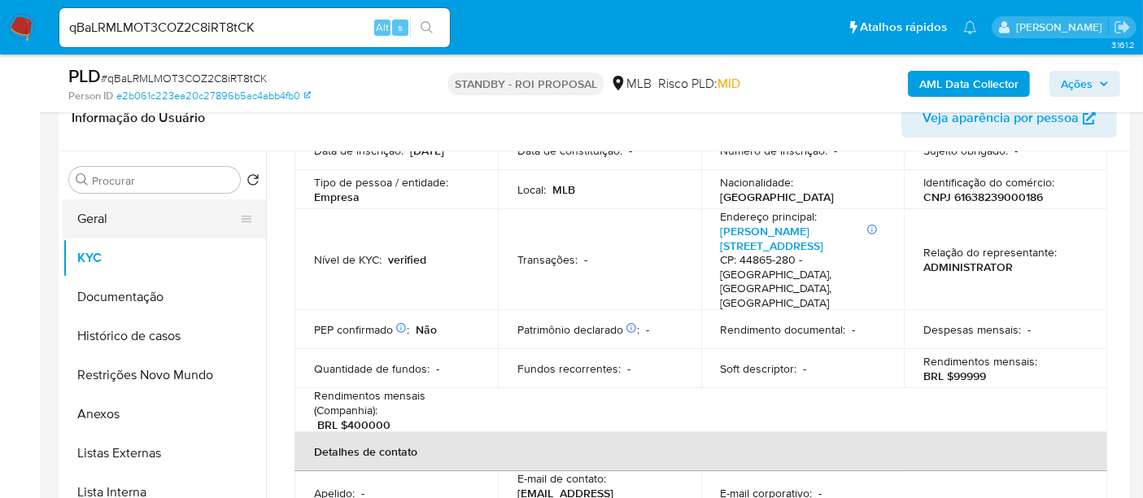
drag, startPoint x: 95, startPoint y: 218, endPoint x: 153, endPoint y: 219, distance: 57.8
click at [96, 218] on button "Geral" at bounding box center [158, 218] width 190 height 39
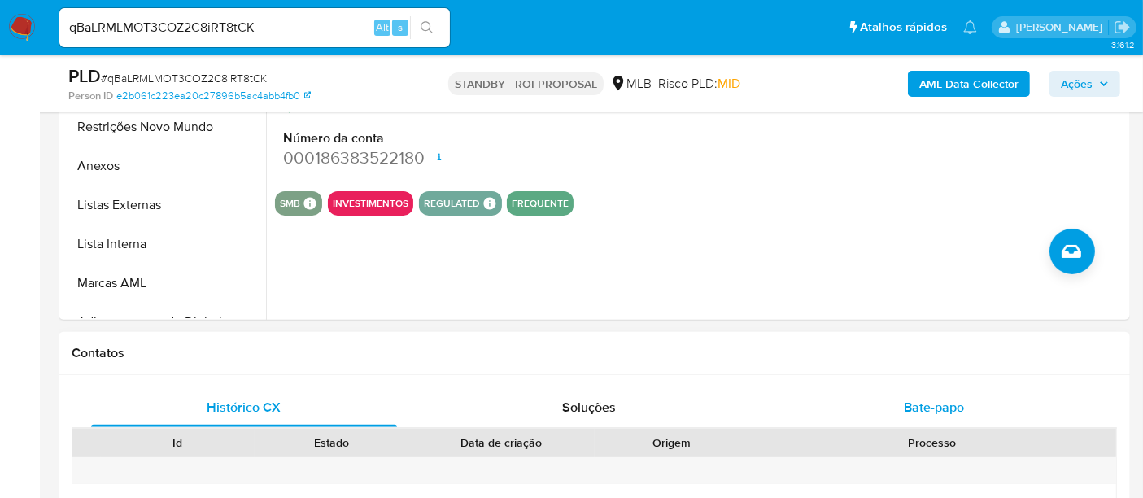
scroll to position [632, 0]
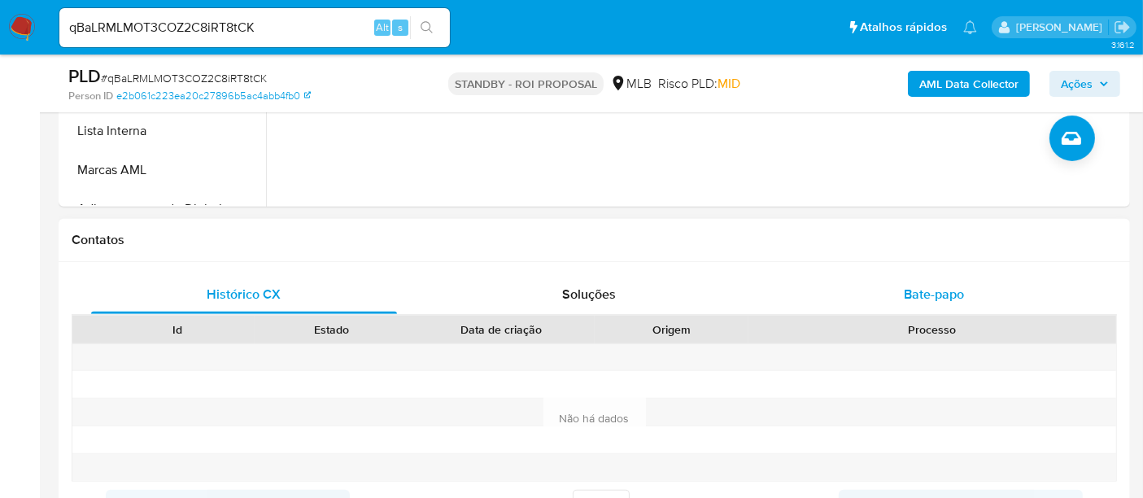
click at [946, 292] on span "Bate-papo" at bounding box center [934, 294] width 60 height 19
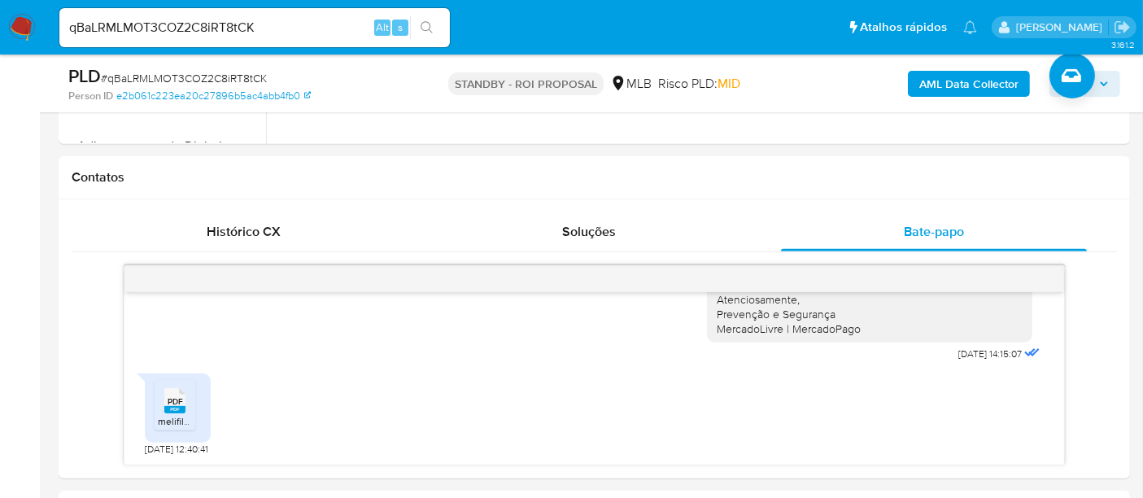
scroll to position [723, 0]
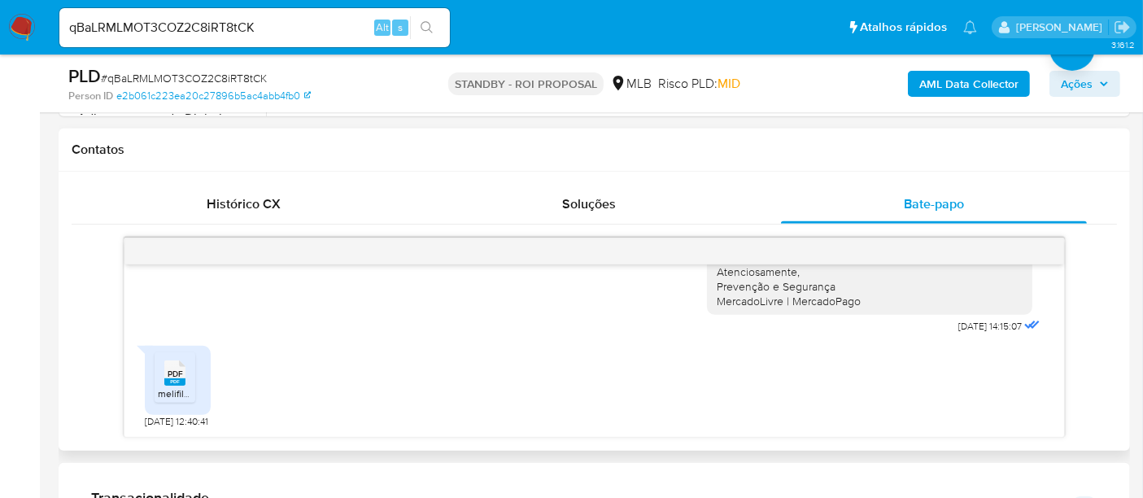
click at [175, 374] on span "PDF" at bounding box center [175, 374] width 15 height 11
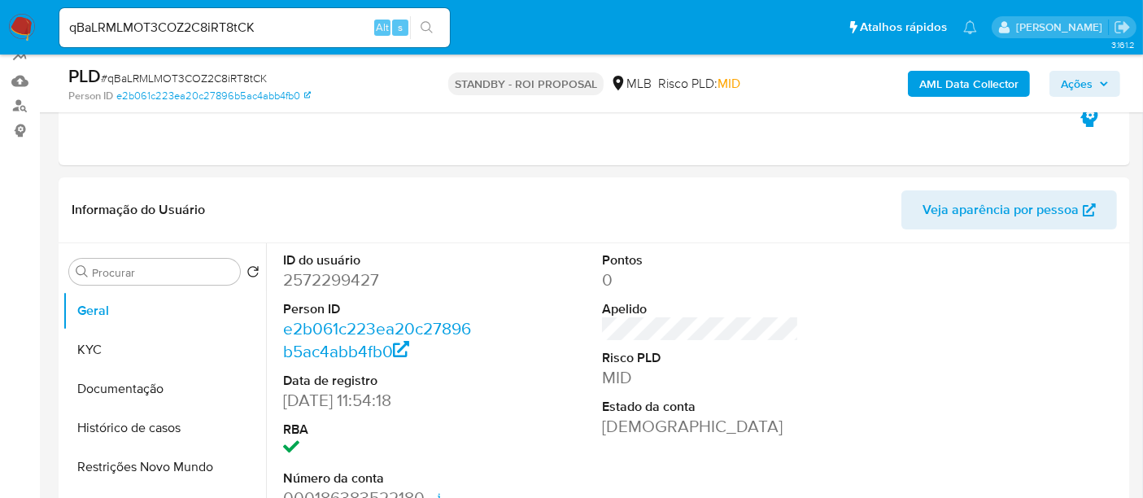
scroll to position [285, 0]
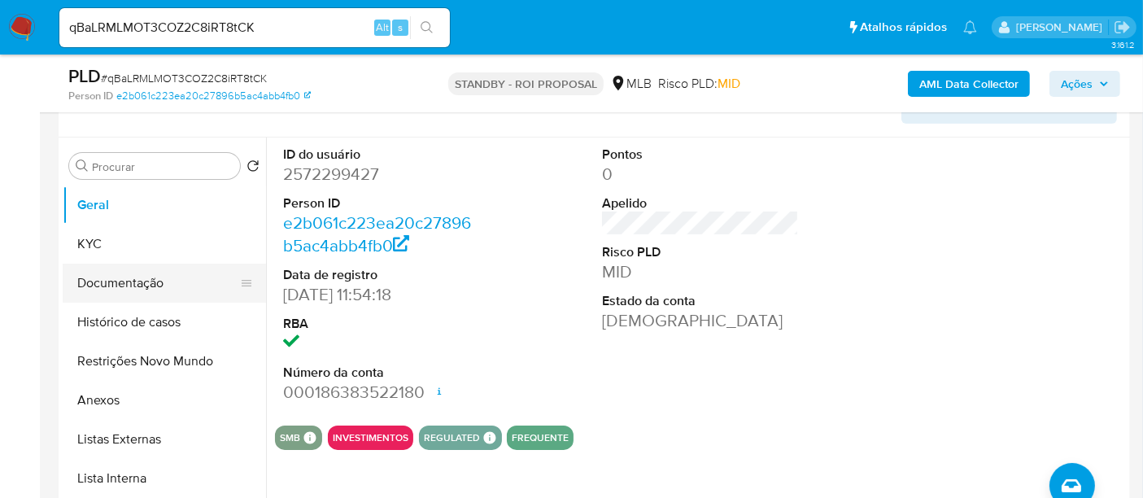
drag, startPoint x: 146, startPoint y: 278, endPoint x: 165, endPoint y: 279, distance: 18.7
click at [146, 278] on button "Documentação" at bounding box center [158, 283] width 190 height 39
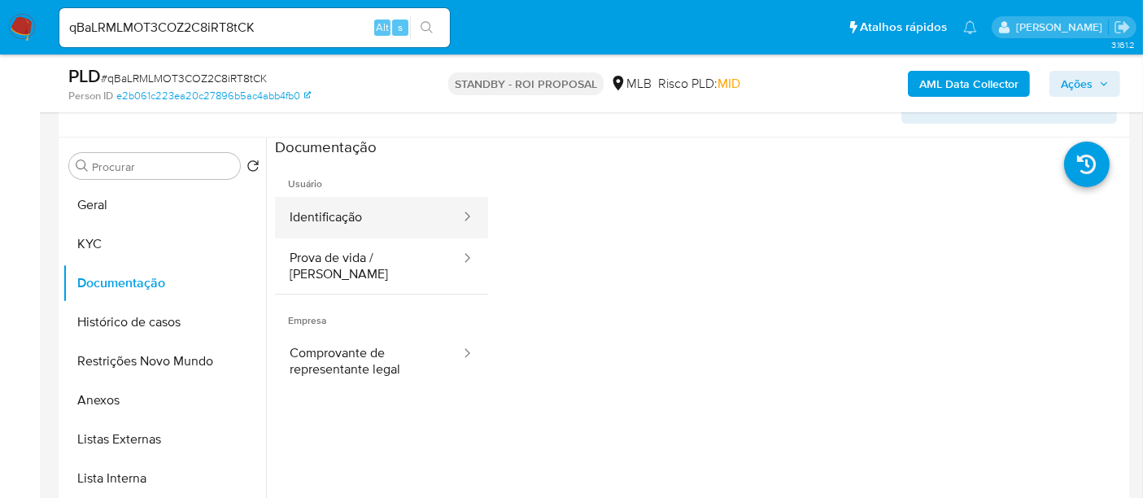
click at [382, 214] on button "Identificação" at bounding box center [368, 217] width 187 height 41
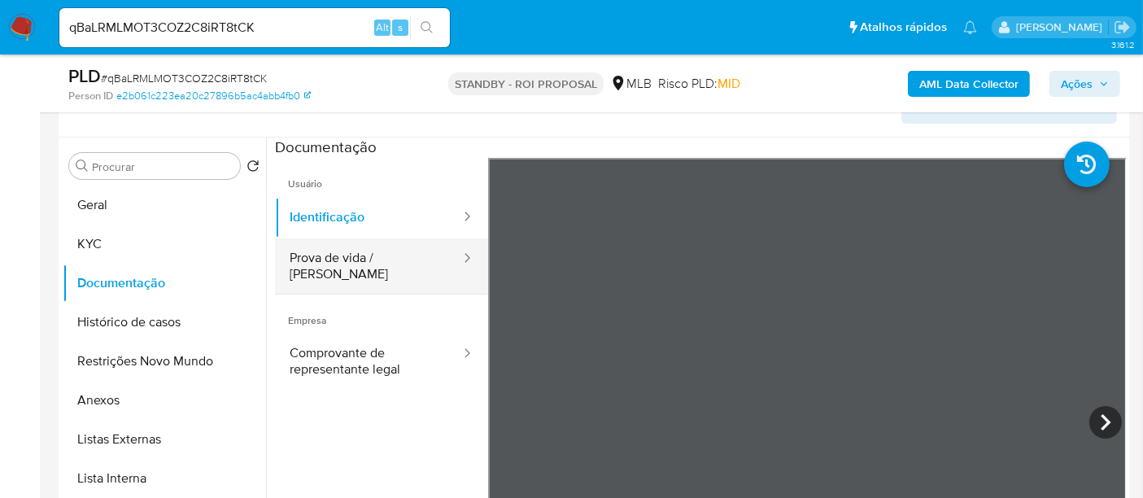
click at [343, 249] on button "Prova de vida / Selfie" at bounding box center [368, 265] width 187 height 55
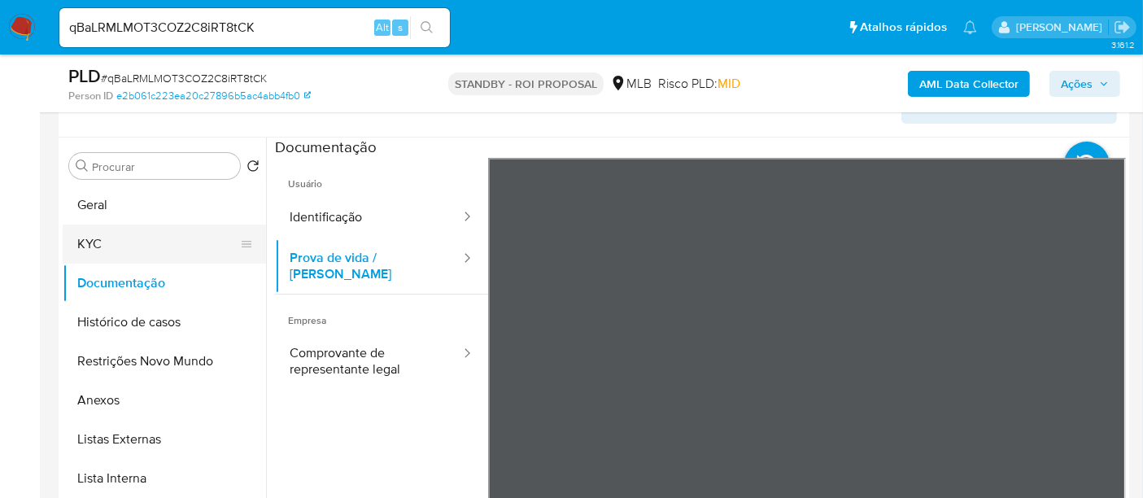
click at [88, 247] on button "KYC" at bounding box center [158, 244] width 190 height 39
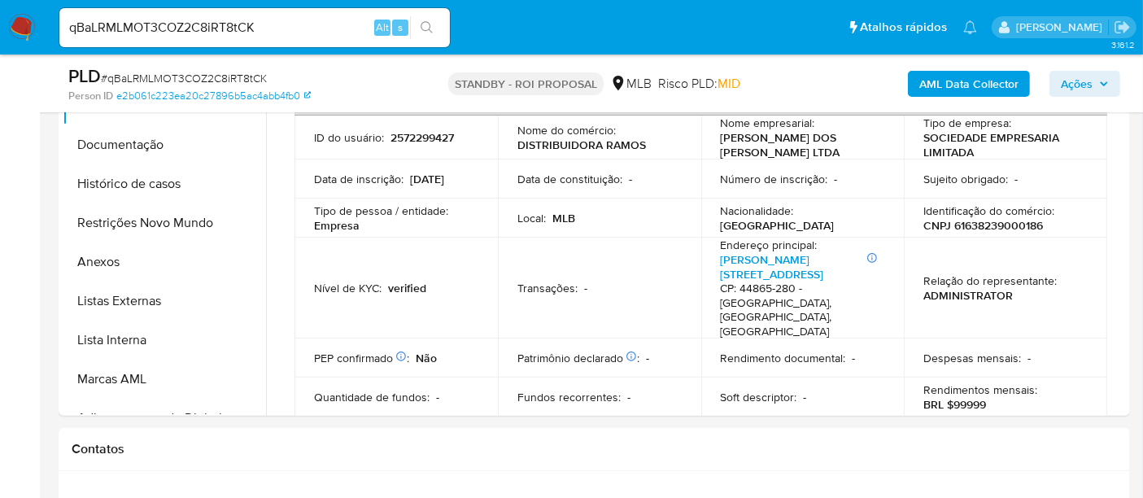
scroll to position [307, 0]
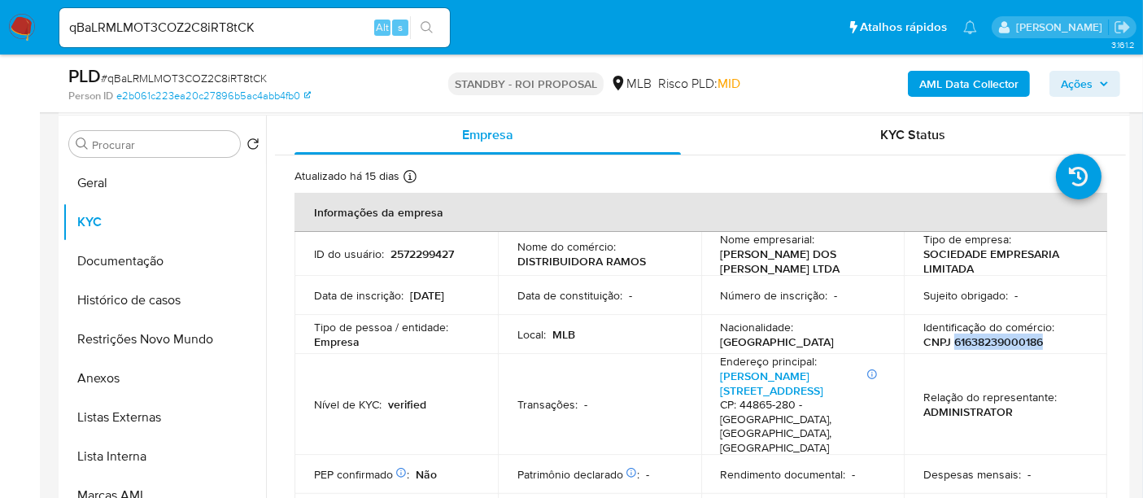
drag, startPoint x: 949, startPoint y: 344, endPoint x: 1039, endPoint y: 343, distance: 90.3
click at [1039, 343] on p "CNPJ 61638239000186" at bounding box center [984, 341] width 120 height 15
copy p "61638239000186"
click at [115, 187] on button "Geral" at bounding box center [158, 183] width 190 height 39
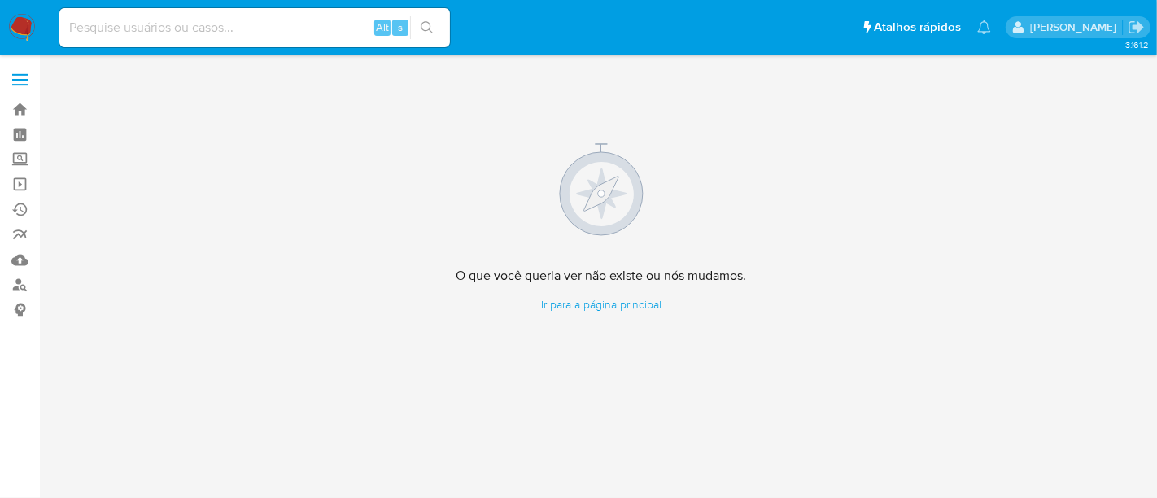
click at [13, 27] on img at bounding box center [22, 28] width 28 height 28
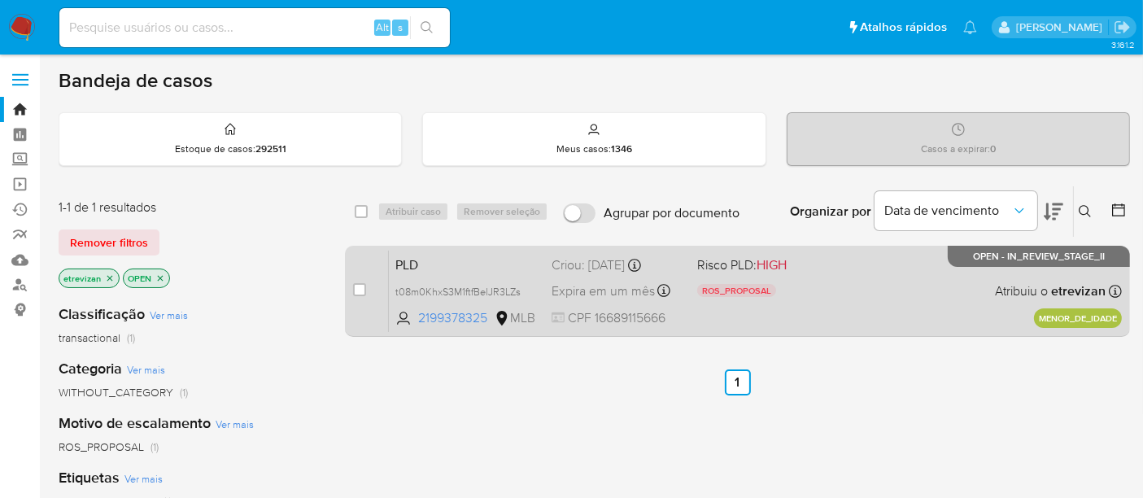
click at [862, 290] on div "PLD t08m0KhxS3M1ftfBelJR3LZs 2199378325 MLB Risco PLD: HIGH ROS_PROPOSAL Motivo…" at bounding box center [755, 291] width 733 height 82
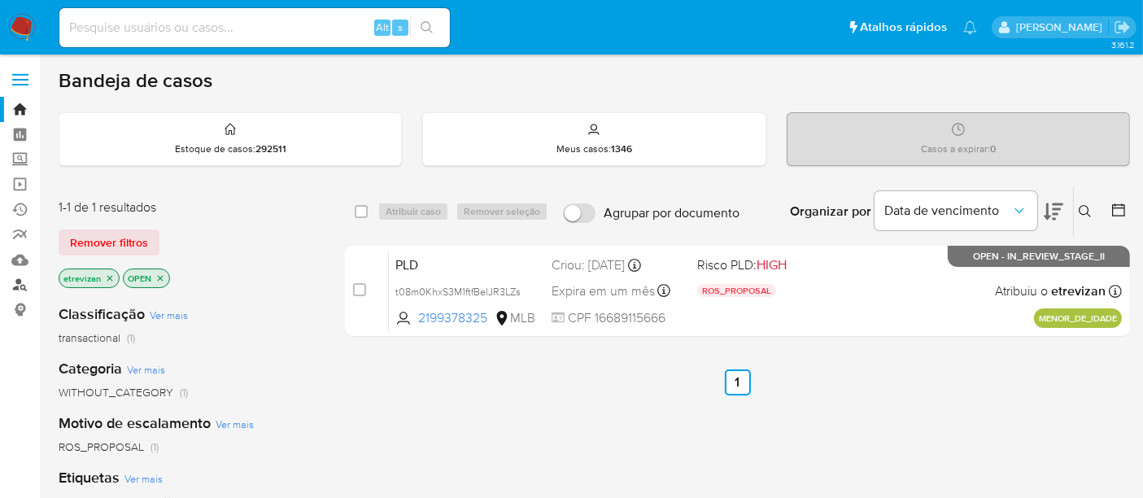
click at [16, 282] on link "Localizador de pessoas" at bounding box center [97, 285] width 194 height 25
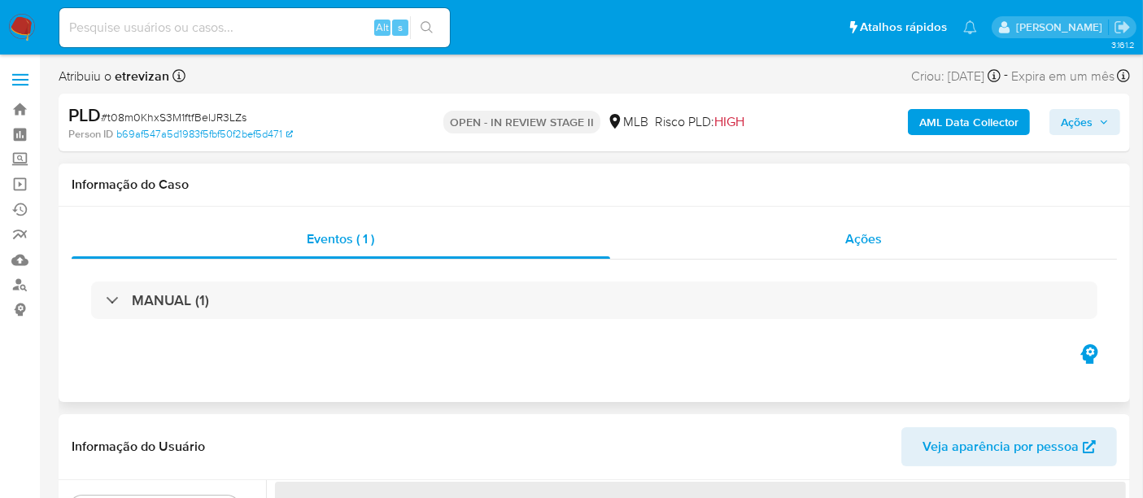
select select "10"
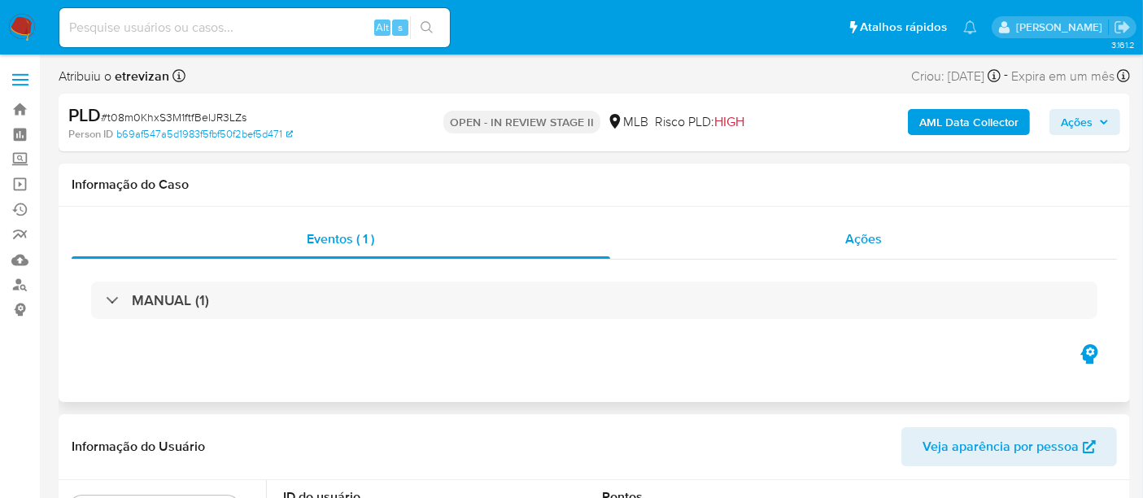
click at [871, 238] on span "Ações" at bounding box center [863, 238] width 37 height 19
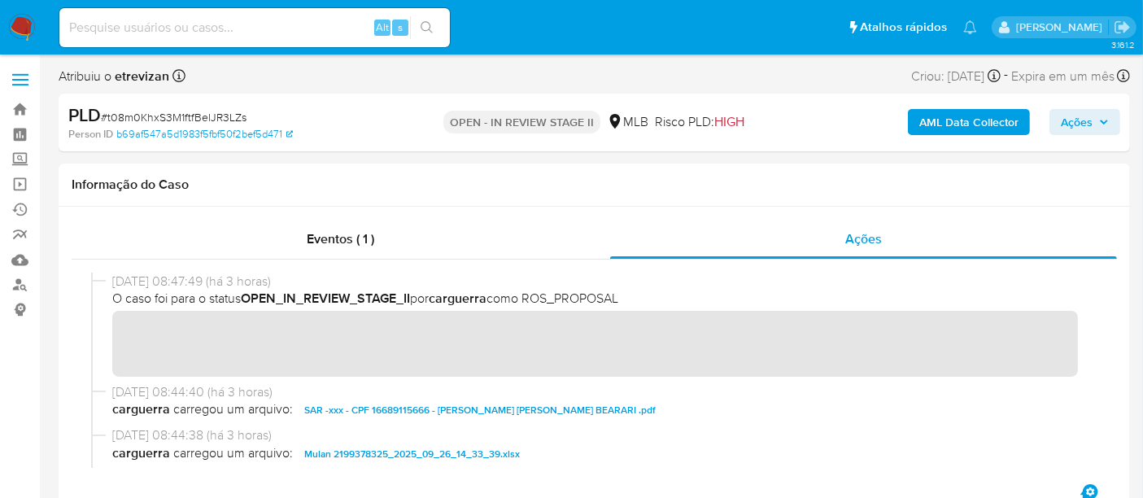
click at [22, 23] on img at bounding box center [22, 28] width 28 height 28
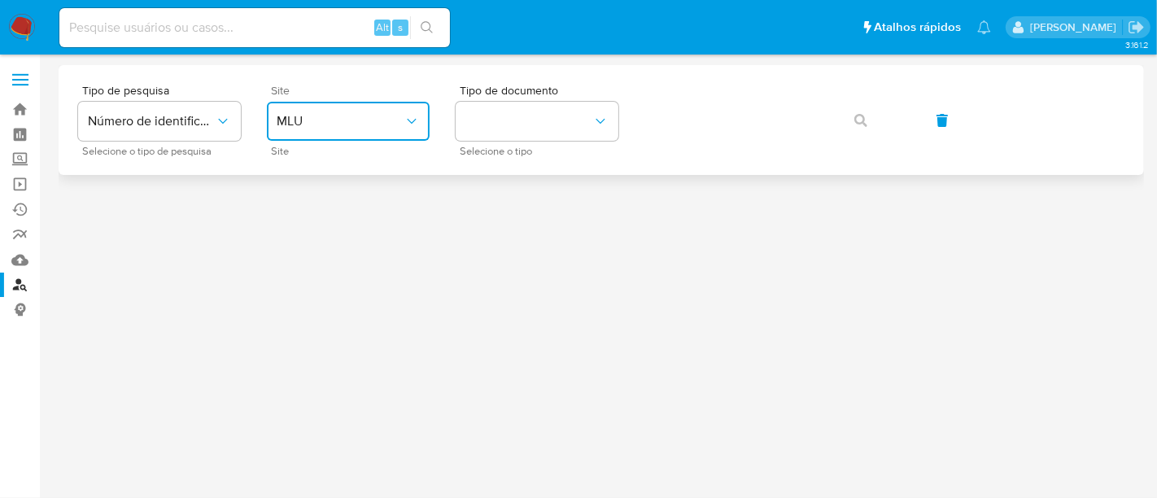
click at [413, 120] on icon "site_id" at bounding box center [412, 121] width 16 height 16
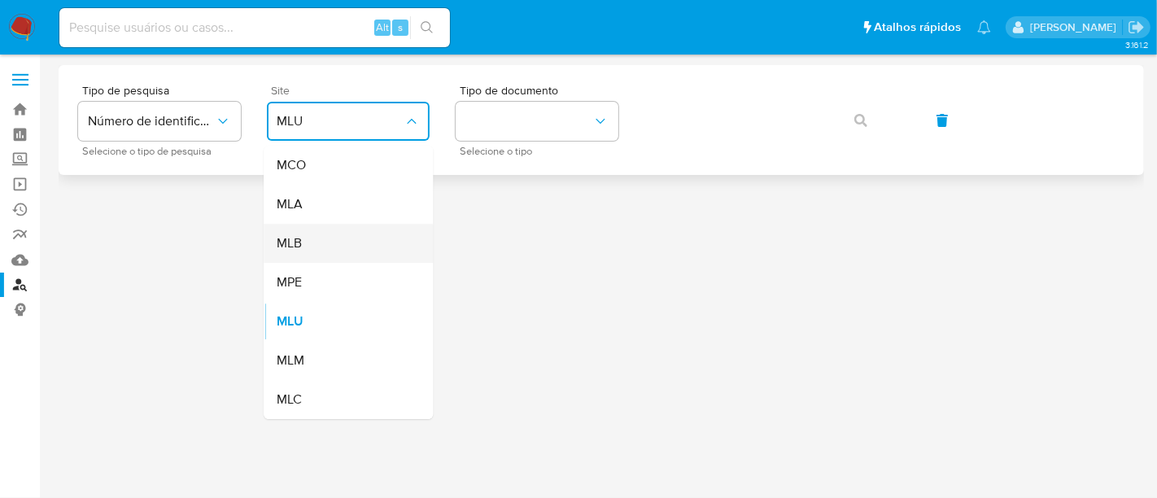
click at [311, 245] on div "MLB" at bounding box center [343, 243] width 133 height 39
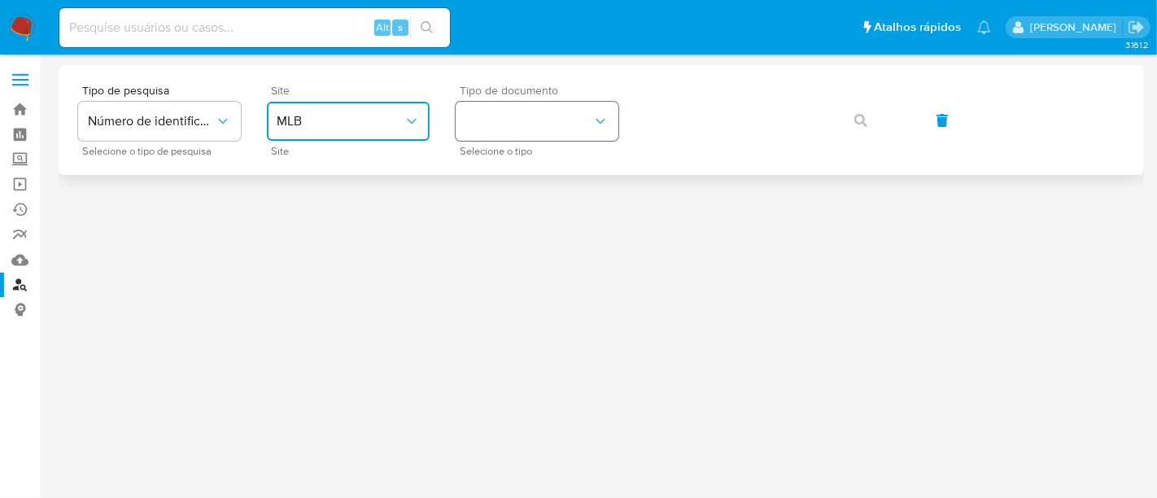
click at [608, 113] on icon "identificationType" at bounding box center [600, 121] width 16 height 16
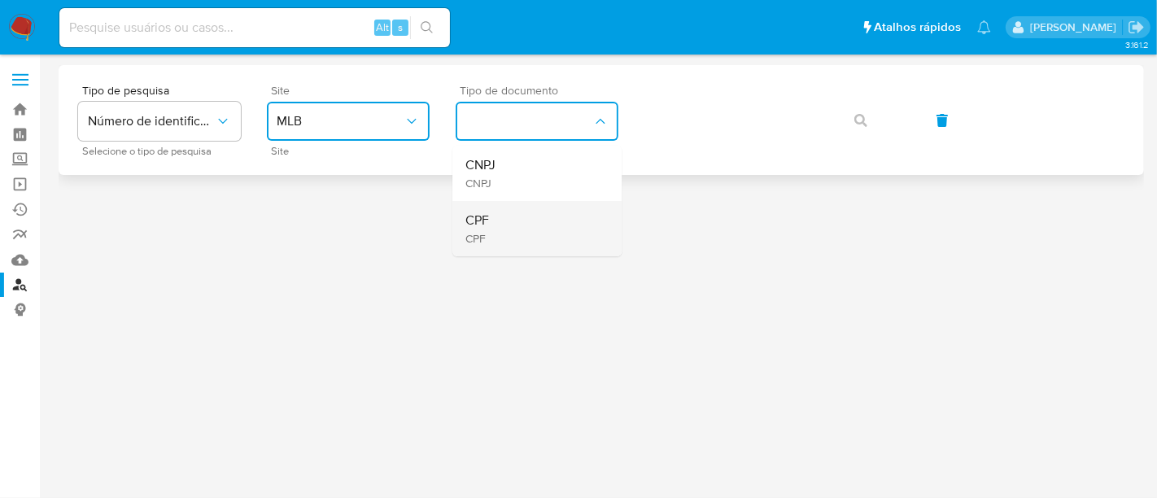
click at [496, 216] on div "CPF CPF" at bounding box center [531, 228] width 133 height 55
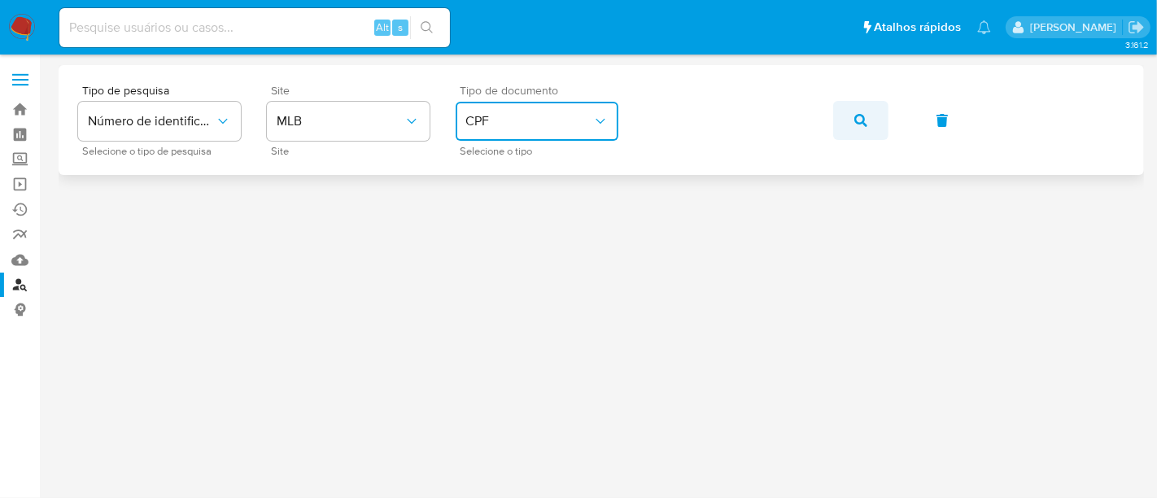
click at [851, 120] on button "button" at bounding box center [860, 120] width 55 height 39
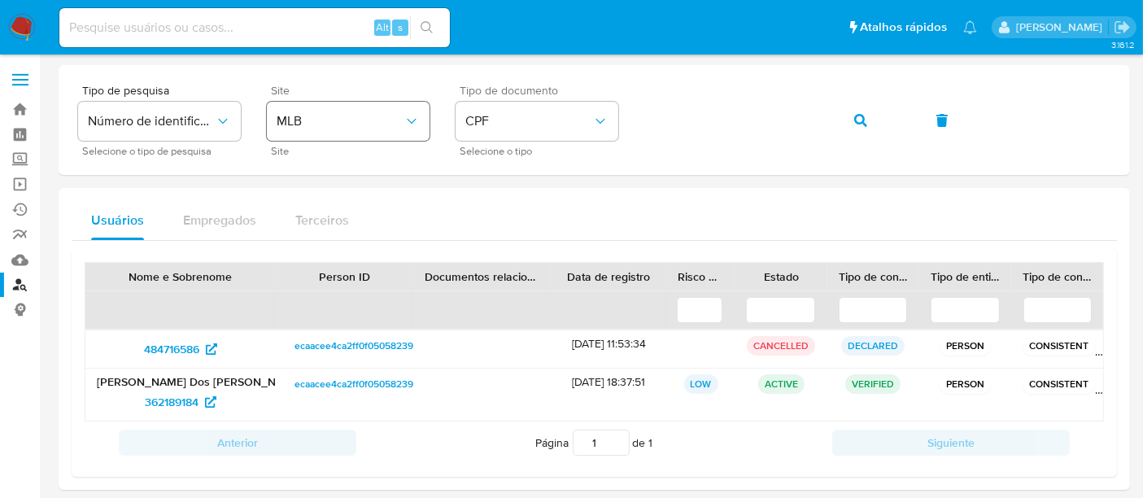
click at [326, 124] on div "Tipo de pesquisa Número de identificação Selecione o tipo de pesquisa Site MLB …" at bounding box center [594, 120] width 1033 height 71
click at [863, 116] on icon "button" at bounding box center [860, 120] width 13 height 13
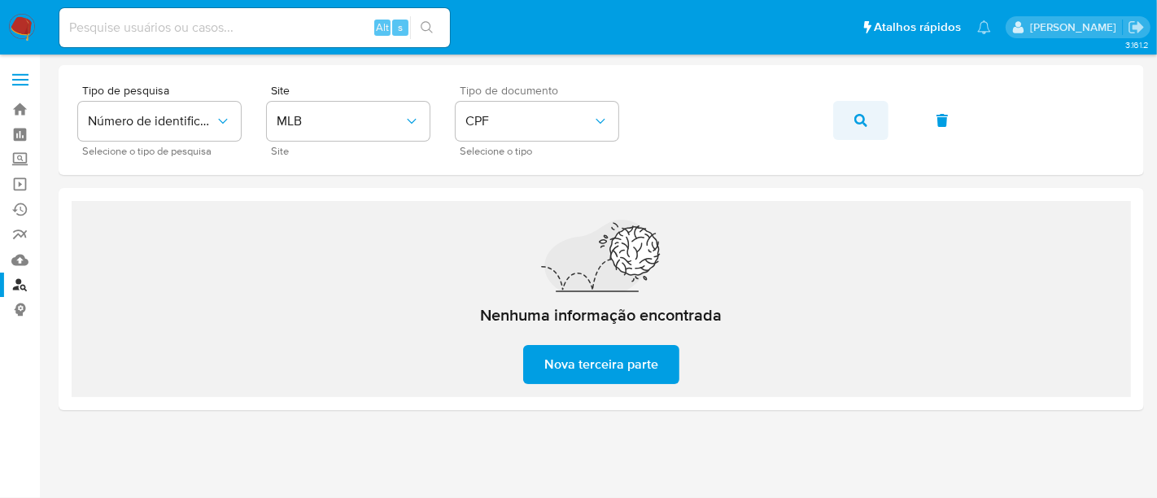
click at [859, 117] on icon "button" at bounding box center [860, 120] width 13 height 13
click at [20, 14] on img at bounding box center [22, 28] width 28 height 28
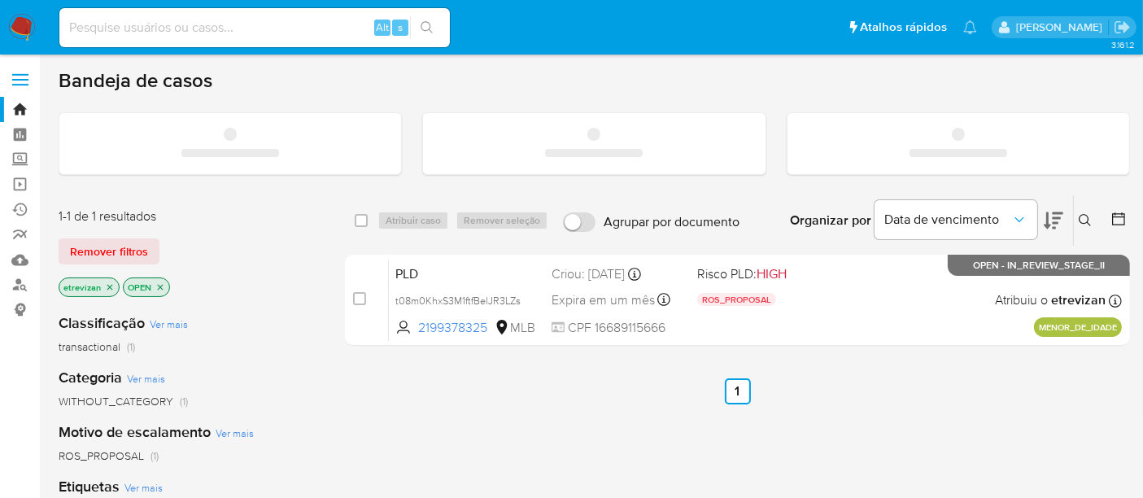
click at [111, 26] on input at bounding box center [254, 27] width 391 height 21
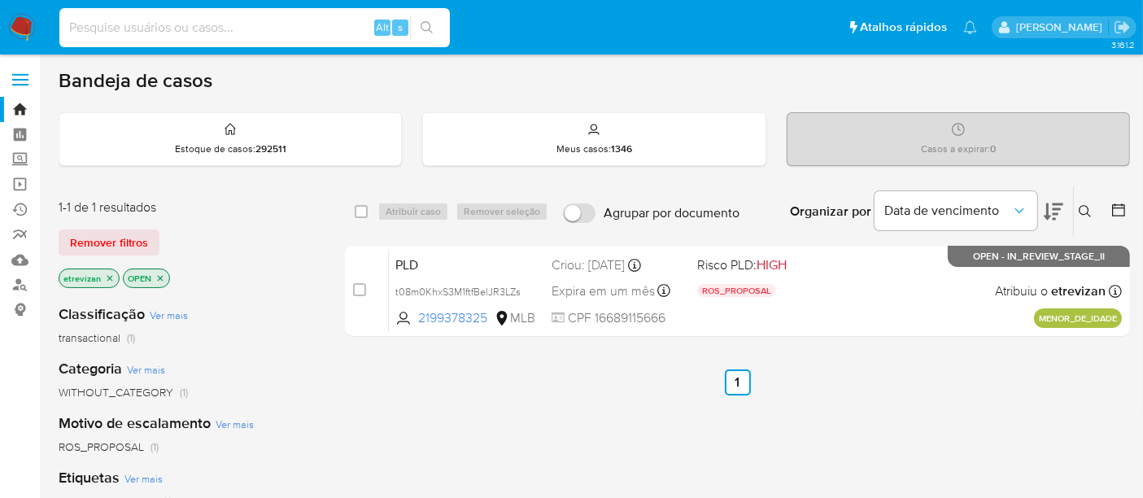
paste input "493184579"
type input "493184579"
click at [421, 23] on button "search-icon" at bounding box center [426, 27] width 33 height 23
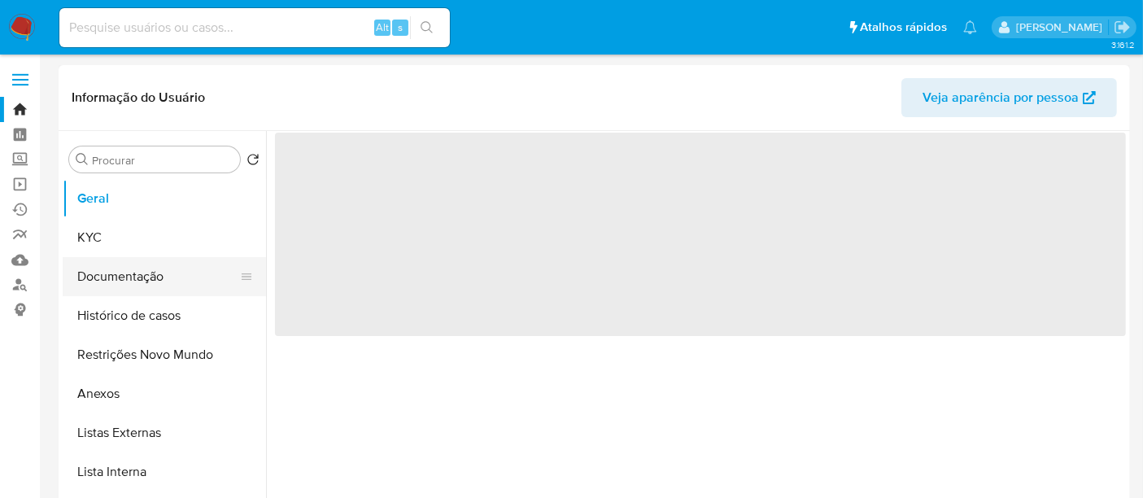
select select "10"
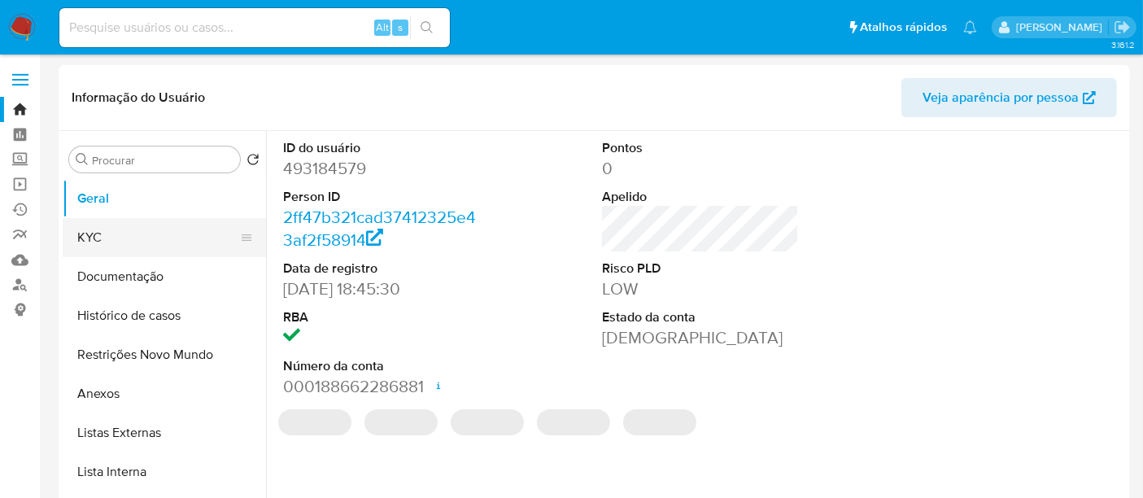
click at [90, 234] on button "KYC" at bounding box center [158, 237] width 190 height 39
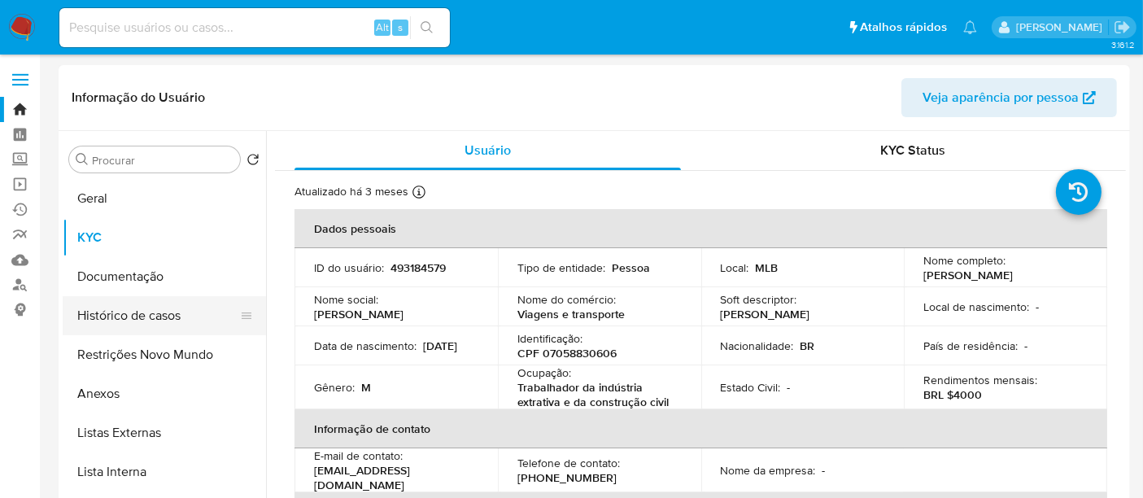
click at [148, 314] on button "Histórico de casos" at bounding box center [158, 315] width 190 height 39
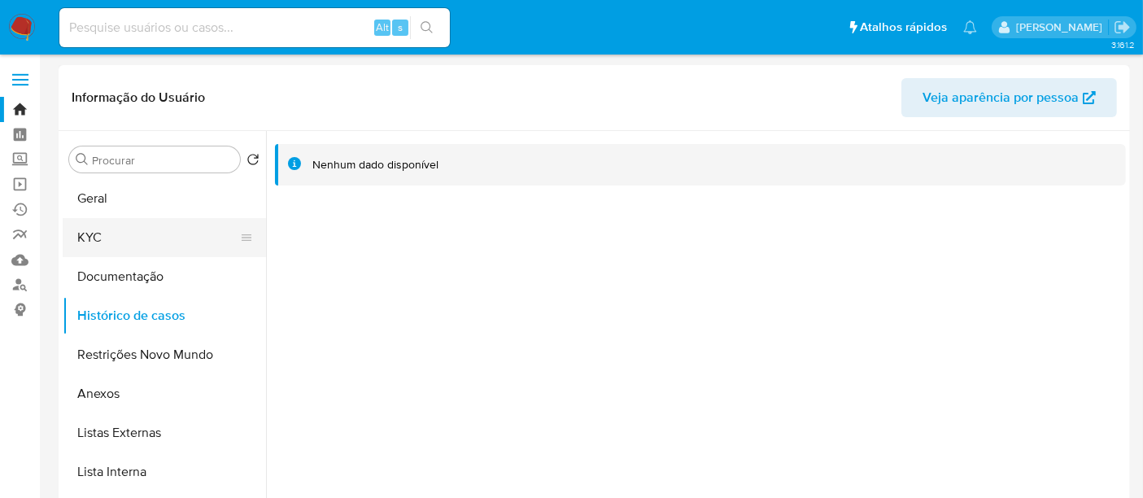
click at [94, 234] on button "KYC" at bounding box center [158, 237] width 190 height 39
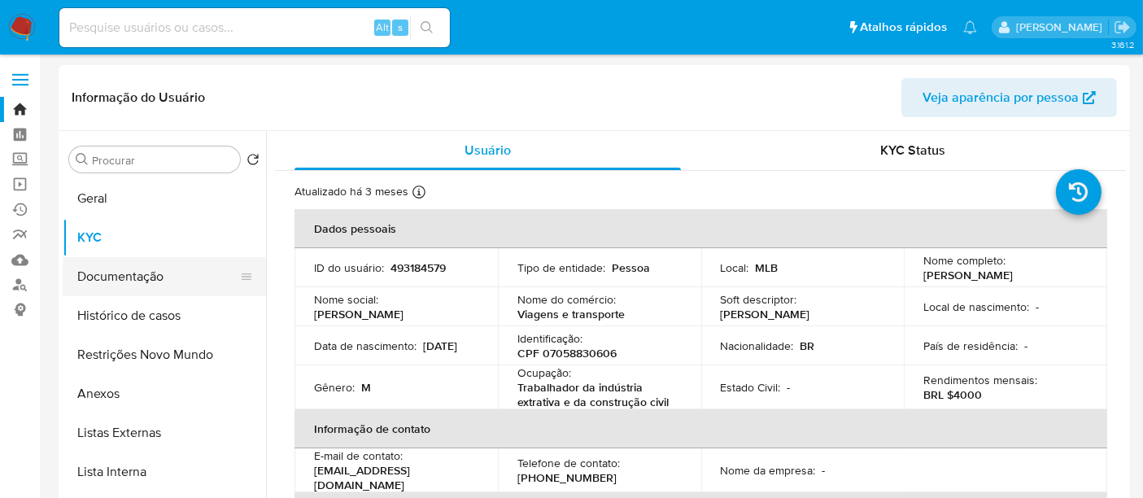
click at [128, 280] on button "Documentação" at bounding box center [158, 276] width 190 height 39
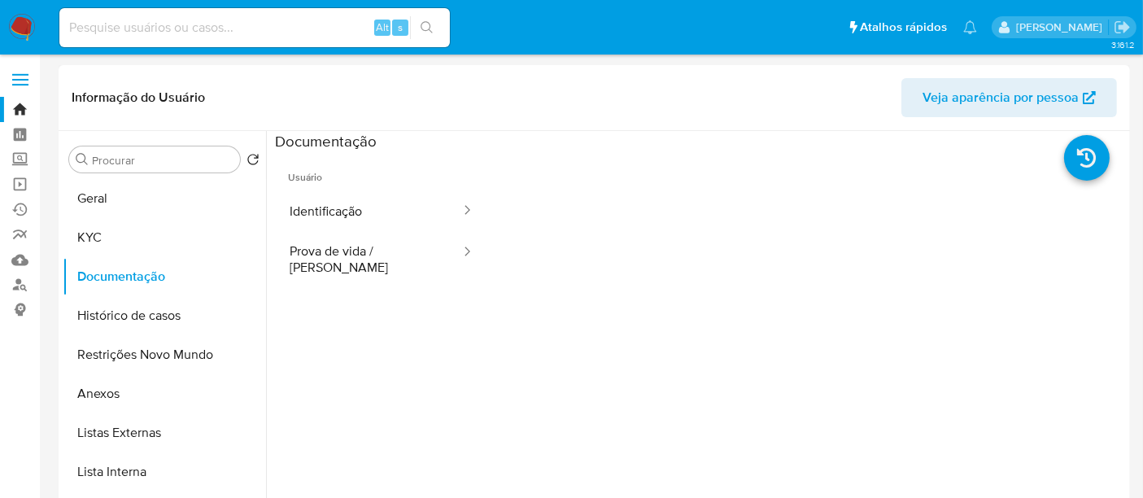
drag, startPoint x: 358, startPoint y: 211, endPoint x: 485, endPoint y: 208, distance: 127.0
click at [360, 210] on button "Identificação" at bounding box center [368, 210] width 187 height 41
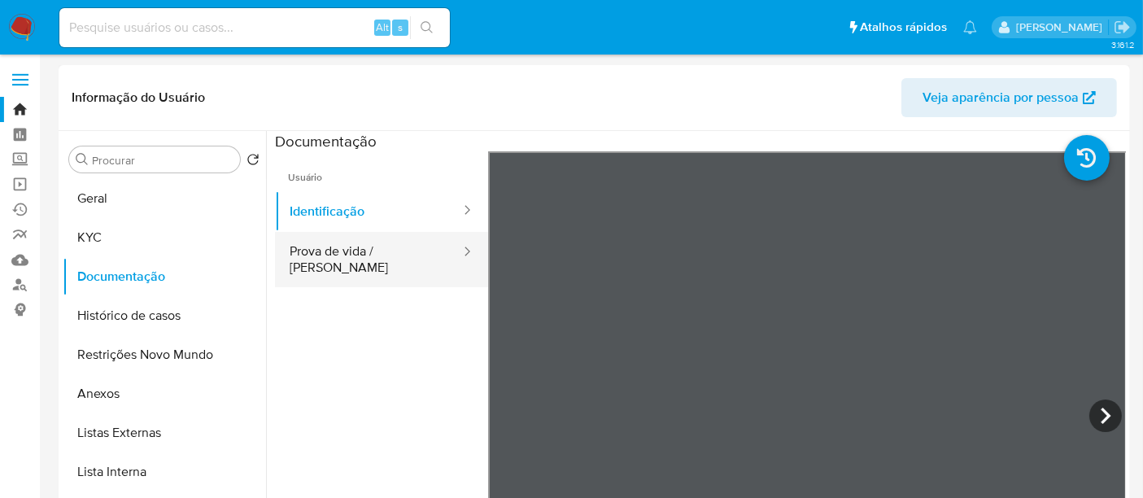
click at [367, 261] on button "Prova de vida / Selfie" at bounding box center [368, 259] width 187 height 55
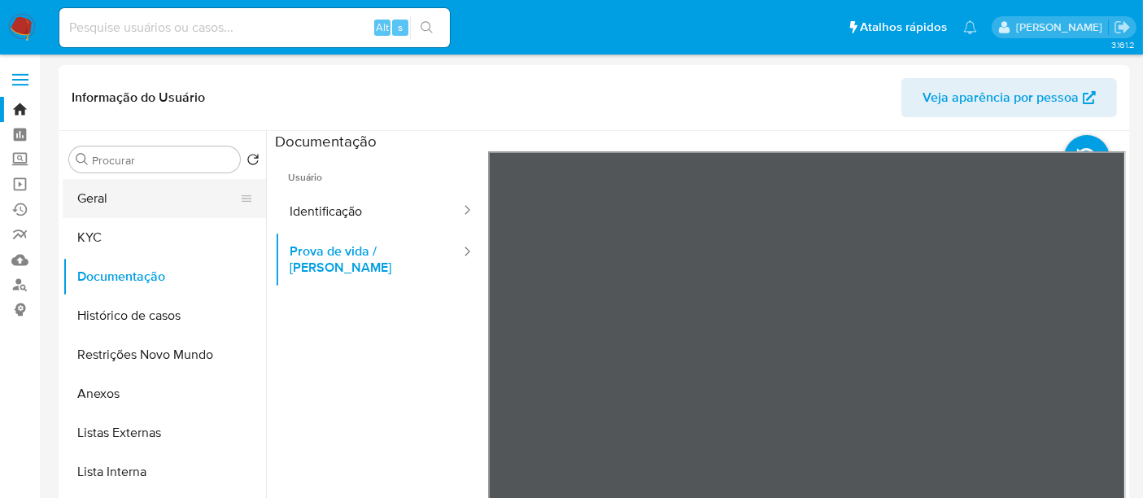
click at [127, 195] on button "Geral" at bounding box center [158, 198] width 190 height 39
